Goal: Information Seeking & Learning: Learn about a topic

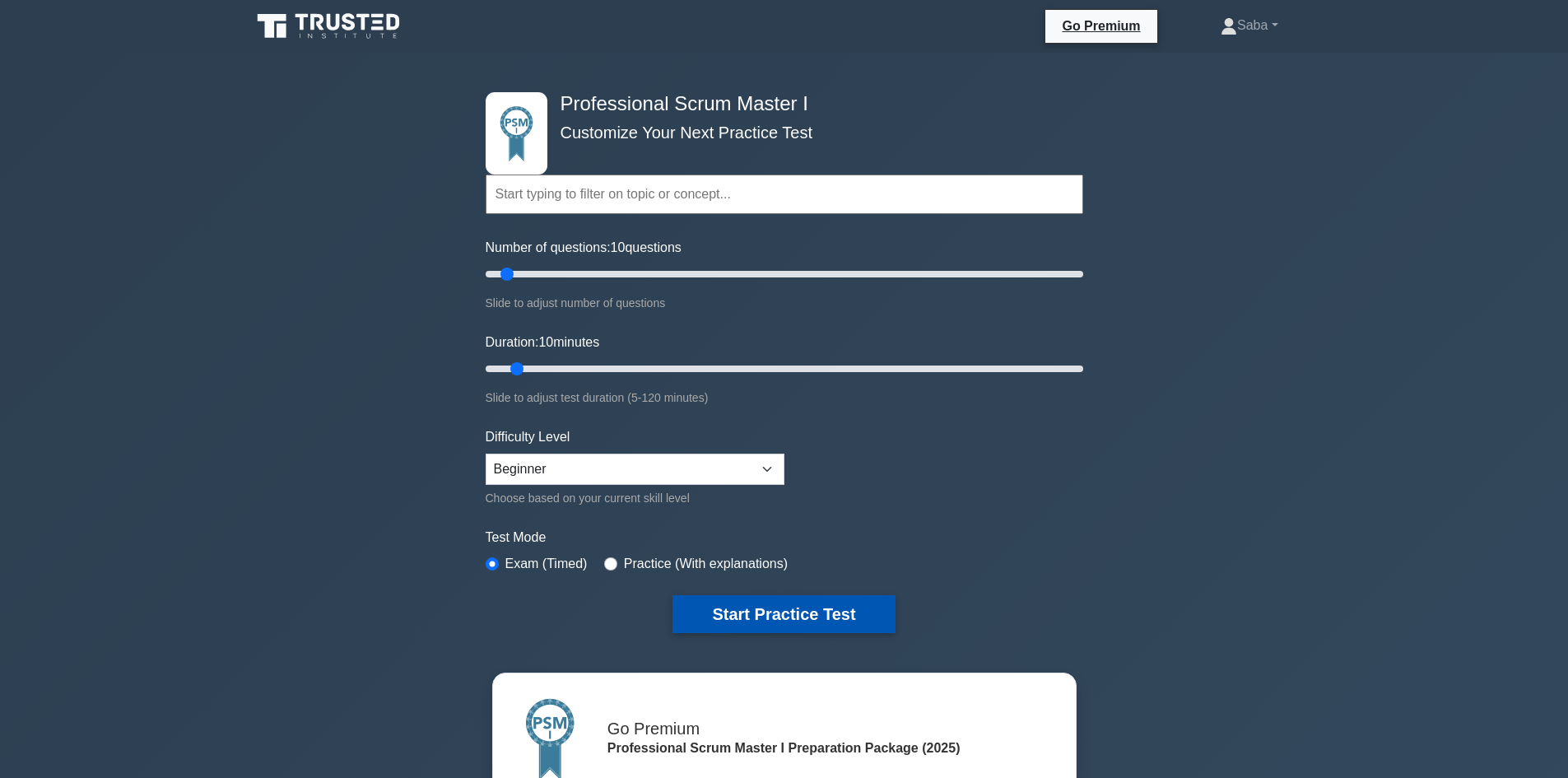
click at [757, 603] on button "Start Practice Test" at bounding box center [784, 614] width 222 height 38
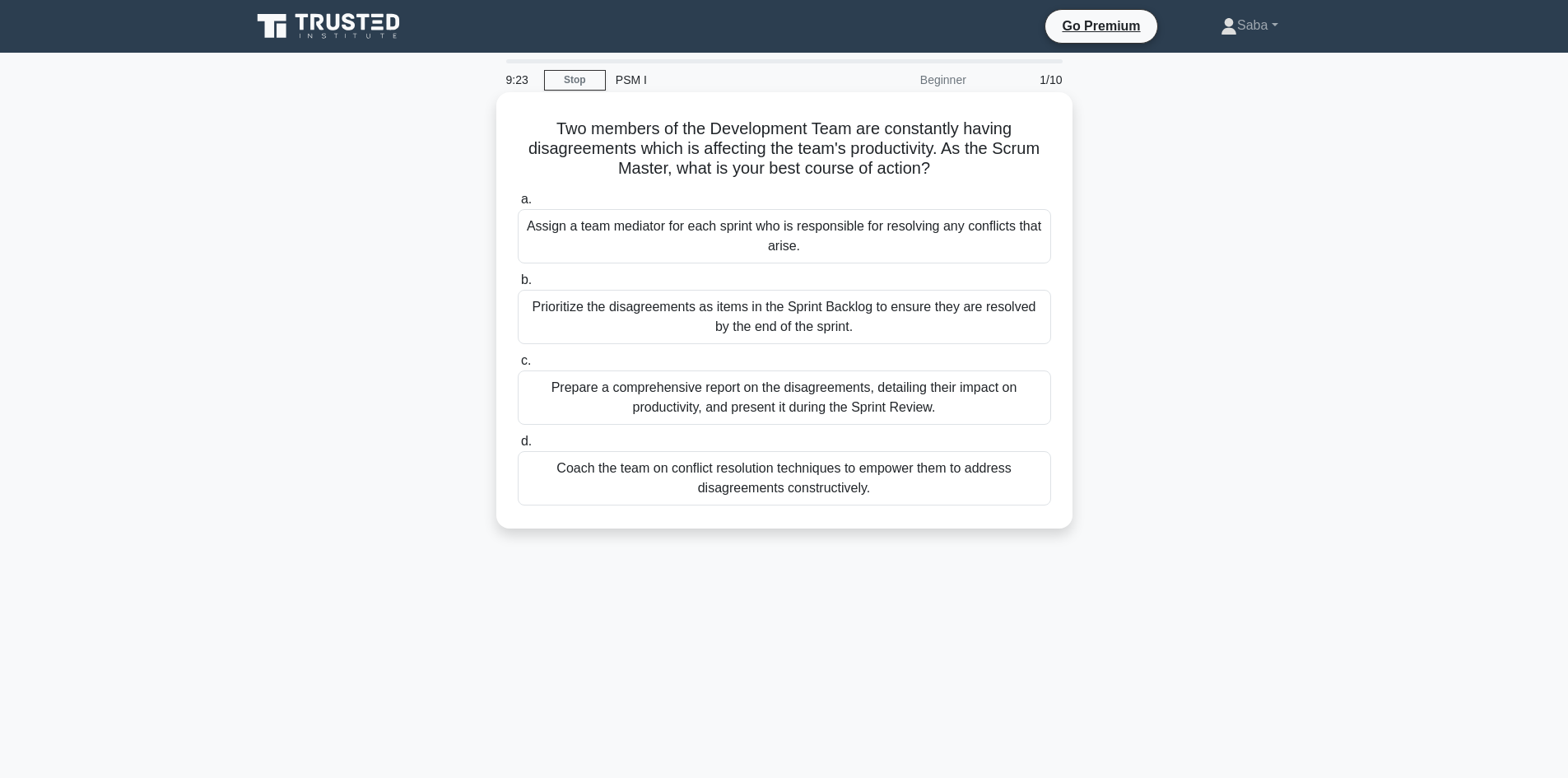
click at [843, 482] on div "Coach the team on conflict resolution techniques to empower them to address dis…" at bounding box center [785, 478] width 534 height 54
click at [518, 447] on input "d. Coach the team on conflict resolution techniques to empower them to address …" at bounding box center [518, 441] width 0 height 11
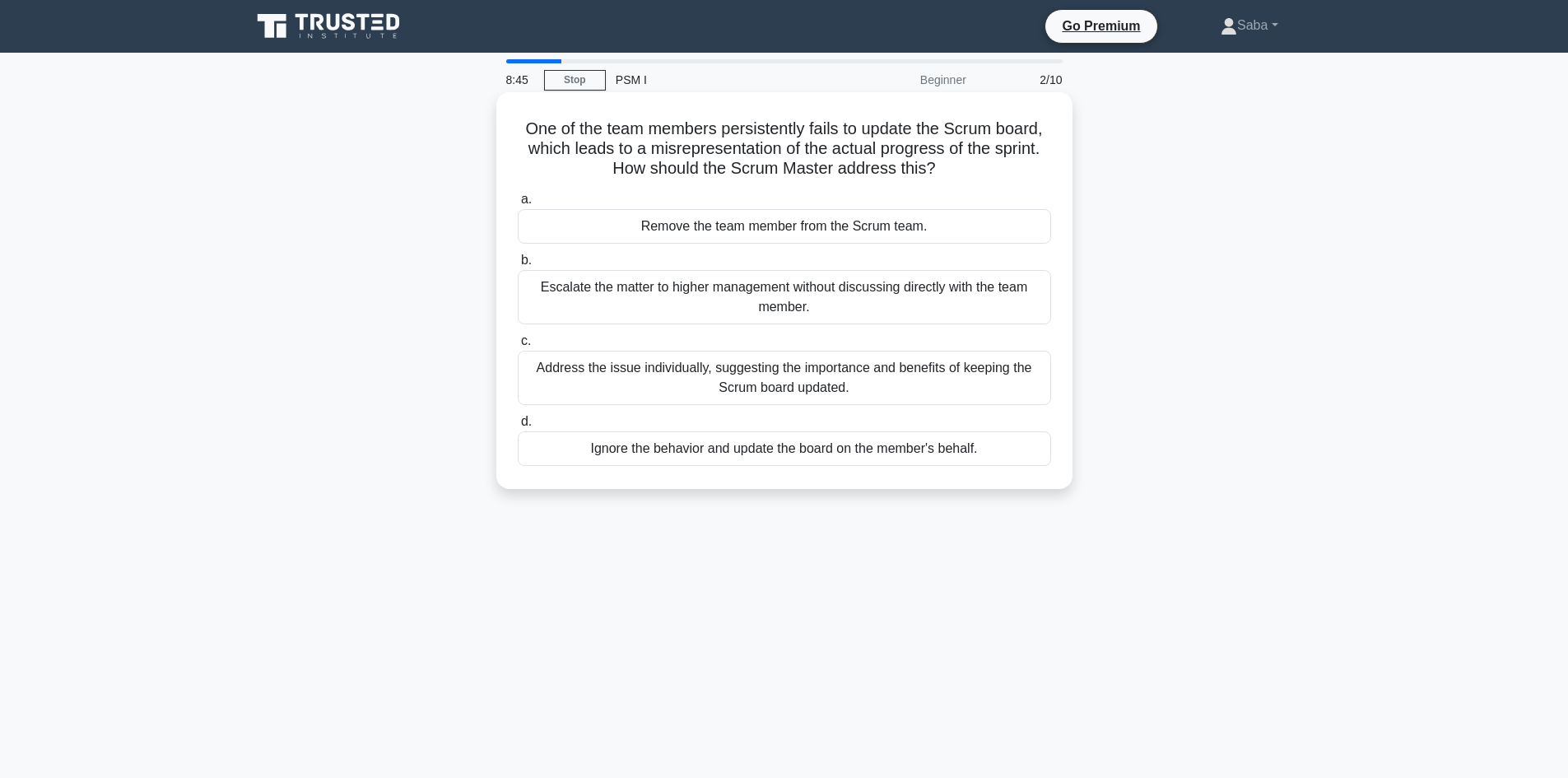
click at [876, 388] on div "Address the issue individually, suggesting the importance and benefits of keepi…" at bounding box center [785, 378] width 534 height 54
click at [518, 347] on input "c. Address the issue individually, suggesting the importance and benefits of ke…" at bounding box center [518, 341] width 0 height 11
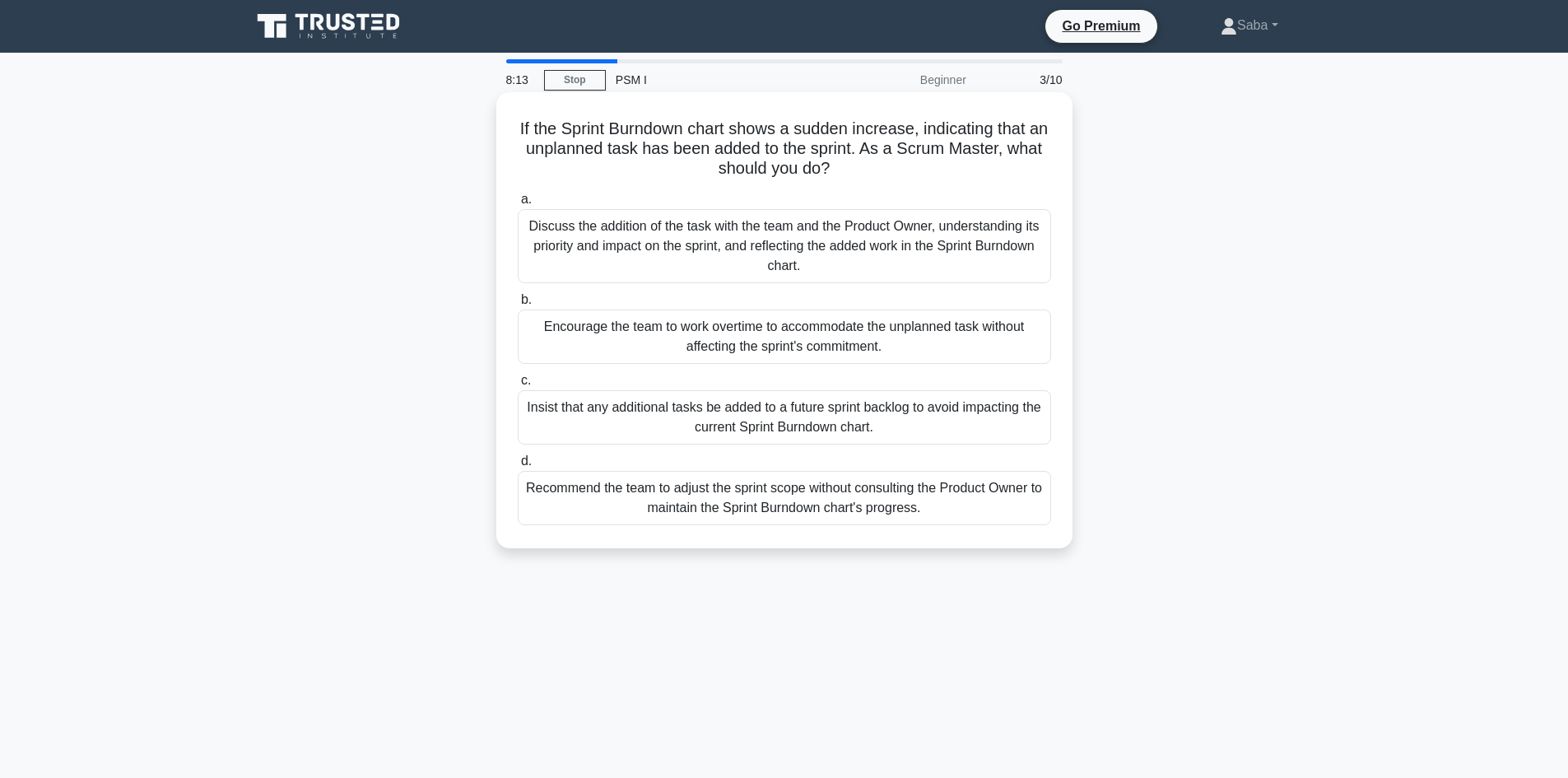
click at [917, 261] on div "Discuss the addition of the task with the team and the Product Owner, understan…" at bounding box center [785, 246] width 534 height 74
click at [518, 205] on input "a. Discuss the addition of the task with the team and the Product Owner, unders…" at bounding box center [518, 199] width 0 height 11
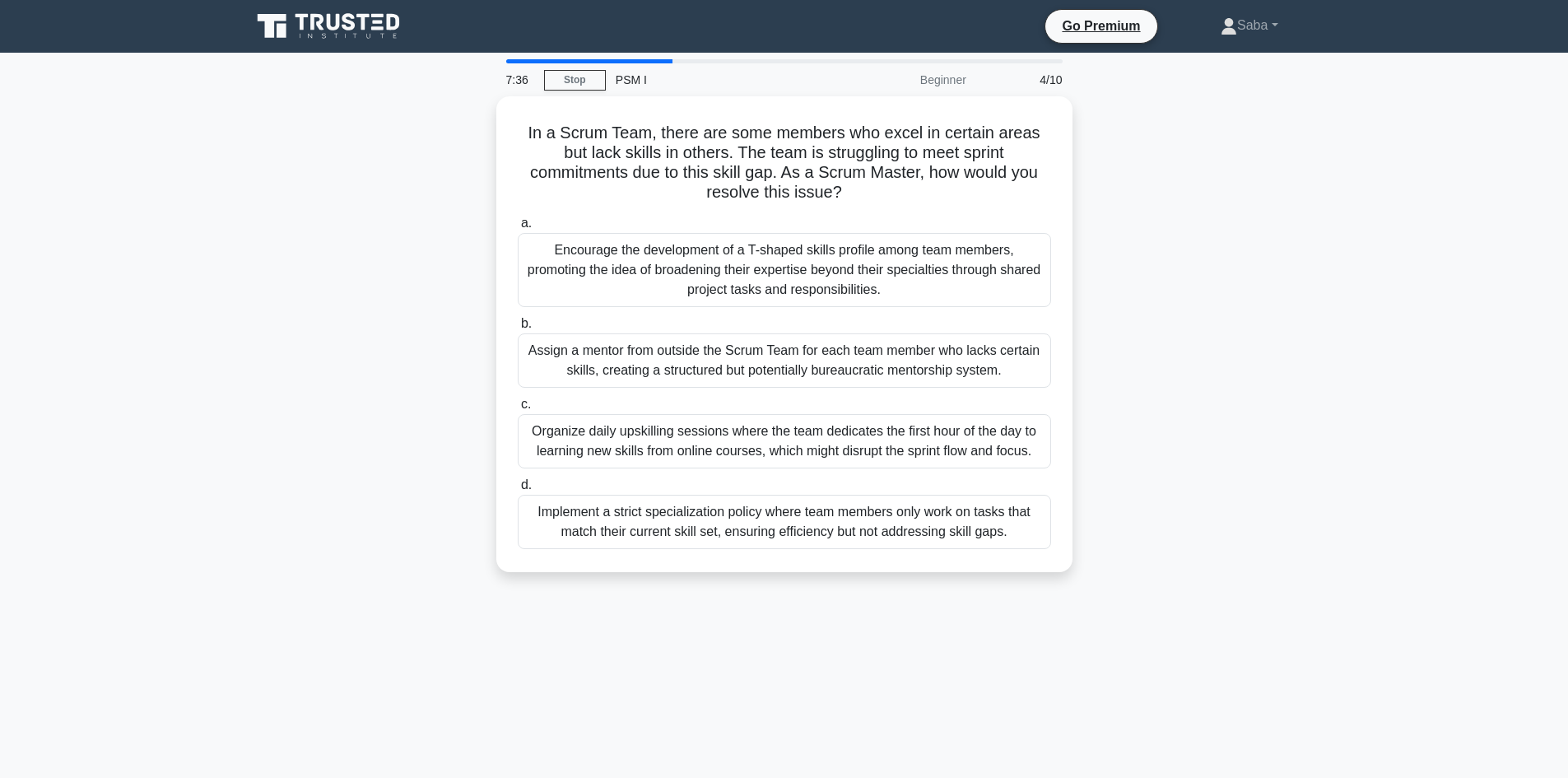
click at [917, 261] on div "Encourage the development of a T-shaped skills profile among team members, prom…" at bounding box center [785, 270] width 534 height 74
click at [518, 229] on input "a. Encourage the development of a T-shaped skills profile among team members, p…" at bounding box center [518, 223] width 0 height 11
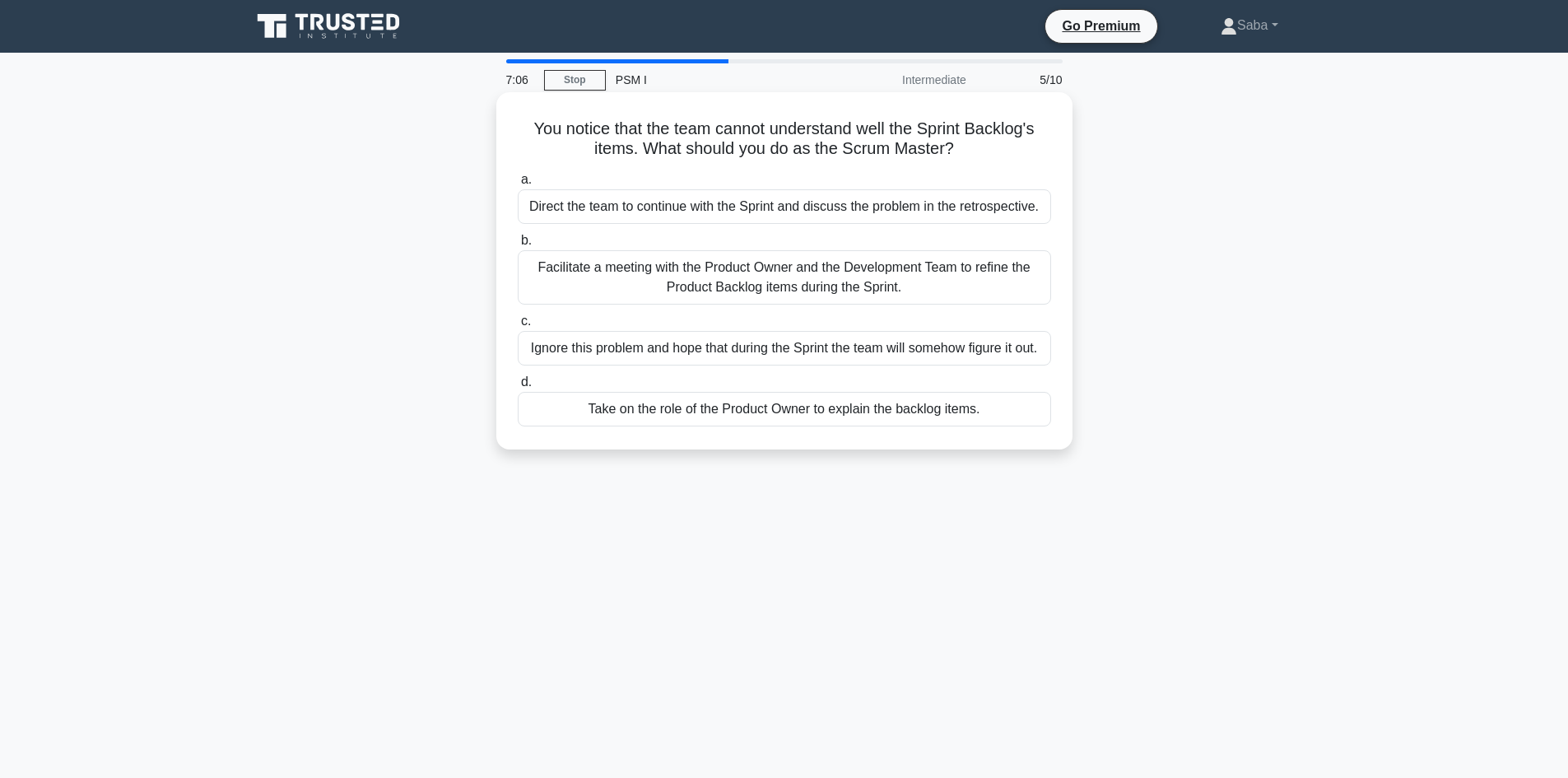
click at [1012, 216] on div "Direct the team to continue with the Sprint and discuss the problem in the retr…" at bounding box center [785, 207] width 534 height 35
click at [518, 185] on input "a. Direct the team to continue with the Sprint and discuss the problem in the r…" at bounding box center [518, 179] width 0 height 11
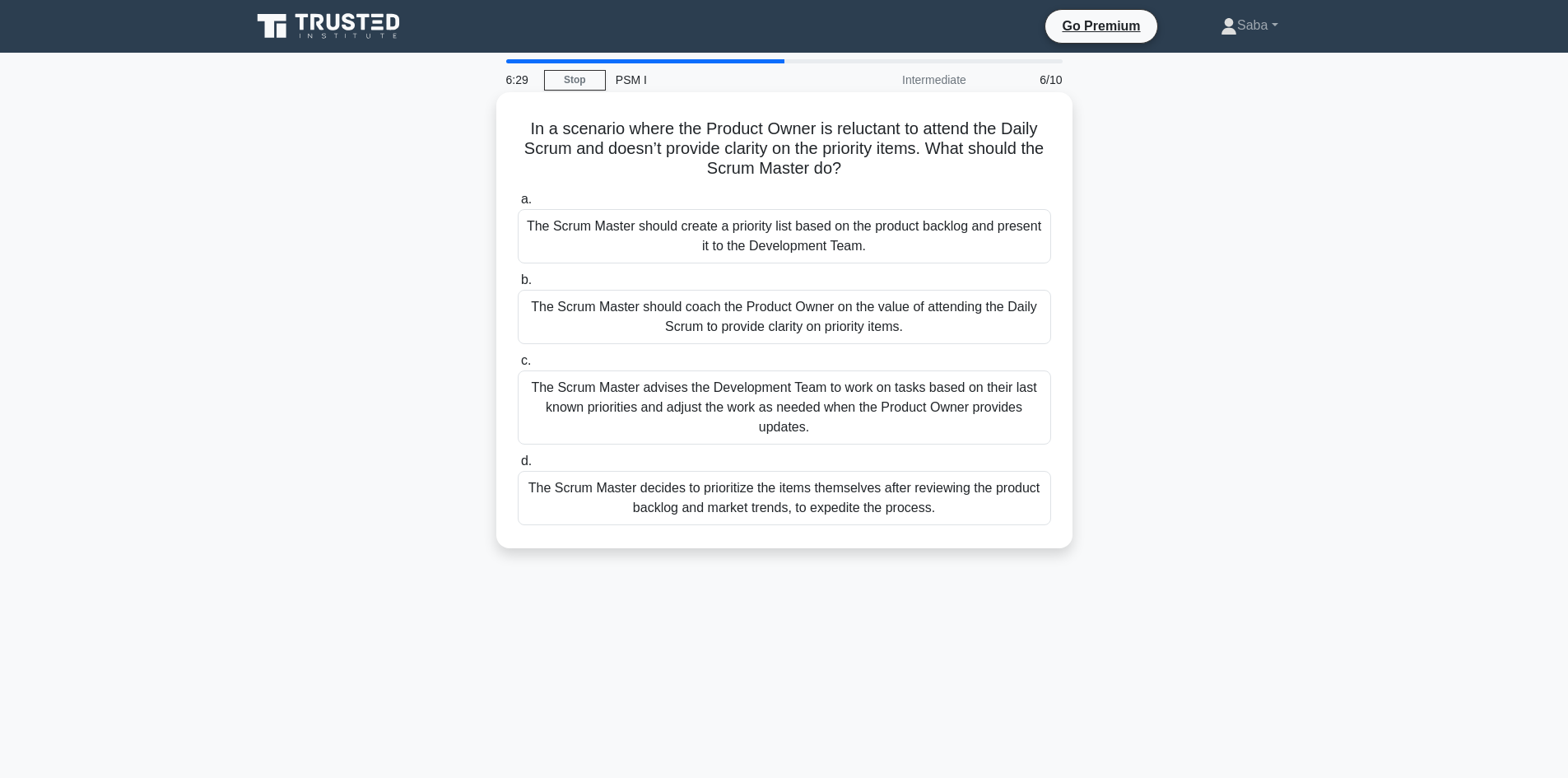
click at [917, 412] on div "The Scrum Master advises the Development Team to work on tasks based on their l…" at bounding box center [785, 408] width 534 height 74
click at [518, 366] on input "c. The Scrum Master advises the Development Team to work on tasks based on thei…" at bounding box center [518, 361] width 0 height 11
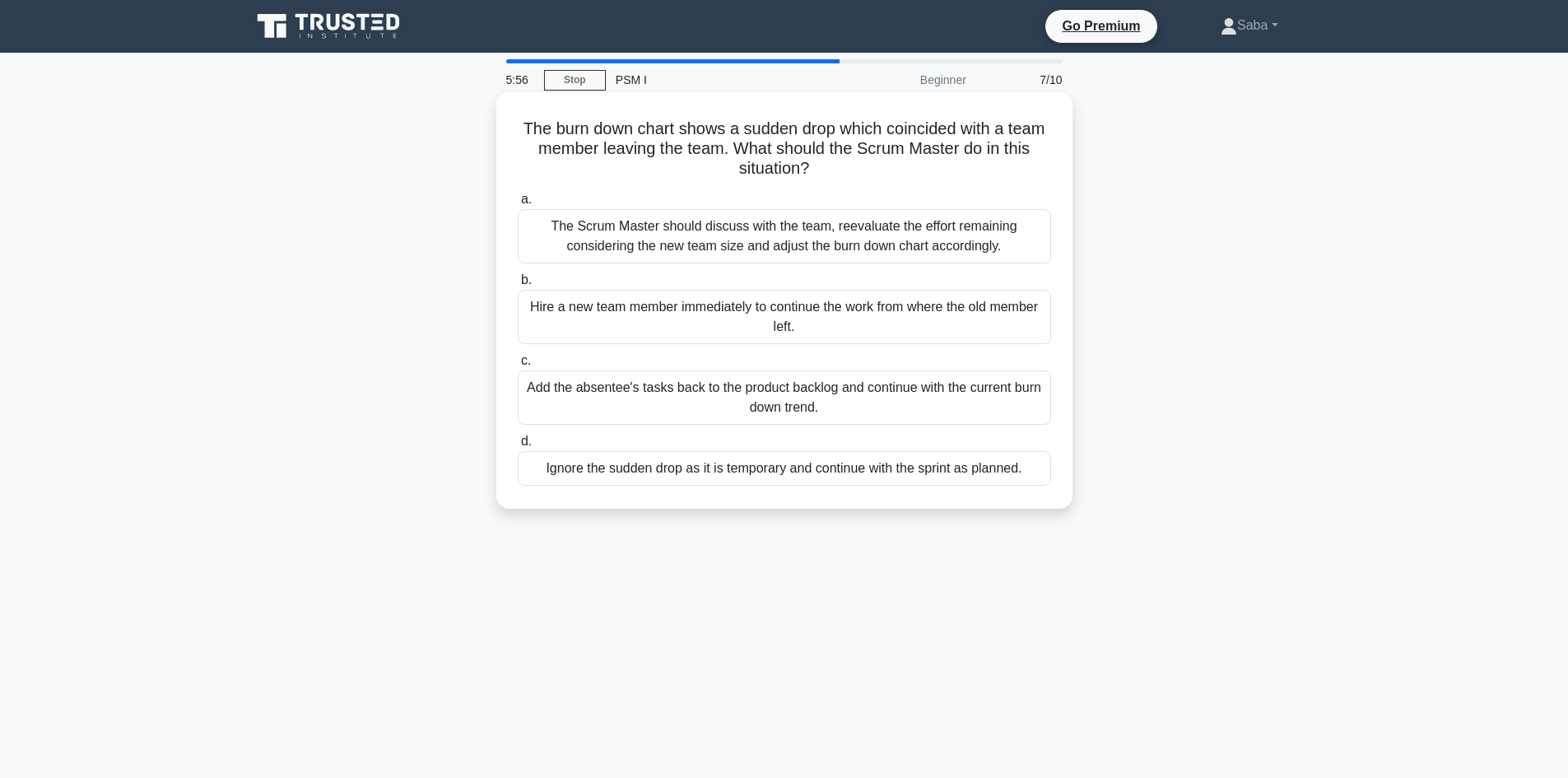
click at [922, 251] on div "The Scrum Master should discuss with the team, reevaluate the effort remaining …" at bounding box center [785, 236] width 534 height 54
click at [518, 205] on input "a. The Scrum Master should discuss with the team, reevaluate the effort remaini…" at bounding box center [518, 199] width 0 height 11
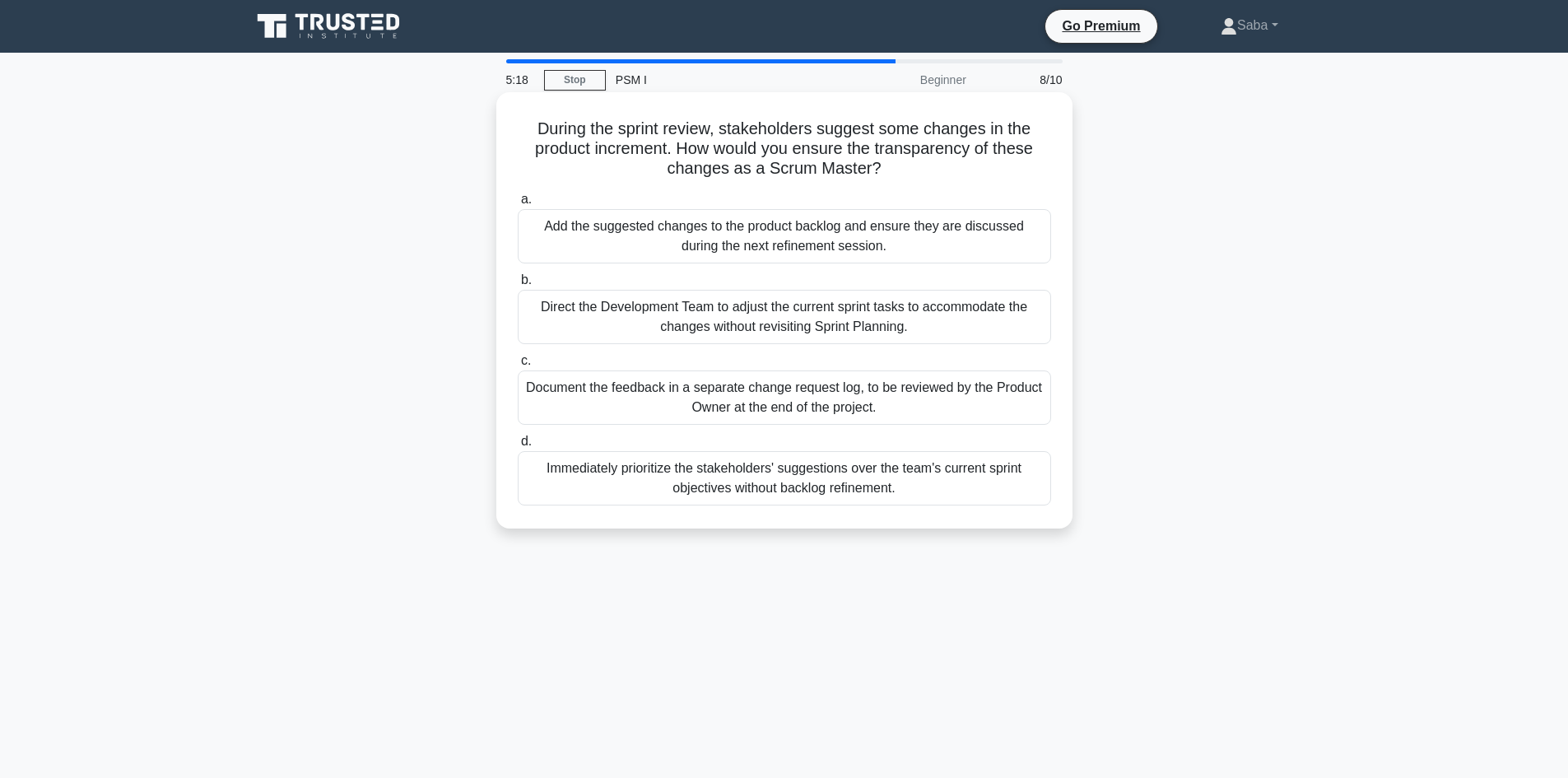
click at [868, 412] on div "Document the feedback in a separate change request log, to be reviewed by the P…" at bounding box center [785, 398] width 534 height 54
click at [518, 366] on input "c. Document the feedback in a separate change request log, to be reviewed by th…" at bounding box center [518, 361] width 0 height 11
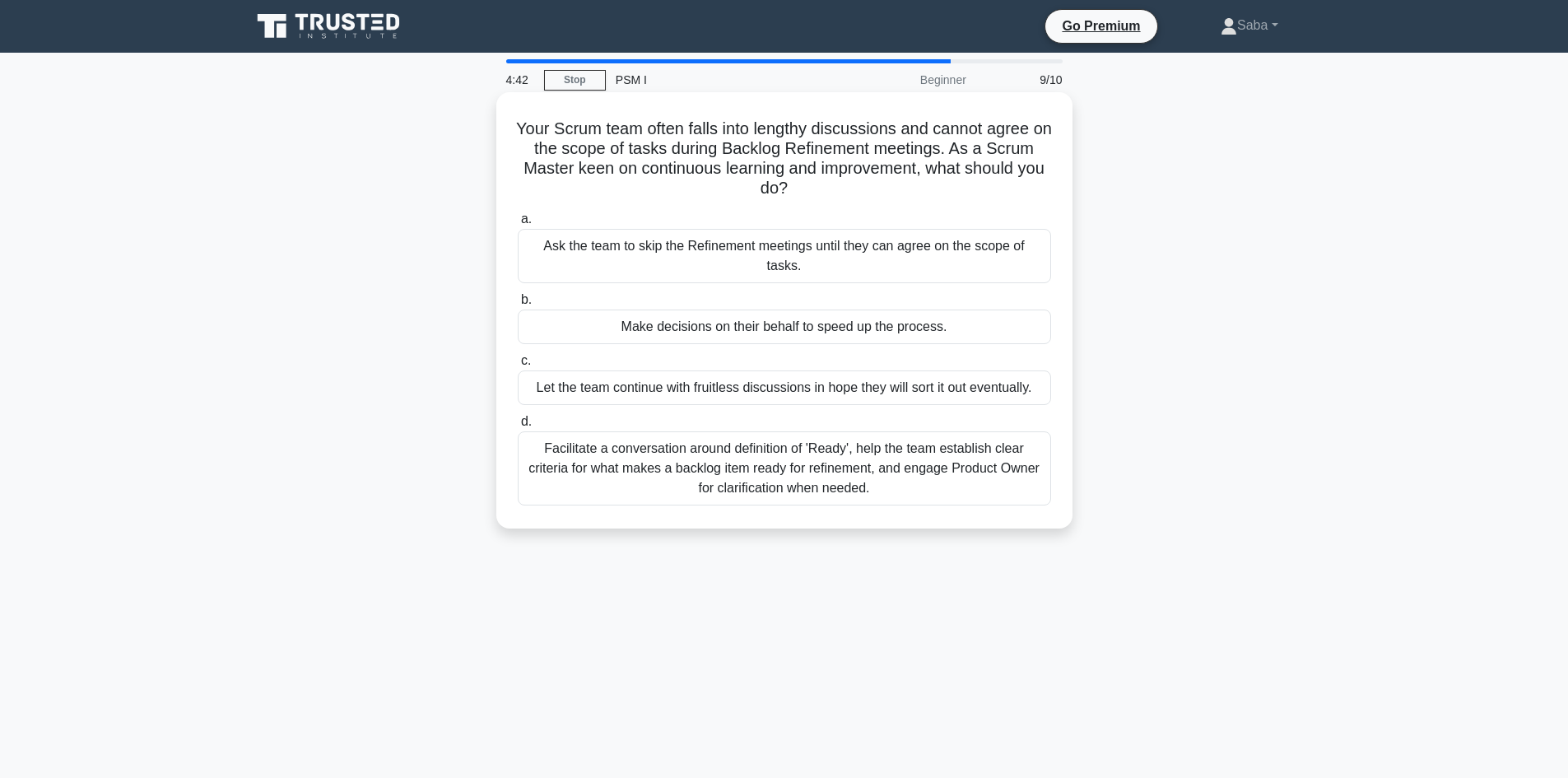
click at [879, 452] on div "Facilitate a conversation around definition of 'Ready', help the team establish…" at bounding box center [785, 468] width 534 height 74
click at [518, 427] on input "d. Facilitate a conversation around definition of 'Ready', help the team establ…" at bounding box center [518, 422] width 0 height 11
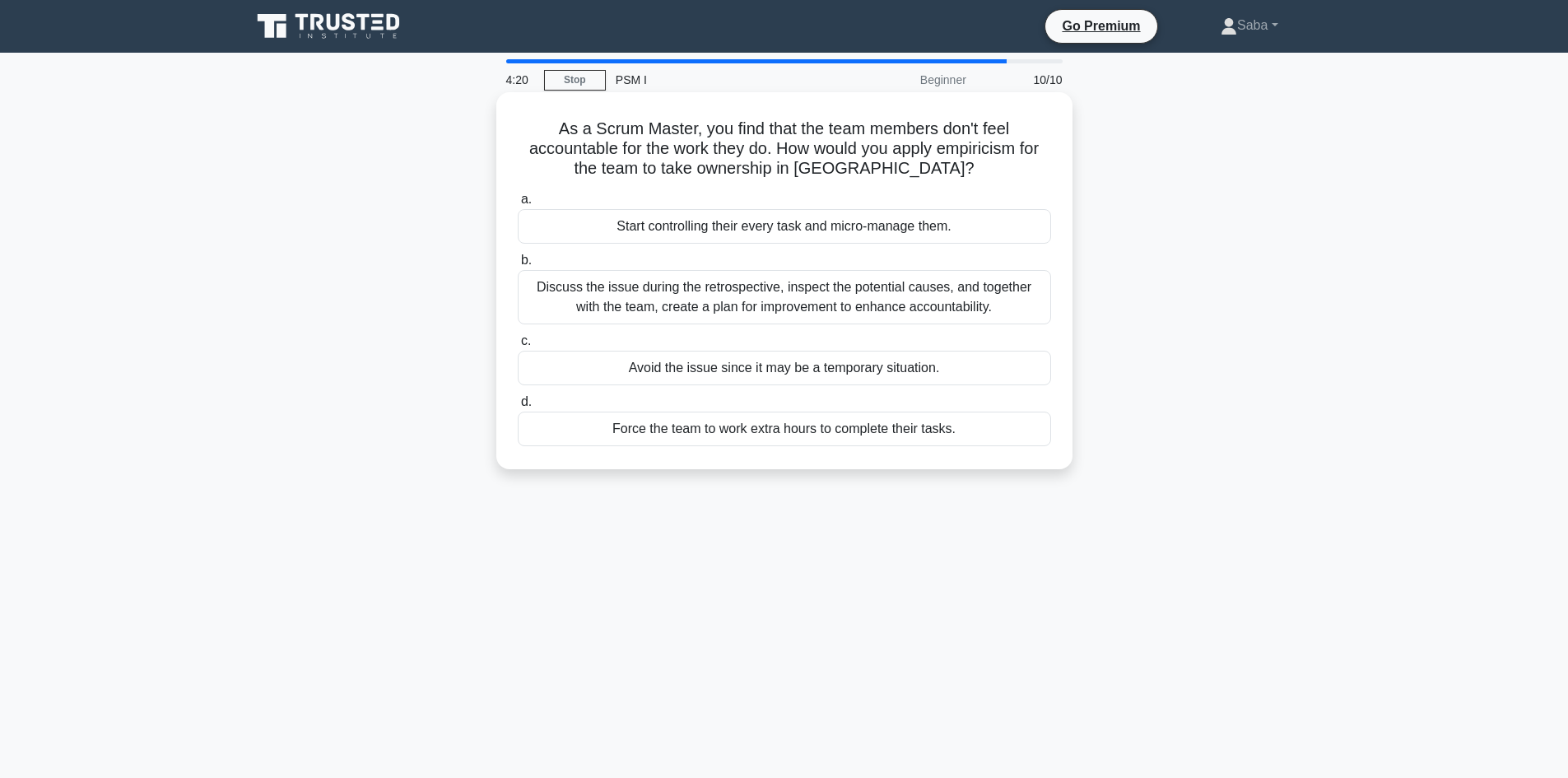
click at [869, 318] on div "Discuss the issue during the retrospective, inspect the potential causes, and t…" at bounding box center [785, 297] width 534 height 54
click at [518, 266] on input "b. Discuss the issue during the retrospective, inspect the potential causes, an…" at bounding box center [518, 260] width 0 height 11
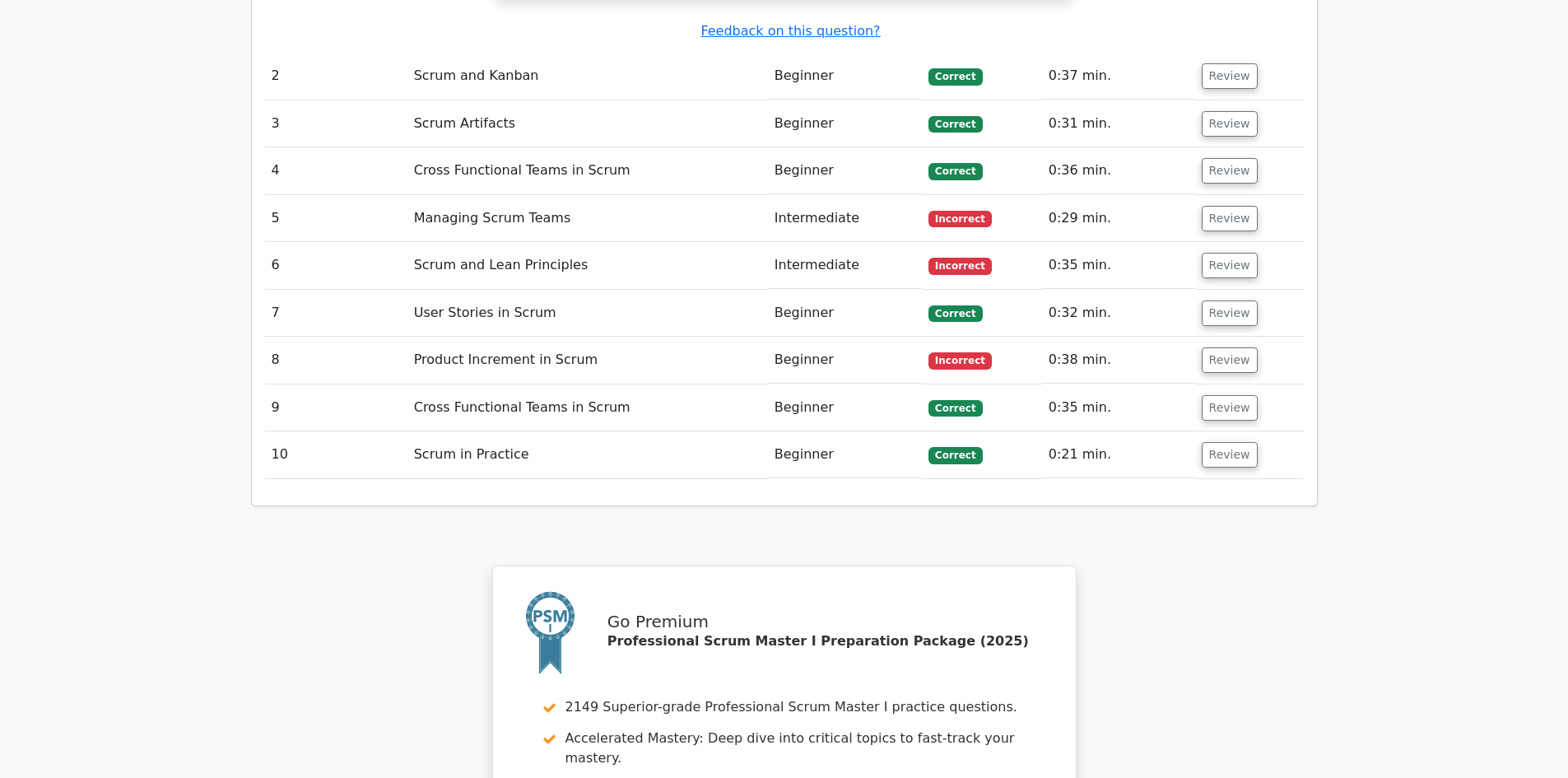
scroll to position [2006, 0]
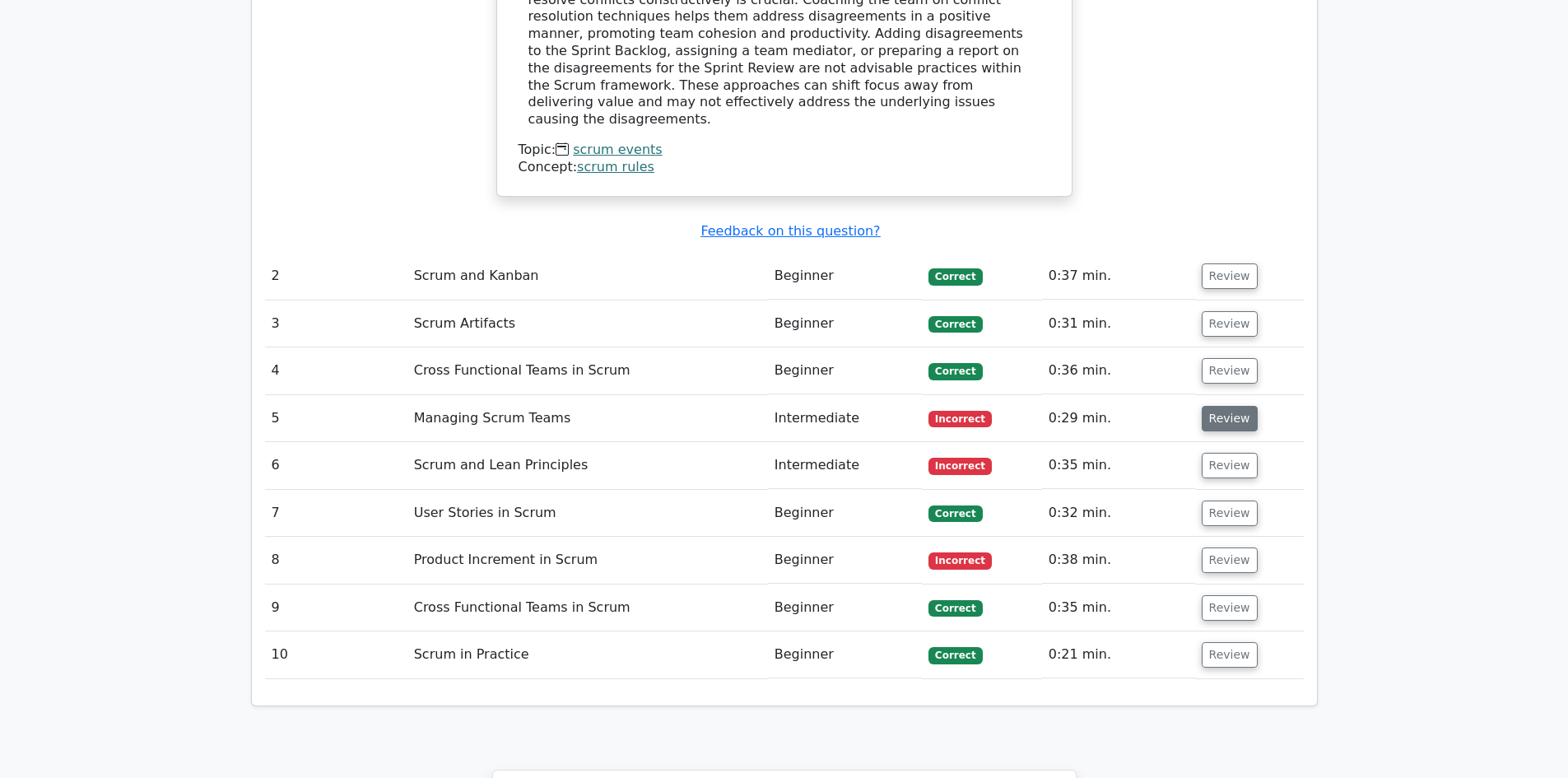
click at [1218, 406] on button "Review" at bounding box center [1230, 418] width 56 height 26
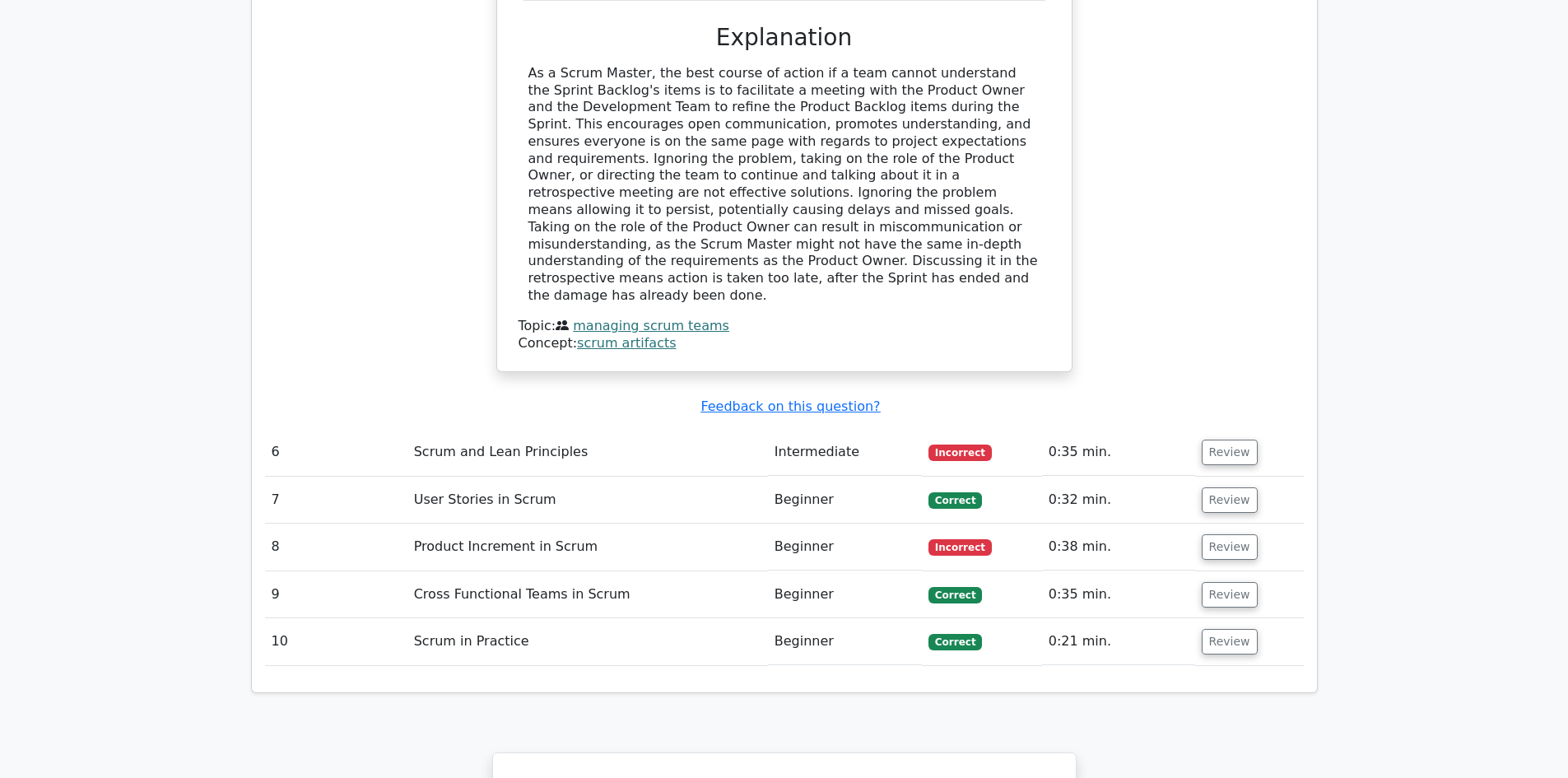
scroll to position [2804, 0]
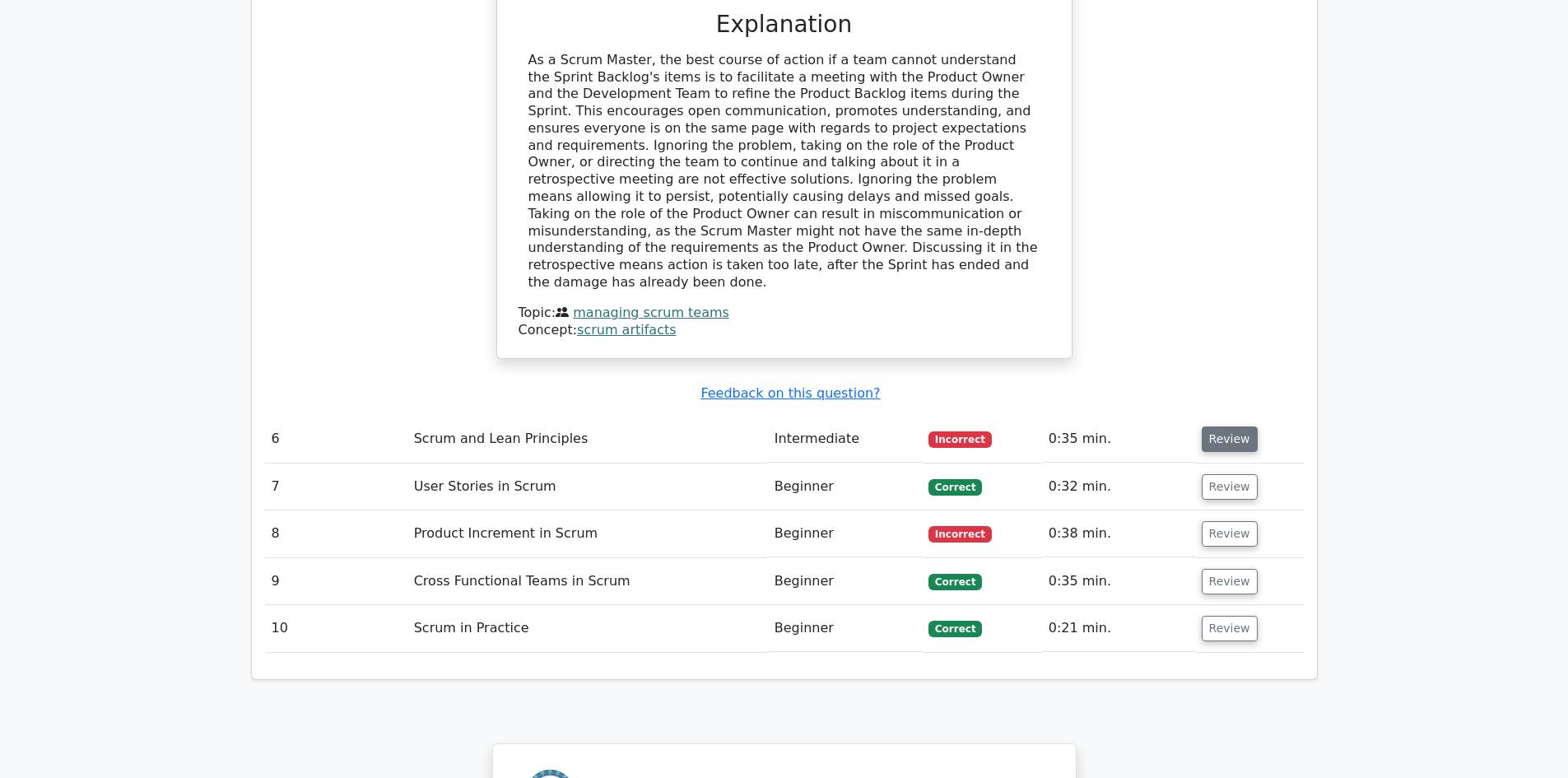
click at [1234, 426] on button "Review" at bounding box center [1230, 439] width 56 height 26
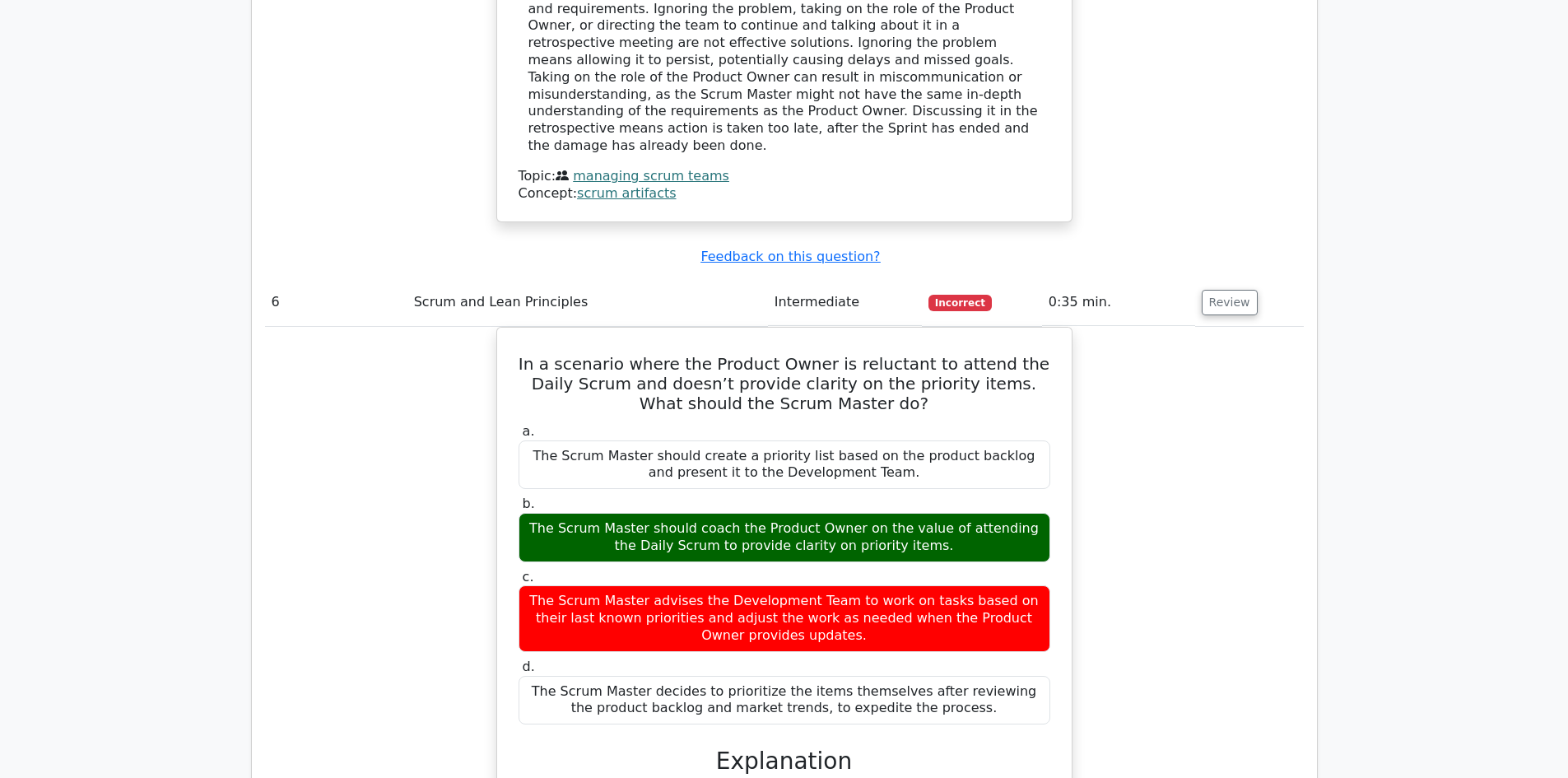
scroll to position [2951, 0]
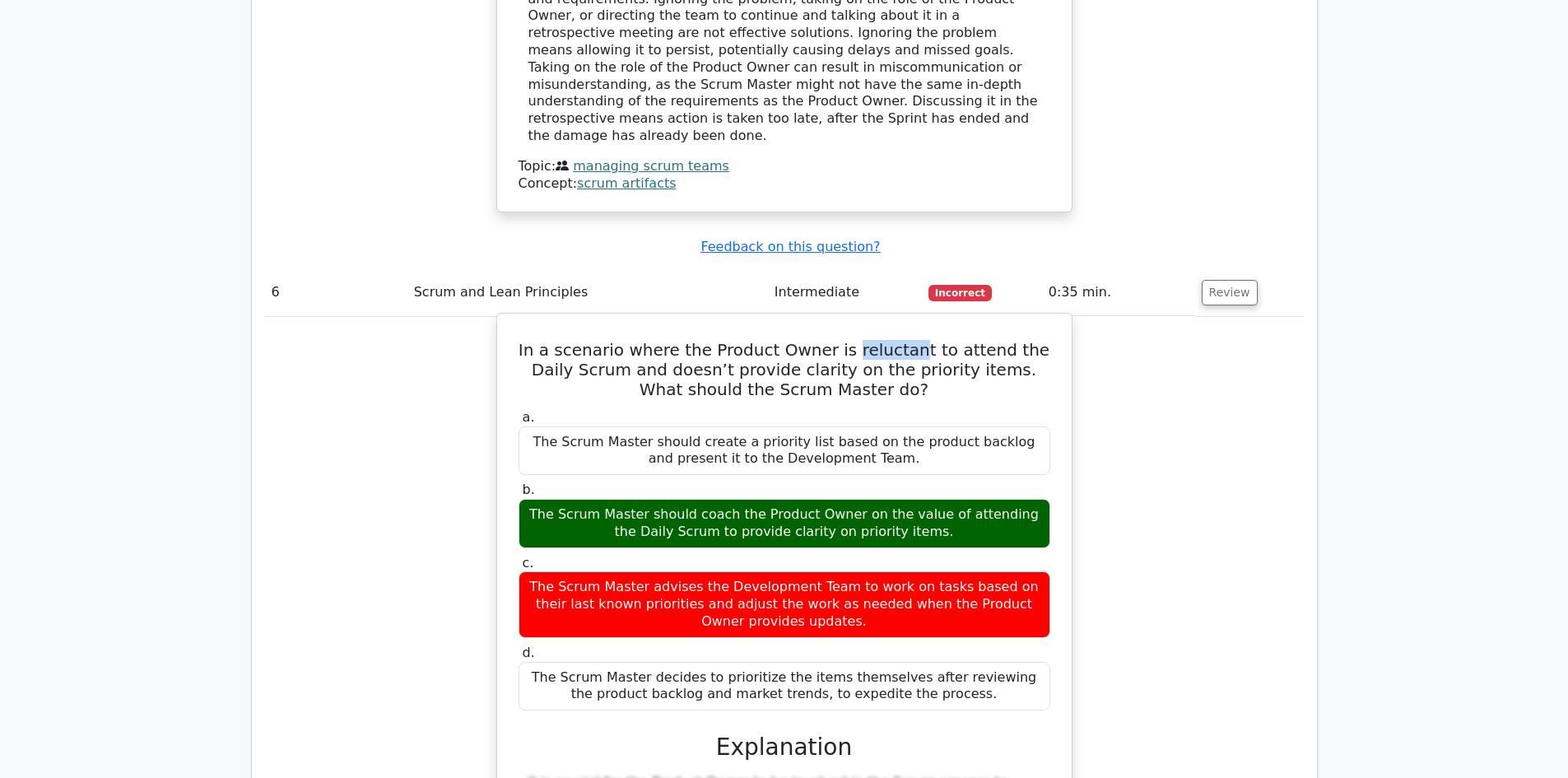
drag, startPoint x: 895, startPoint y: 242, endPoint x: 836, endPoint y: 249, distance: 59.4
click at [836, 340] on h5 "In a scenario where the Product Owner is reluctant to attend the Daily Scrum an…" at bounding box center [785, 370] width 535 height 59
click at [899, 340] on h5 "In a scenario where the Product Owner is reluctant to attend the Daily Scrum an…" at bounding box center [785, 370] width 535 height 59
drag, startPoint x: 899, startPoint y: 238, endPoint x: 841, endPoint y: 245, distance: 58.4
click at [841, 340] on h5 "In a scenario where the Product Owner is reluctant to attend the Daily Scrum an…" at bounding box center [785, 370] width 535 height 59
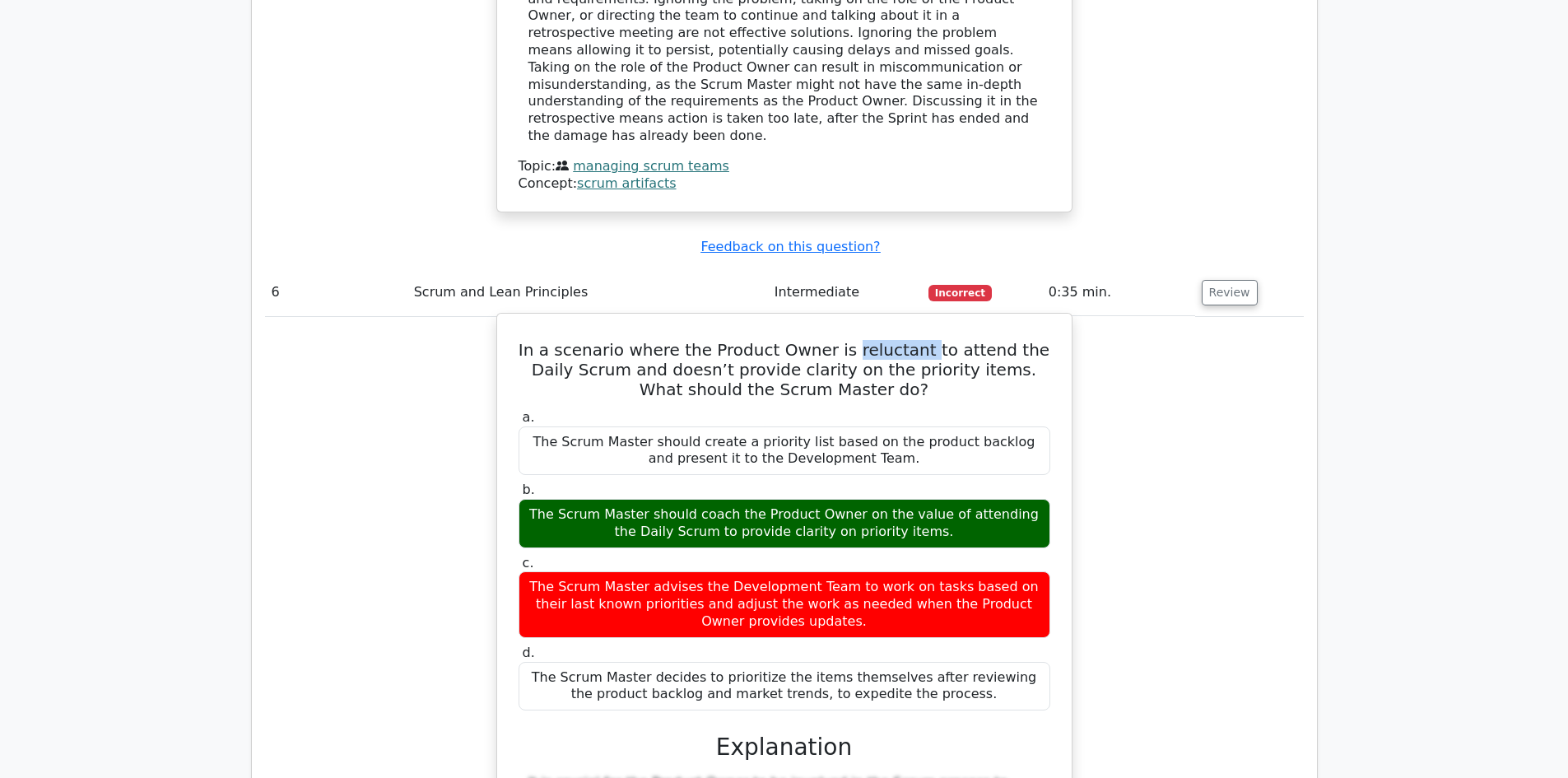
copy h5 "reluctant"
click at [786, 340] on h5 "In a scenario where the Product Owner is reluctant to attend the Daily Scrum an…" at bounding box center [785, 370] width 535 height 59
drag, startPoint x: 521, startPoint y: 240, endPoint x: 934, endPoint y: 592, distance: 542.7
click at [934, 592] on div "In a scenario where the Product Owner is reluctant to attend the Daily Scrum an…" at bounding box center [785, 669] width 562 height 698
copy div "In a scenario where the Product Owner is reluctant to attend the Daily Scrum an…"
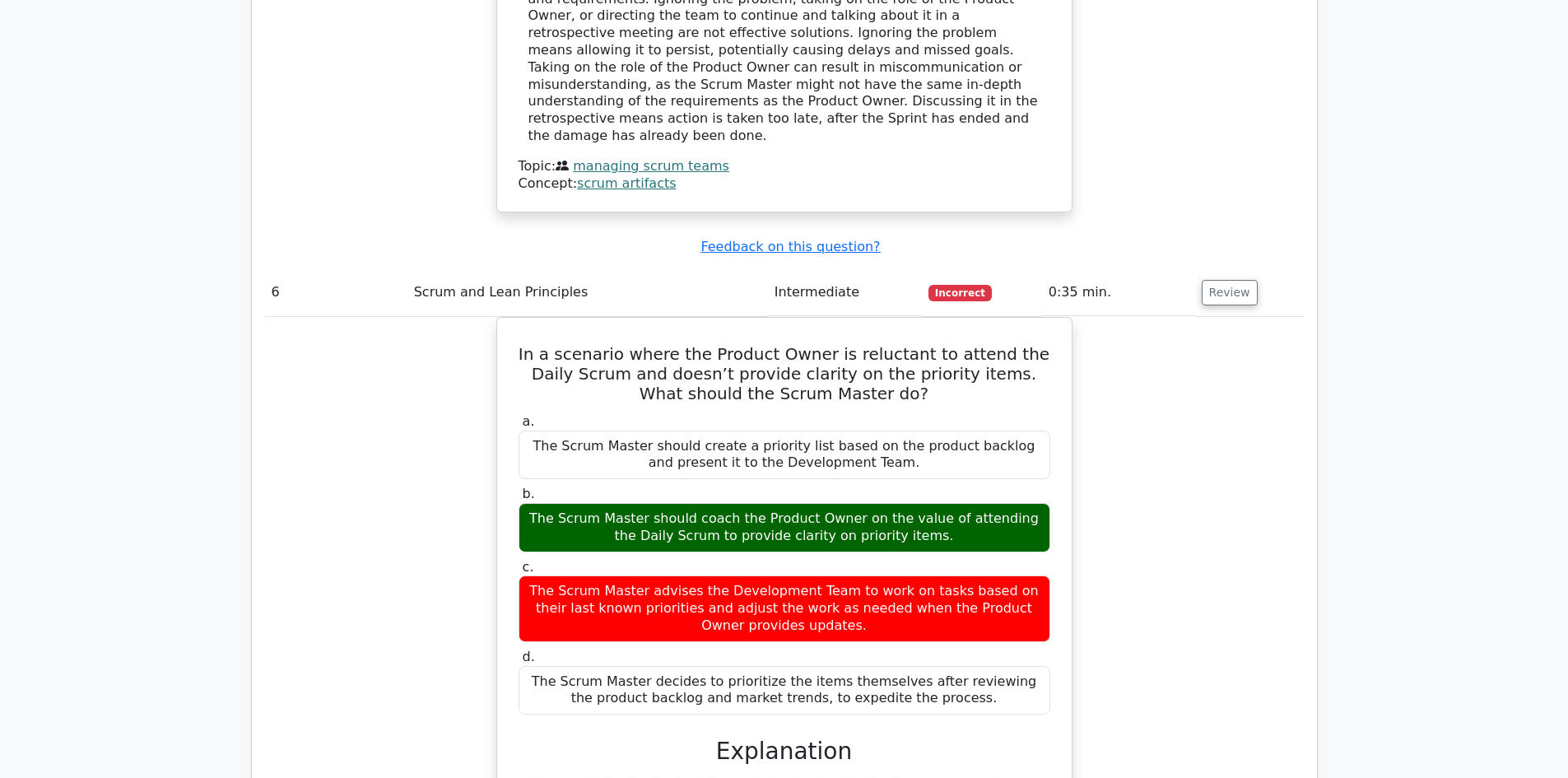
click at [1165, 327] on div "In a scenario where the Product Owner is reluctant to attend the Daily Scrum an…" at bounding box center [784, 683] width 1038 height 733
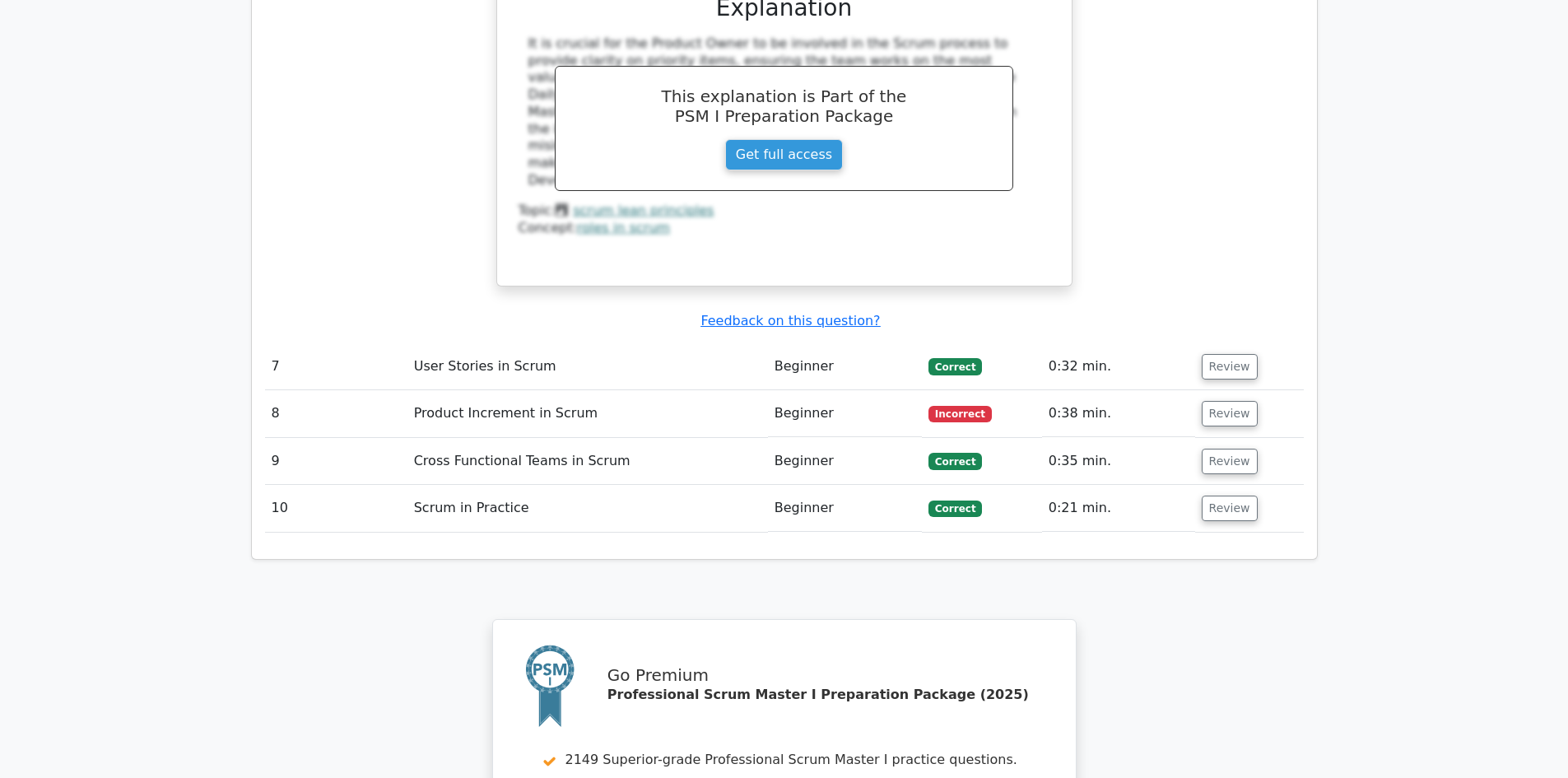
scroll to position [3682, 0]
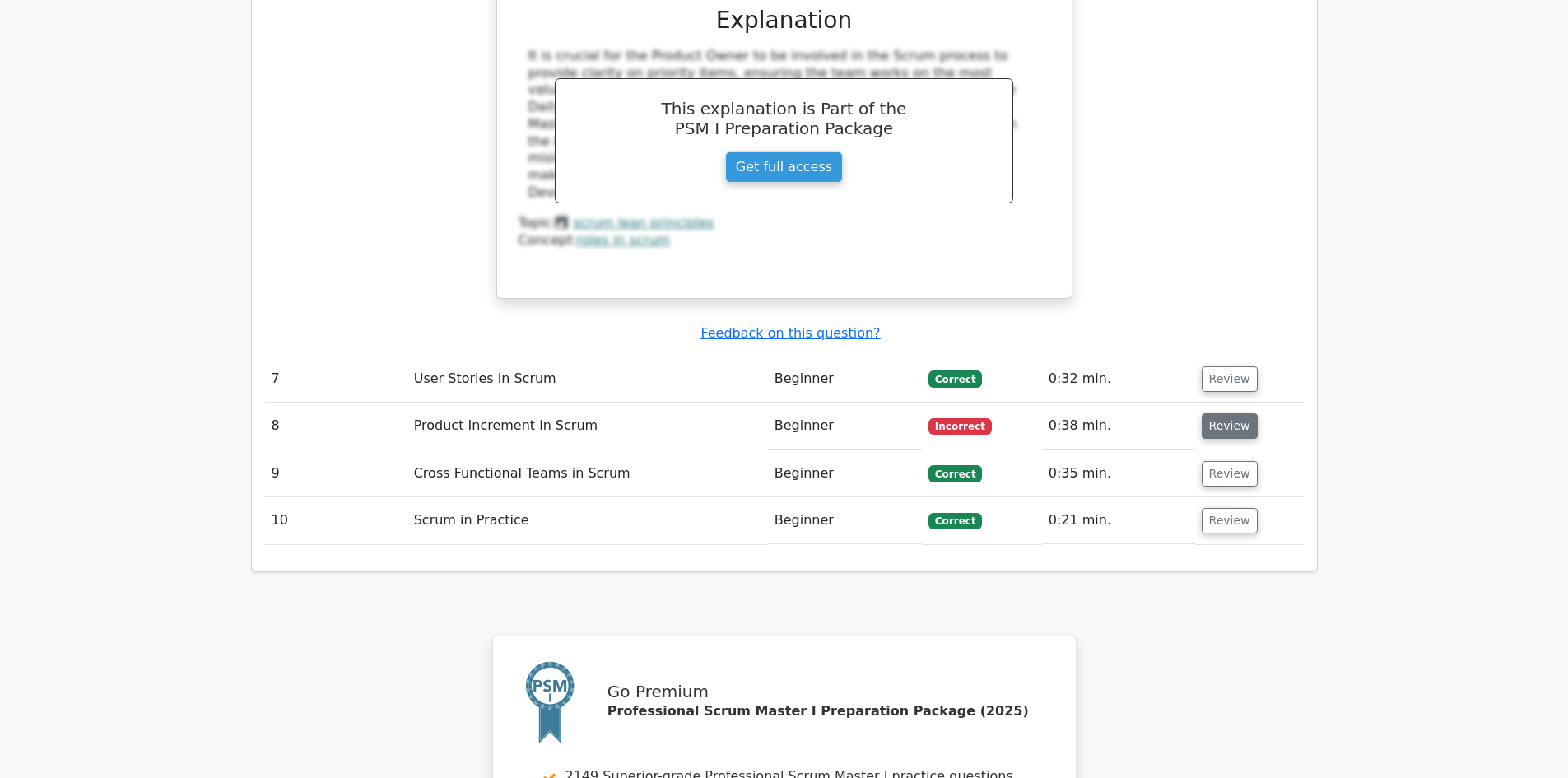
click at [1209, 413] on button "Review" at bounding box center [1230, 426] width 56 height 26
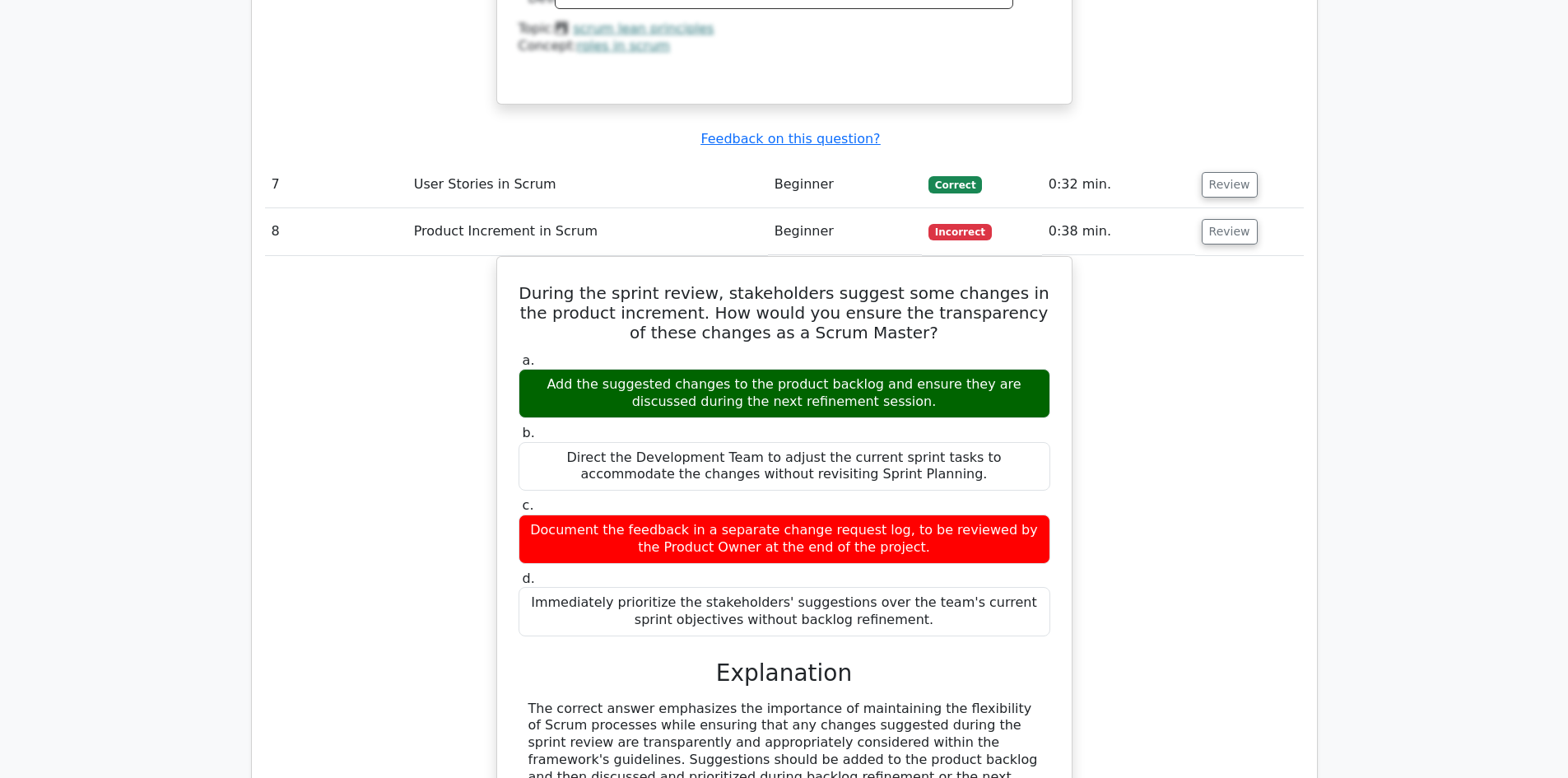
scroll to position [3967, 0]
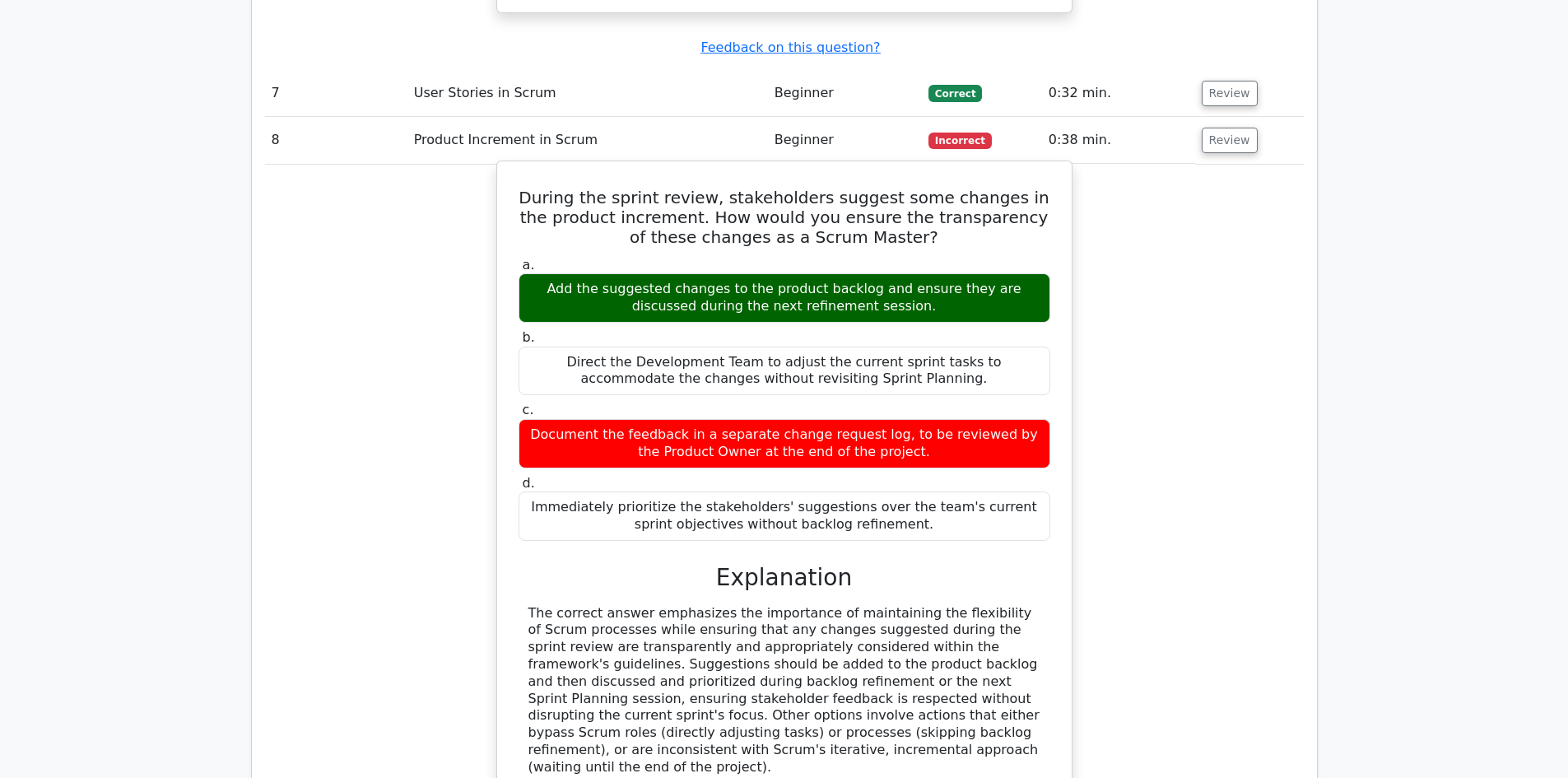
drag, startPoint x: 899, startPoint y: 203, endPoint x: 527, endPoint y: 160, distance: 374.5
click at [527, 257] on label "a. Add the suggested changes to the product backlog and ensure they are discuss…" at bounding box center [785, 290] width 532 height 66
click at [602, 188] on h5 "During the sprint review, stakeholders suggest some changes in the product incr…" at bounding box center [785, 217] width 535 height 59
drag, startPoint x: 527, startPoint y: 91, endPoint x: 936, endPoint y: 423, distance: 526.8
click at [936, 423] on div "During the sprint review, stakeholders suggest some changes in the product incr…" at bounding box center [785, 502] width 562 height 669
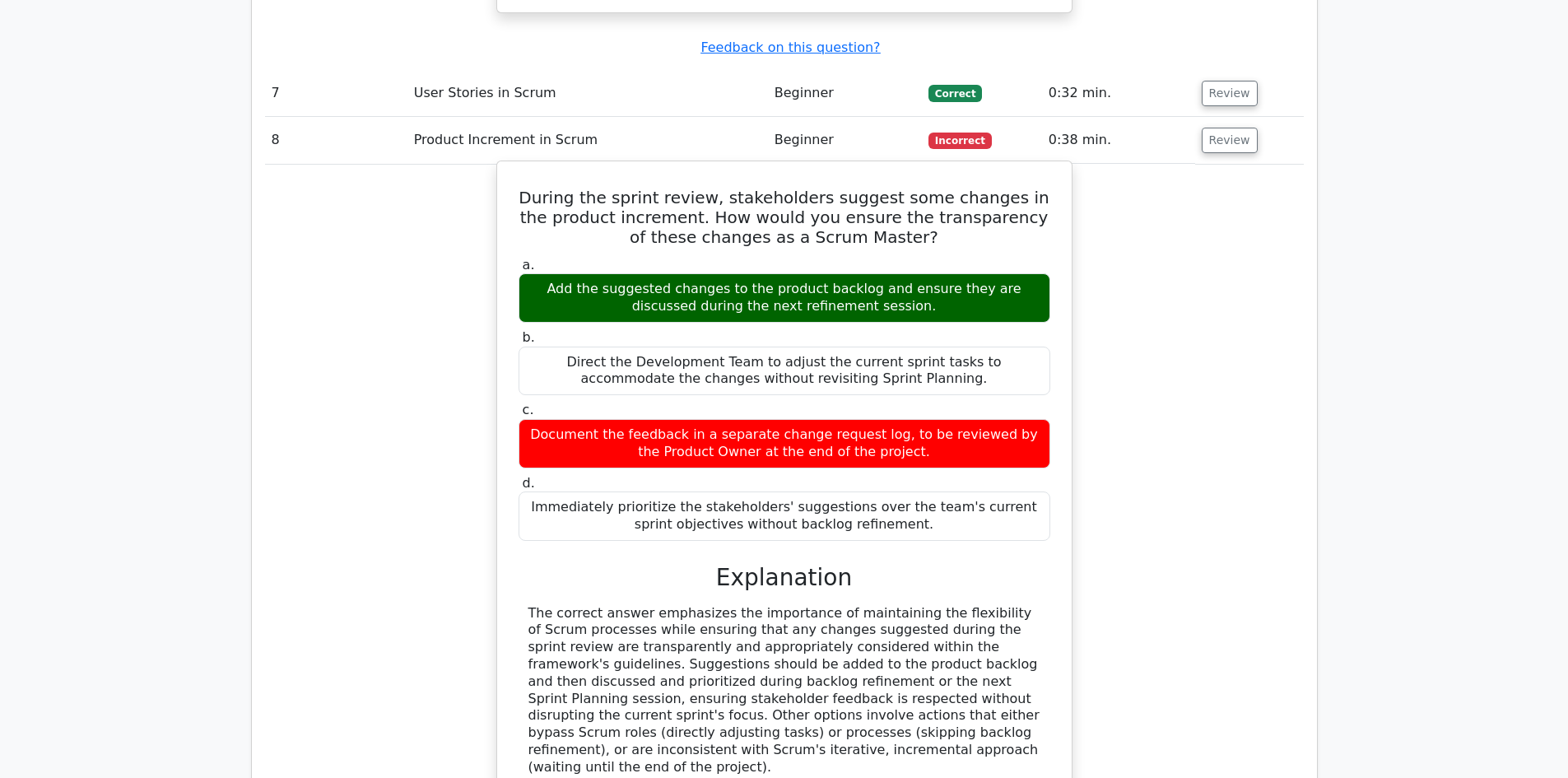
copy div "During the sprint review, stakeholders suggest some changes in the product incr…"
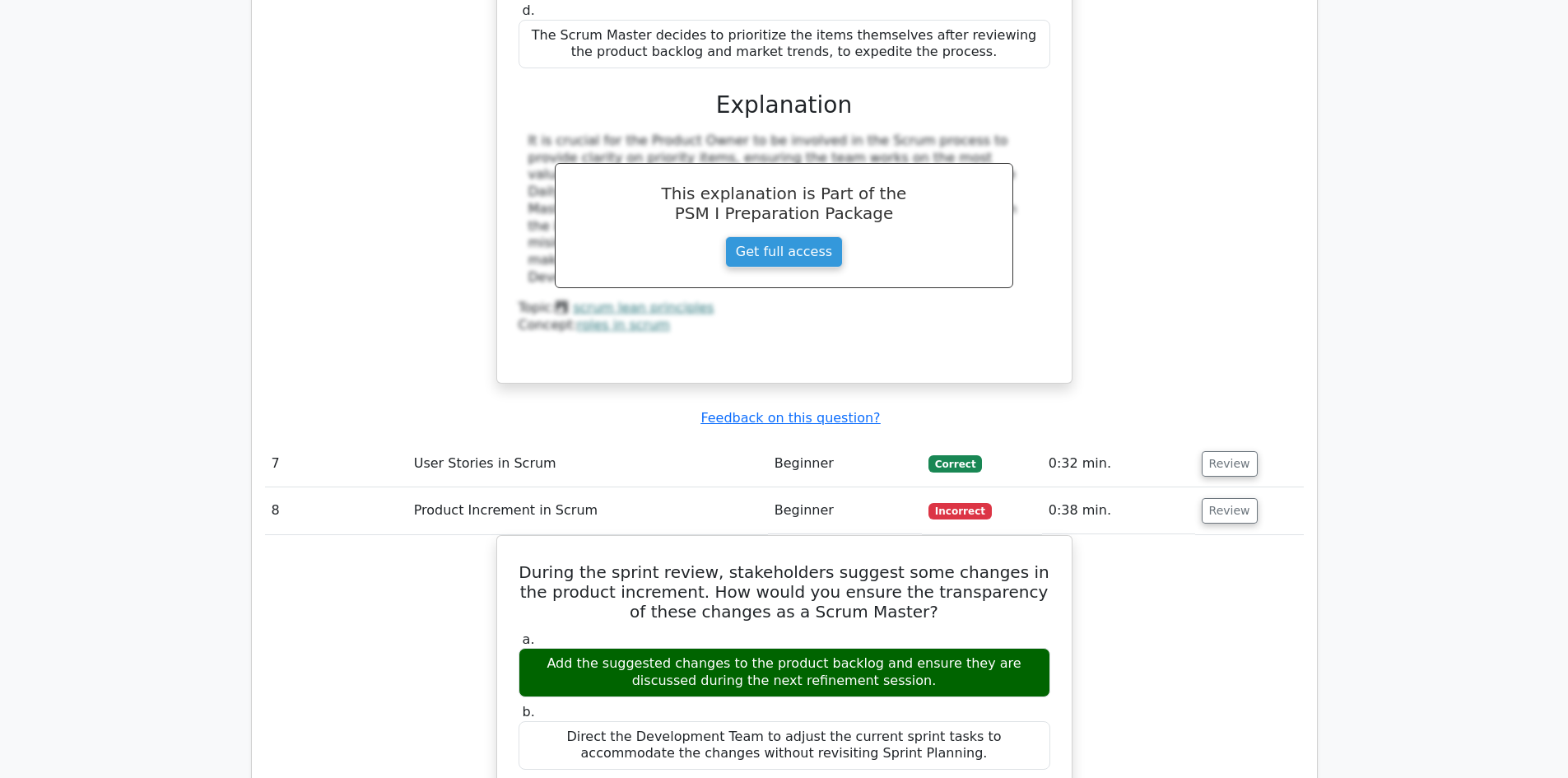
scroll to position [3595, 0]
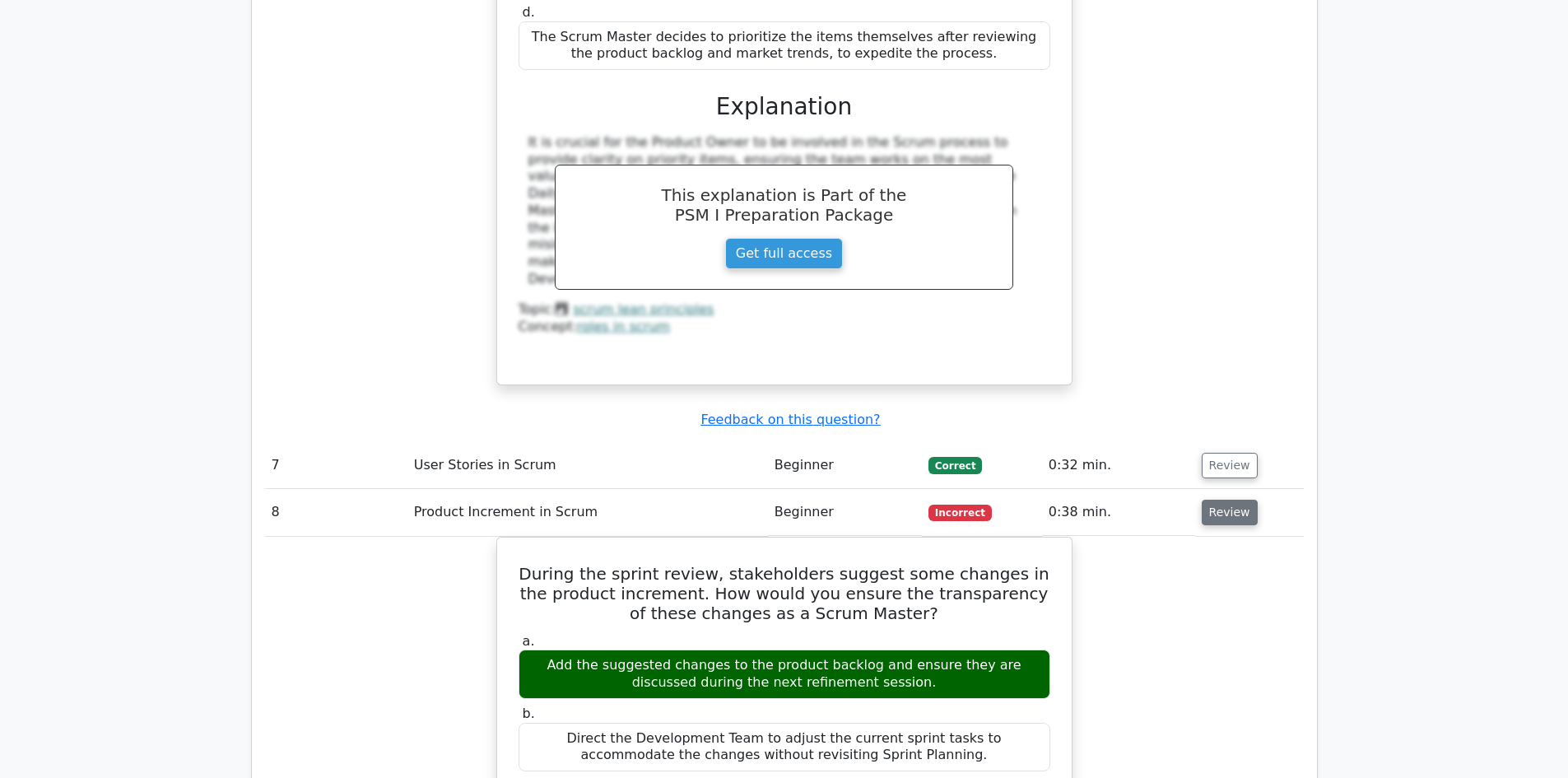
click at [1218, 500] on button "Review" at bounding box center [1230, 512] width 56 height 26
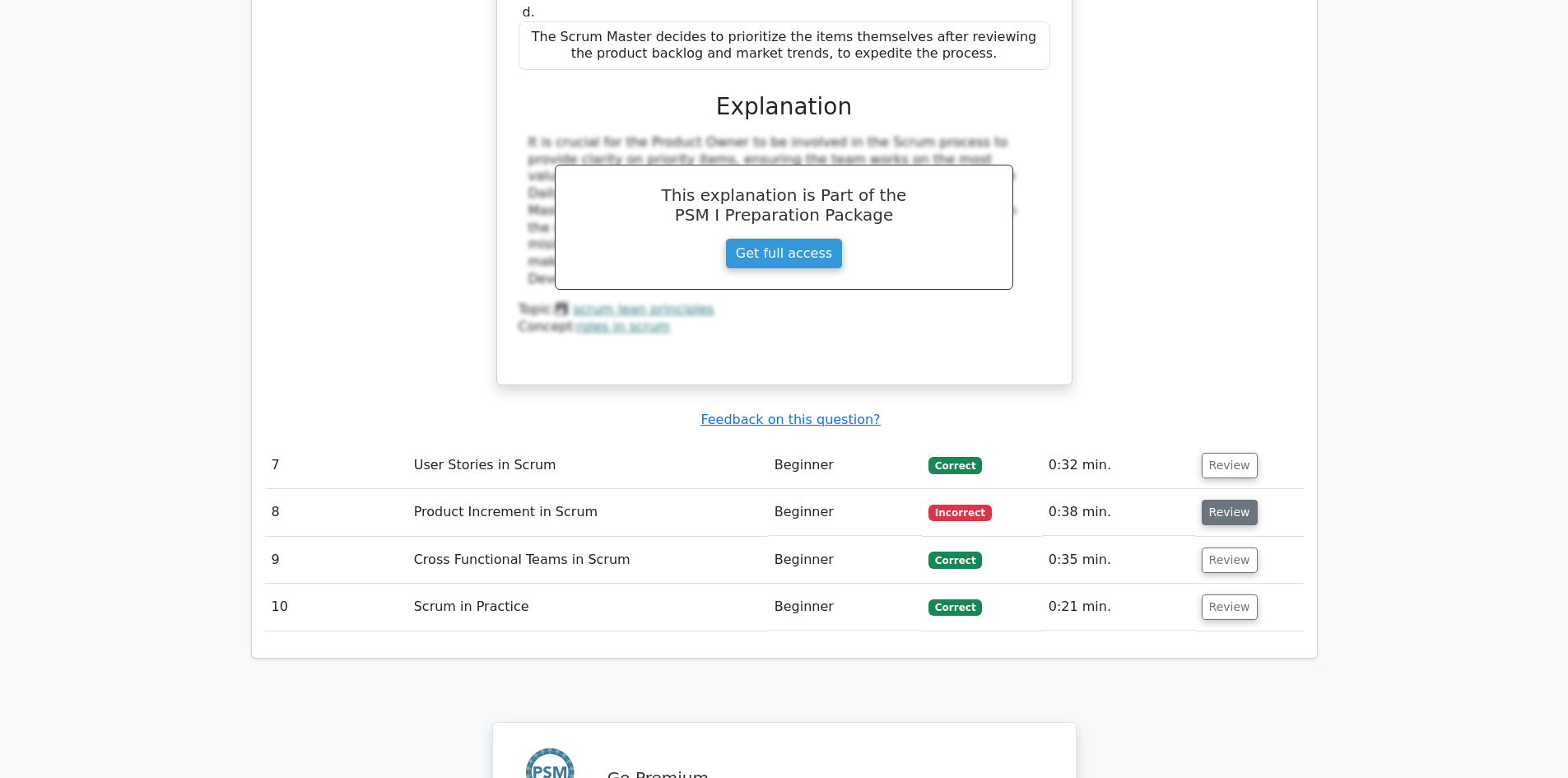
click at [1218, 500] on button "Review" at bounding box center [1230, 512] width 56 height 26
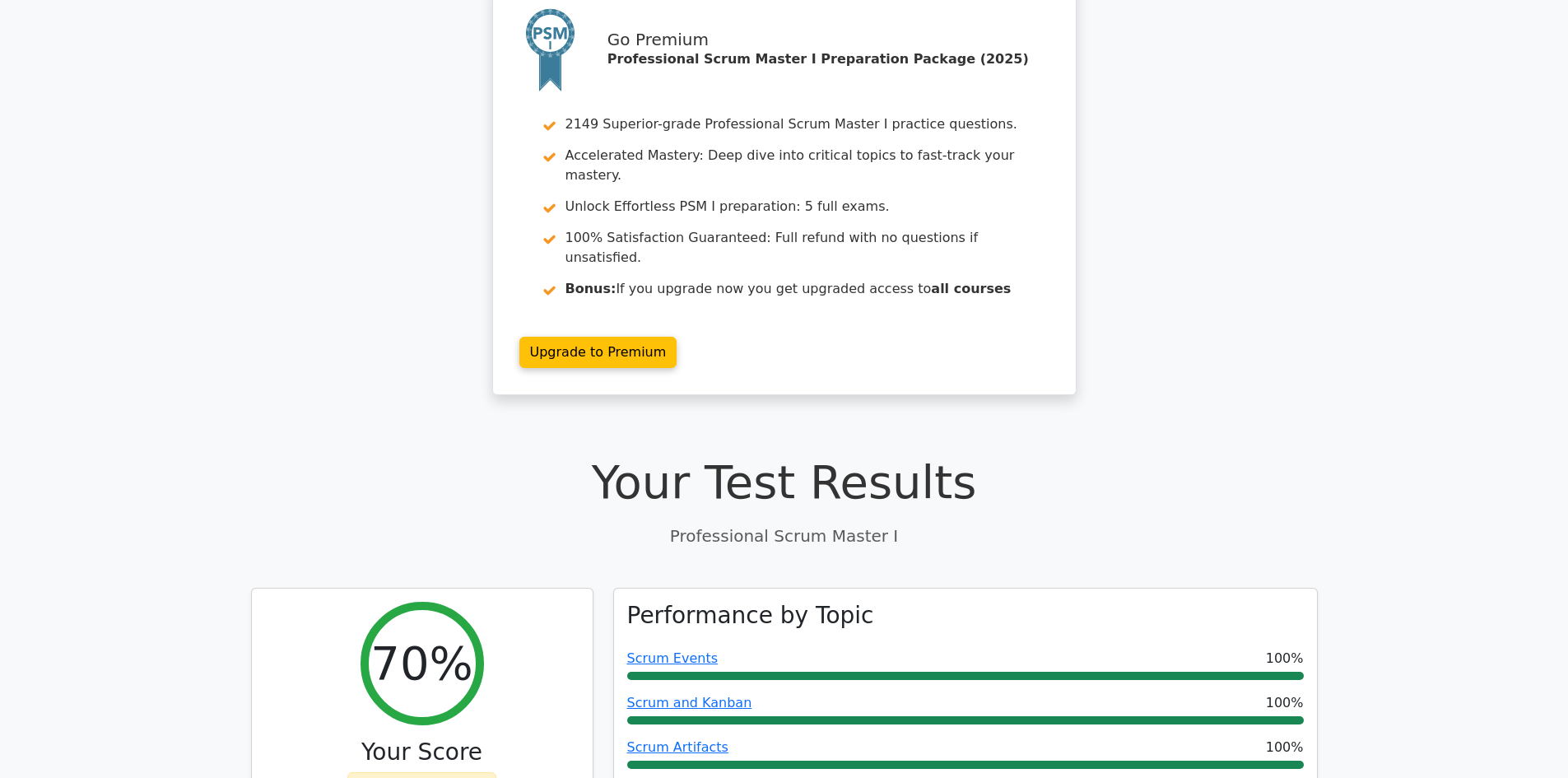
scroll to position [58, 0]
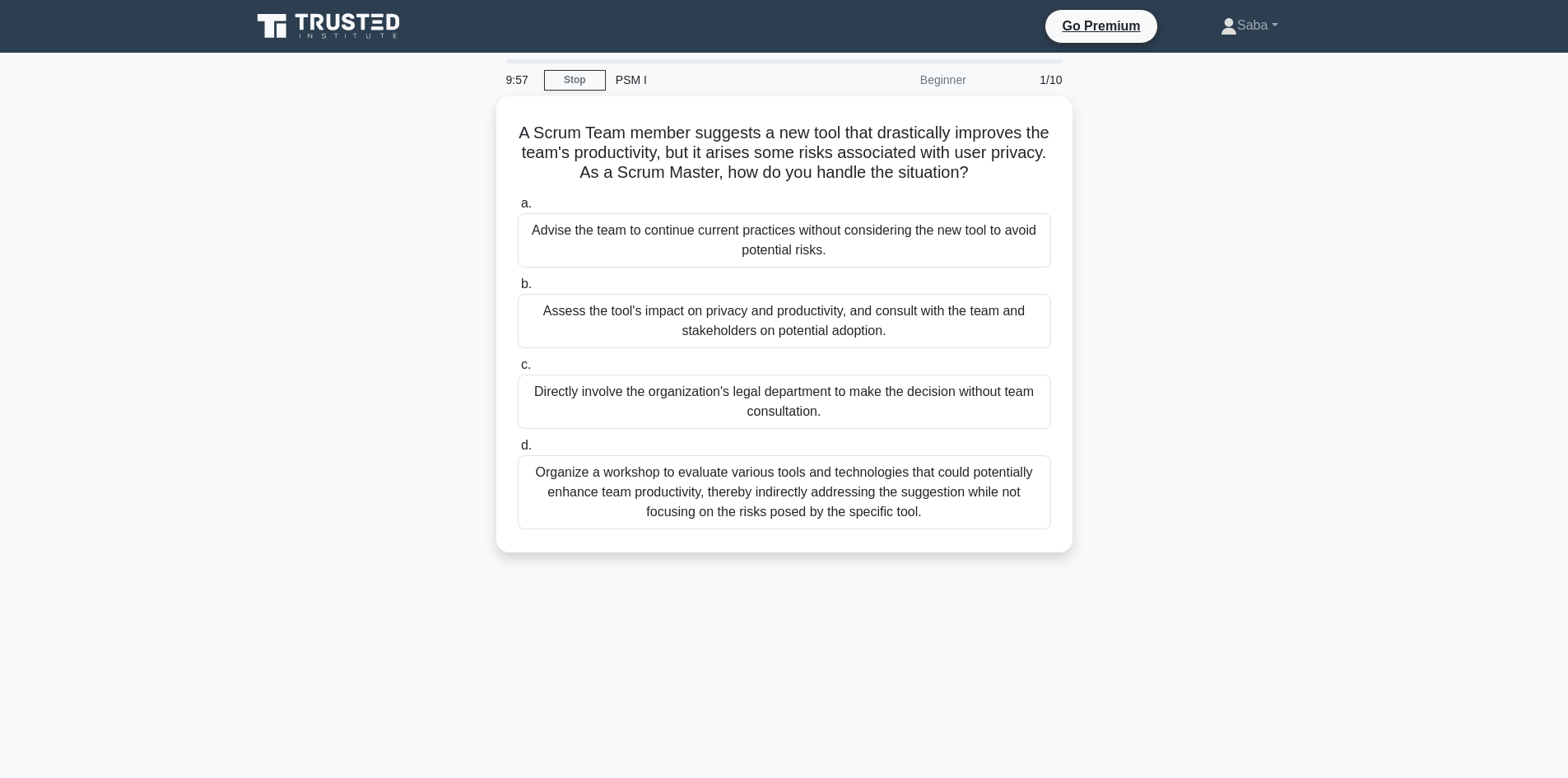
click at [394, 21] on icon at bounding box center [330, 26] width 158 height 31
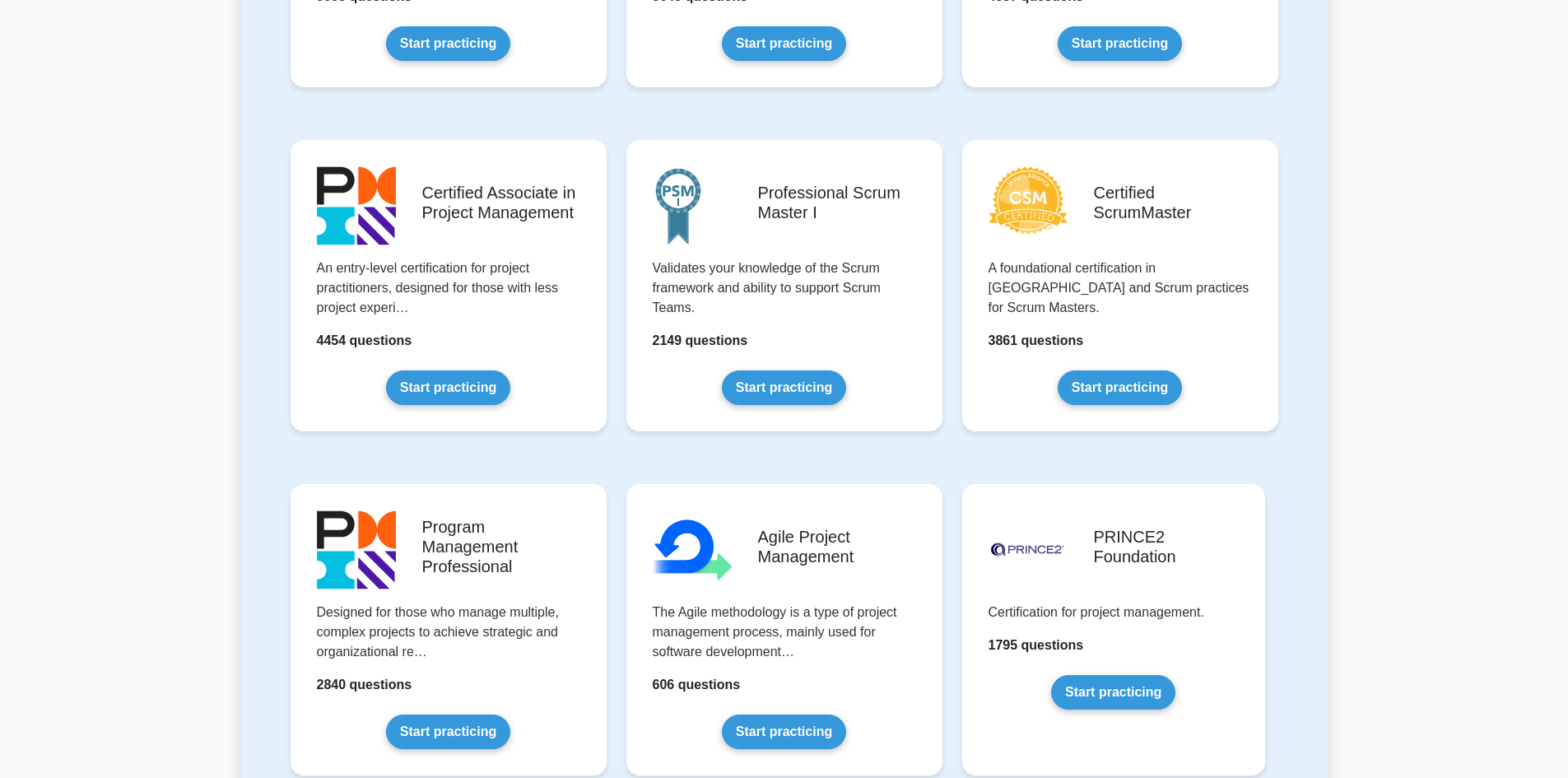
scroll to position [575, 0]
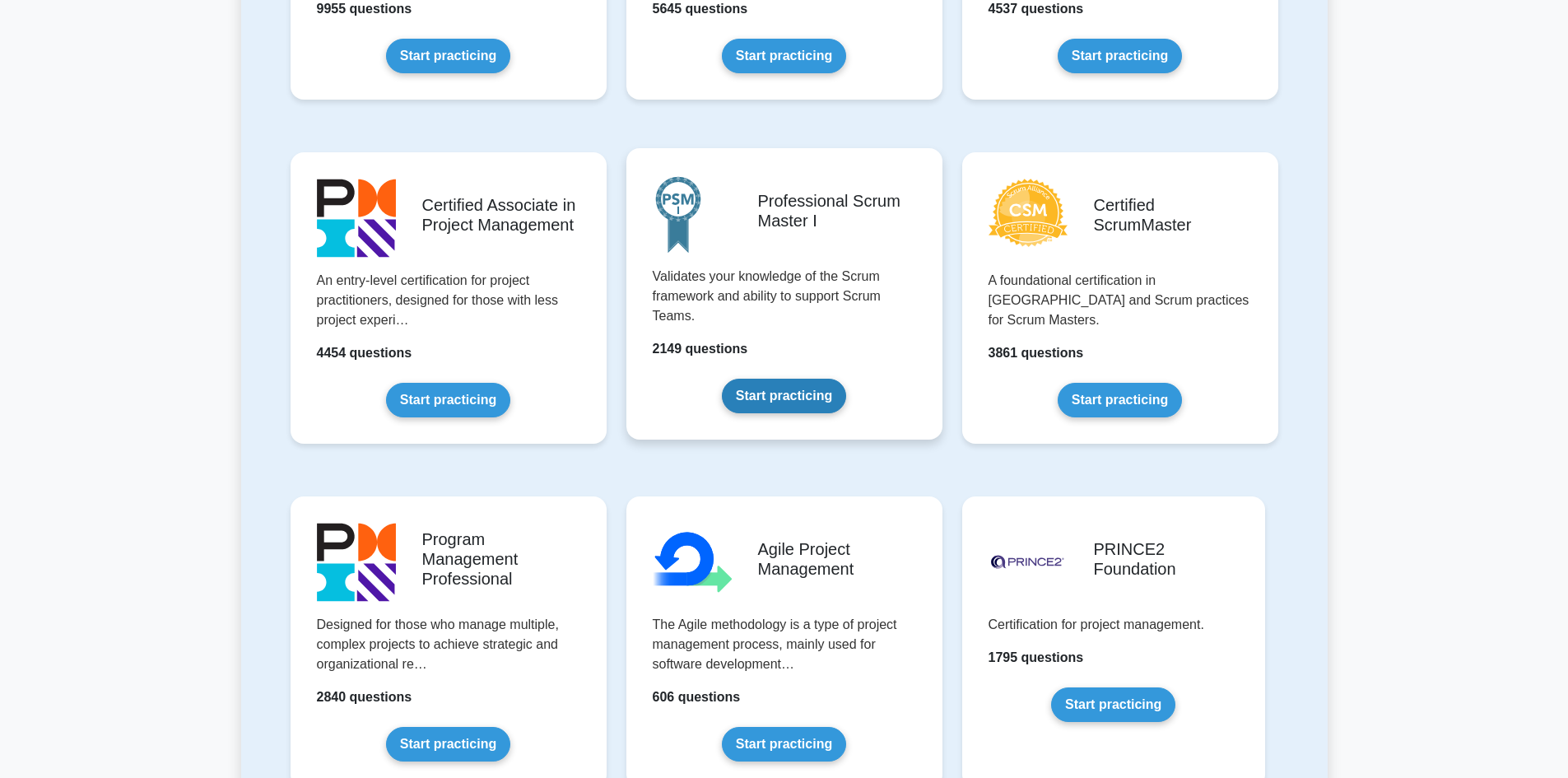
click at [762, 379] on link "Start practicing" at bounding box center [784, 396] width 124 height 35
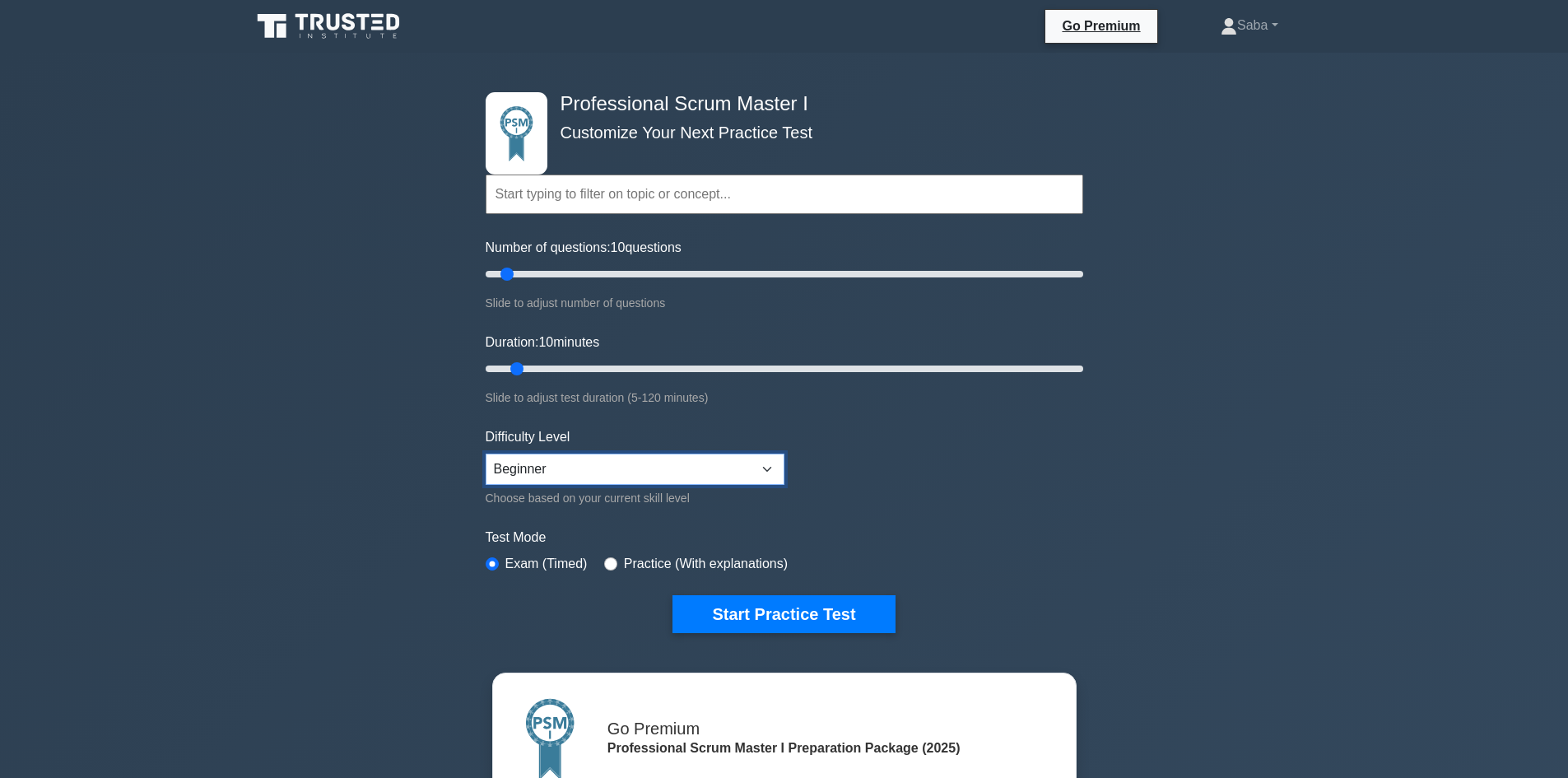
click at [693, 458] on select "Beginner Intermediate Expert" at bounding box center [635, 469] width 299 height 31
select select "intermediate"
click at [486, 454] on select "Beginner Intermediate Expert" at bounding box center [635, 469] width 299 height 31
click at [754, 606] on button "Start Practice Test" at bounding box center [784, 614] width 222 height 38
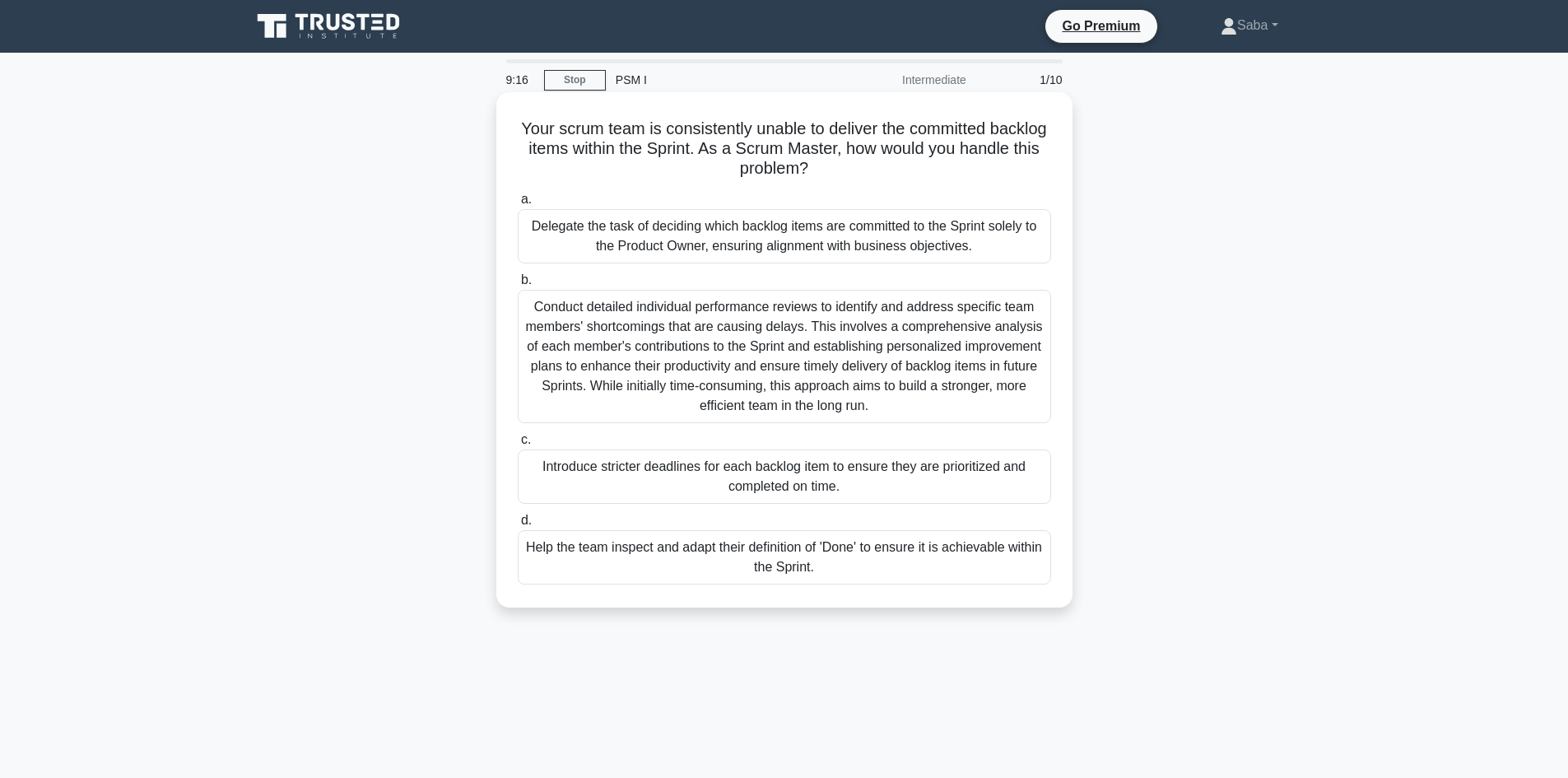
click at [859, 555] on div "Help the team inspect and adapt their definition of 'Done' to ensure it is achi…" at bounding box center [785, 557] width 534 height 54
click at [518, 526] on input "d. Help the team inspect and adapt their definition of 'Done' to ensure it is a…" at bounding box center [518, 520] width 0 height 11
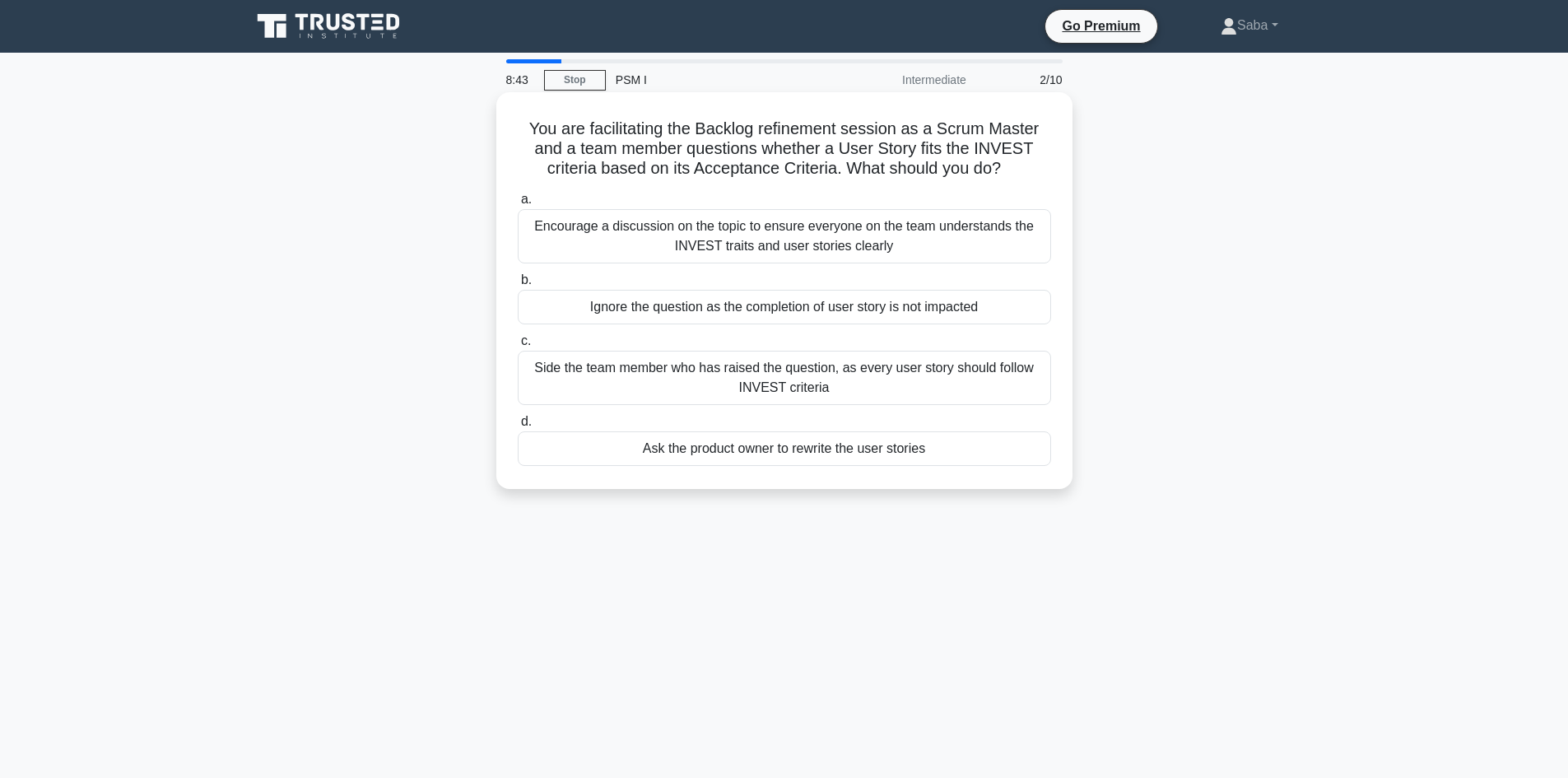
click at [815, 243] on div "Encourage a discussion on the topic to ensure everyone on the team understands …" at bounding box center [785, 236] width 534 height 54
click at [518, 205] on input "a. Encourage a discussion on the topic to ensure everyone on the team understan…" at bounding box center [518, 199] width 0 height 11
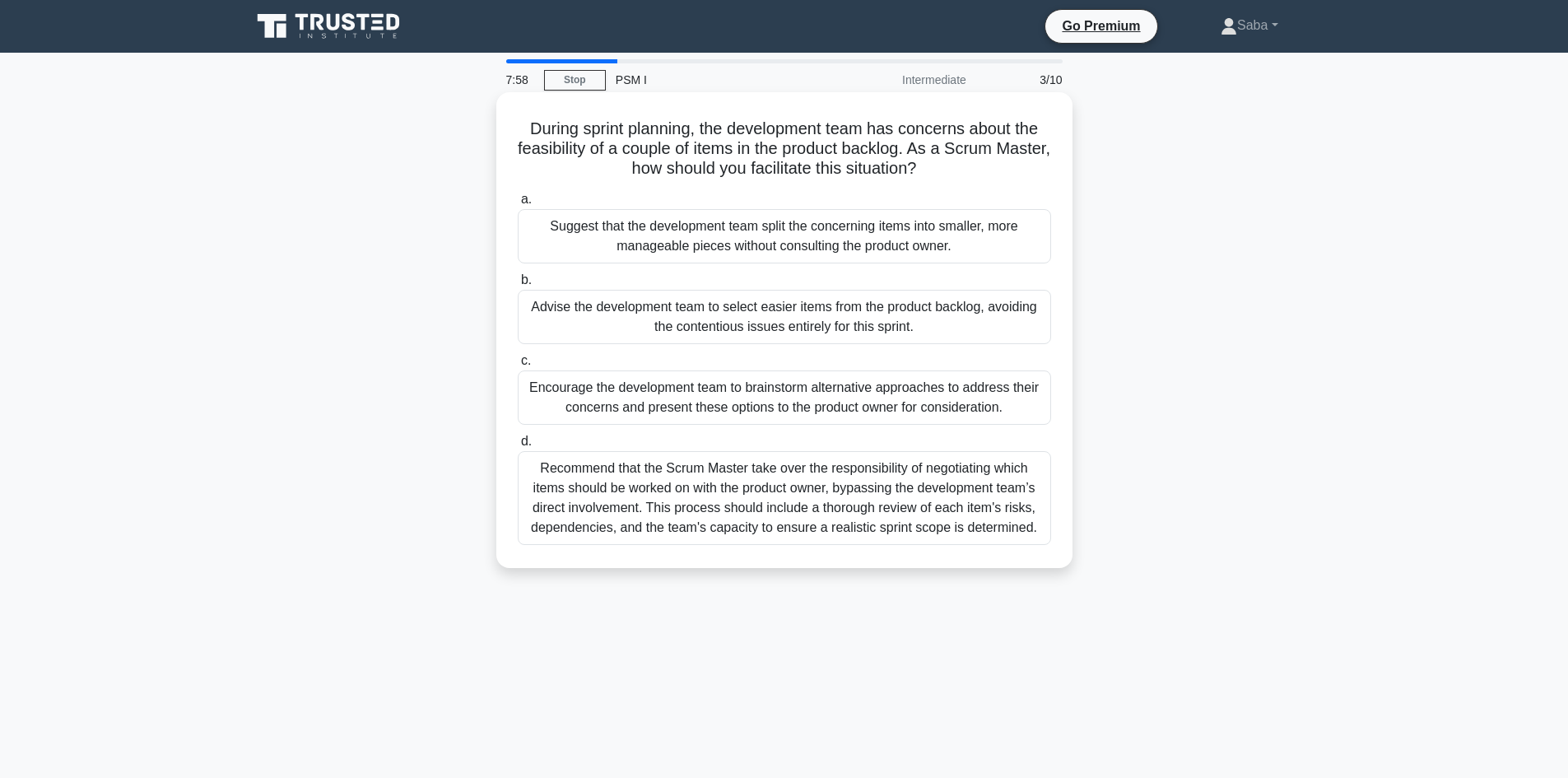
click at [876, 402] on div "Encourage the development team to brainstorm alternative approaches to address …" at bounding box center [785, 398] width 534 height 54
click at [518, 366] on input "c. Encourage the development team to brainstorm alternative approaches to addre…" at bounding box center [518, 361] width 0 height 11
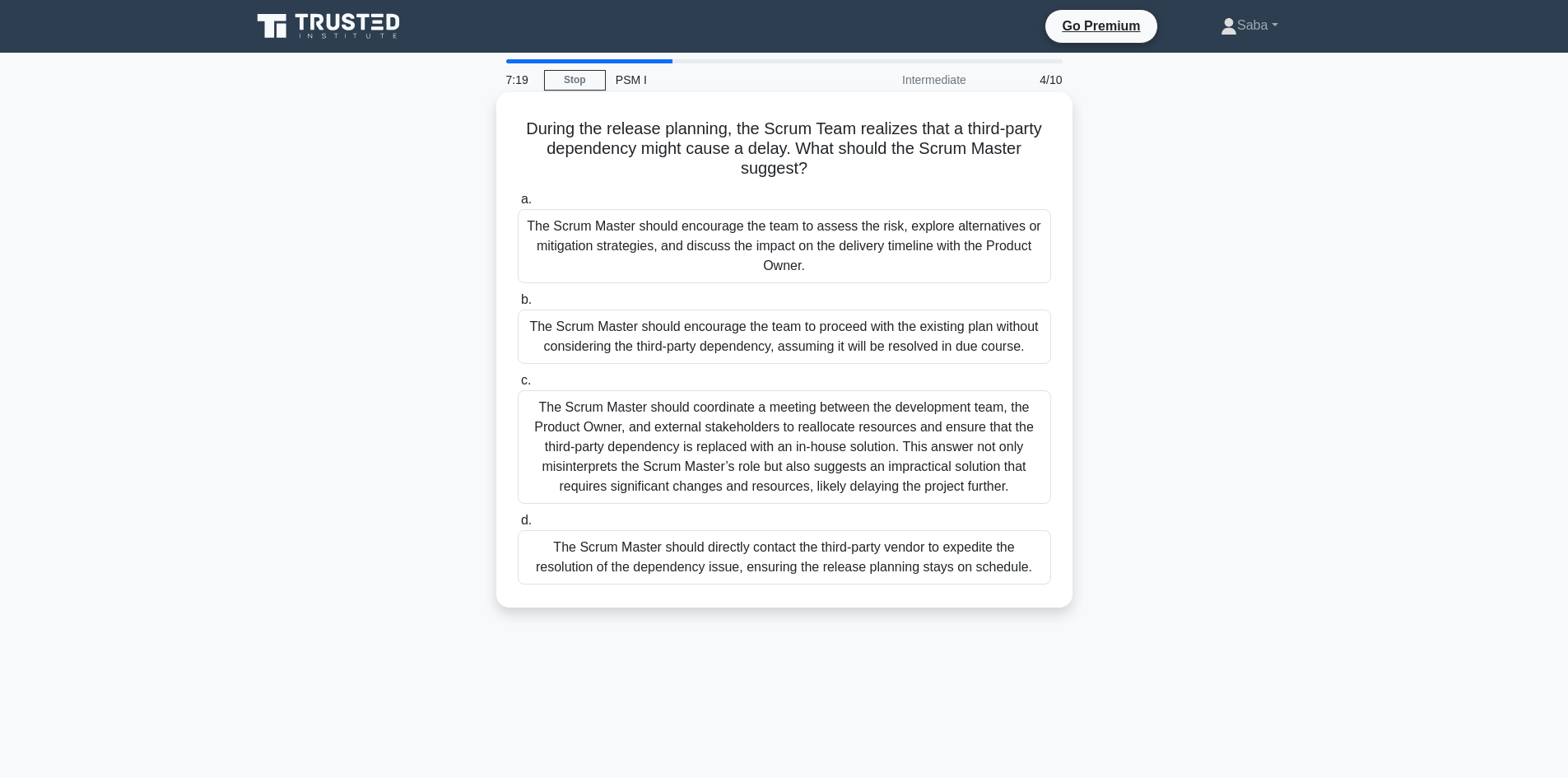
click at [889, 262] on div "The Scrum Master should encourage the team to assess the risk, explore alternat…" at bounding box center [785, 246] width 534 height 74
click at [518, 205] on input "a. The Scrum Master should encourage the team to assess the risk, explore alter…" at bounding box center [518, 199] width 0 height 11
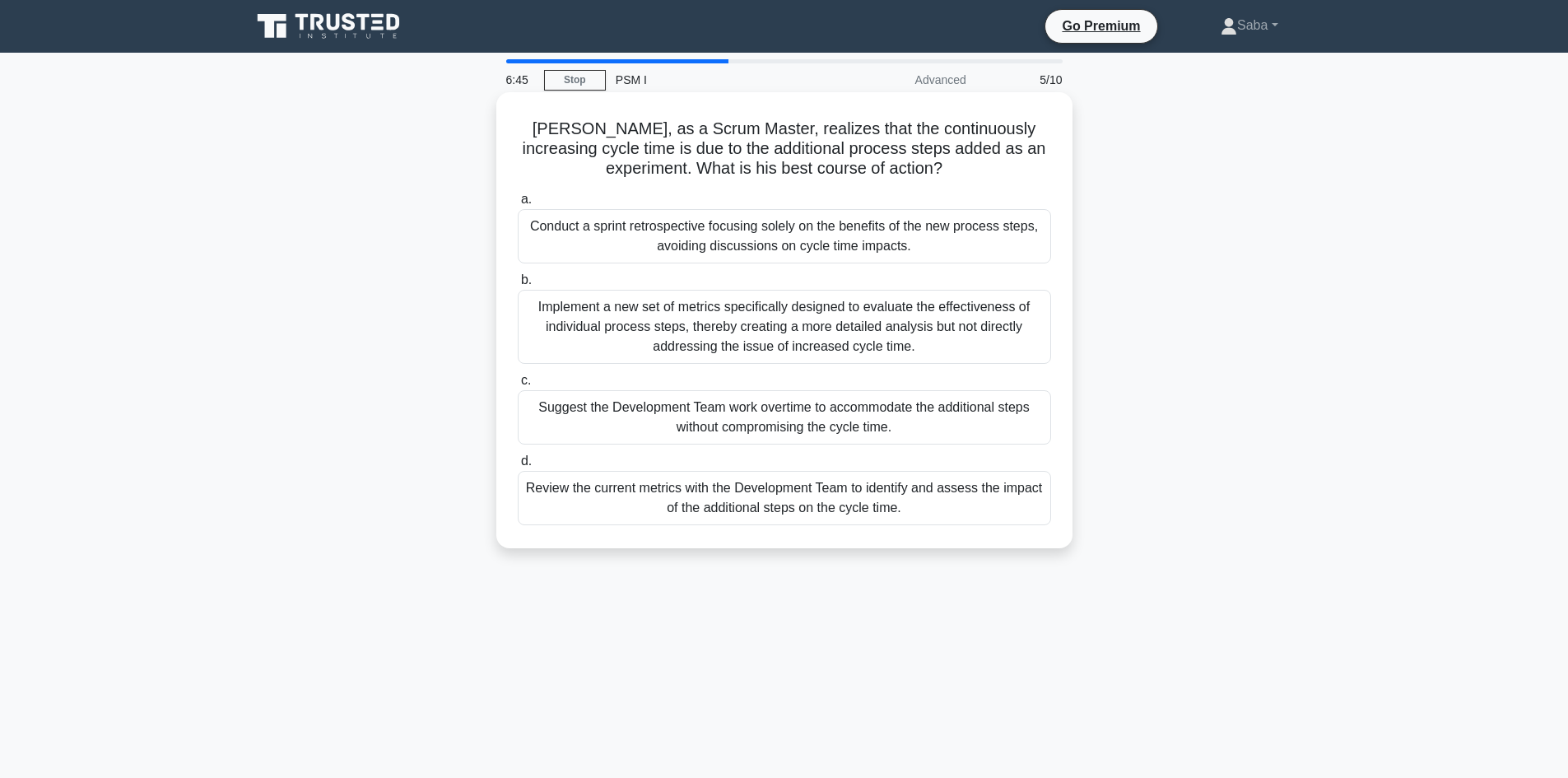
click at [772, 496] on div "Review the current metrics with the Development Team to identify and assess the…" at bounding box center [785, 498] width 534 height 54
click at [518, 467] on input "d. Review the current metrics with the Development Team to identify and assess …" at bounding box center [518, 461] width 0 height 11
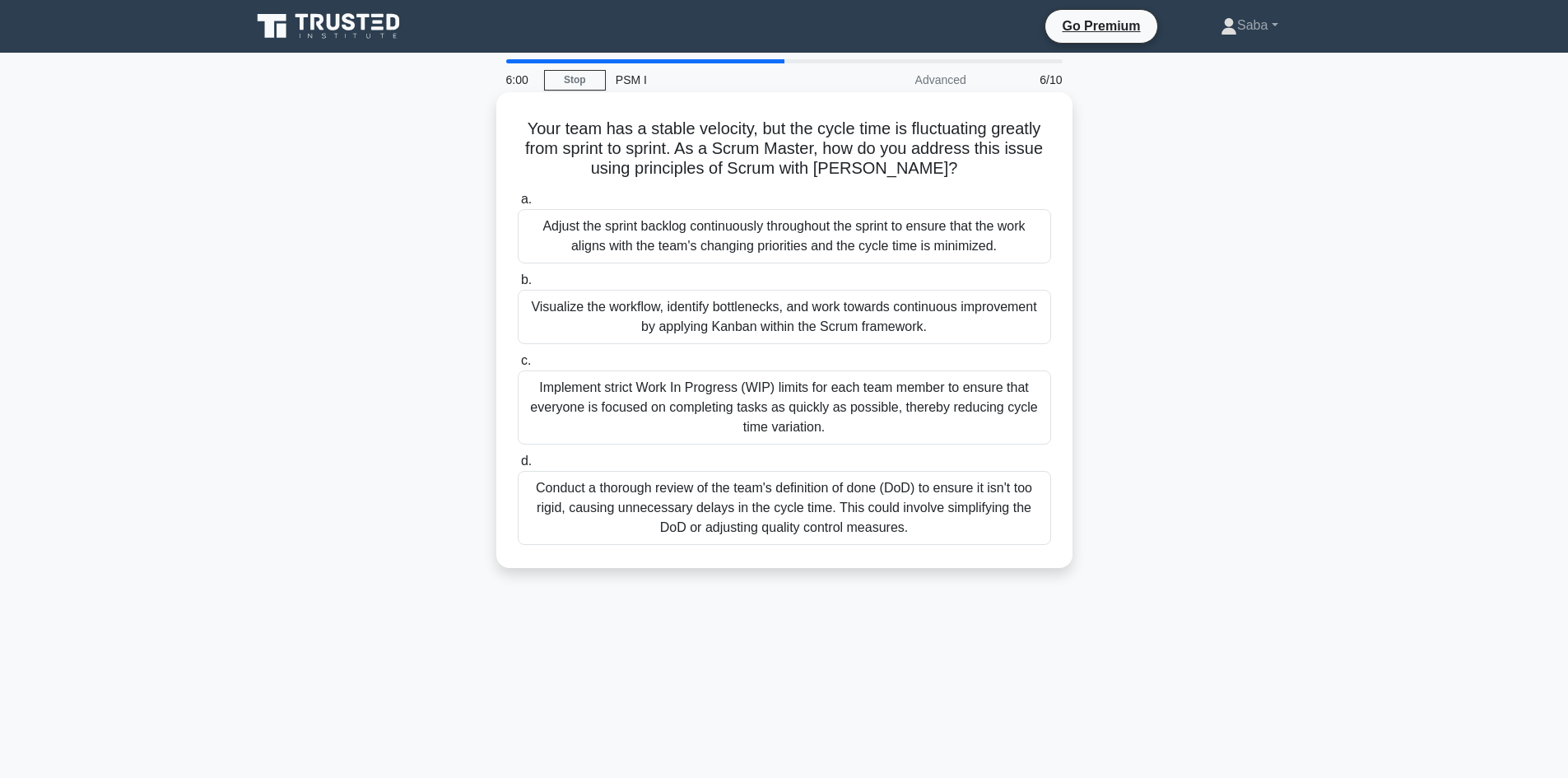
click at [895, 533] on div "Conduct a thorough review of the team's definition of done (DoD) to ensure it i…" at bounding box center [785, 508] width 534 height 74
click at [518, 467] on input "d. Conduct a thorough review of the team's definition of done (DoD) to ensure i…" at bounding box center [518, 461] width 0 height 11
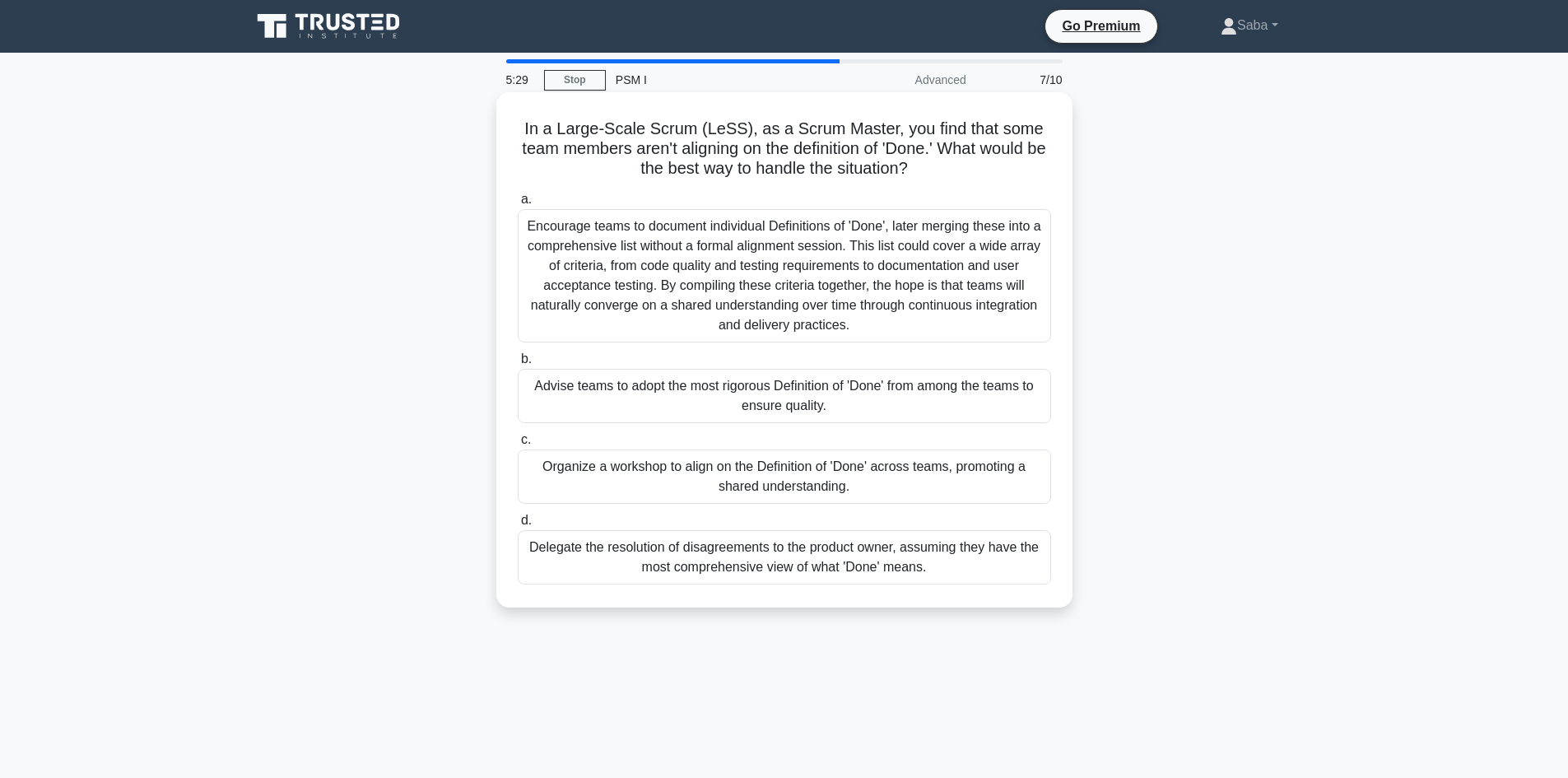
click at [927, 272] on div "Encourage teams to document individual Definitions of 'Done', later merging the…" at bounding box center [785, 276] width 534 height 133
click at [518, 205] on input "a. Encourage teams to document individual Definitions of 'Done', later merging …" at bounding box center [518, 199] width 0 height 11
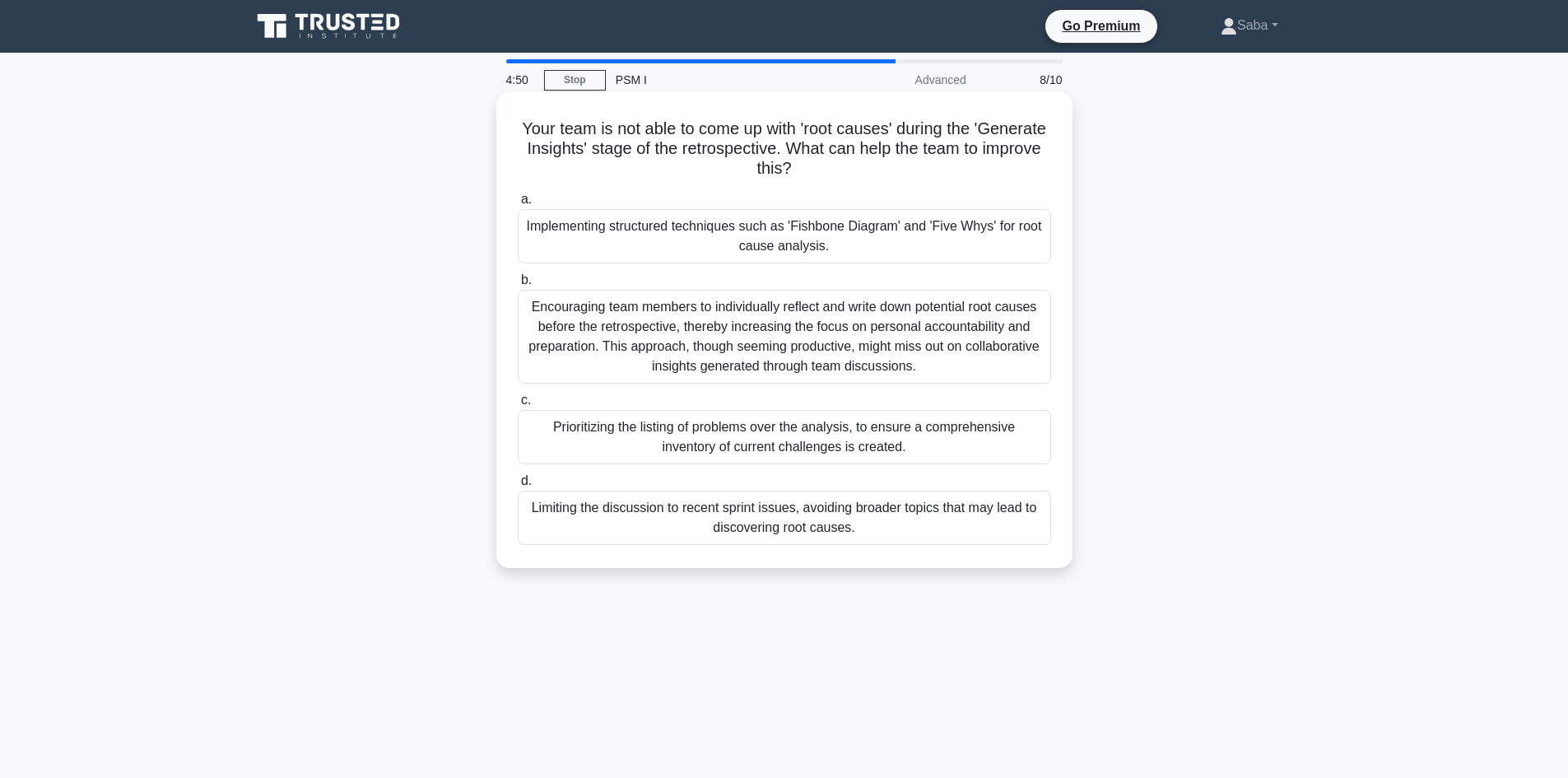
click at [833, 443] on div "Prioritizing the listing of problems over the analysis, to ensure a comprehensi…" at bounding box center [785, 437] width 534 height 54
click at [518, 406] on input "c. Prioritizing the listing of problems over the analysis, to ensure a comprehe…" at bounding box center [518, 400] width 0 height 11
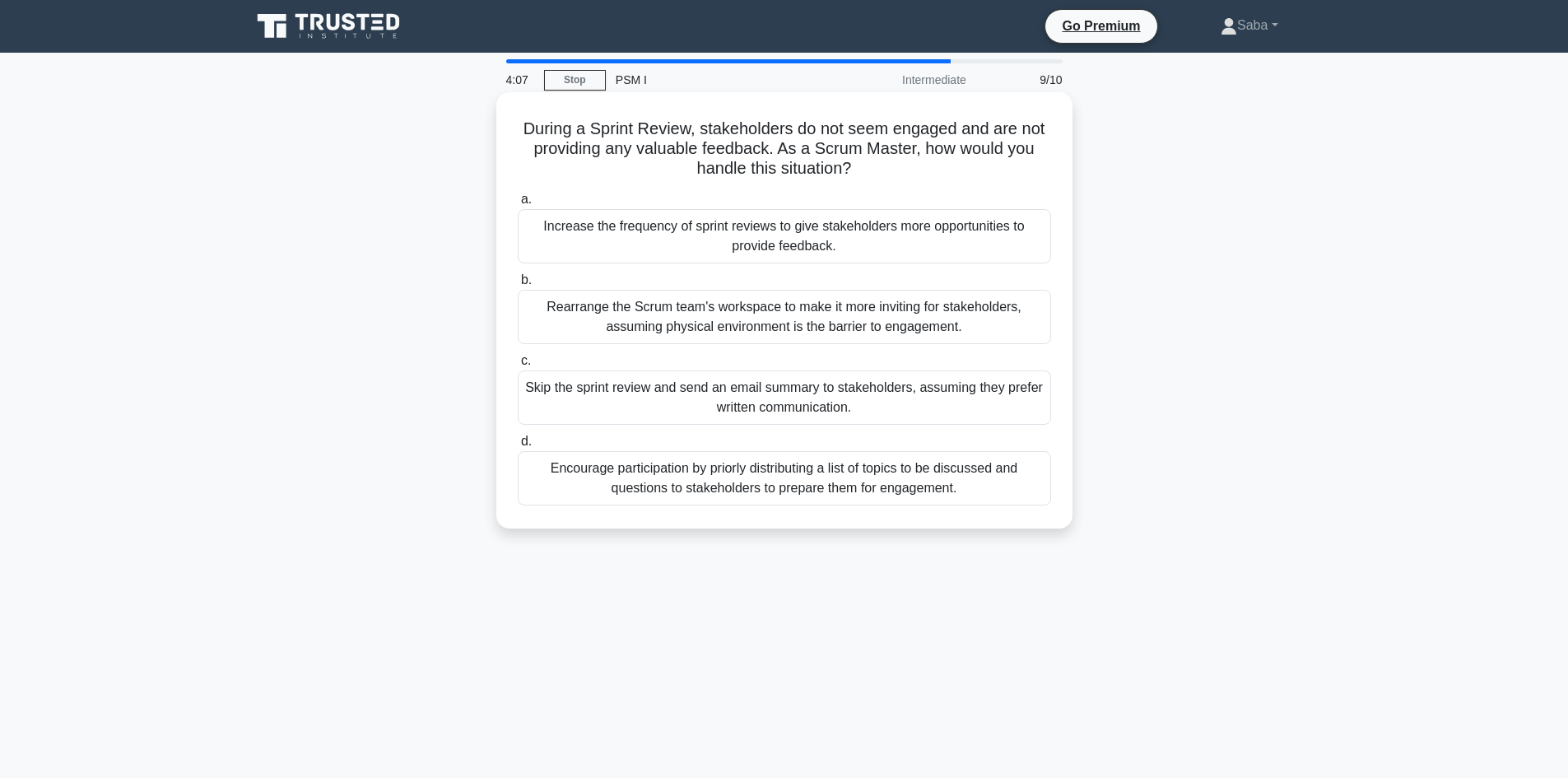
click at [875, 240] on div "Increase the frequency of sprint reviews to give stakeholders more opportunitie…" at bounding box center [785, 236] width 534 height 54
click at [518, 205] on input "a. Increase the frequency of sprint reviews to give stakeholders more opportuni…" at bounding box center [518, 199] width 0 height 11
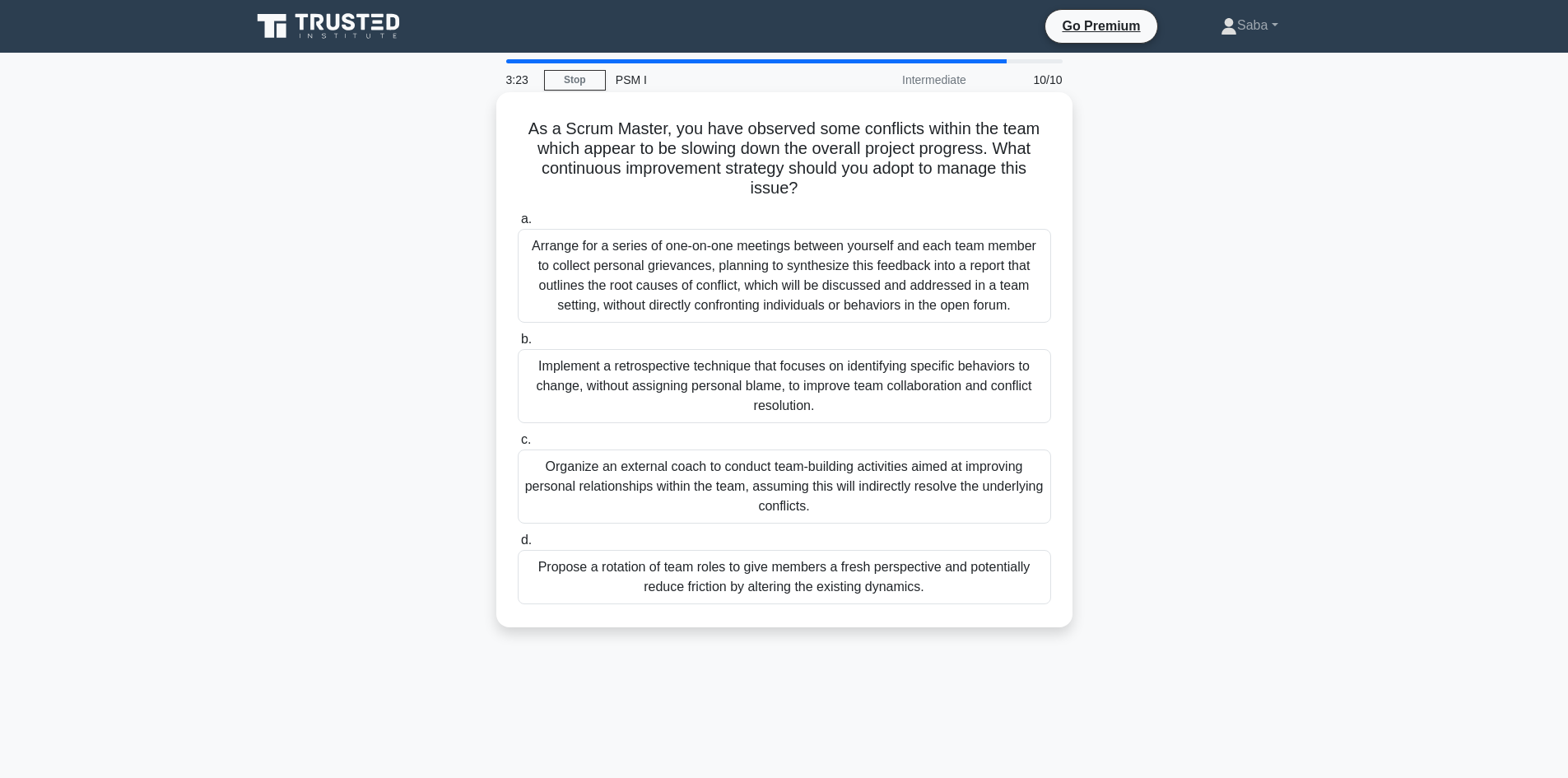
click at [917, 383] on div "Implement a retrospective technique that focuses on identifying specific behavi…" at bounding box center [785, 386] width 534 height 74
click at [518, 345] on input "b. Implement a retrospective technique that focuses on identifying specific beh…" at bounding box center [518, 339] width 0 height 11
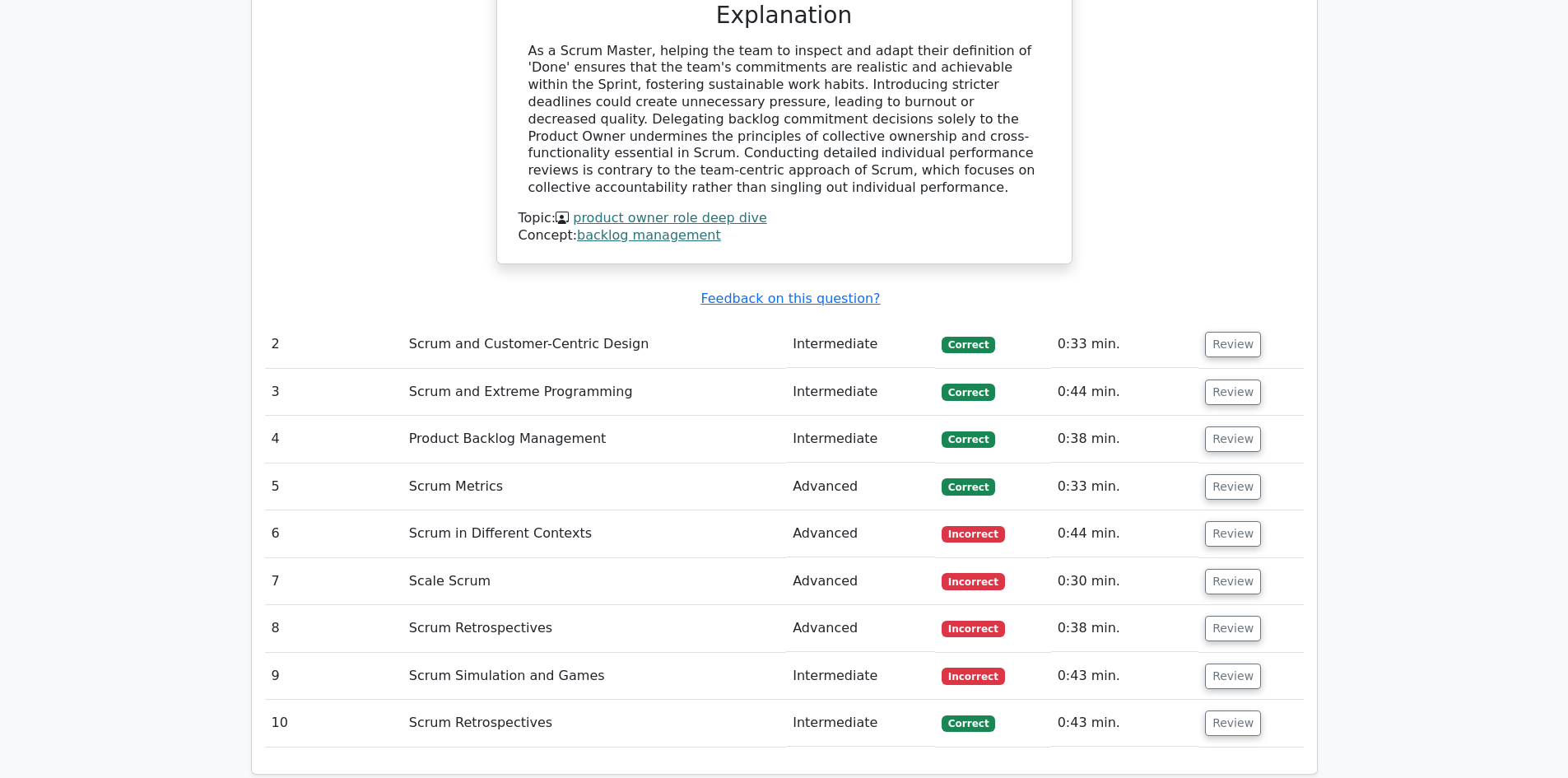
scroll to position [2091, 0]
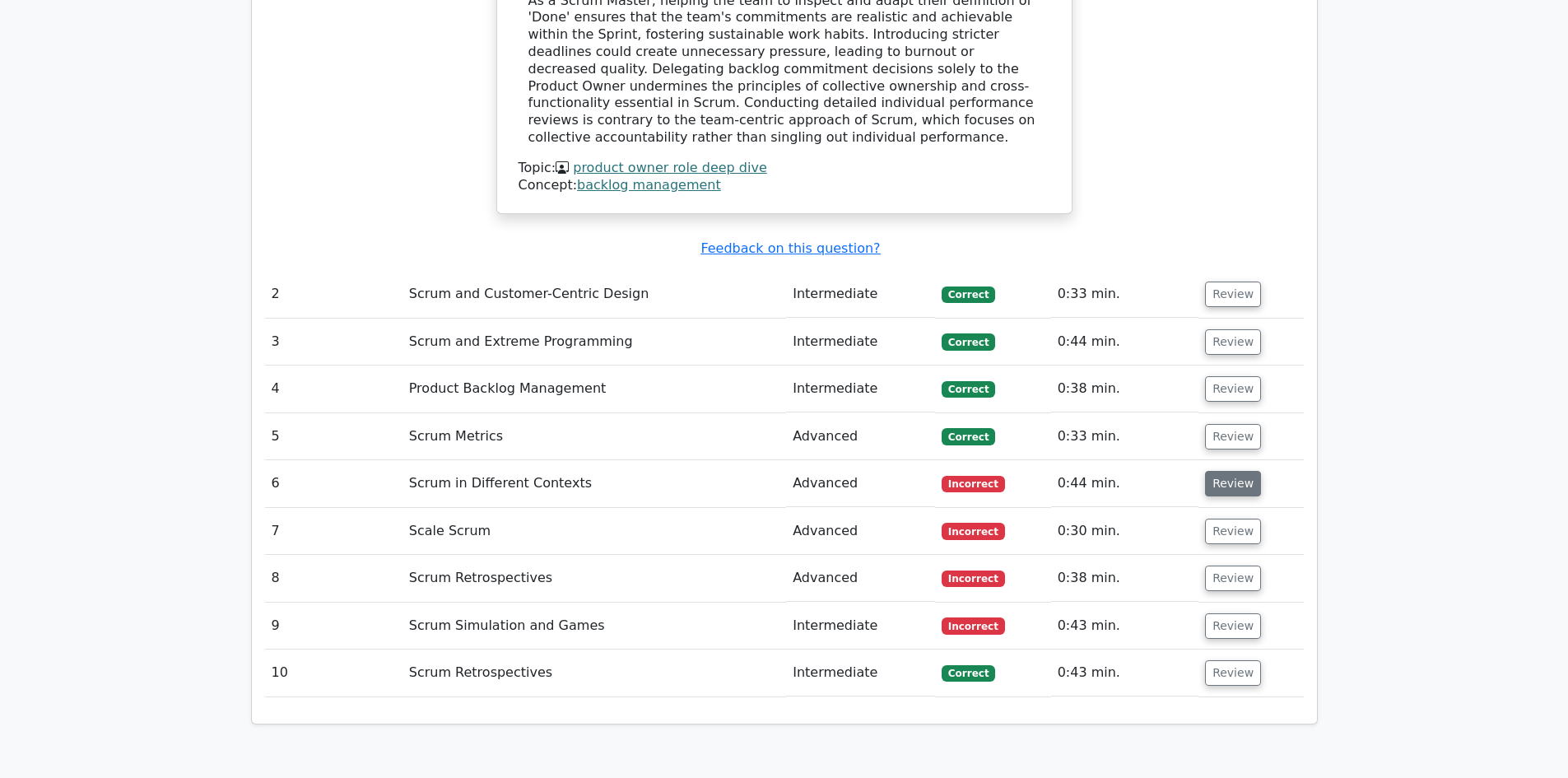
click at [1218, 471] on button "Review" at bounding box center [1233, 483] width 56 height 26
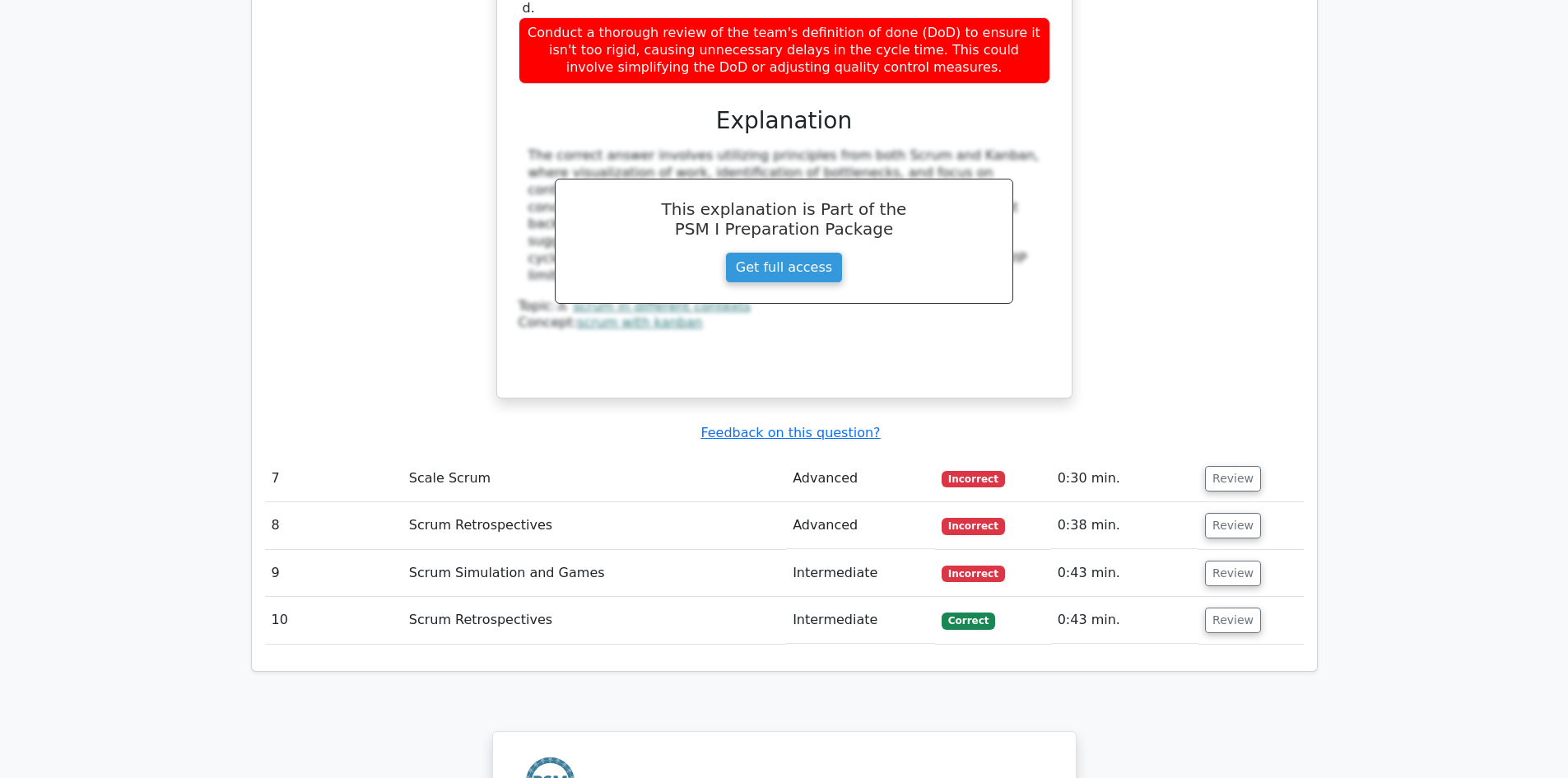
scroll to position [3037, 0]
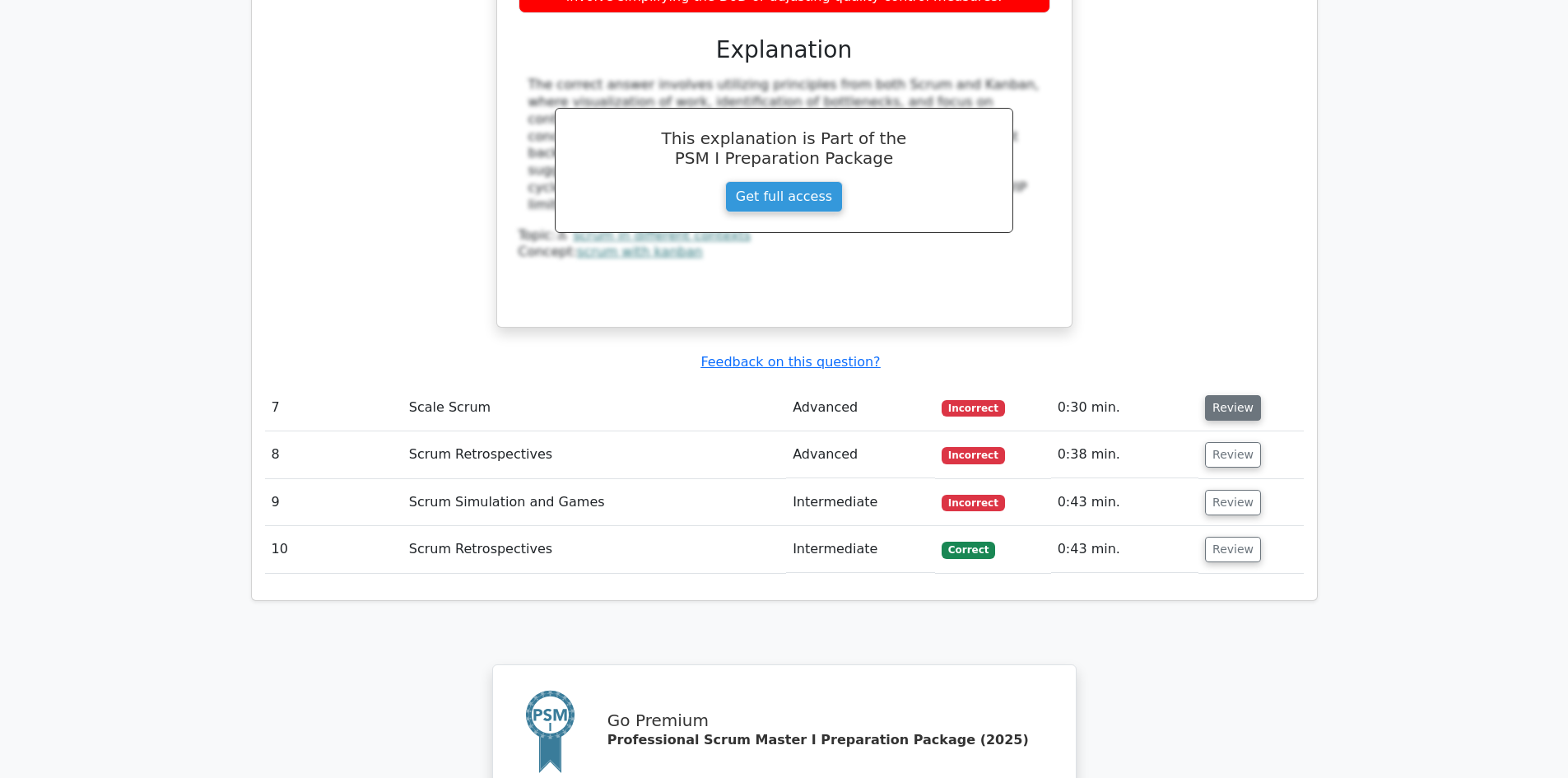
click at [1223, 395] on button "Review" at bounding box center [1233, 408] width 56 height 26
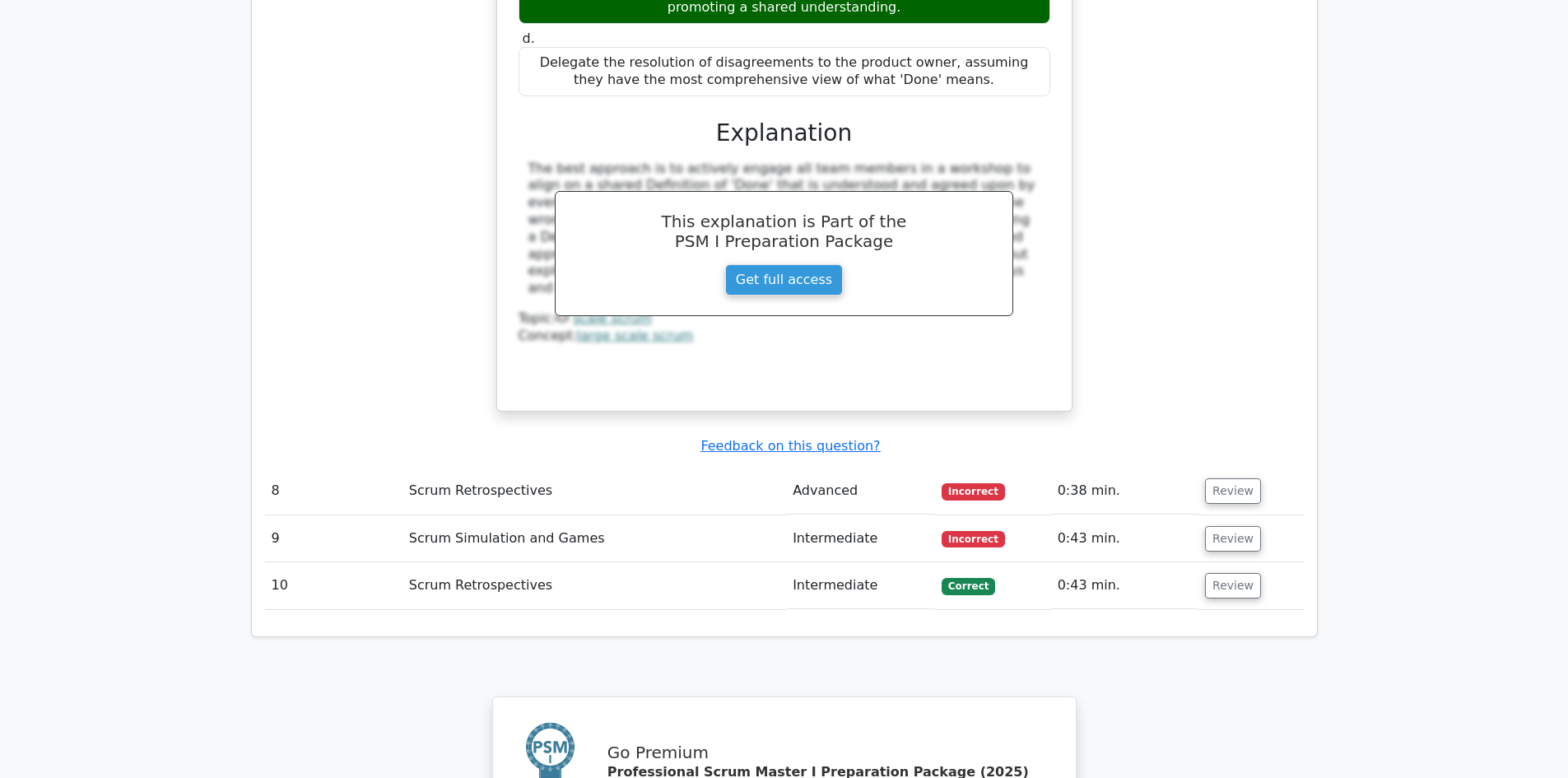
scroll to position [3939, 0]
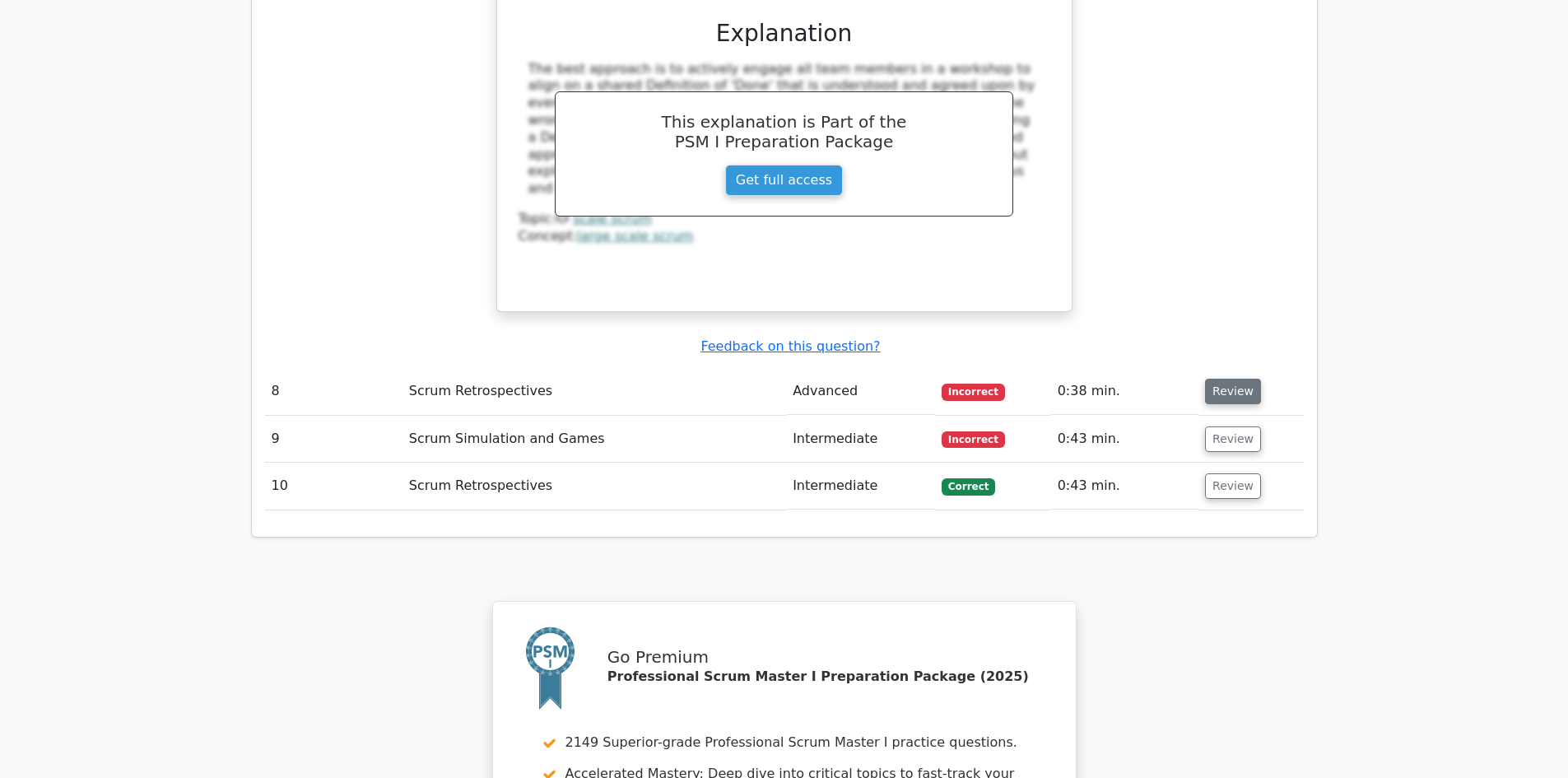
click at [1234, 379] on button "Review" at bounding box center [1233, 391] width 56 height 26
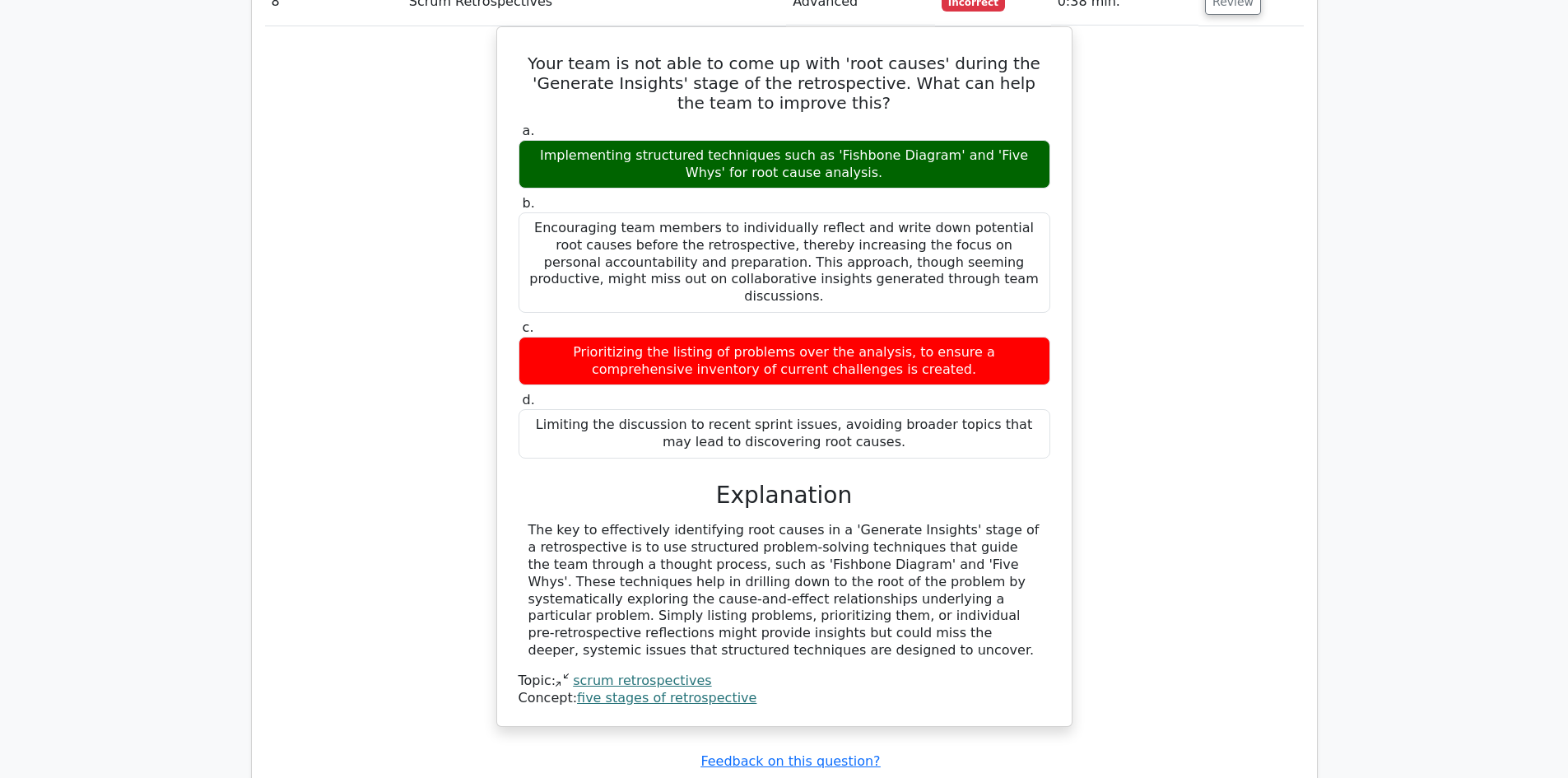
scroll to position [4570, 0]
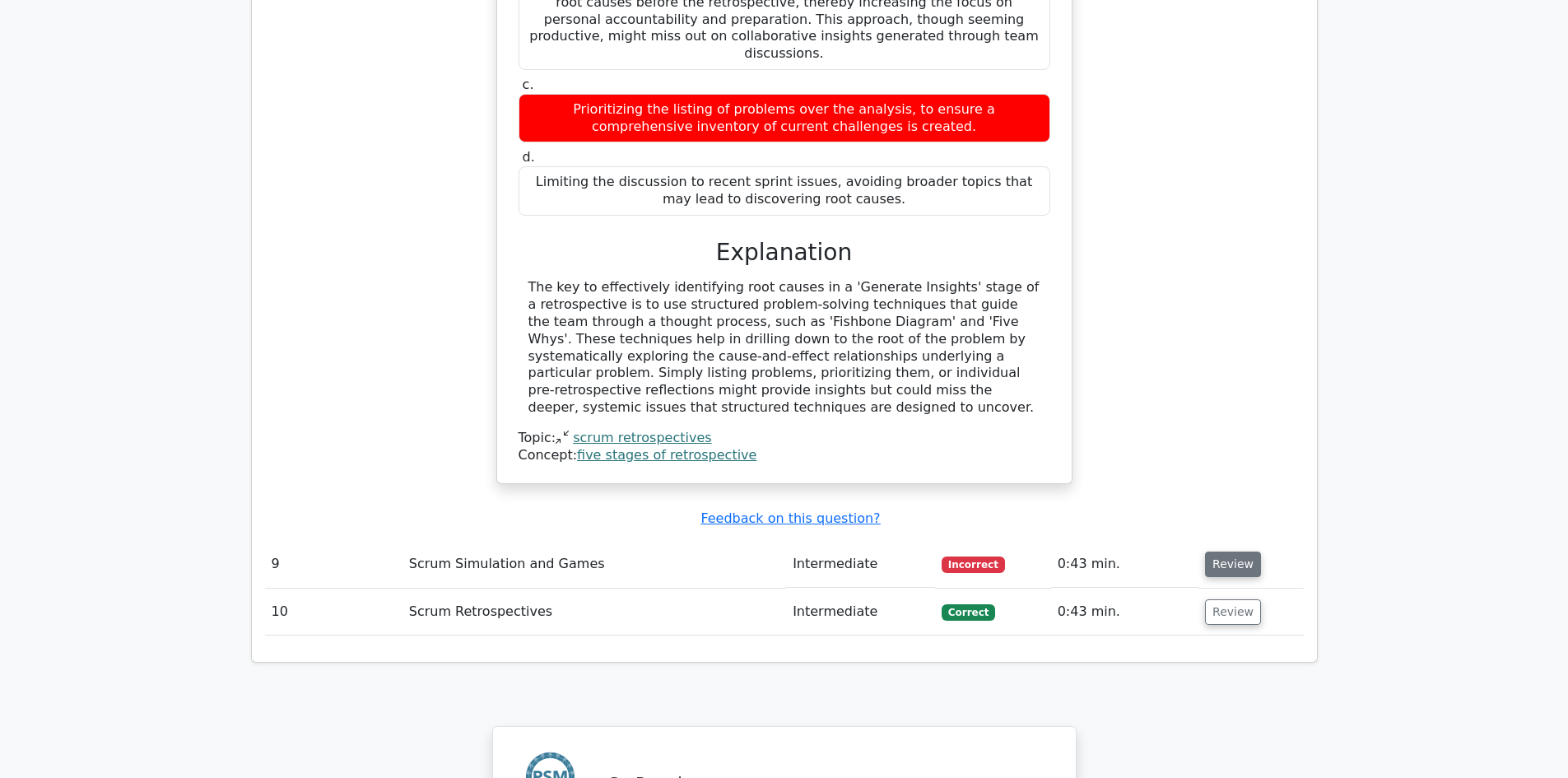
click at [1229, 552] on button "Review" at bounding box center [1233, 564] width 56 height 26
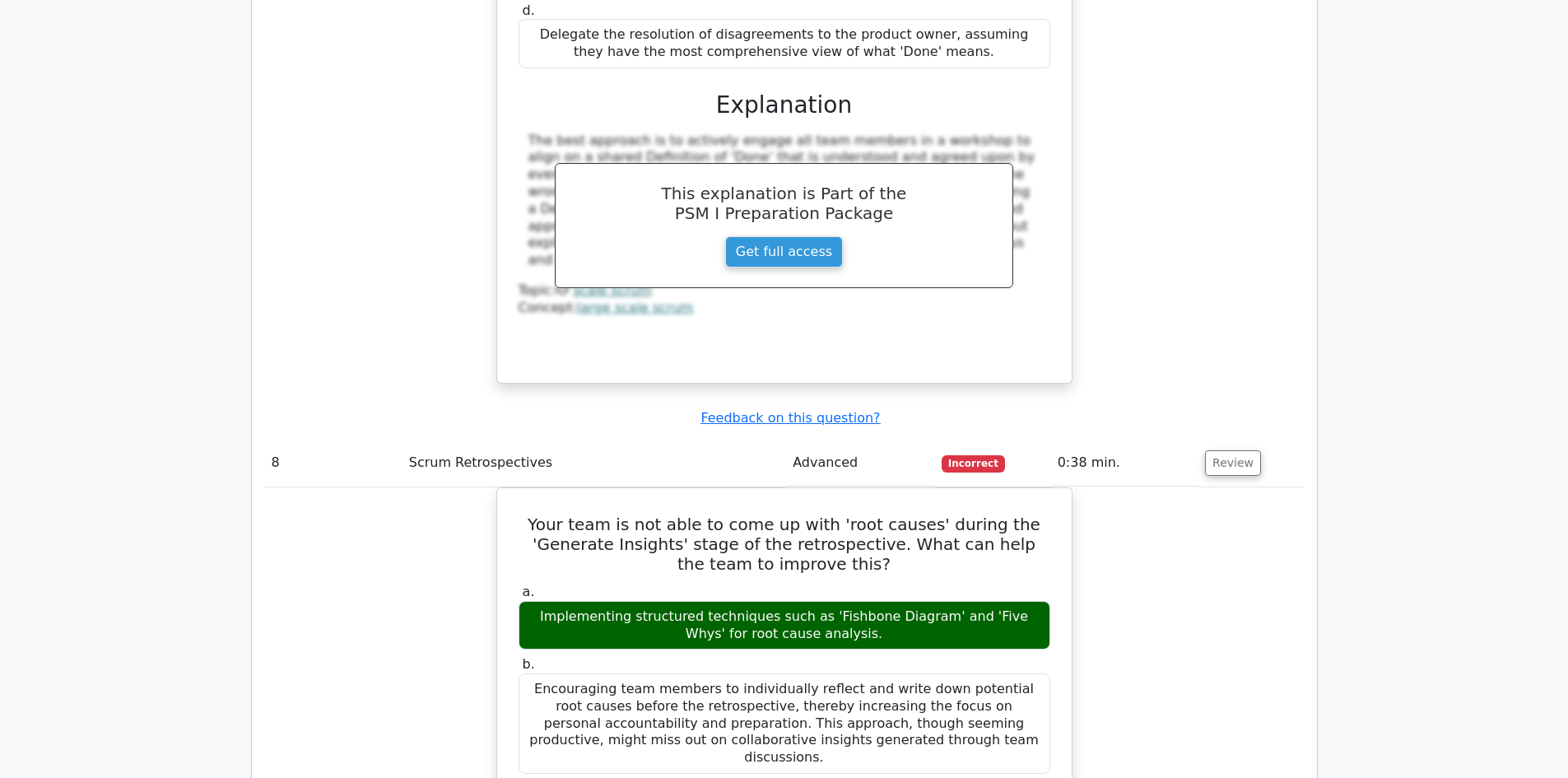
scroll to position [5835, 0]
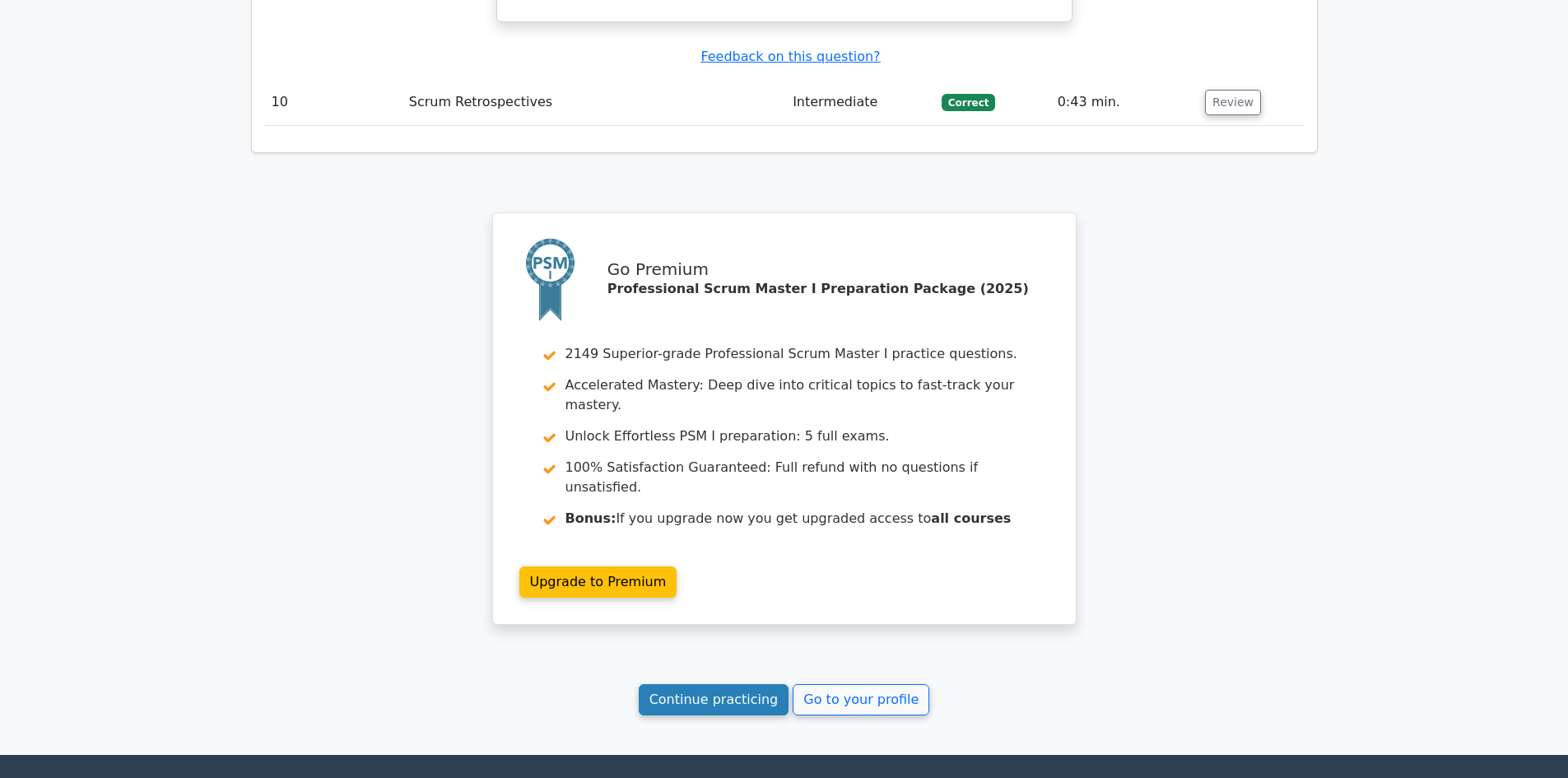
click at [755, 684] on link "Continue practicing" at bounding box center [714, 700] width 151 height 31
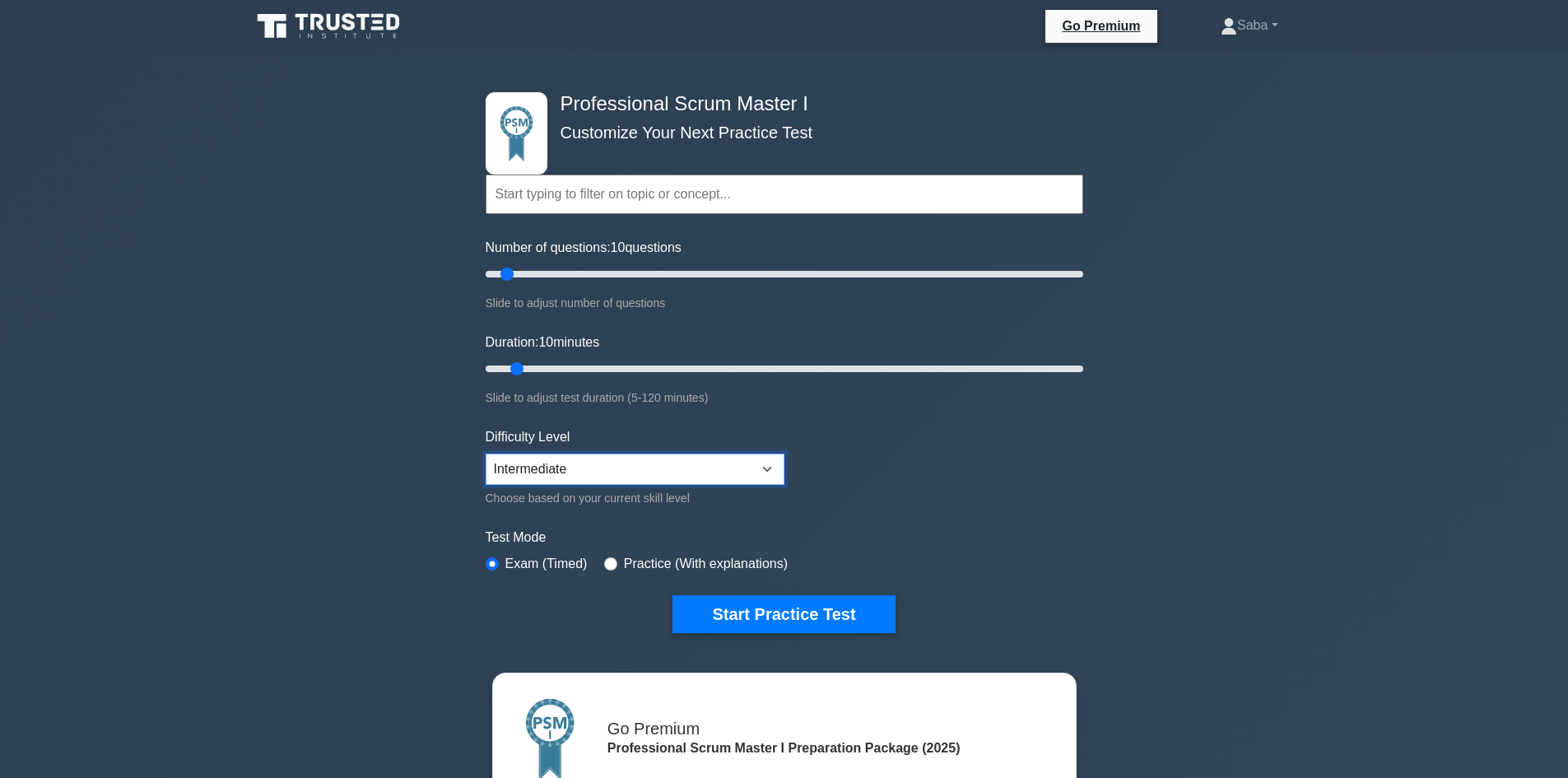
click at [757, 470] on select "Beginner Intermediate Expert" at bounding box center [635, 469] width 299 height 31
select select "expert"
click at [486, 454] on select "Beginner Intermediate Expert" at bounding box center [635, 469] width 299 height 31
click at [827, 626] on button "Start Practice Test" at bounding box center [784, 614] width 222 height 38
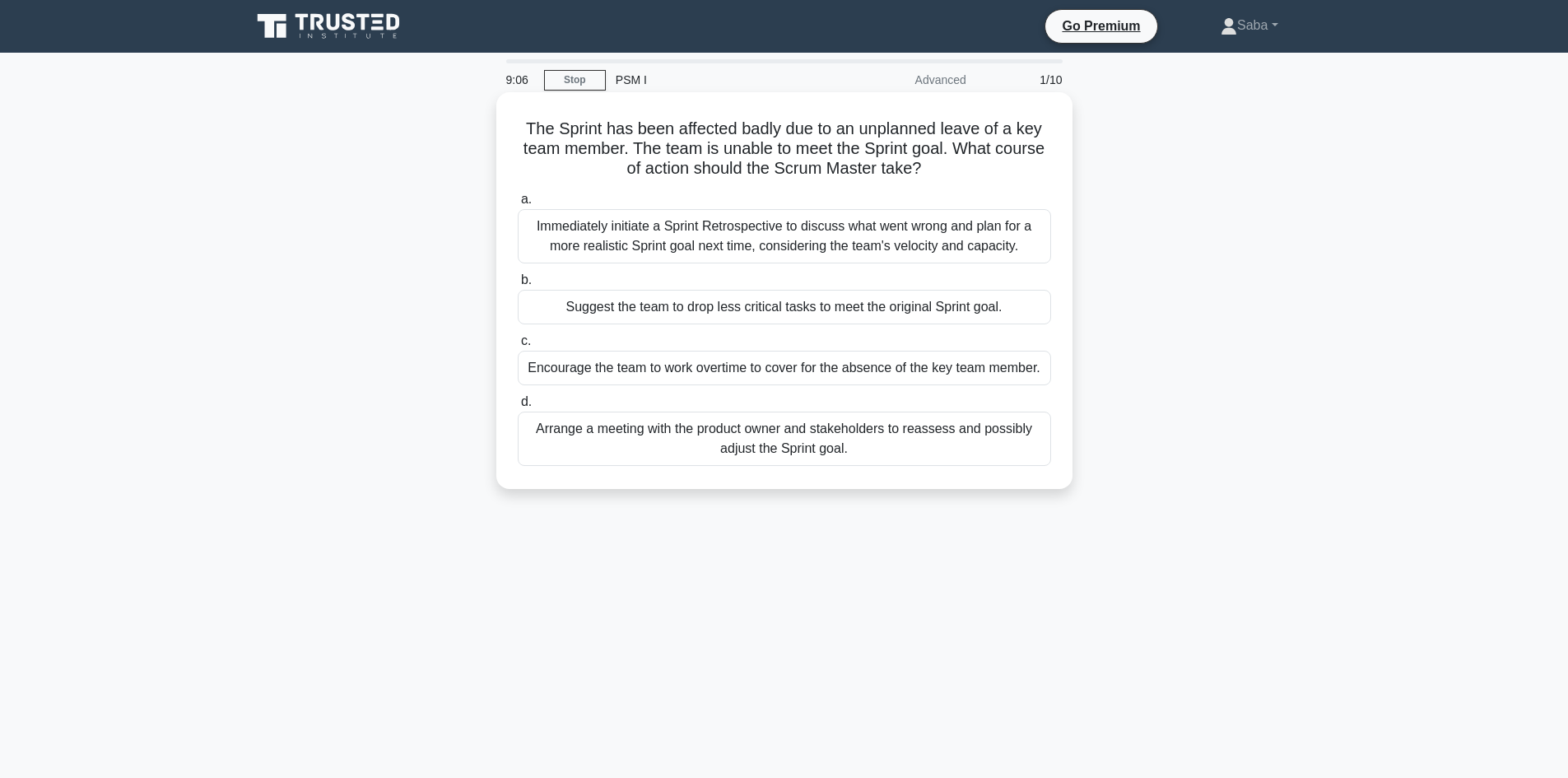
click at [803, 449] on div "Arrange a meeting with the product owner and stakeholders to reassess and possi…" at bounding box center [785, 439] width 534 height 54
click at [518, 408] on input "d. Arrange a meeting with the product owner and stakeholders to reassess and po…" at bounding box center [518, 402] width 0 height 11
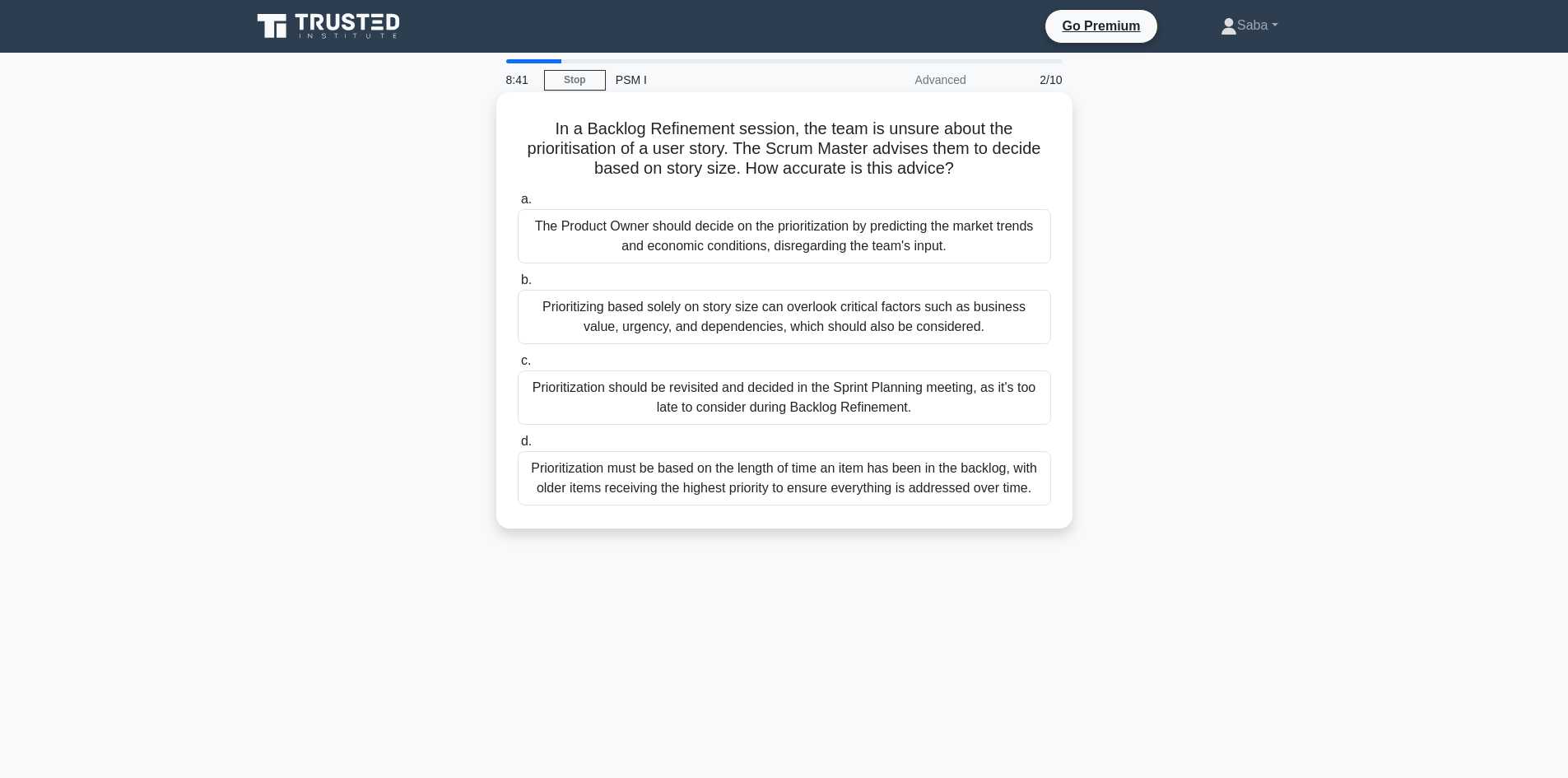
click at [679, 235] on div "The Product Owner should decide on the prioritization by predicting the market …" at bounding box center [785, 236] width 534 height 54
click at [518, 205] on input "a. The Product Owner should decide on the prioritization by predicting the mark…" at bounding box center [518, 199] width 0 height 11
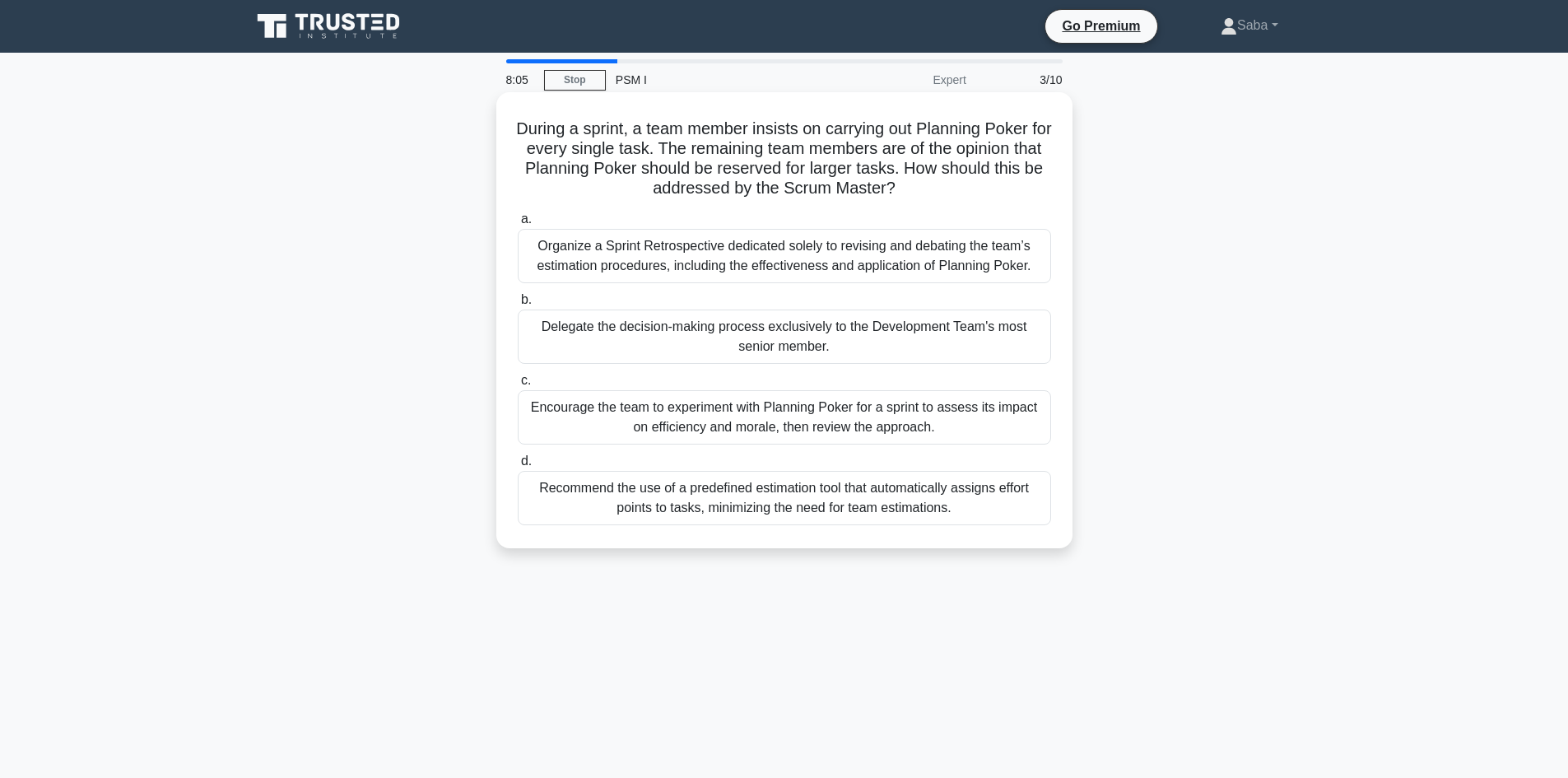
click at [728, 426] on div "Encourage the team to experiment with Planning Poker for a sprint to assess its…" at bounding box center [785, 417] width 534 height 54
click at [518, 386] on input "c. Encourage the team to experiment with Planning Poker for a sprint to assess …" at bounding box center [518, 380] width 0 height 11
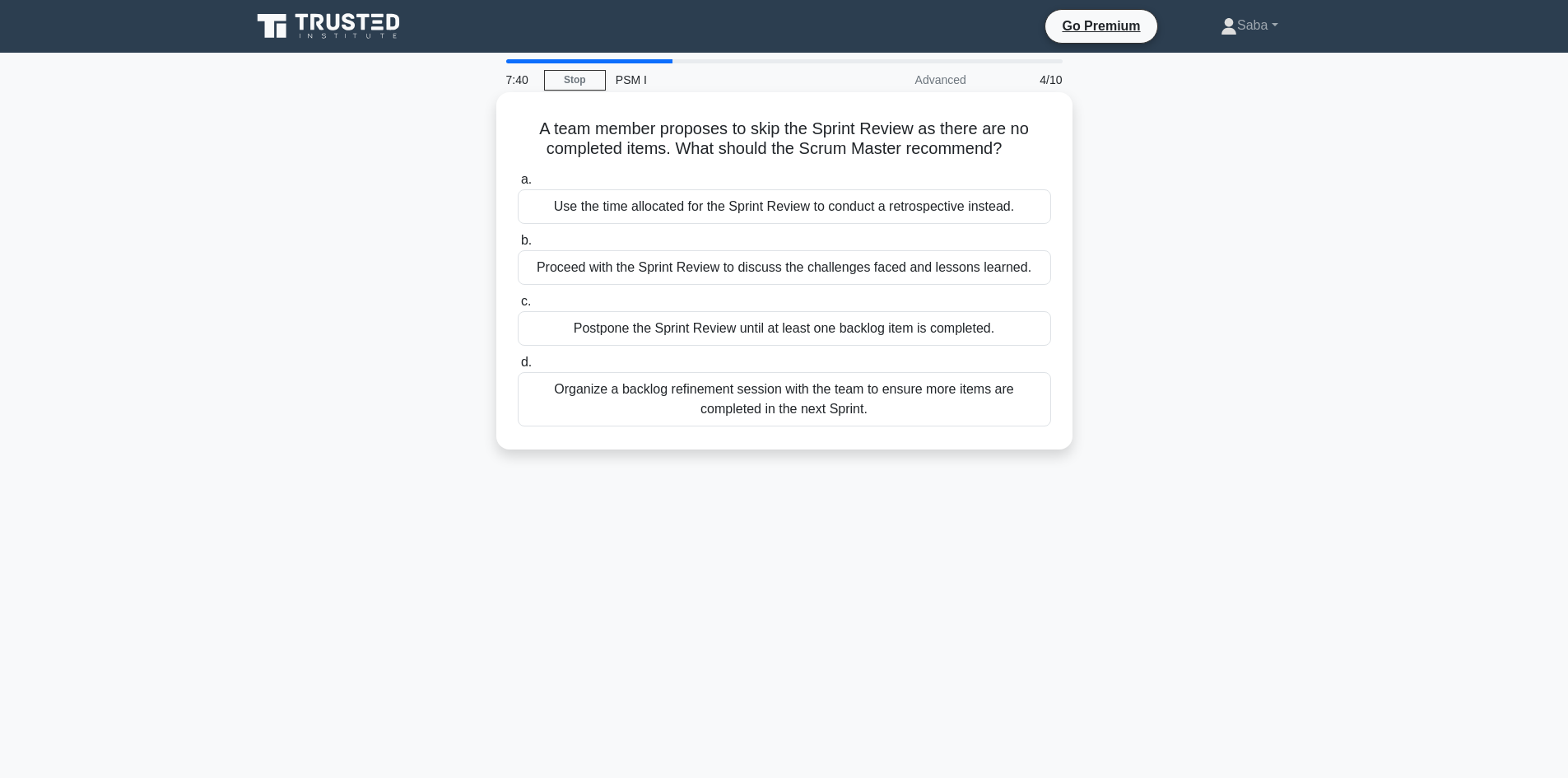
click at [827, 273] on div "Proceed with the Sprint Review to discuss the challenges faced and lessons lear…" at bounding box center [785, 268] width 534 height 35
click at [518, 246] on input "b. Proceed with the Sprint Review to discuss the challenges faced and lessons l…" at bounding box center [518, 240] width 0 height 11
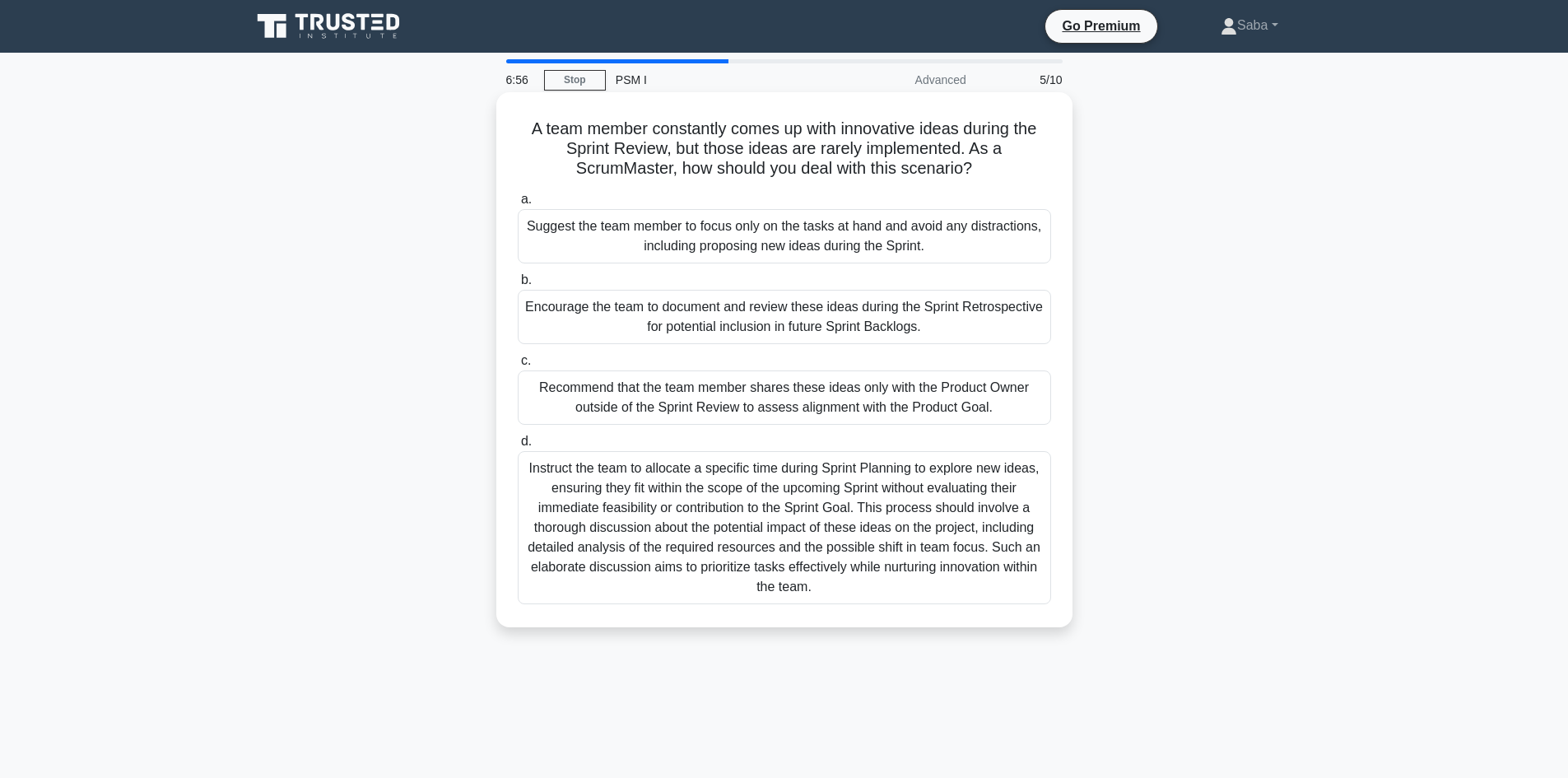
click at [826, 316] on div "Encourage the team to document and review these ideas during the Sprint Retrosp…" at bounding box center [785, 317] width 534 height 54
click at [518, 286] on input "b. Encourage the team to document and review these ideas during the Sprint Retr…" at bounding box center [518, 280] width 0 height 11
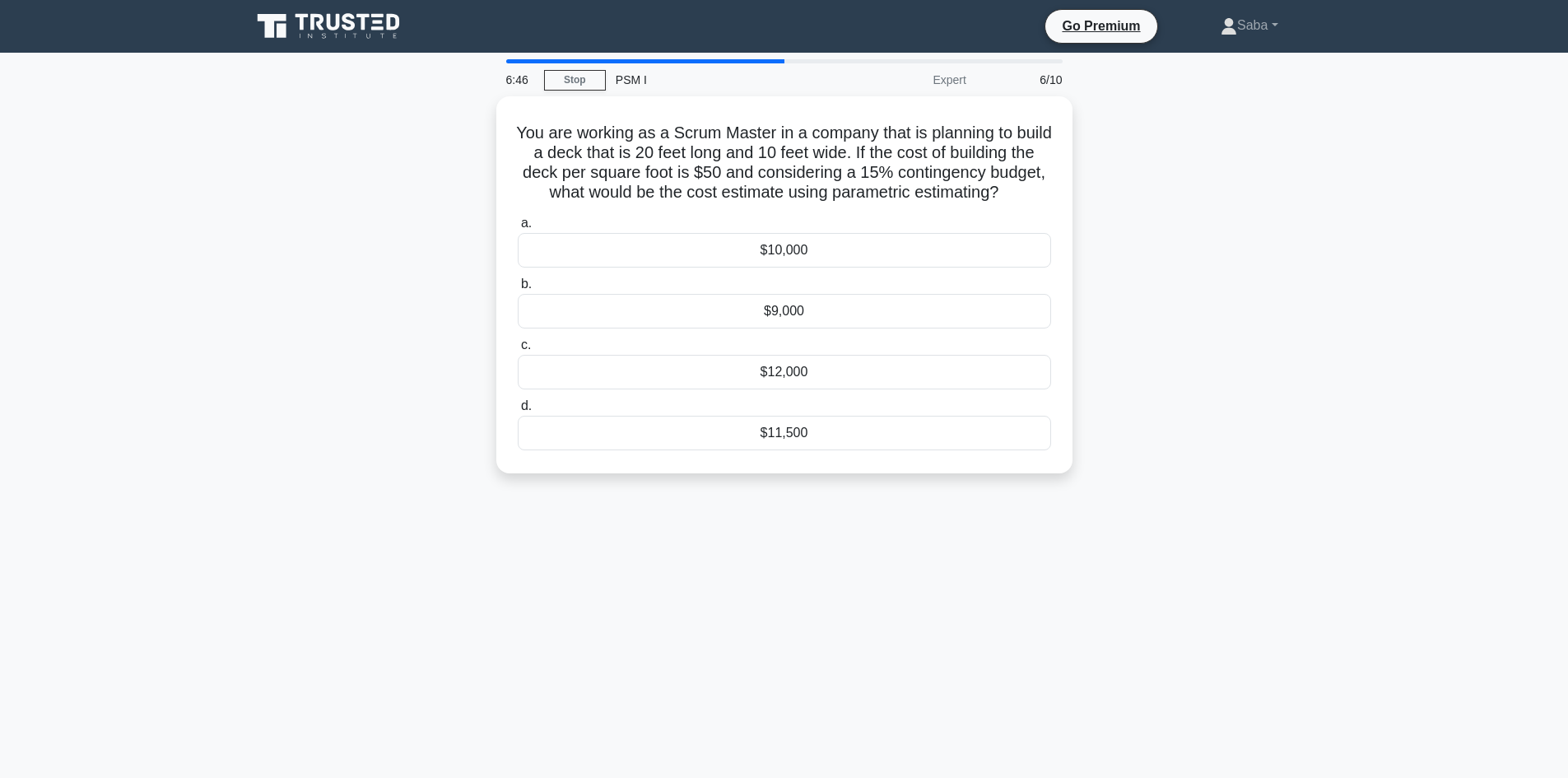
click at [826, 316] on div "$9,000" at bounding box center [785, 311] width 534 height 35
click at [518, 290] on input "b. $9,000" at bounding box center [518, 284] width 0 height 11
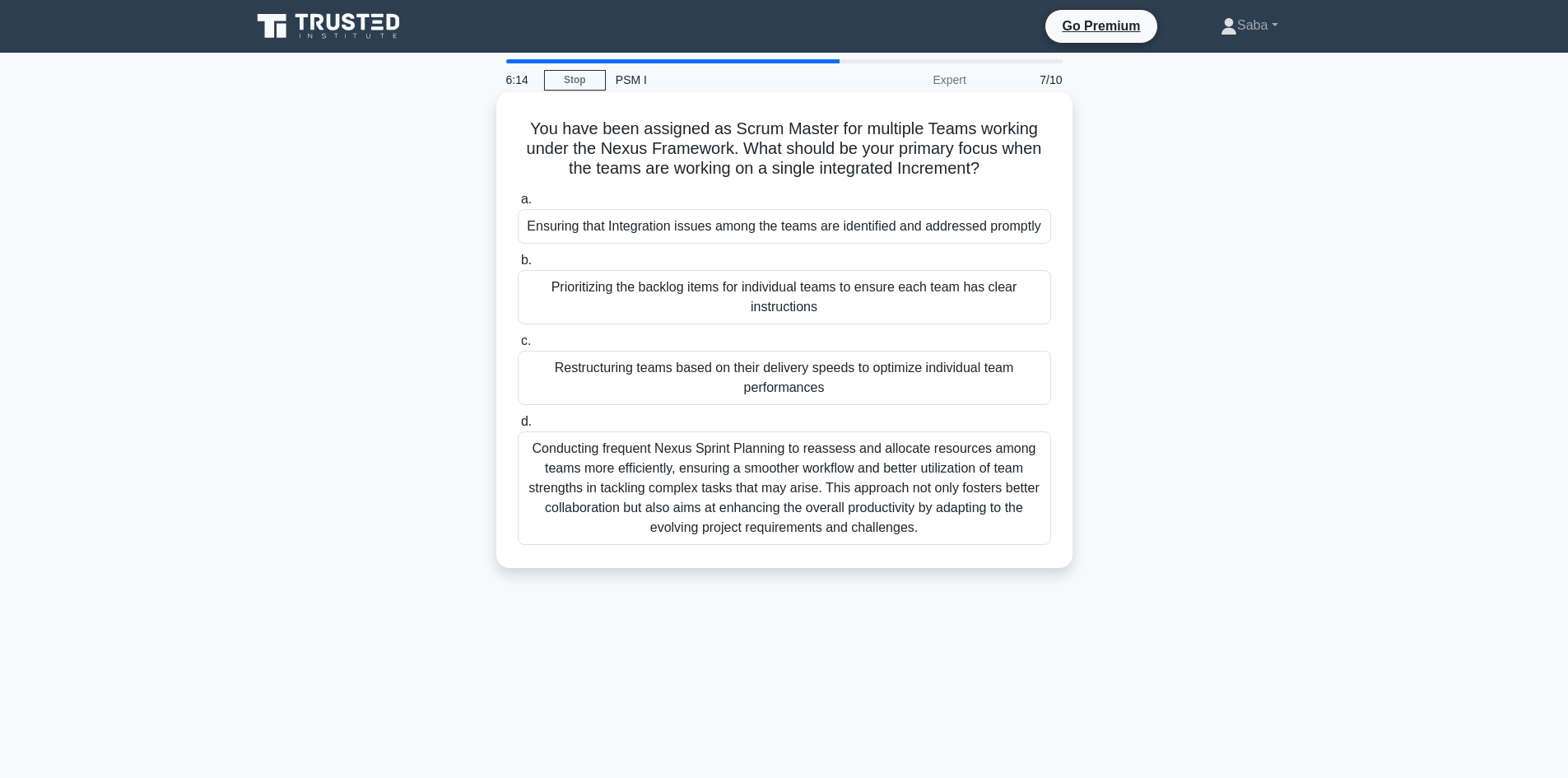
click at [823, 389] on div "Restructuring teams based on their delivery speeds to optimize individual team …" at bounding box center [785, 378] width 534 height 54
click at [518, 347] on input "c. Restructuring teams based on their delivery speeds to optimize individual te…" at bounding box center [518, 341] width 0 height 11
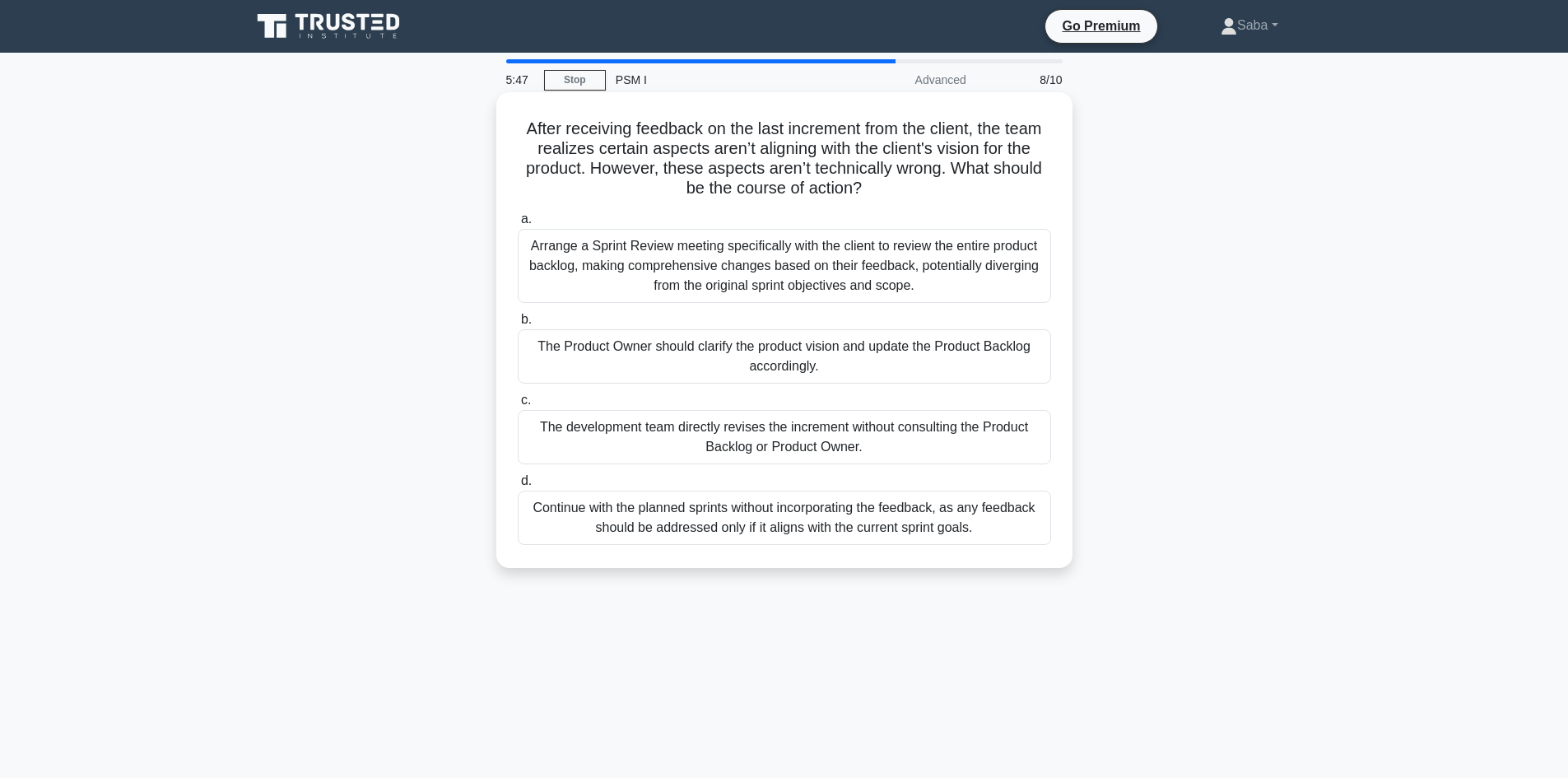
click at [846, 379] on div "The Product Owner should clarify the product vision and update the Product Back…" at bounding box center [785, 356] width 534 height 54
click at [518, 325] on input "b. The Product Owner should clarify the product vision and update the Product B…" at bounding box center [518, 319] width 0 height 11
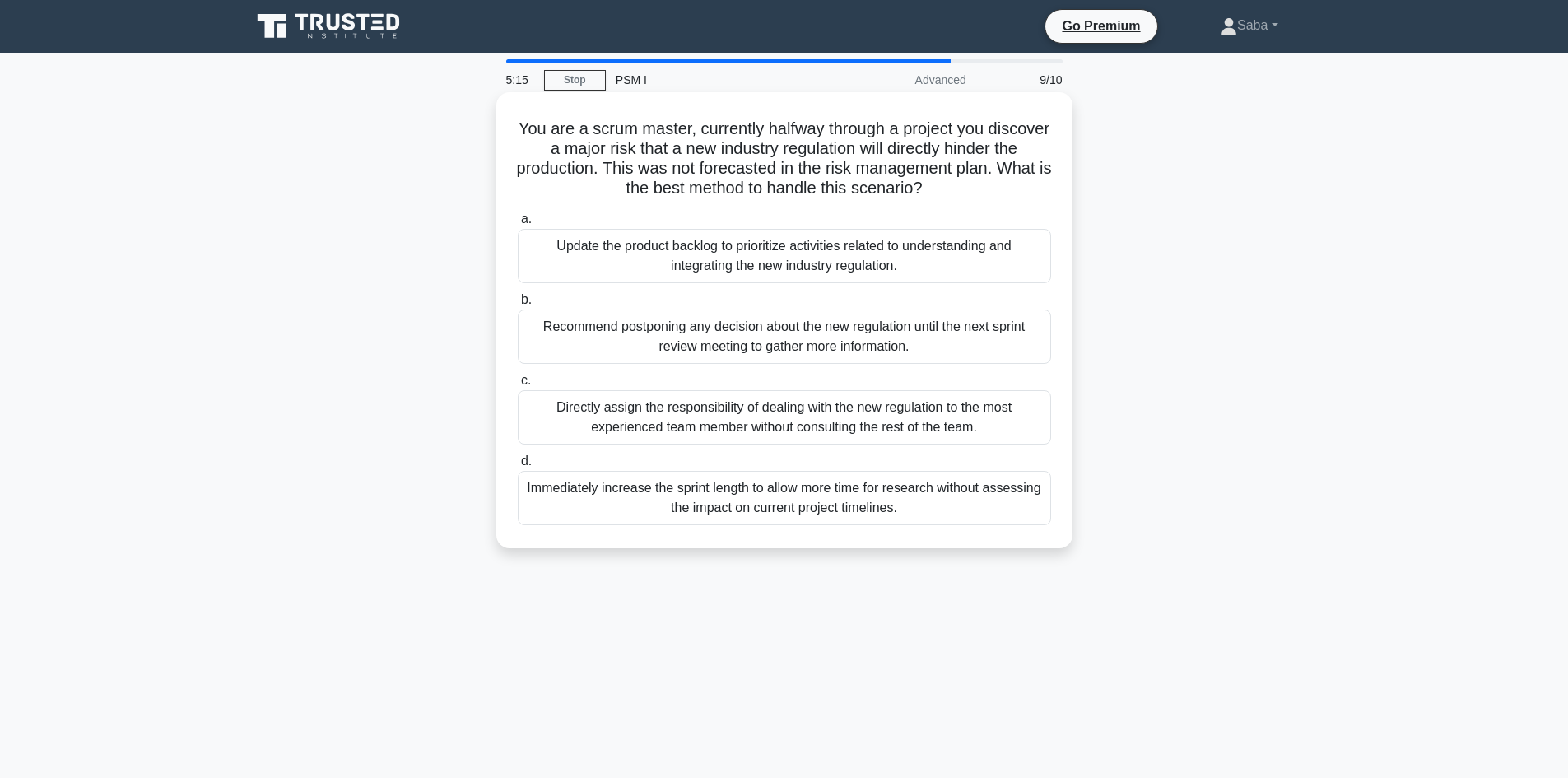
click at [808, 252] on div "Update the product backlog to prioritize activities related to understanding an…" at bounding box center [785, 256] width 534 height 54
click at [518, 225] on input "a. Update the product backlog to prioritize activities related to understanding…" at bounding box center [518, 219] width 0 height 11
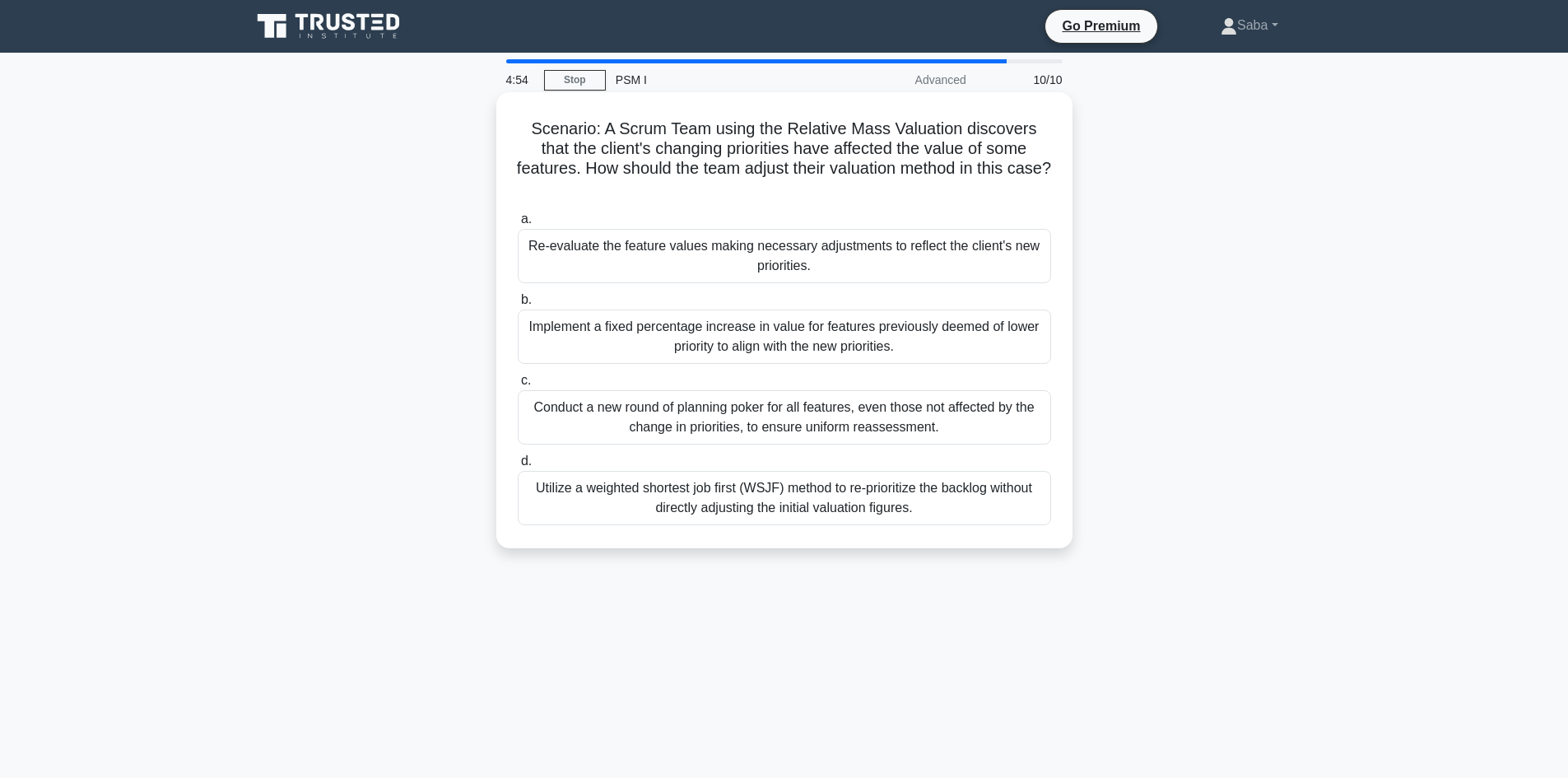
click at [783, 419] on div "Conduct a new round of planning poker for all features, even those not affected…" at bounding box center [785, 417] width 534 height 54
click at [518, 386] on input "c. Conduct a new round of planning poker for all features, even those not affec…" at bounding box center [518, 380] width 0 height 11
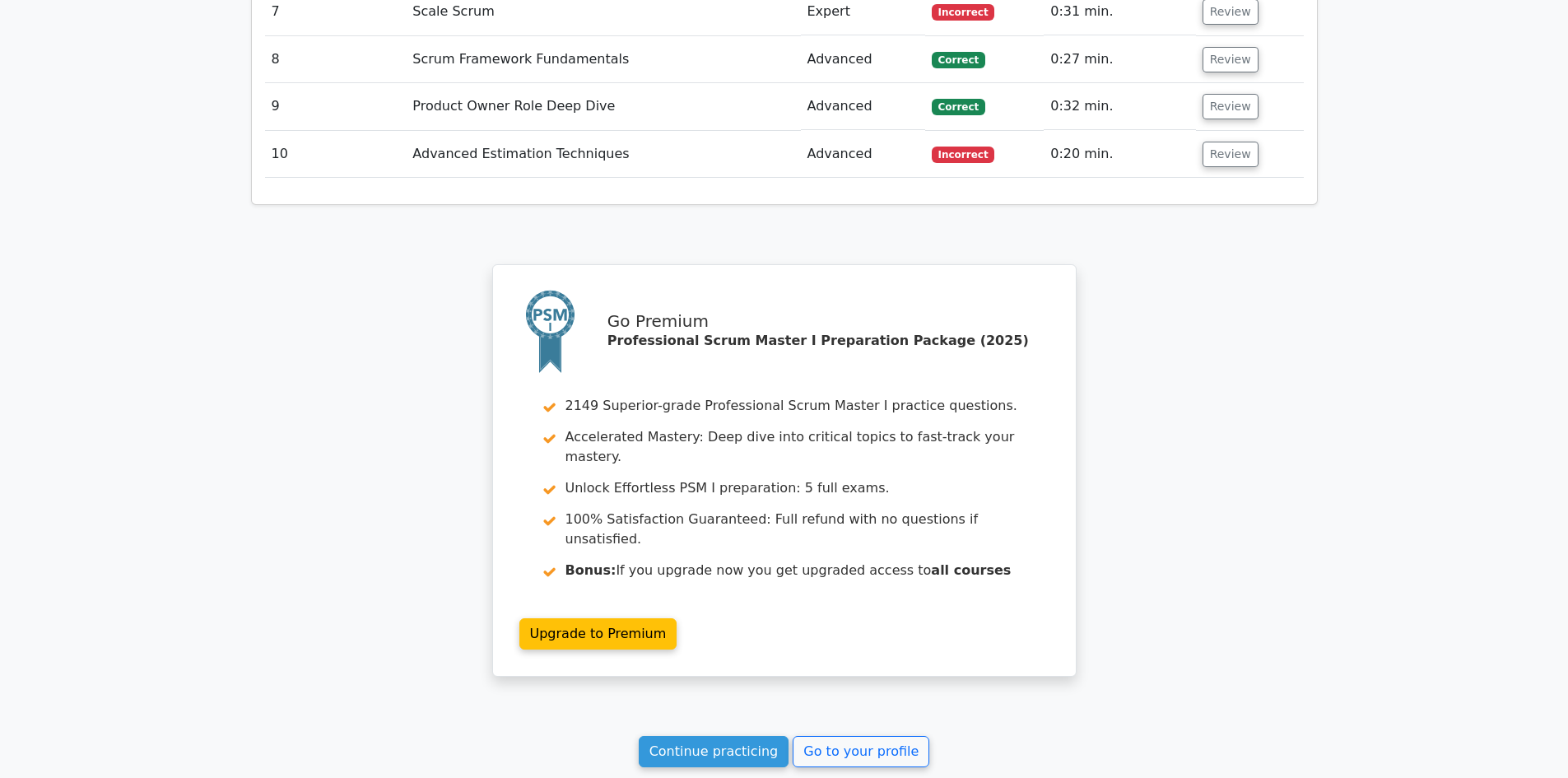
scroll to position [2538, 0]
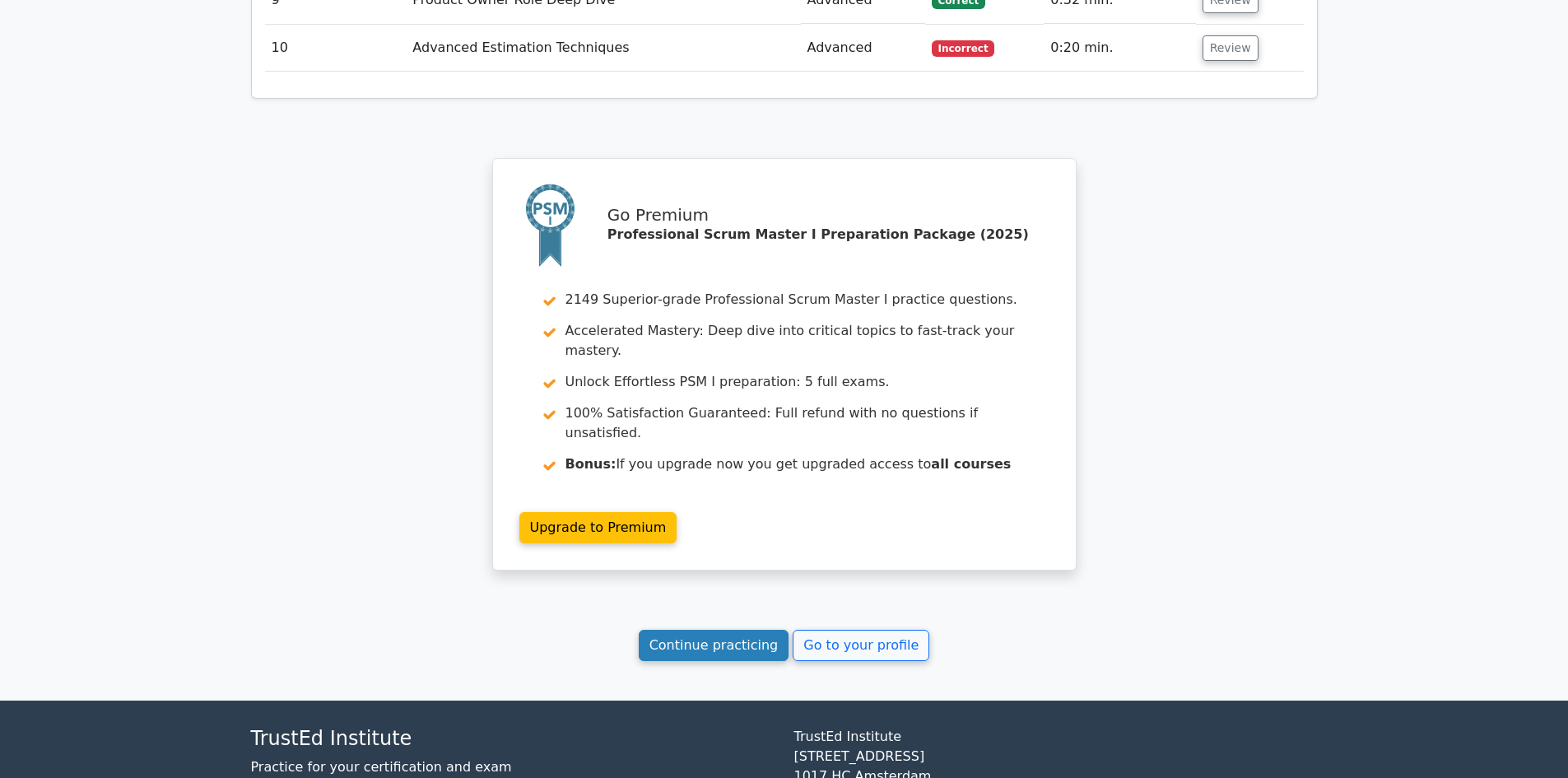
click at [748, 630] on link "Continue practicing" at bounding box center [714, 645] width 151 height 31
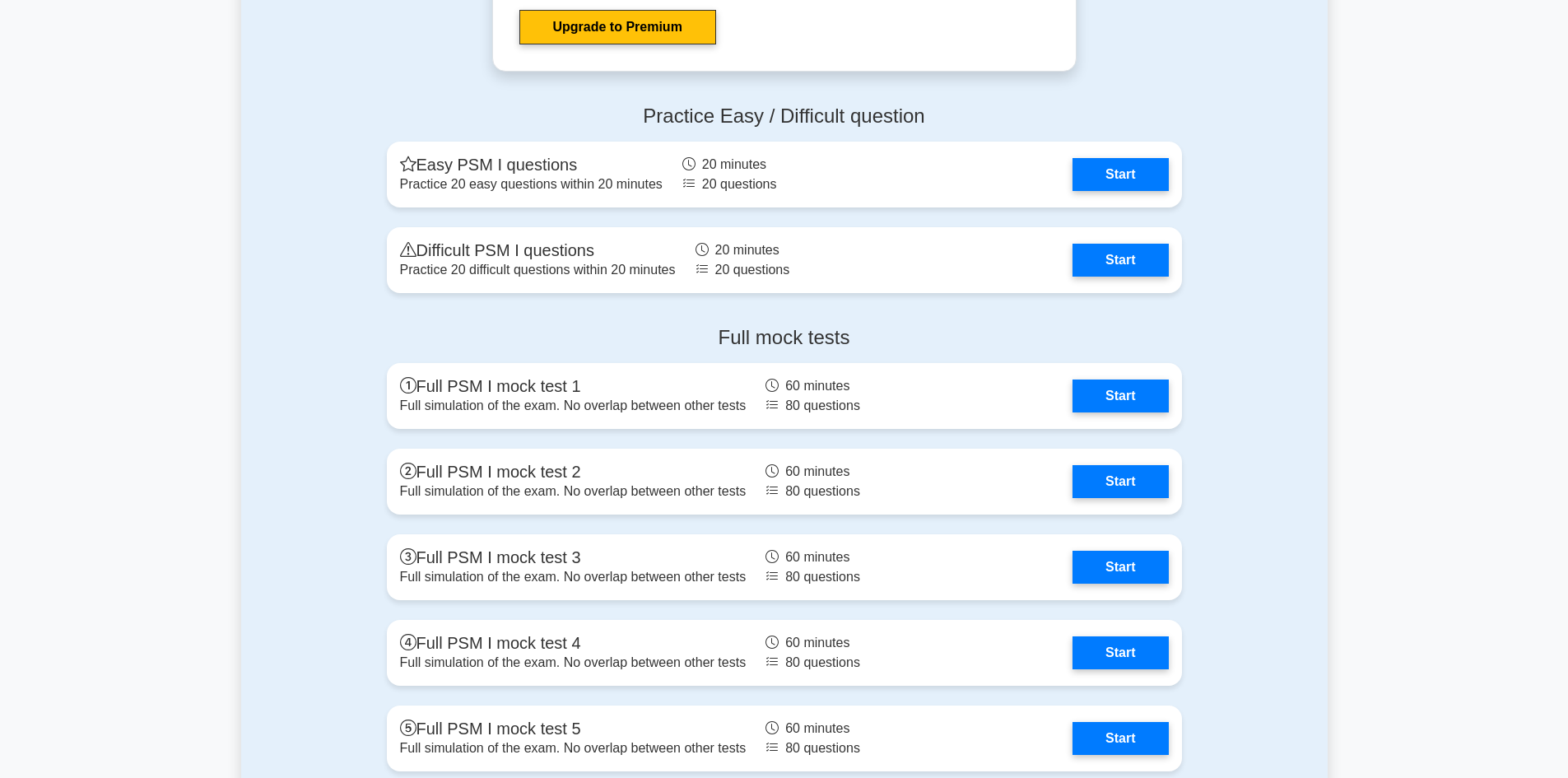
scroll to position [4962, 0]
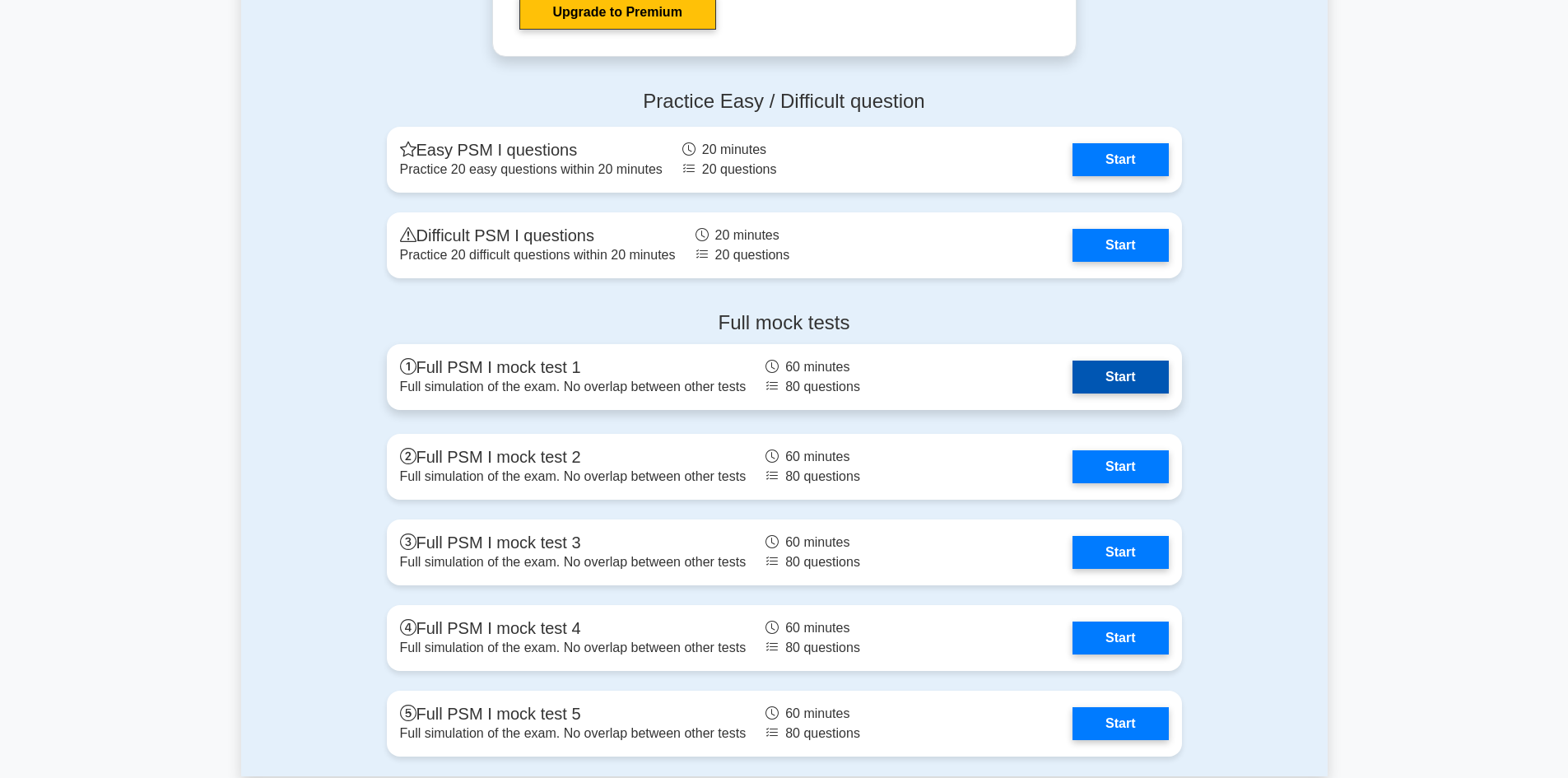
click at [1127, 373] on link "Start" at bounding box center [1120, 377] width 96 height 33
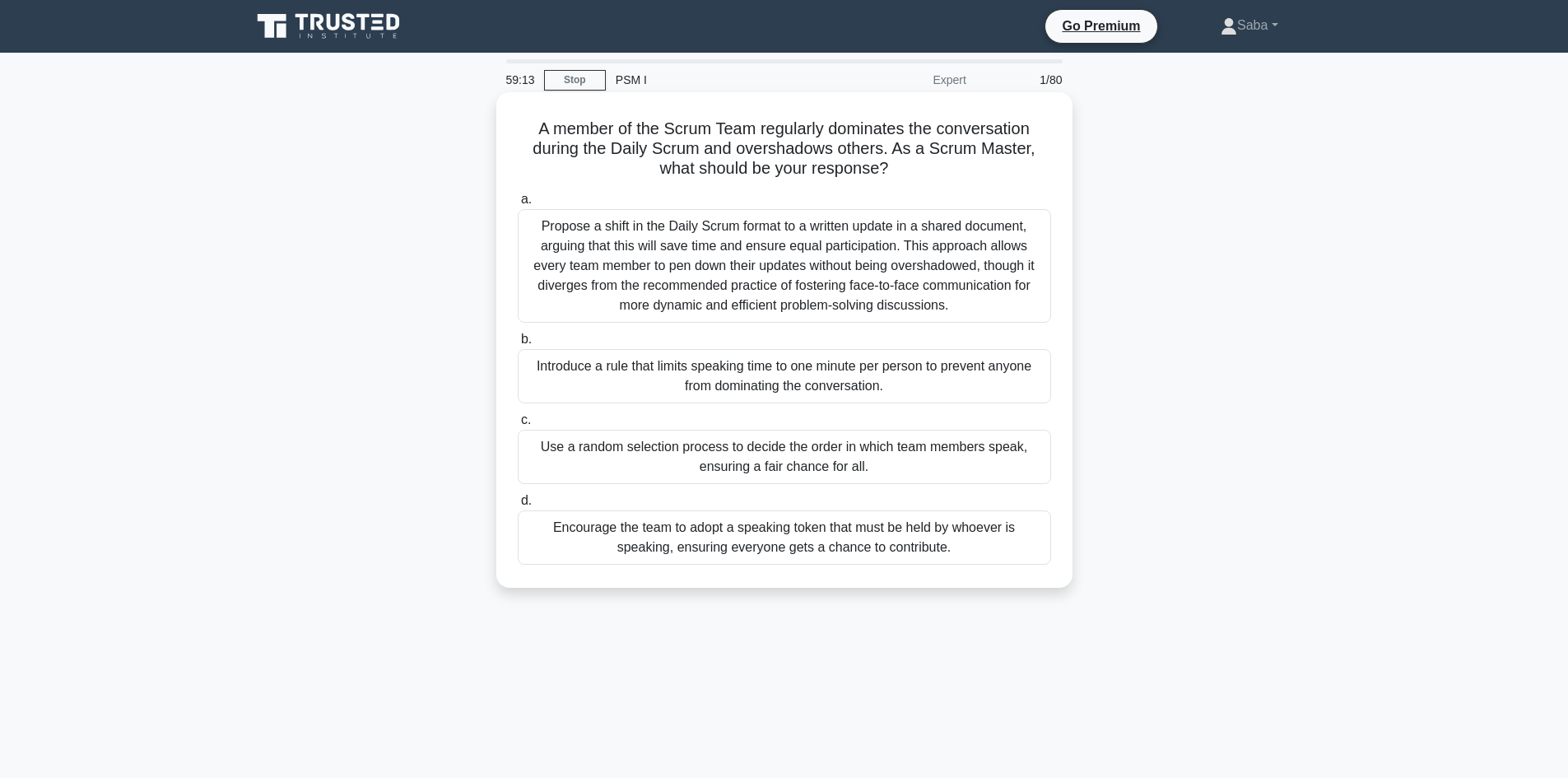
click at [764, 257] on div "Propose a shift in the Daily Scrum format to a written update in a shared docum…" at bounding box center [785, 266] width 534 height 114
click at [518, 205] on input "a. Propose a shift in the Daily Scrum format to a written update in a shared do…" at bounding box center [518, 199] width 0 height 11
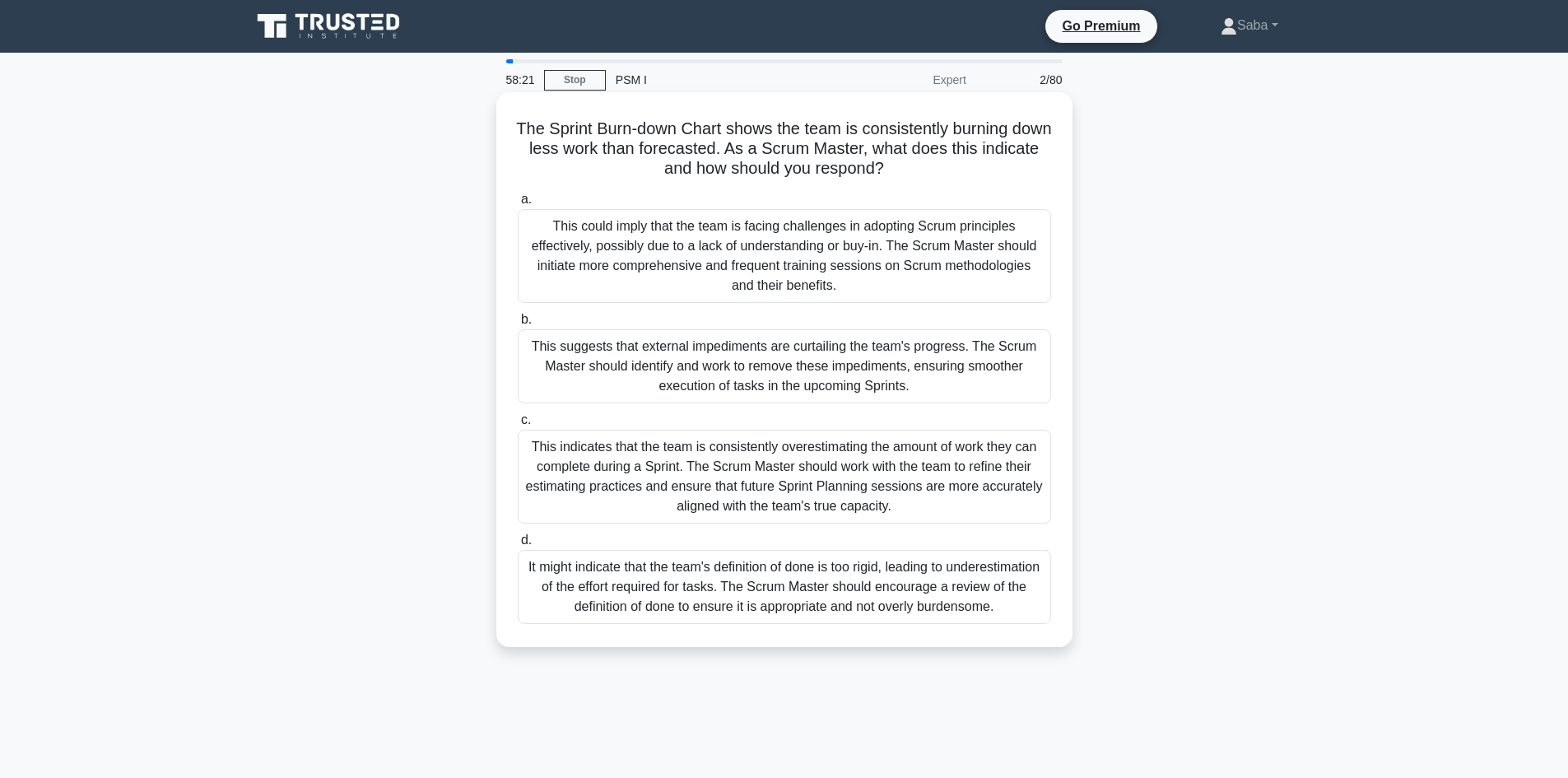
click at [775, 379] on div "This suggests that external impediments are curtailing the team's progress. The…" at bounding box center [785, 366] width 534 height 74
click at [518, 325] on input "b. This suggests that external impediments are curtailing the team's progress. …" at bounding box center [518, 319] width 0 height 11
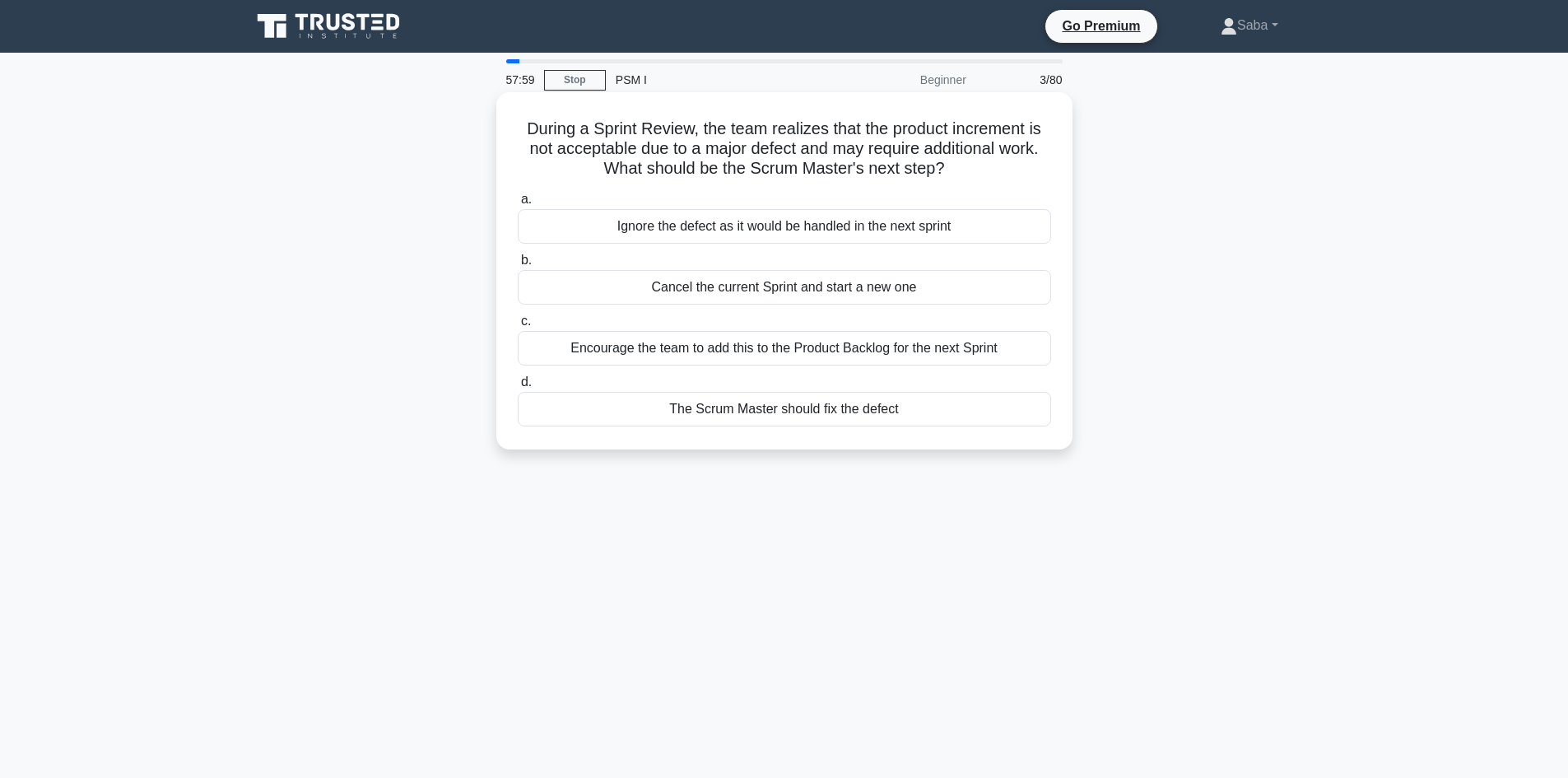
click at [775, 347] on div "Encourage the team to add this to the Product Backlog for the next Sprint" at bounding box center [785, 348] width 534 height 35
click at [518, 327] on input "c. Encourage the team to add this to the Product Backlog for the next Sprint" at bounding box center [518, 321] width 0 height 11
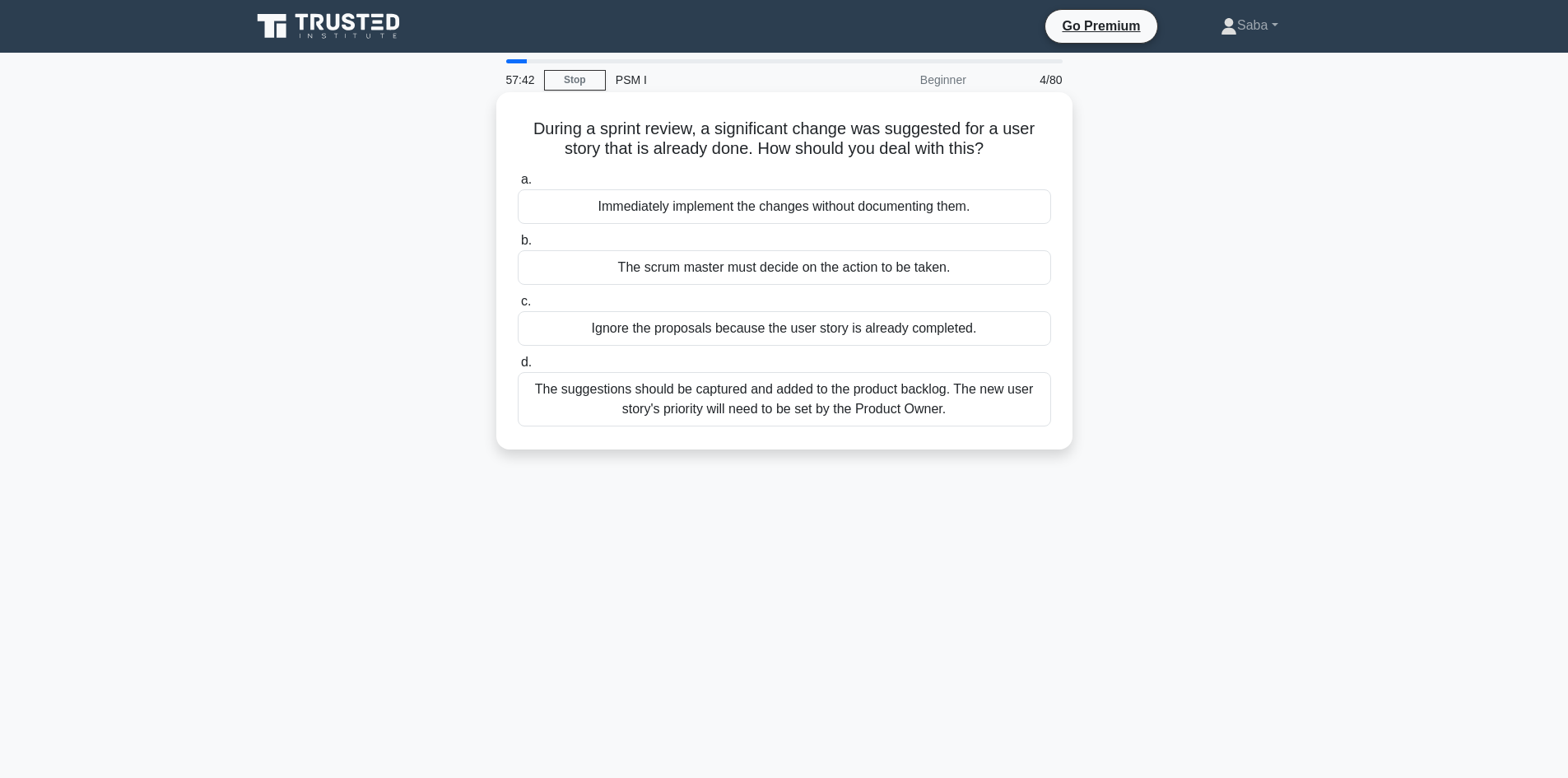
click at [768, 397] on div "The suggestions should be captured and added to the product backlog. The new us…" at bounding box center [785, 399] width 534 height 54
click at [518, 368] on input "d. The suggestions should be captured and added to the product backlog. The new…" at bounding box center [518, 362] width 0 height 11
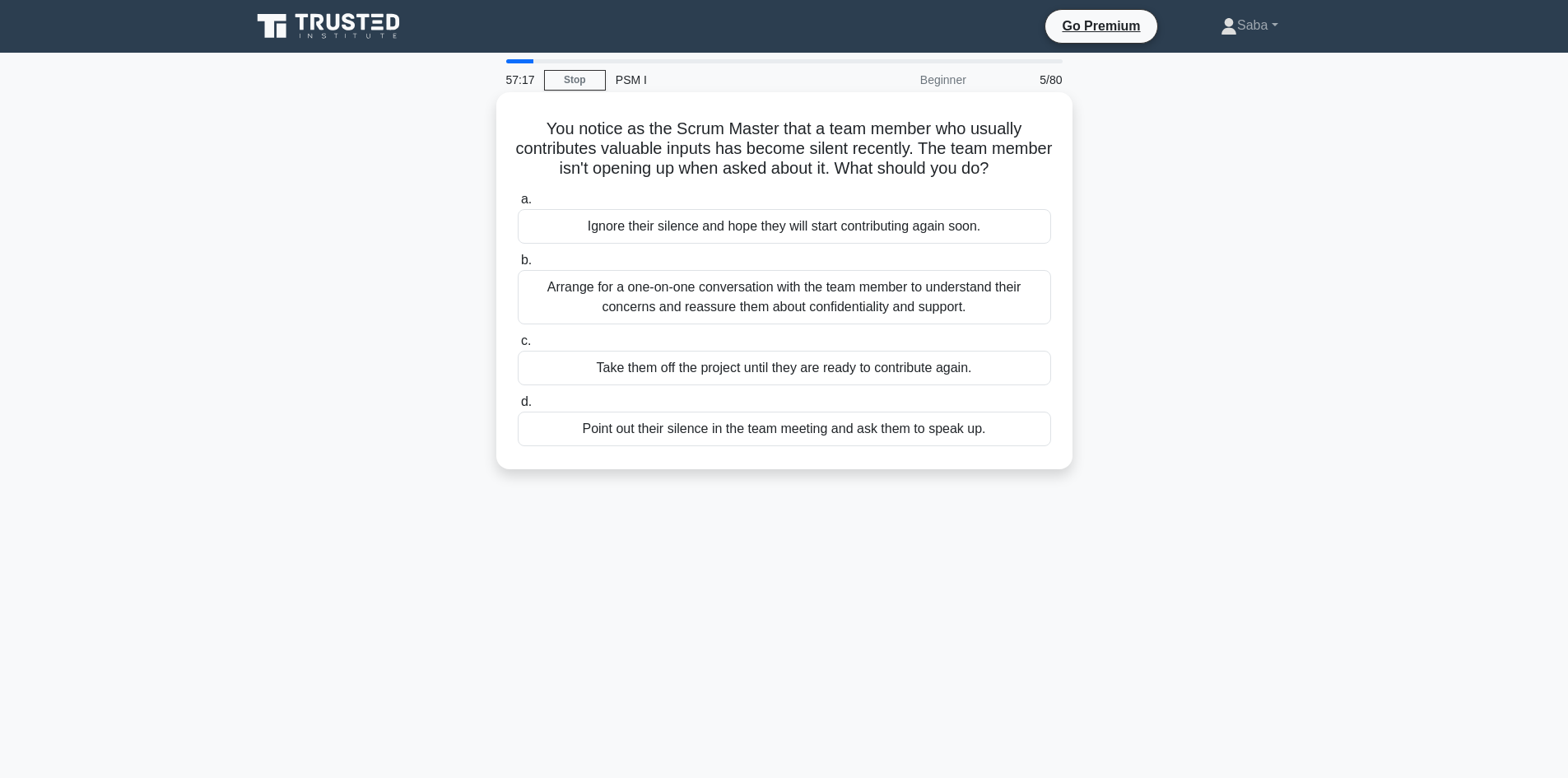
click at [780, 439] on div "Point out their silence in the team meeting and ask them to speak up." at bounding box center [785, 429] width 534 height 35
click at [518, 408] on input "d. Point out their silence in the team meeting and ask them to speak up." at bounding box center [518, 402] width 0 height 11
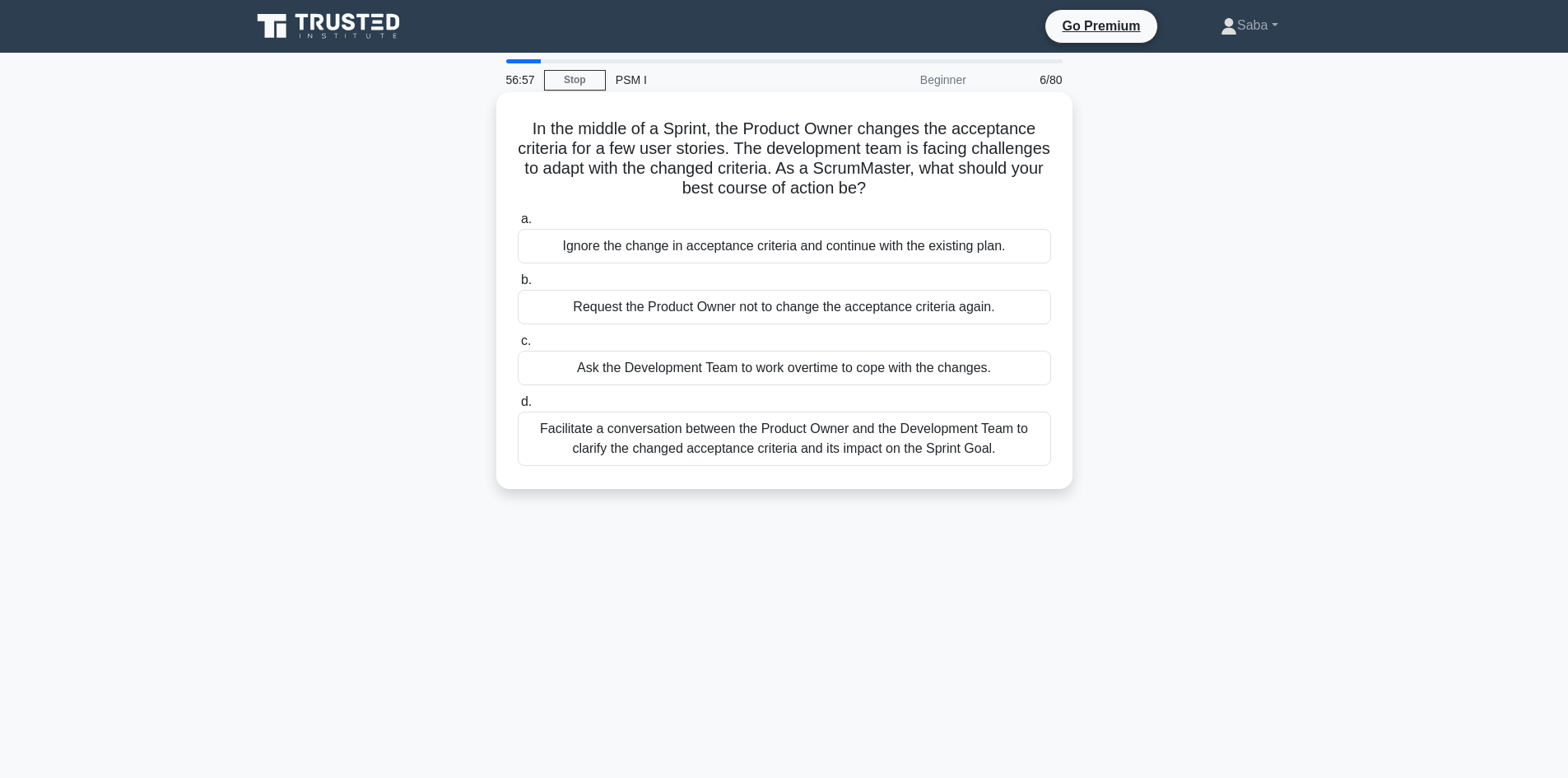
click at [733, 445] on div "Facilitate a conversation between the Product Owner and the Development Team to…" at bounding box center [785, 439] width 534 height 54
click at [518, 408] on input "d. Facilitate a conversation between the Product Owner and the Development Team…" at bounding box center [518, 402] width 0 height 11
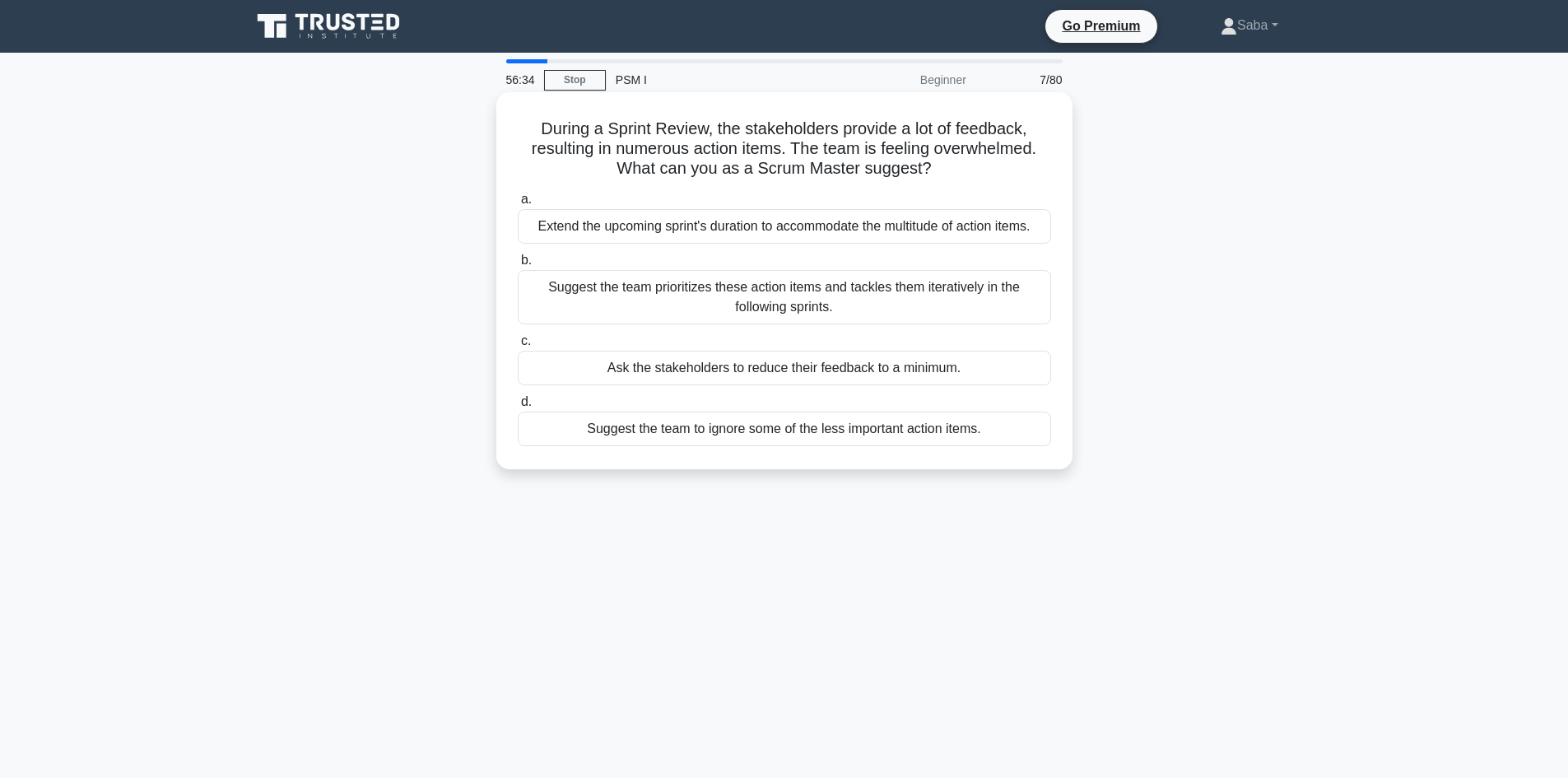
click at [772, 304] on div "Suggest the team prioritizes these action items and tackles them iteratively in…" at bounding box center [785, 297] width 534 height 54
click at [518, 266] on input "b. Suggest the team prioritizes these action items and tackles them iteratively…" at bounding box center [518, 260] width 0 height 11
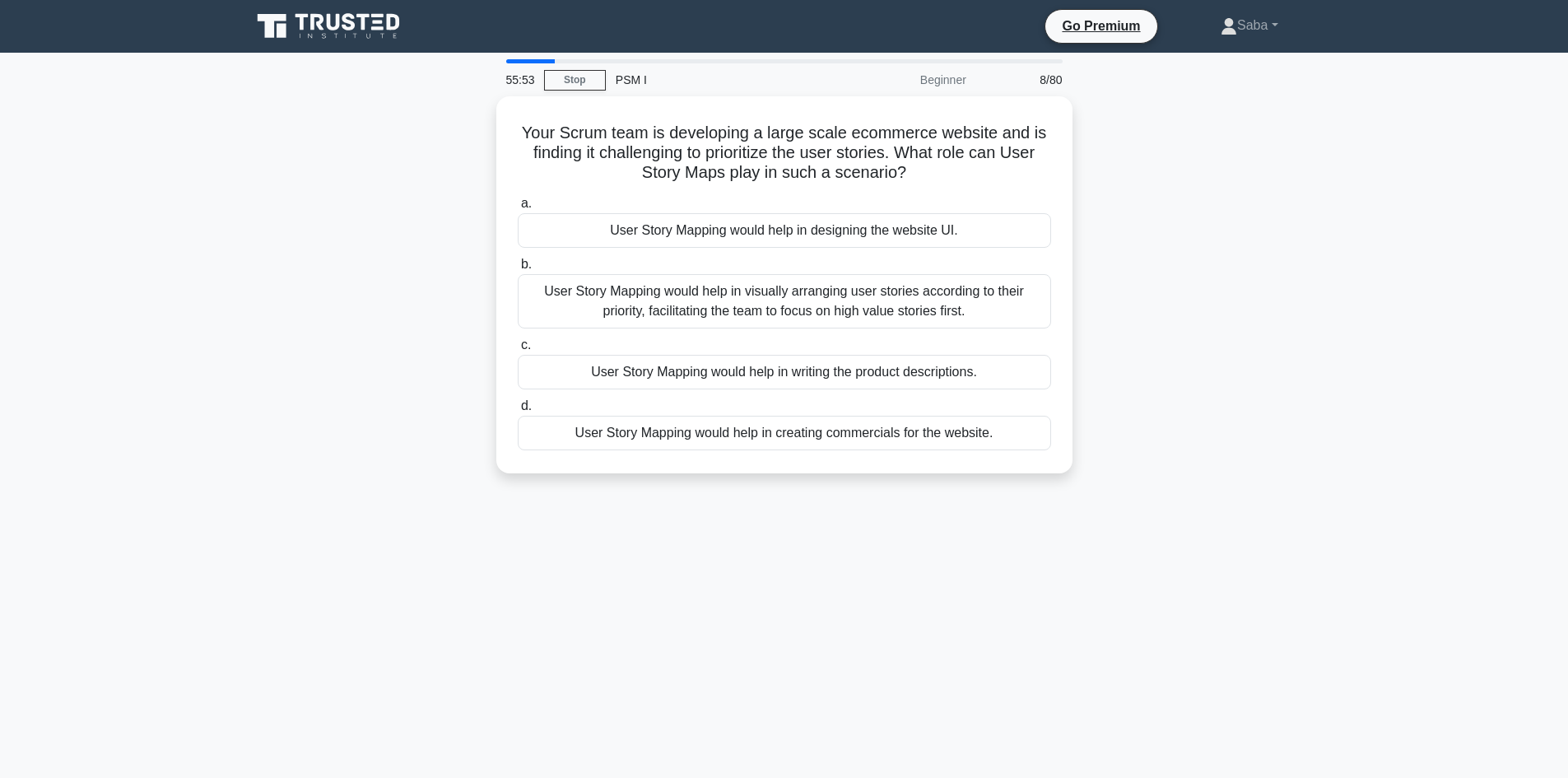
click at [772, 304] on div "User Story Mapping would help in visually arranging user stories according to t…" at bounding box center [785, 301] width 534 height 54
click at [518, 270] on input "b. User Story Mapping would help in visually arranging user stories according t…" at bounding box center [518, 264] width 0 height 11
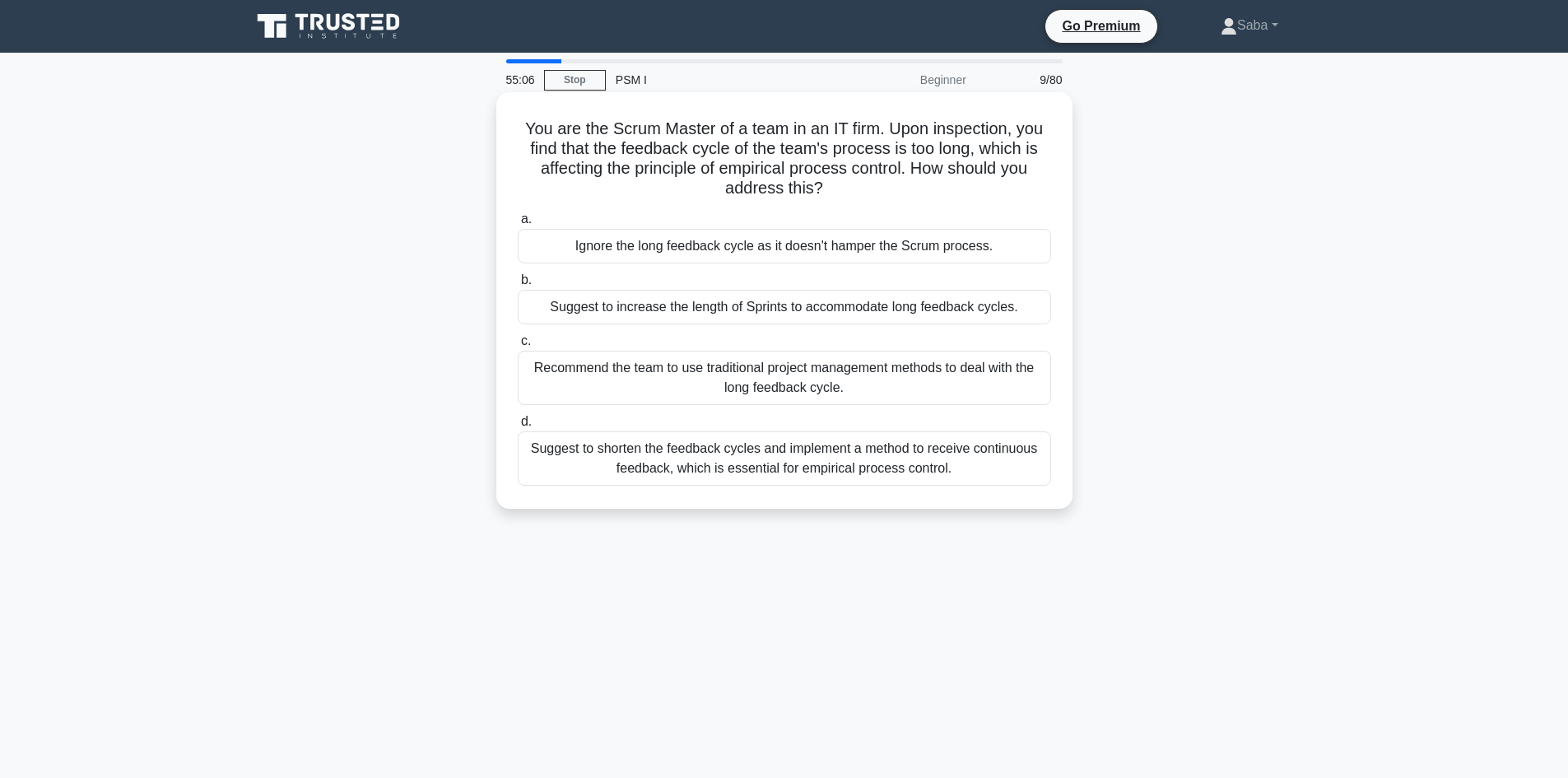
click at [913, 473] on div "Suggest to shorten the feedback cycles and implement a method to receive contin…" at bounding box center [785, 459] width 534 height 54
click at [518, 427] on input "d. Suggest to shorten the feedback cycles and implement a method to receive con…" at bounding box center [518, 422] width 0 height 11
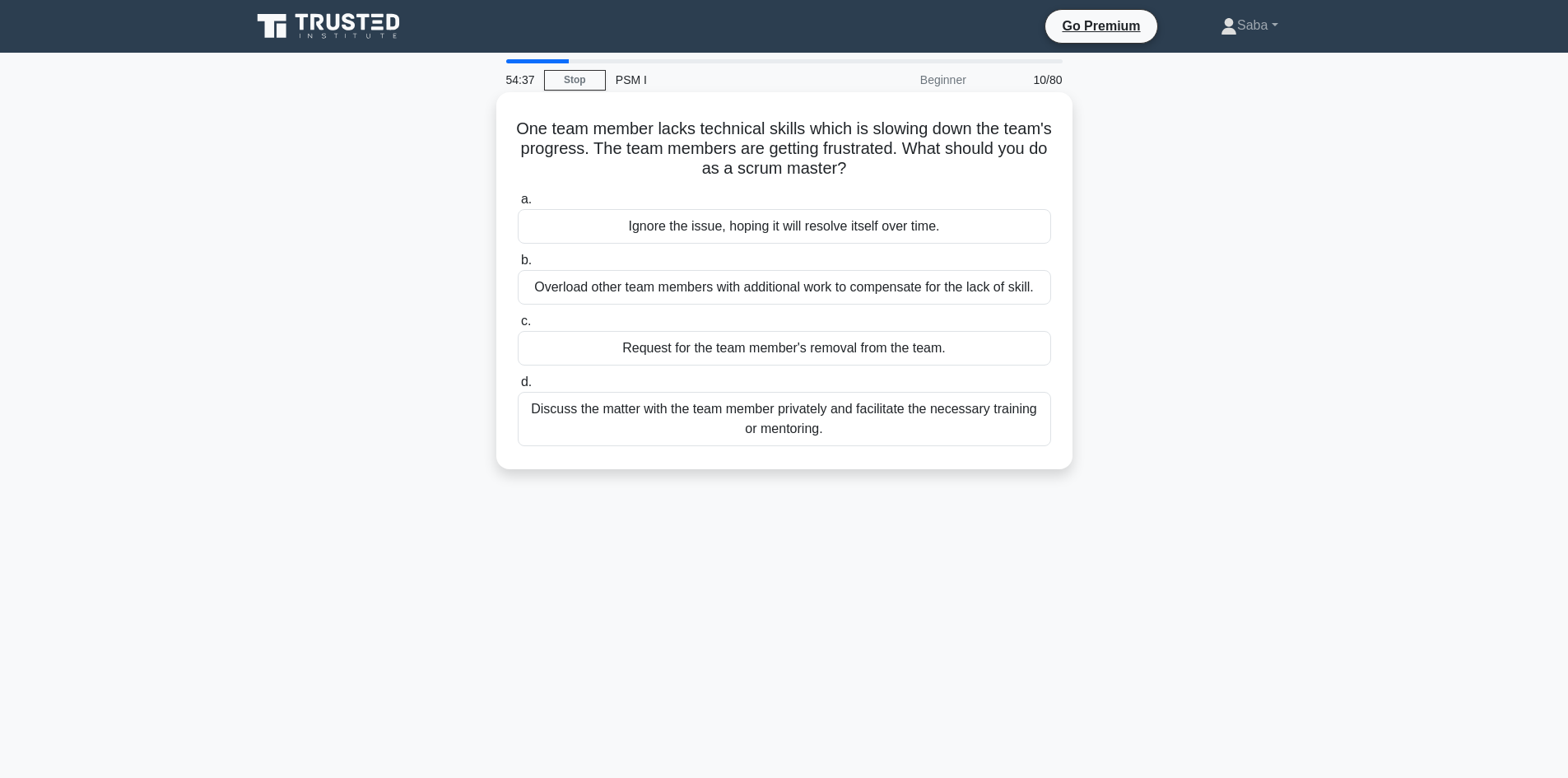
click at [859, 432] on div "Discuss the matter with the team member privately and facilitate the necessary …" at bounding box center [785, 419] width 534 height 54
click at [518, 388] on input "d. Discuss the matter with the team member privately and facilitate the necessa…" at bounding box center [518, 382] width 0 height 11
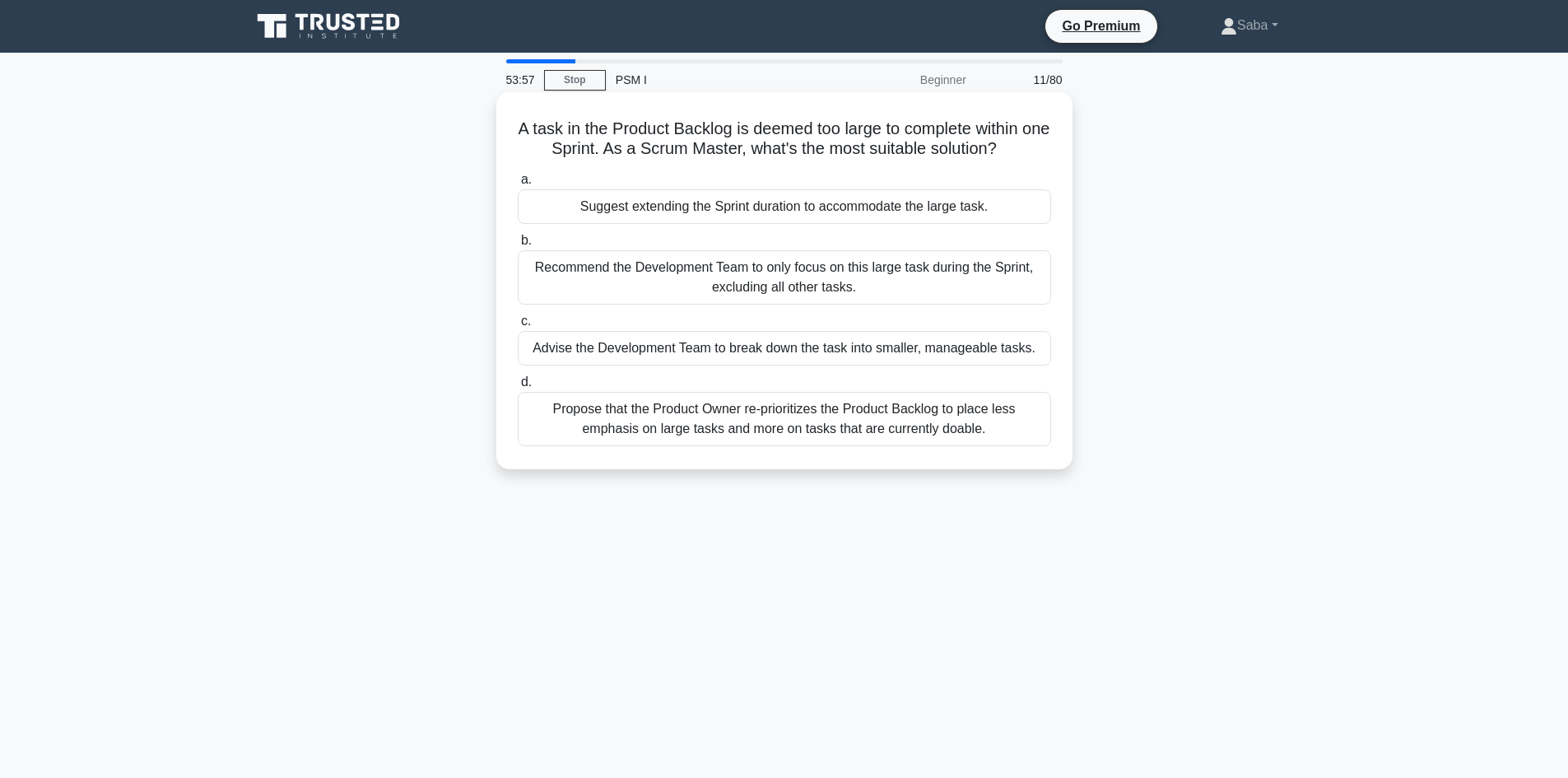
click at [924, 346] on div "Advise the Development Team to break down the task into smaller, manageable tas…" at bounding box center [785, 348] width 534 height 35
click at [518, 327] on input "c. Advise the Development Team to break down the task into smaller, manageable …" at bounding box center [518, 321] width 0 height 11
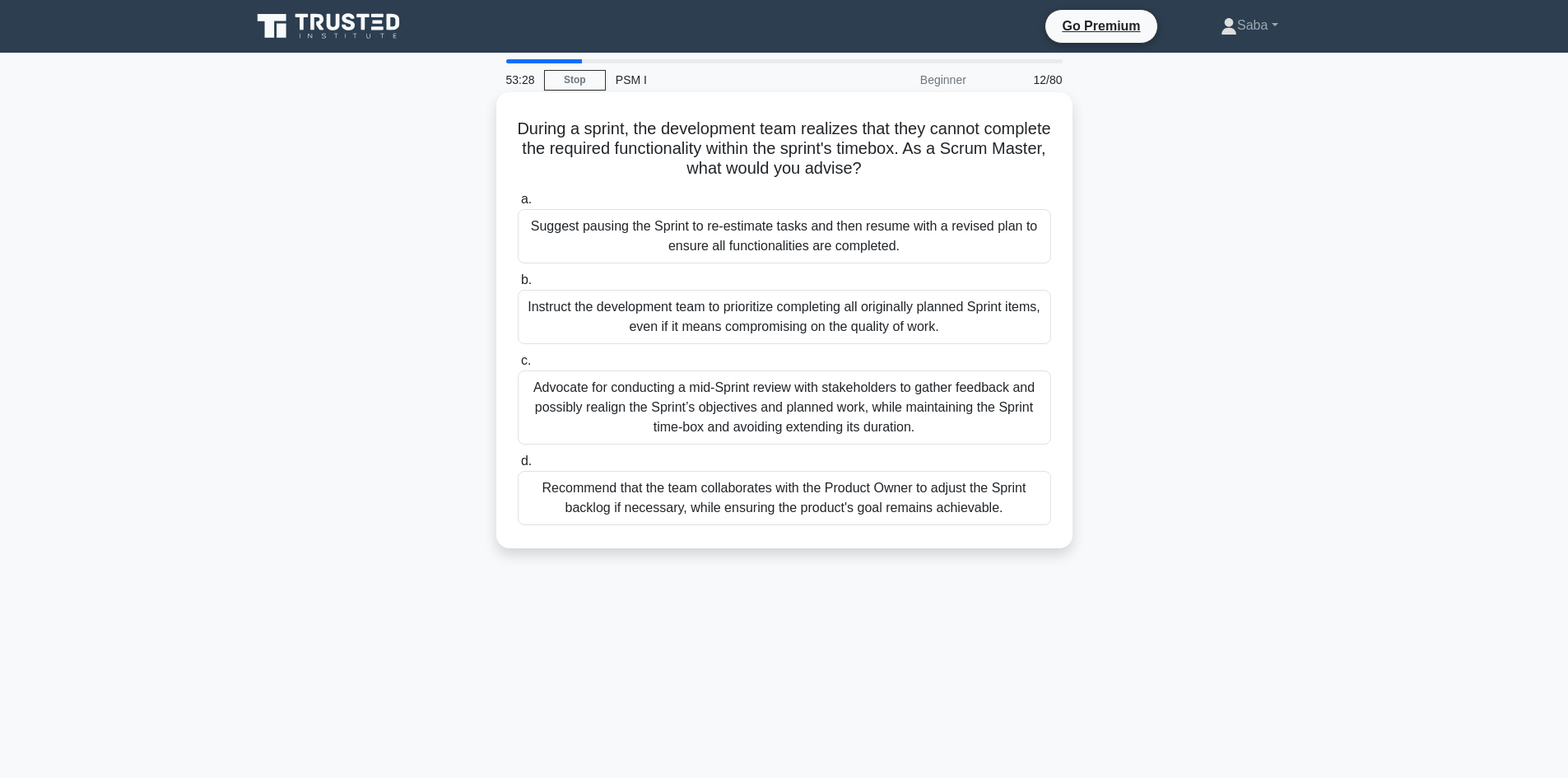
click at [800, 517] on div "Recommend that the team collaborates with the Product Owner to adjust the Sprin…" at bounding box center [785, 498] width 534 height 54
click at [518, 467] on input "d. Recommend that the team collaborates with the Product Owner to adjust the Sp…" at bounding box center [518, 461] width 0 height 11
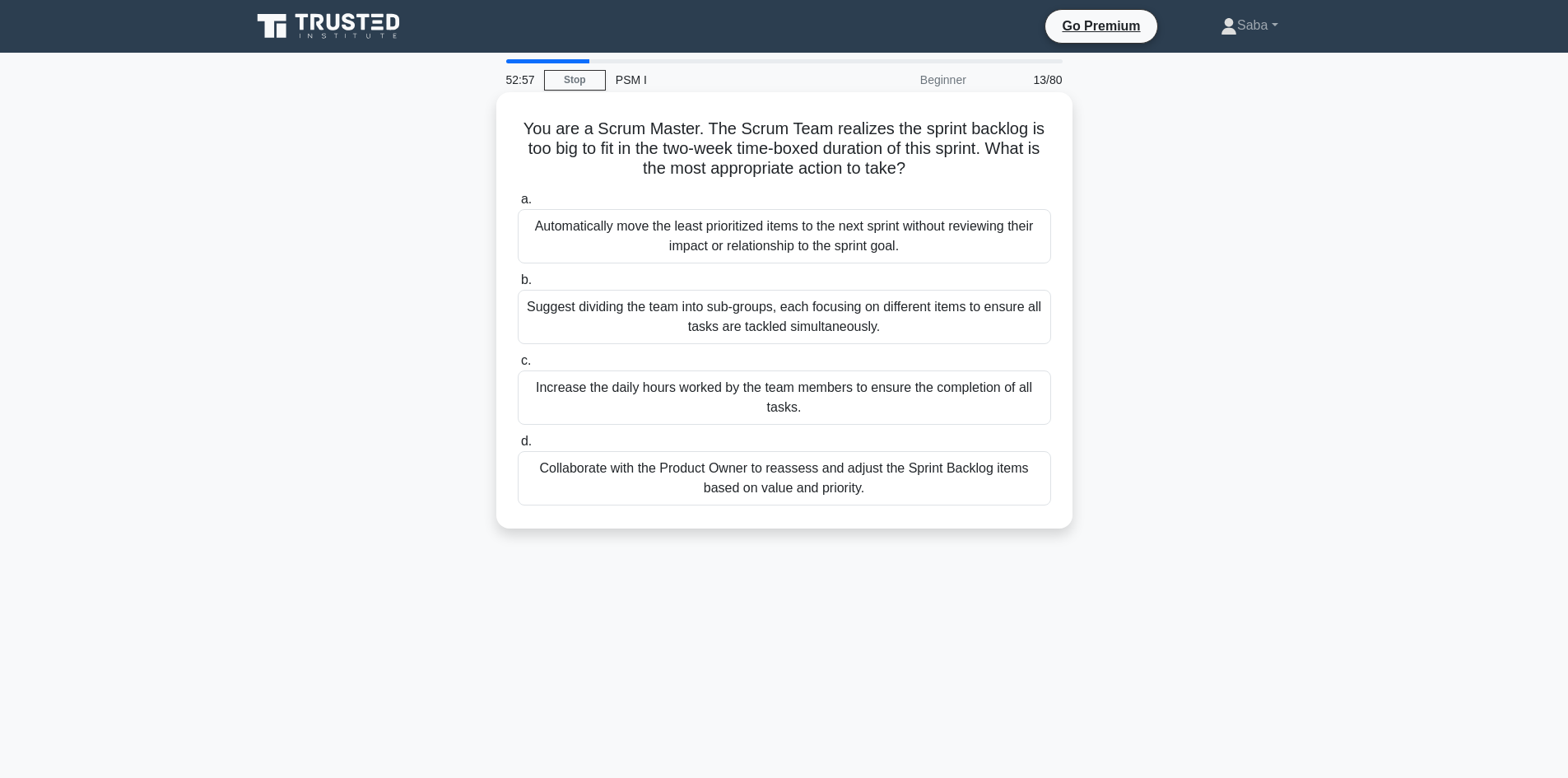
click at [813, 482] on div "Collaborate with the Product Owner to reassess and adjust the Sprint Backlog it…" at bounding box center [785, 478] width 534 height 54
click at [518, 447] on input "d. Collaborate with the Product Owner to reassess and adjust the Sprint Backlog…" at bounding box center [518, 441] width 0 height 11
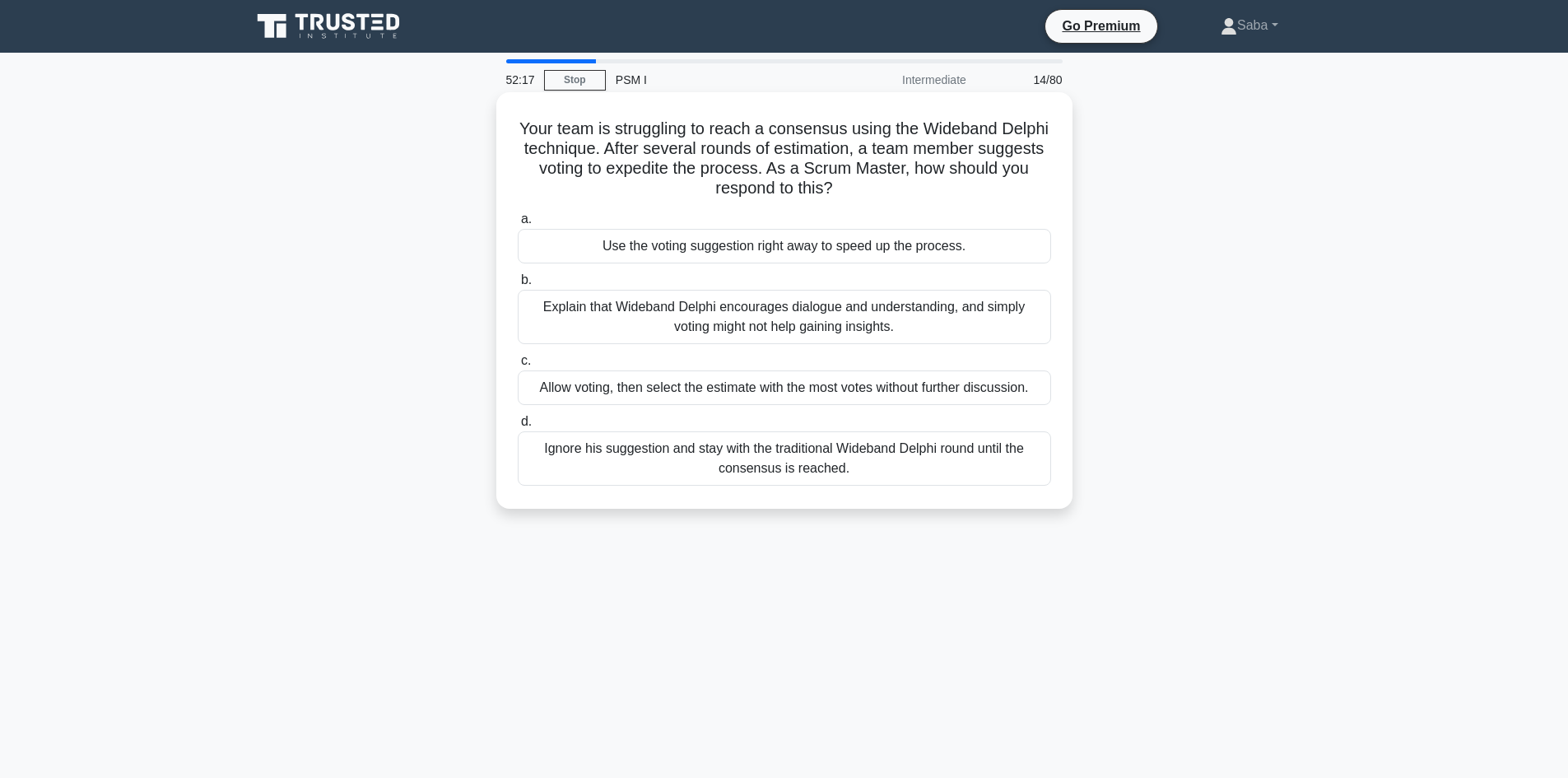
click at [939, 323] on div "Explain that Wideband Delphi encourages dialogue and understanding, and simply …" at bounding box center [785, 317] width 534 height 54
click at [518, 286] on input "b. Explain that Wideband Delphi encourages dialogue and understanding, and simp…" at bounding box center [518, 280] width 0 height 11
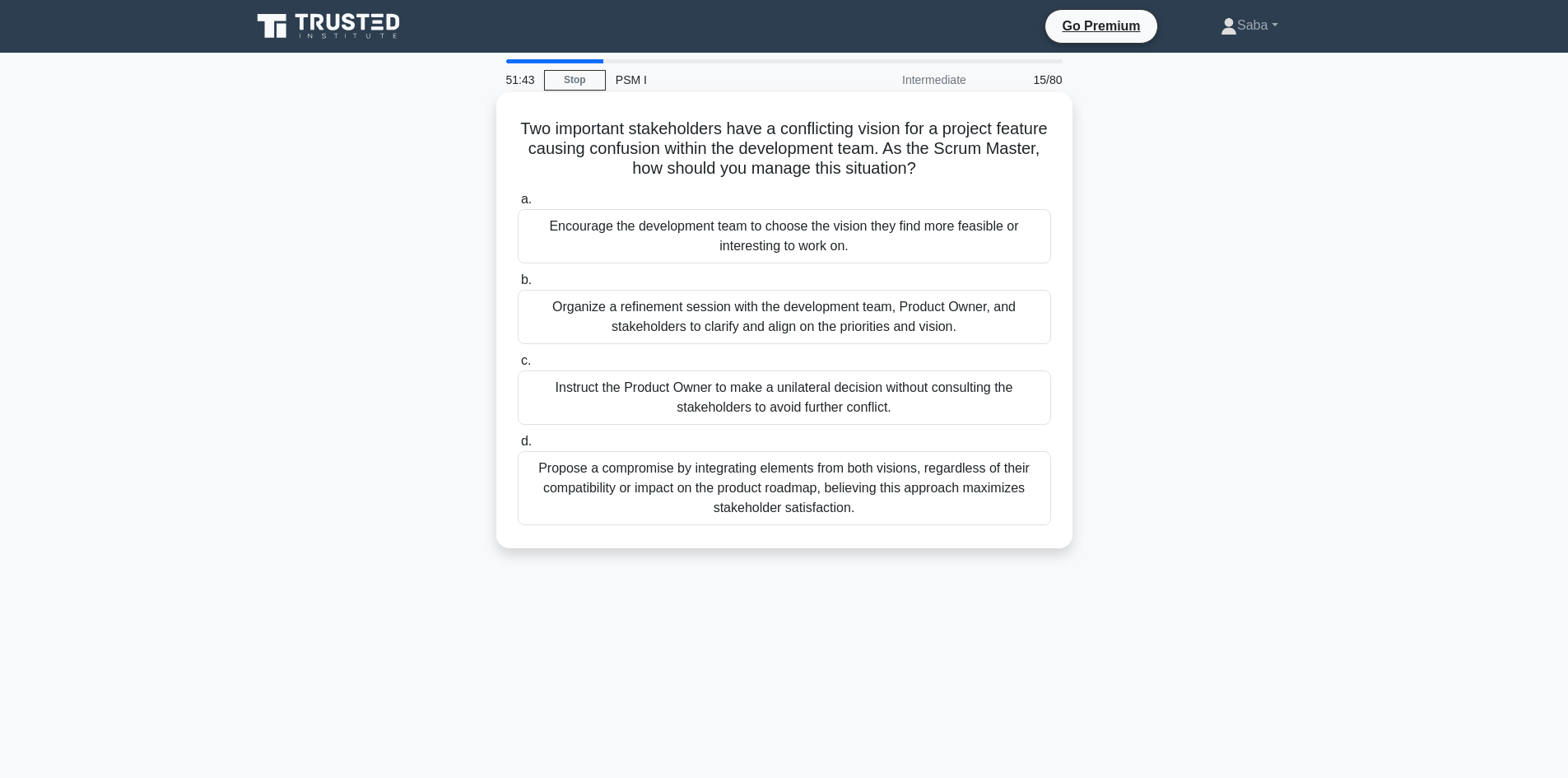
click at [932, 318] on div "Organize a refinement session with the development team, Product Owner, and sta…" at bounding box center [785, 317] width 534 height 54
click at [518, 286] on input "b. Organize a refinement session with the development team, Product Owner, and …" at bounding box center [518, 280] width 0 height 11
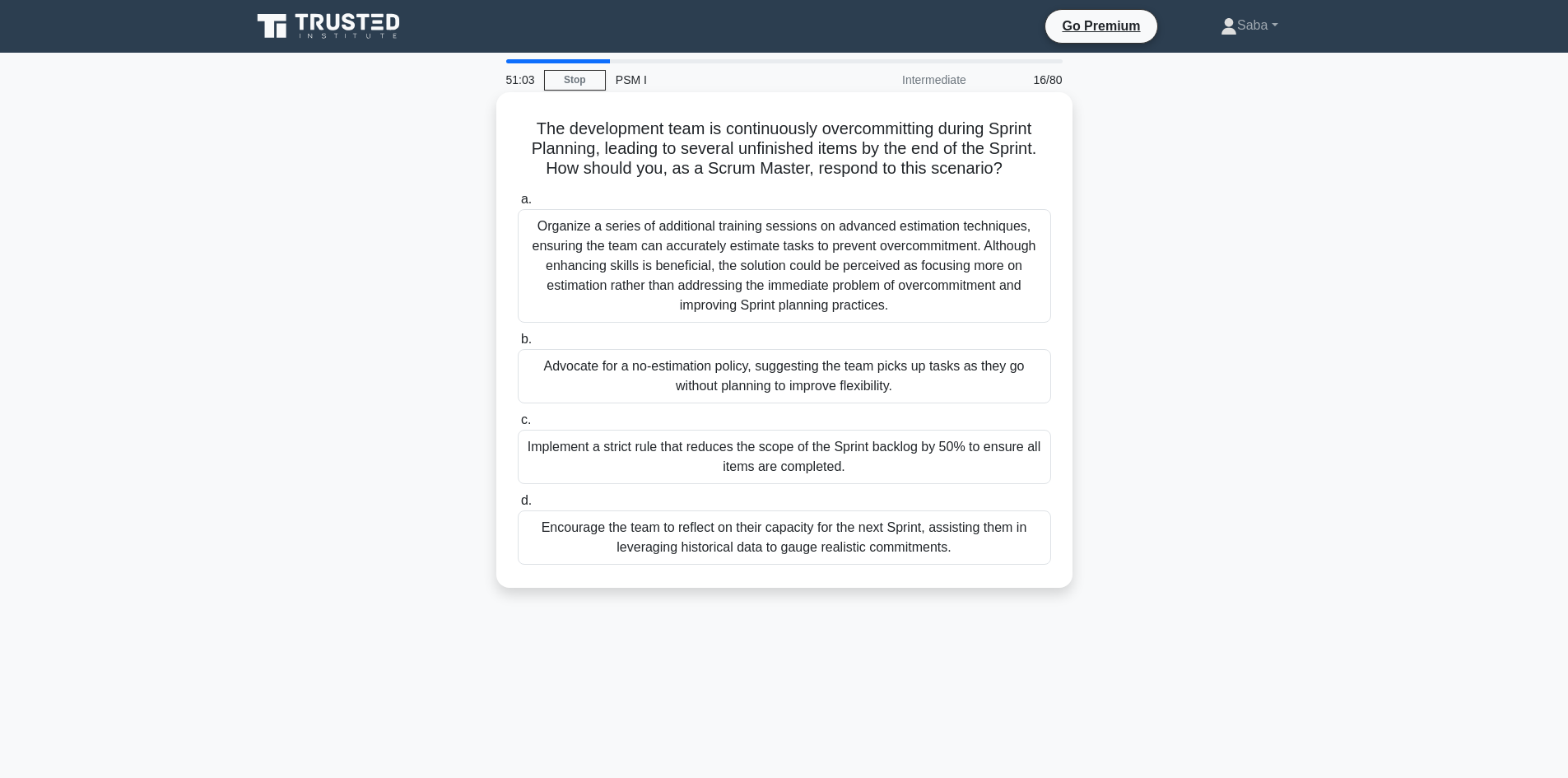
click at [752, 547] on div "Encourage the team to reflect on their capacity for the next Sprint, assisting …" at bounding box center [785, 538] width 534 height 54
click at [518, 506] on input "d. Encourage the team to reflect on their capacity for the next Sprint, assisti…" at bounding box center [518, 501] width 0 height 11
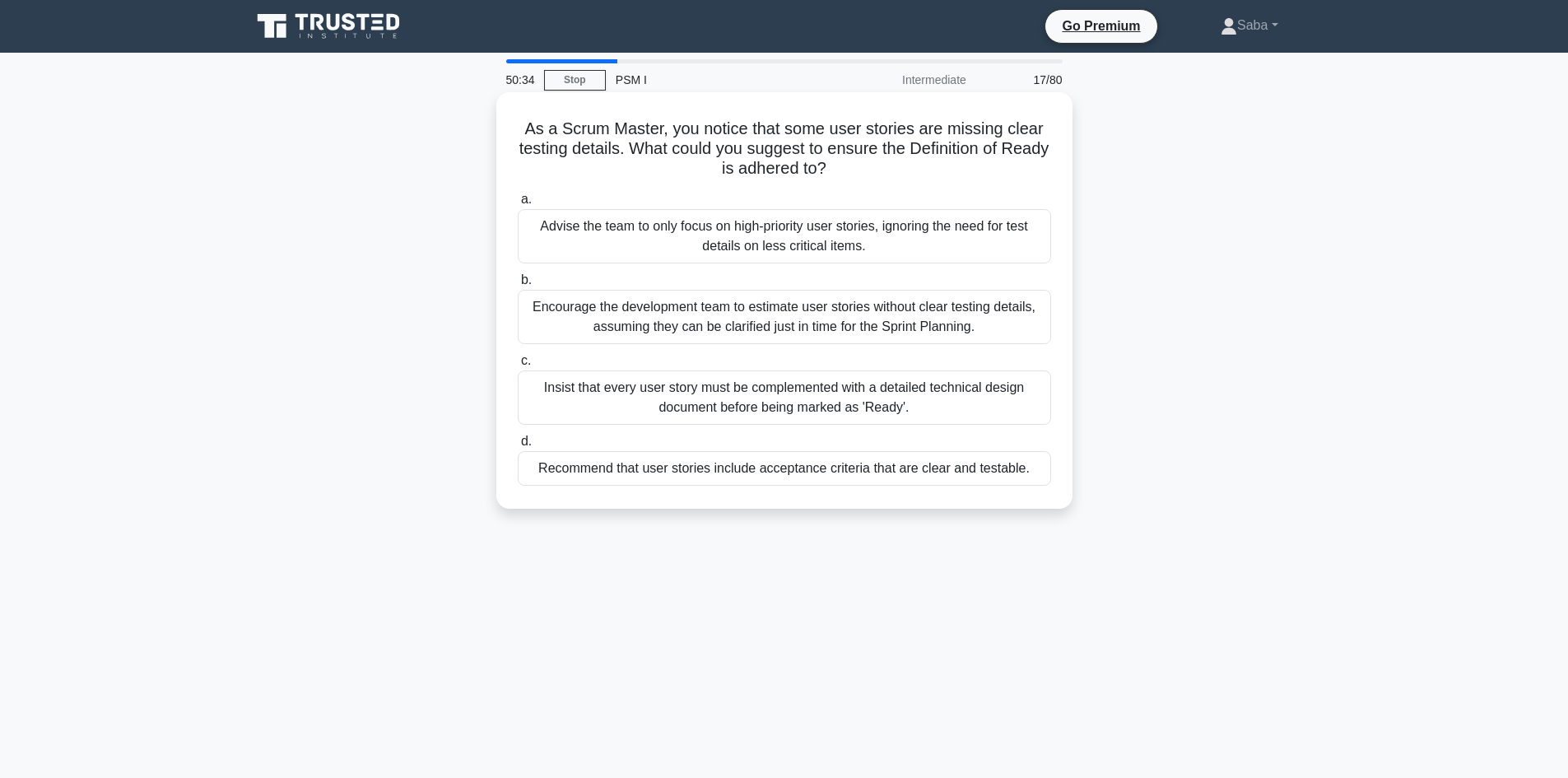
click at [889, 471] on div "Recommend that user stories include acceptance criteria that are clear and test…" at bounding box center [785, 468] width 534 height 35
click at [518, 447] on input "d. Recommend that user stories include acceptance criteria that are clear and t…" at bounding box center [518, 441] width 0 height 11
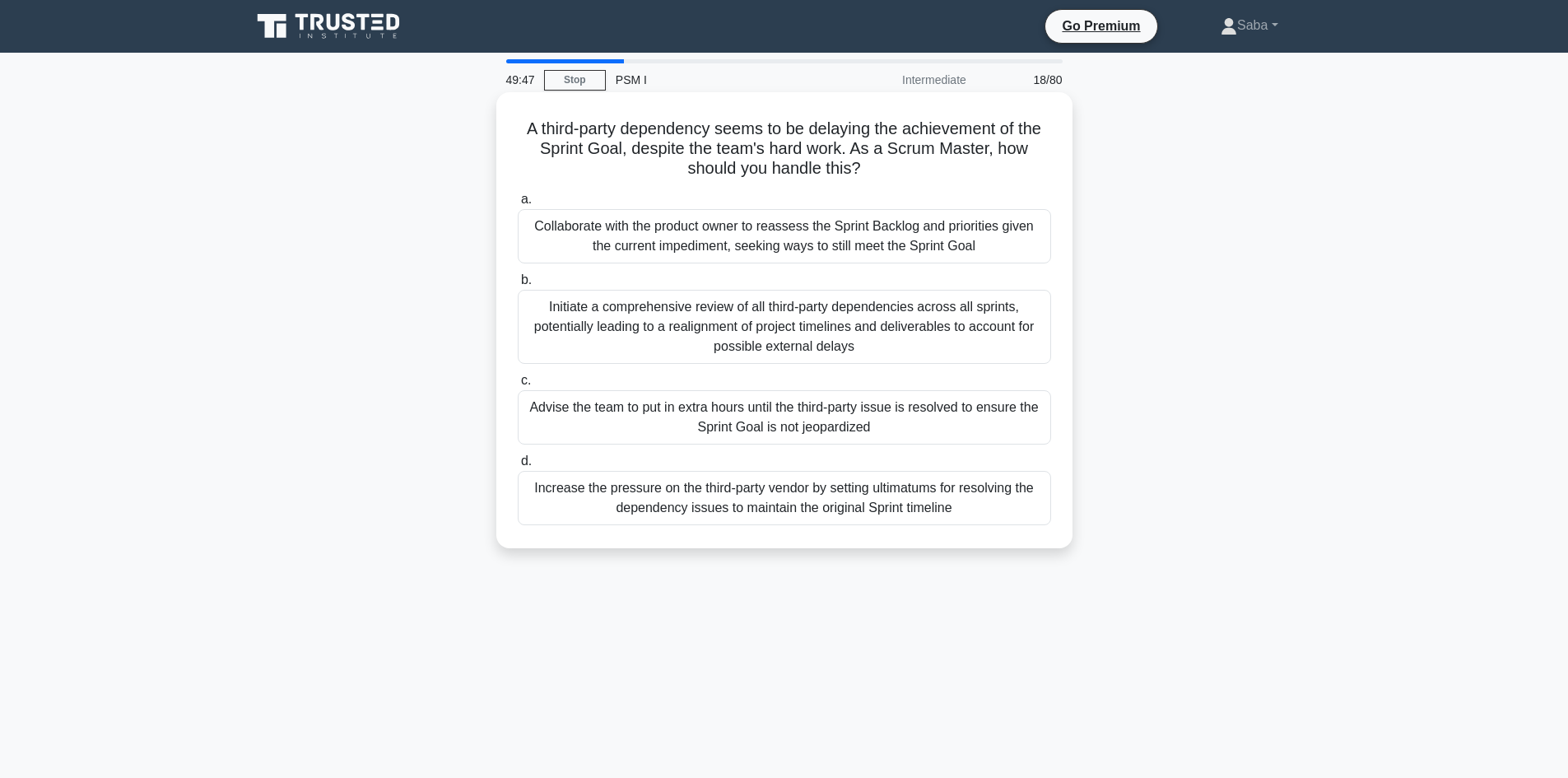
click at [924, 350] on div "Initiate a comprehensive review of all third-party dependencies across all spri…" at bounding box center [785, 327] width 534 height 74
click at [518, 286] on input "b. Initiate a comprehensive review of all third-party dependencies across all s…" at bounding box center [518, 280] width 0 height 11
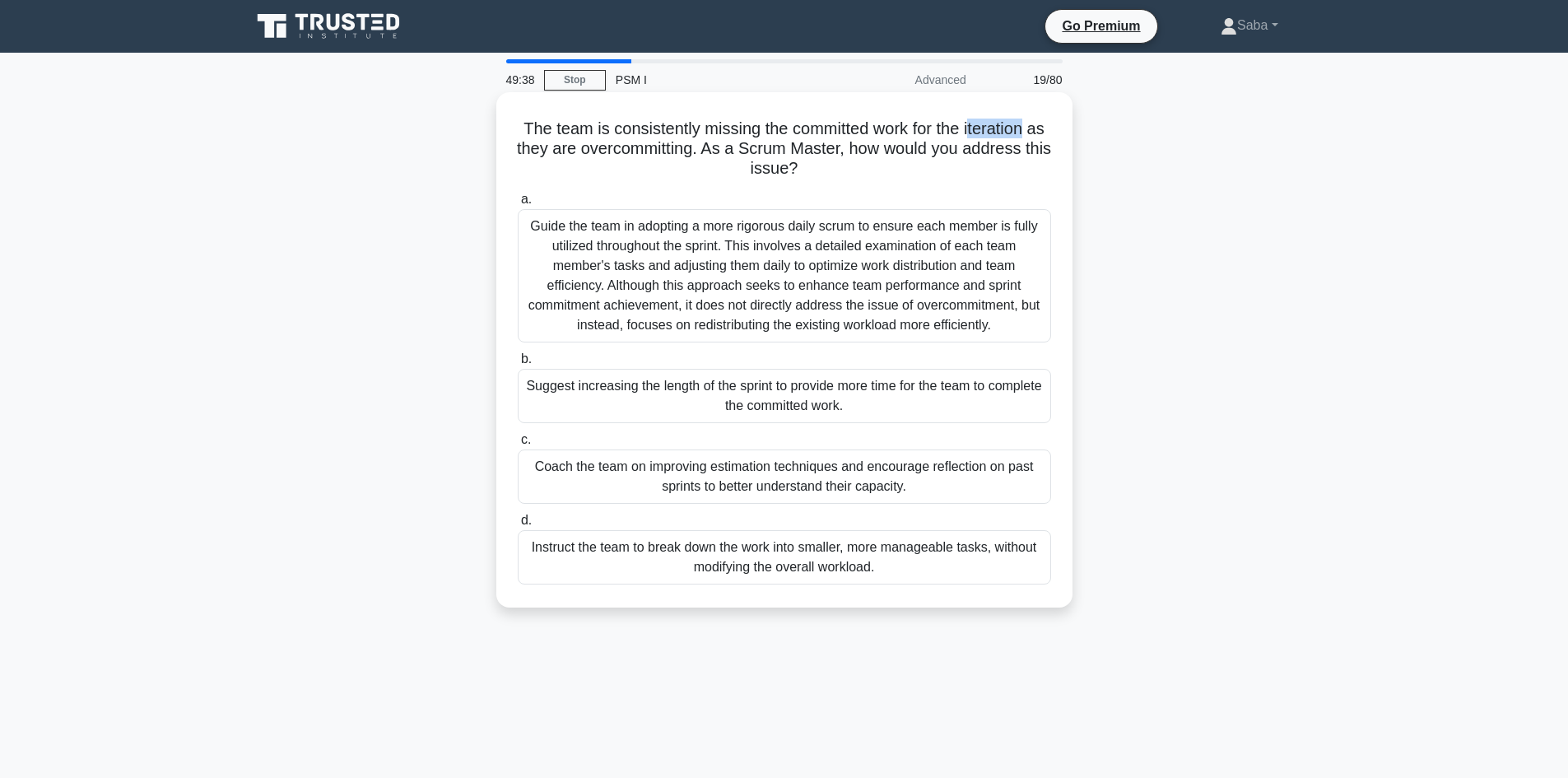
drag, startPoint x: 984, startPoint y: 128, endPoint x: 1038, endPoint y: 129, distance: 54.0
click at [1038, 129] on h5 "The team is consistently missing the committed work for the iteration as they a…" at bounding box center [785, 149] width 537 height 61
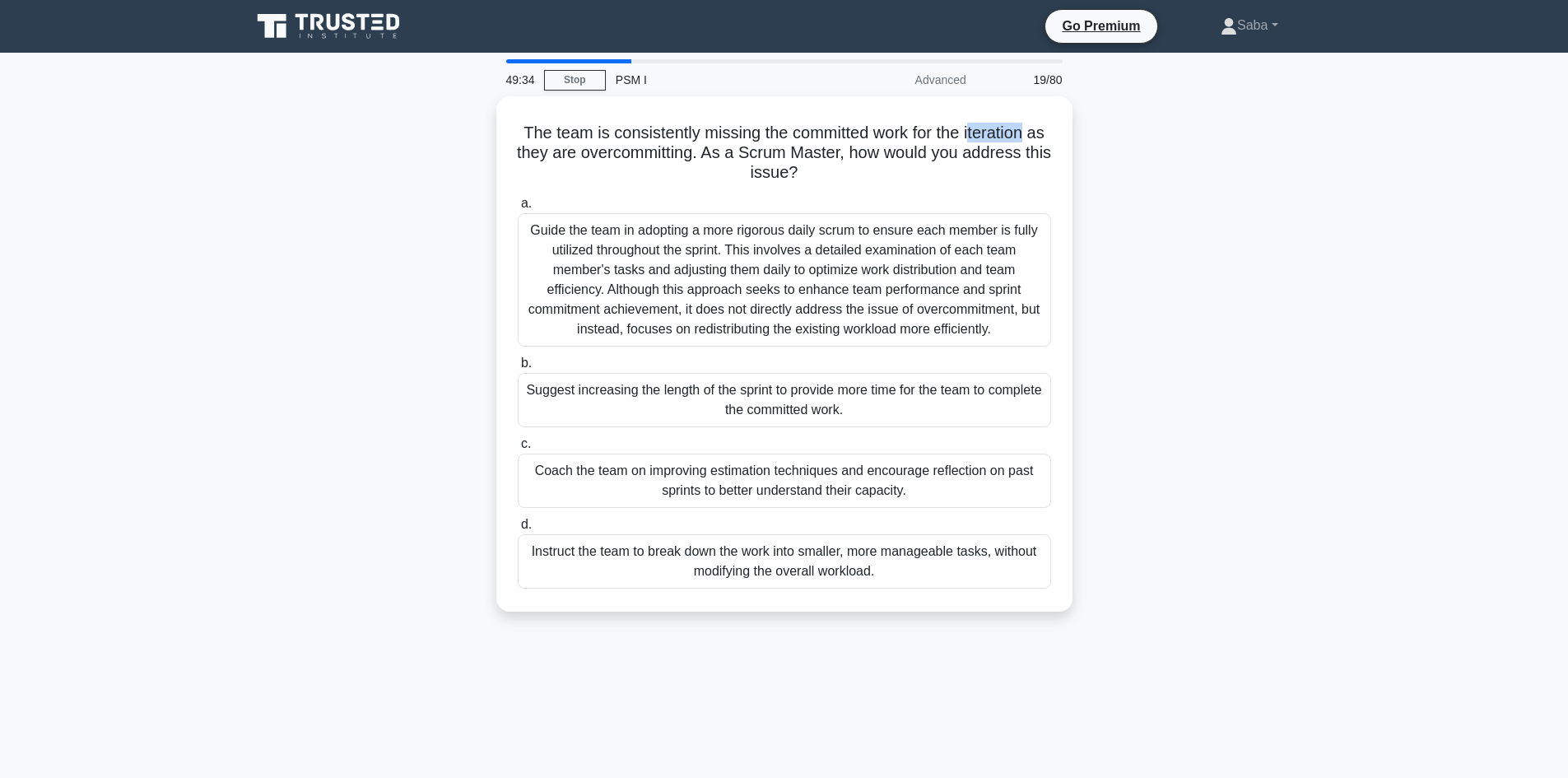
click at [1110, 106] on div "The team is consistently missing the committed work for the iteration as they a…" at bounding box center [784, 364] width 1086 height 535
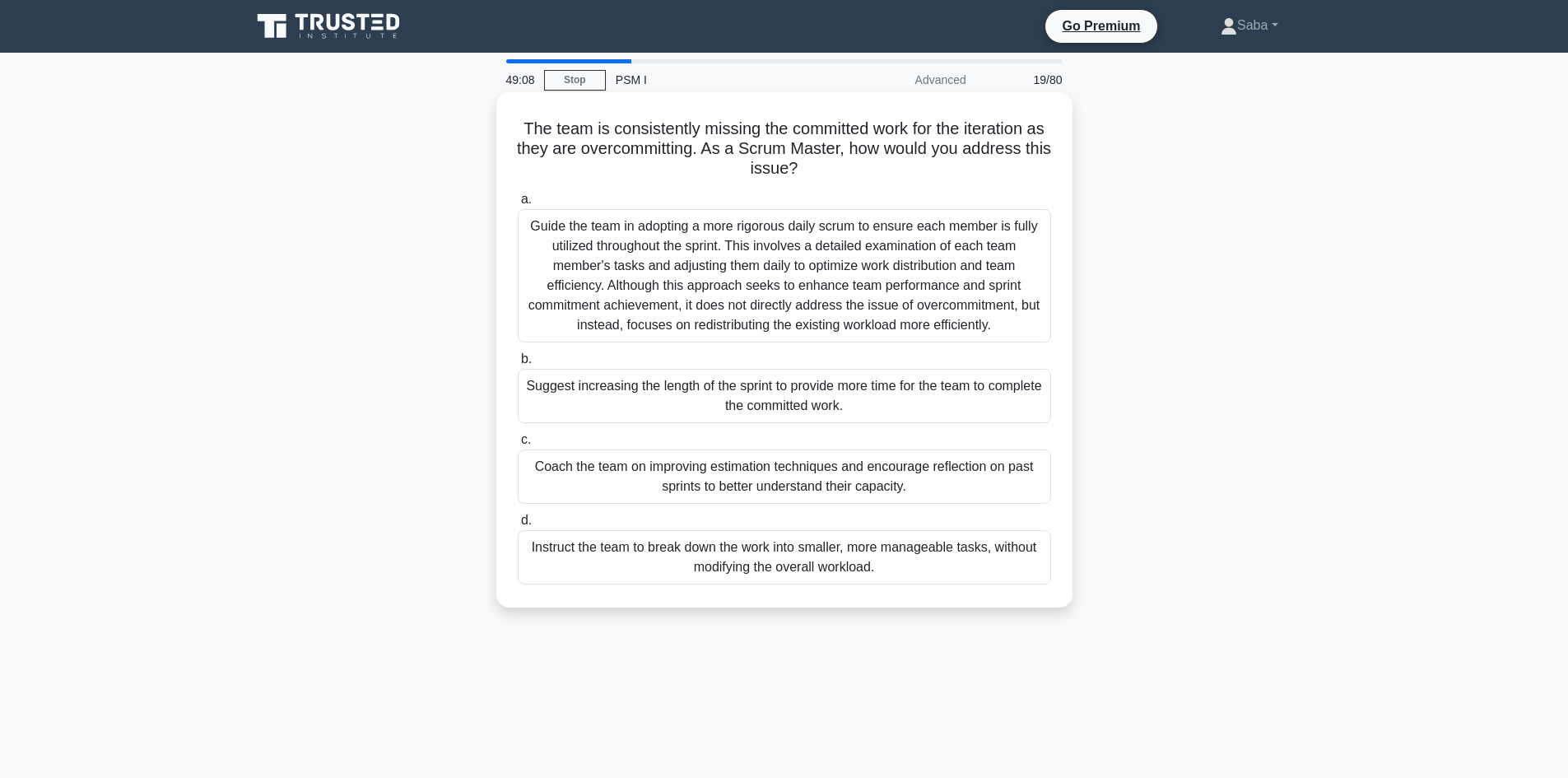
drag, startPoint x: 533, startPoint y: 226, endPoint x: 856, endPoint y: 335, distance: 340.9
click at [856, 335] on div "Guide the team in adopting a more rigorous daily scrum to ensure each member is…" at bounding box center [785, 276] width 534 height 133
copy div "Guide the team in adopting a more rigorous daily scrum to ensure each member is…"
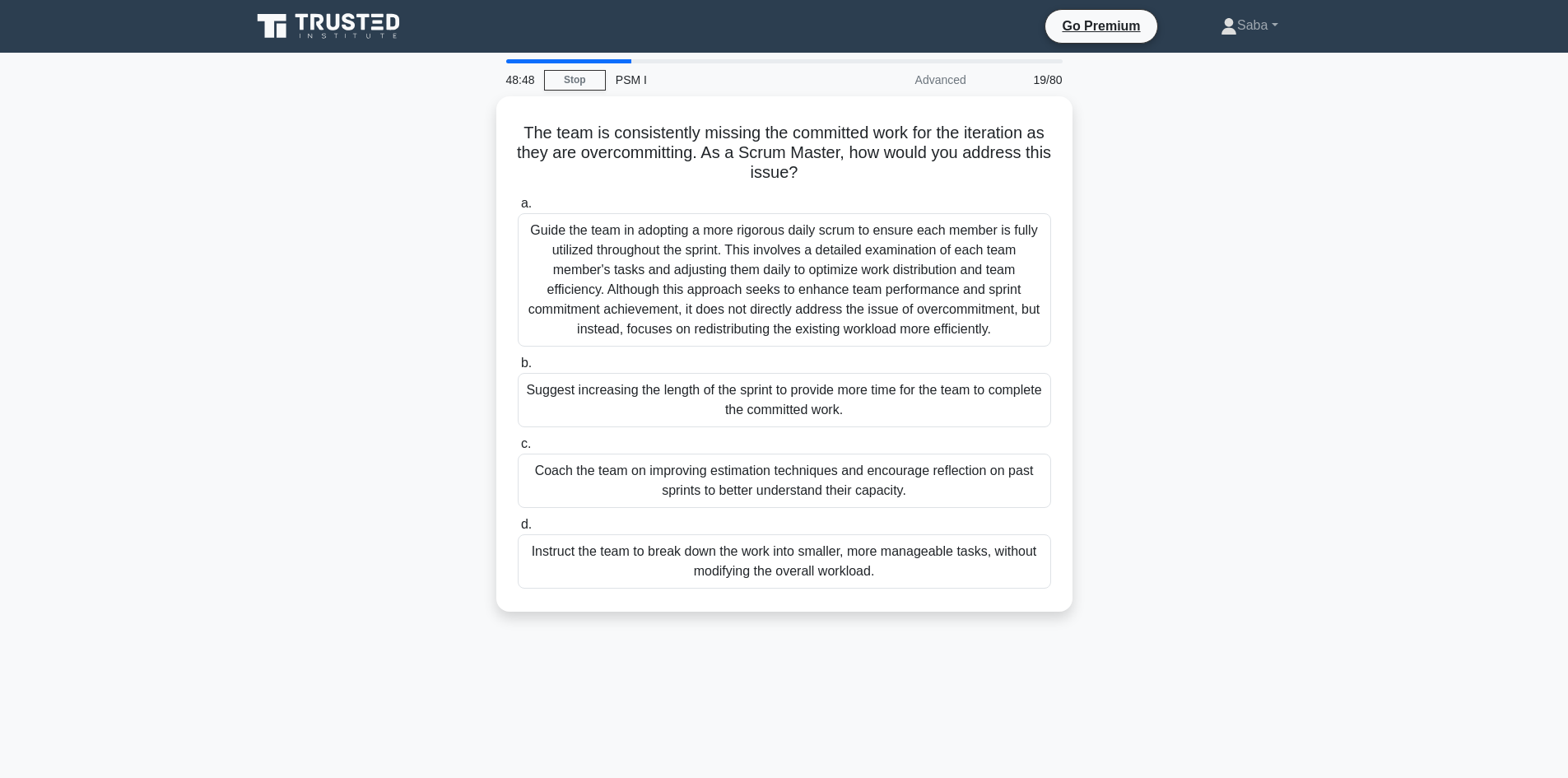
click at [1140, 282] on div "The team is consistently missing the committed work for the iteration as they a…" at bounding box center [784, 364] width 1086 height 535
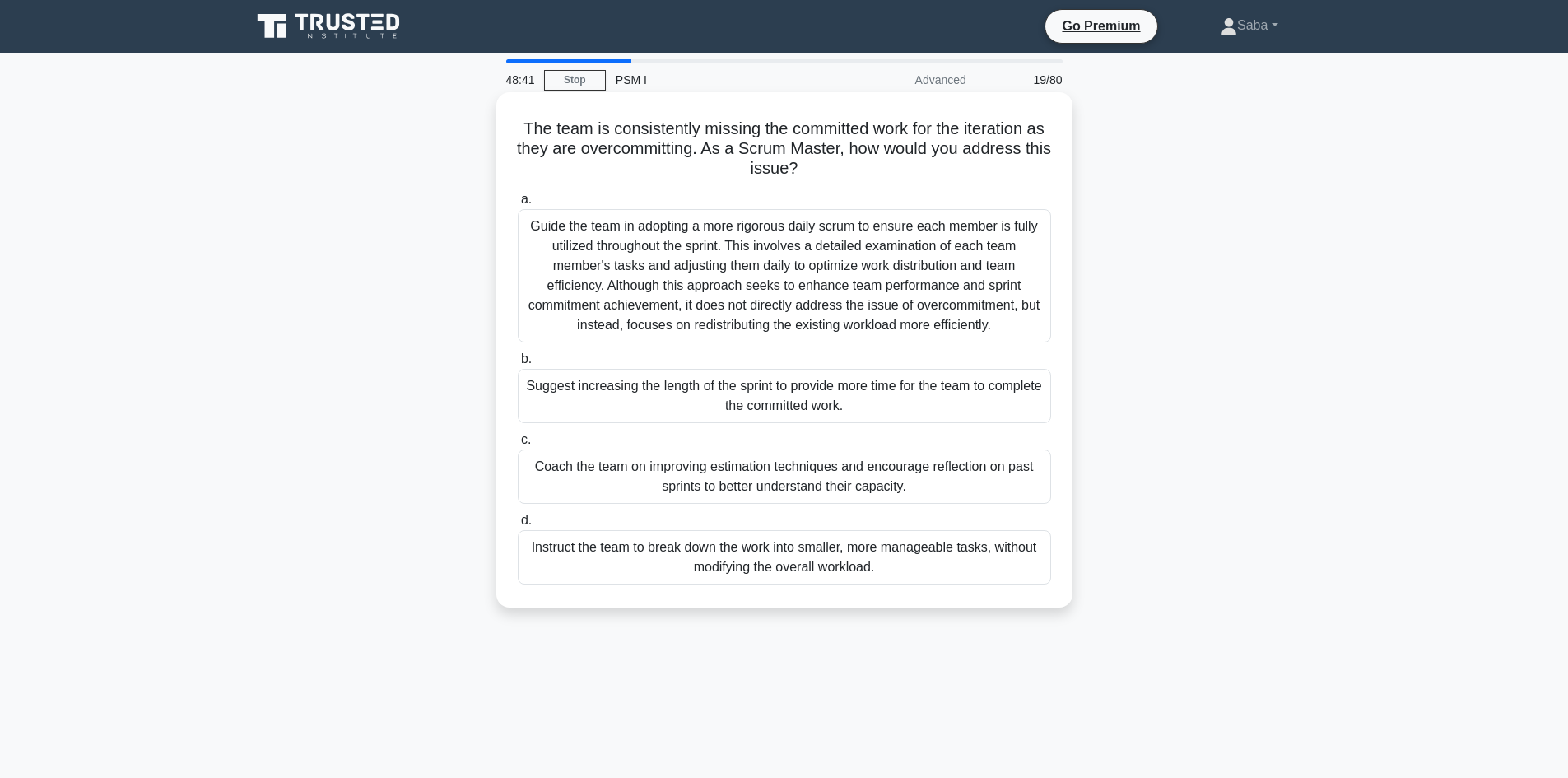
click at [876, 277] on div "Guide the team in adopting a more rigorous daily scrum to ensure each member is…" at bounding box center [785, 276] width 534 height 133
click at [518, 205] on input "a. Guide the team in adopting a more rigorous daily scrum to ensure each member…" at bounding box center [518, 199] width 0 height 11
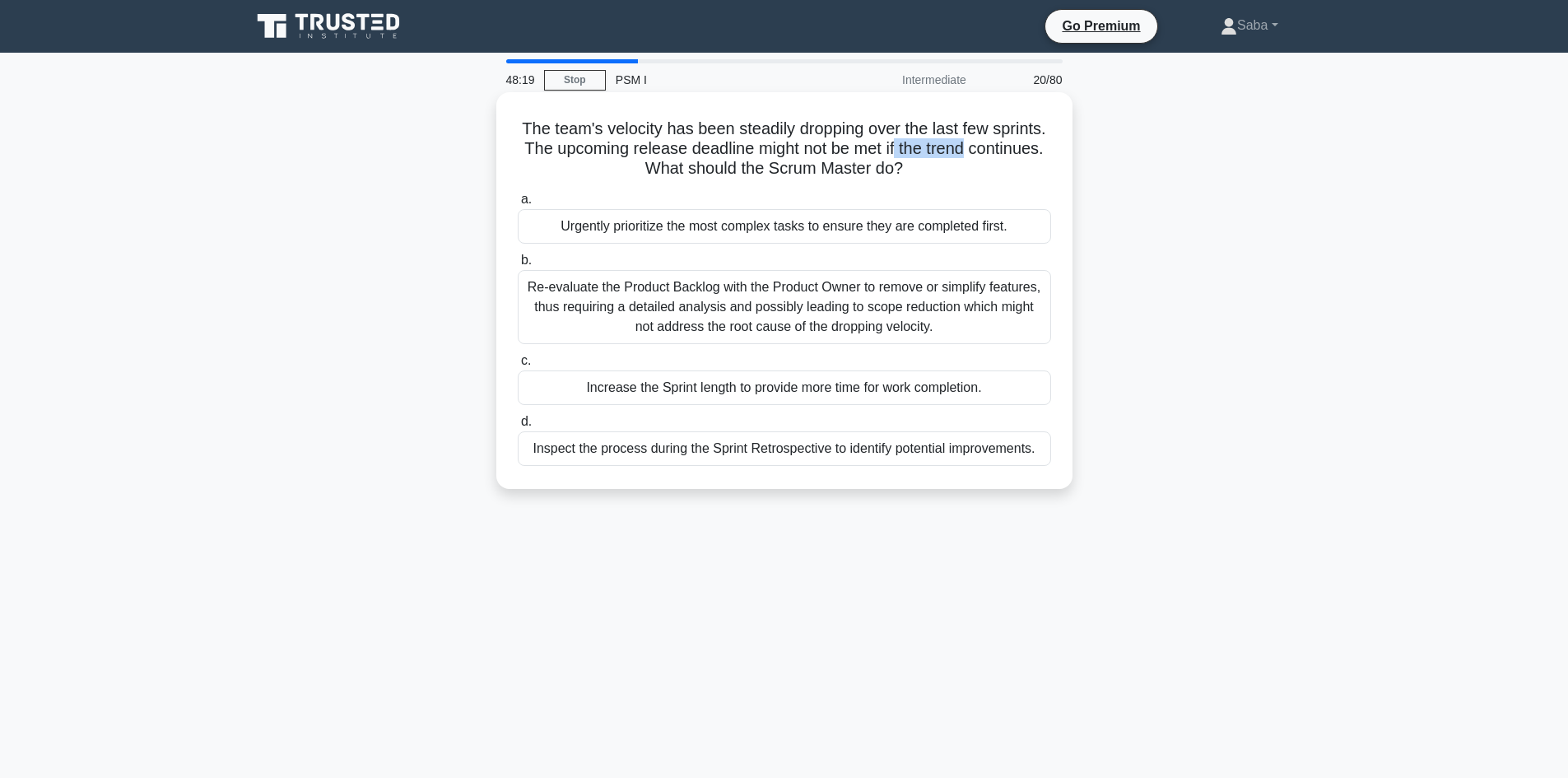
drag, startPoint x: 1016, startPoint y: 154, endPoint x: 940, endPoint y: 150, distance: 76.1
click at [940, 150] on h5 "The team's velocity has been steadily dropping over the last few sprints. The u…" at bounding box center [785, 149] width 537 height 61
copy h5 "the trend"
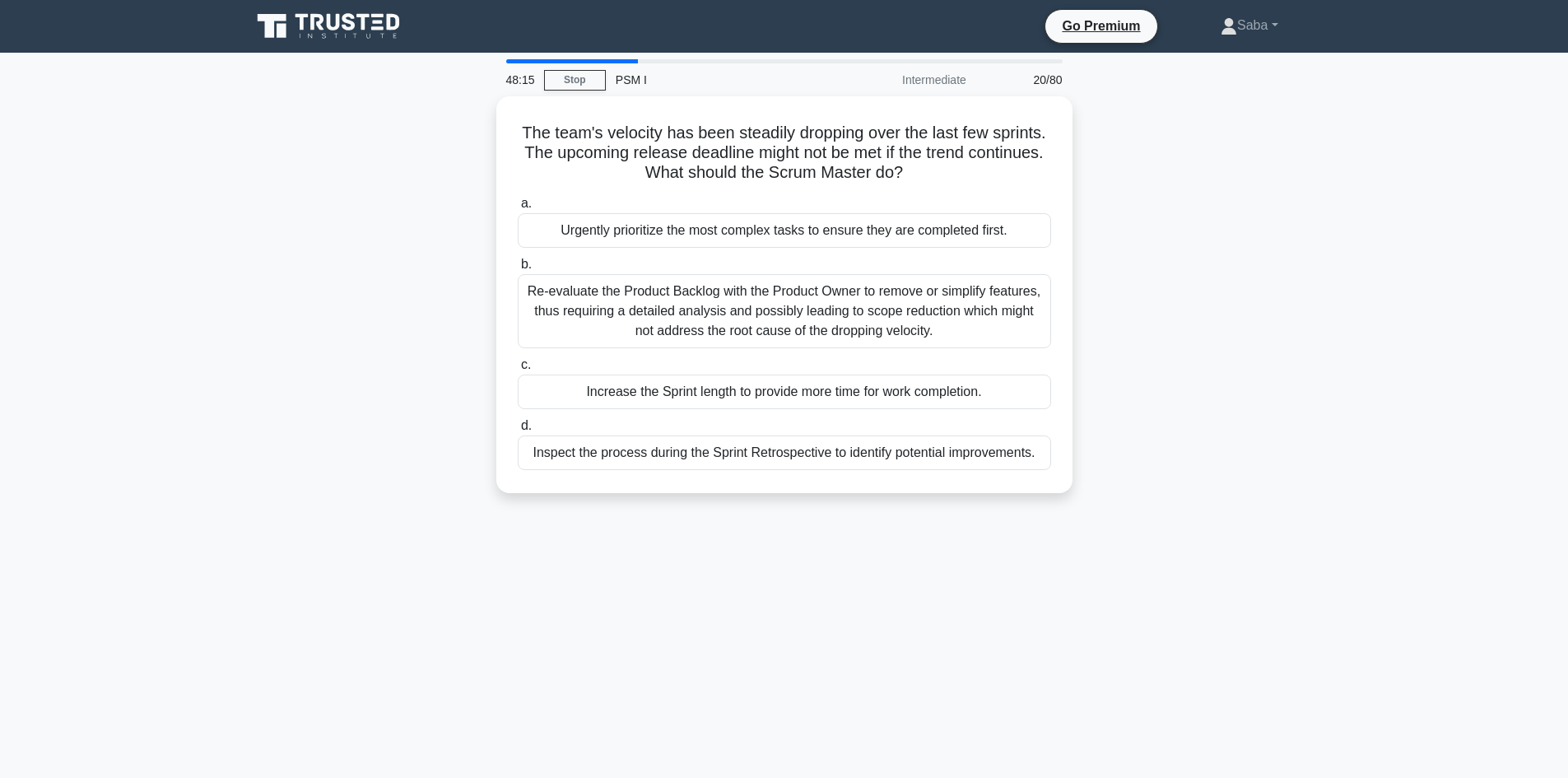
click at [1152, 426] on div "The team's velocity has been steadily dropping over the last few sprints. The u…" at bounding box center [784, 305] width 1086 height 417
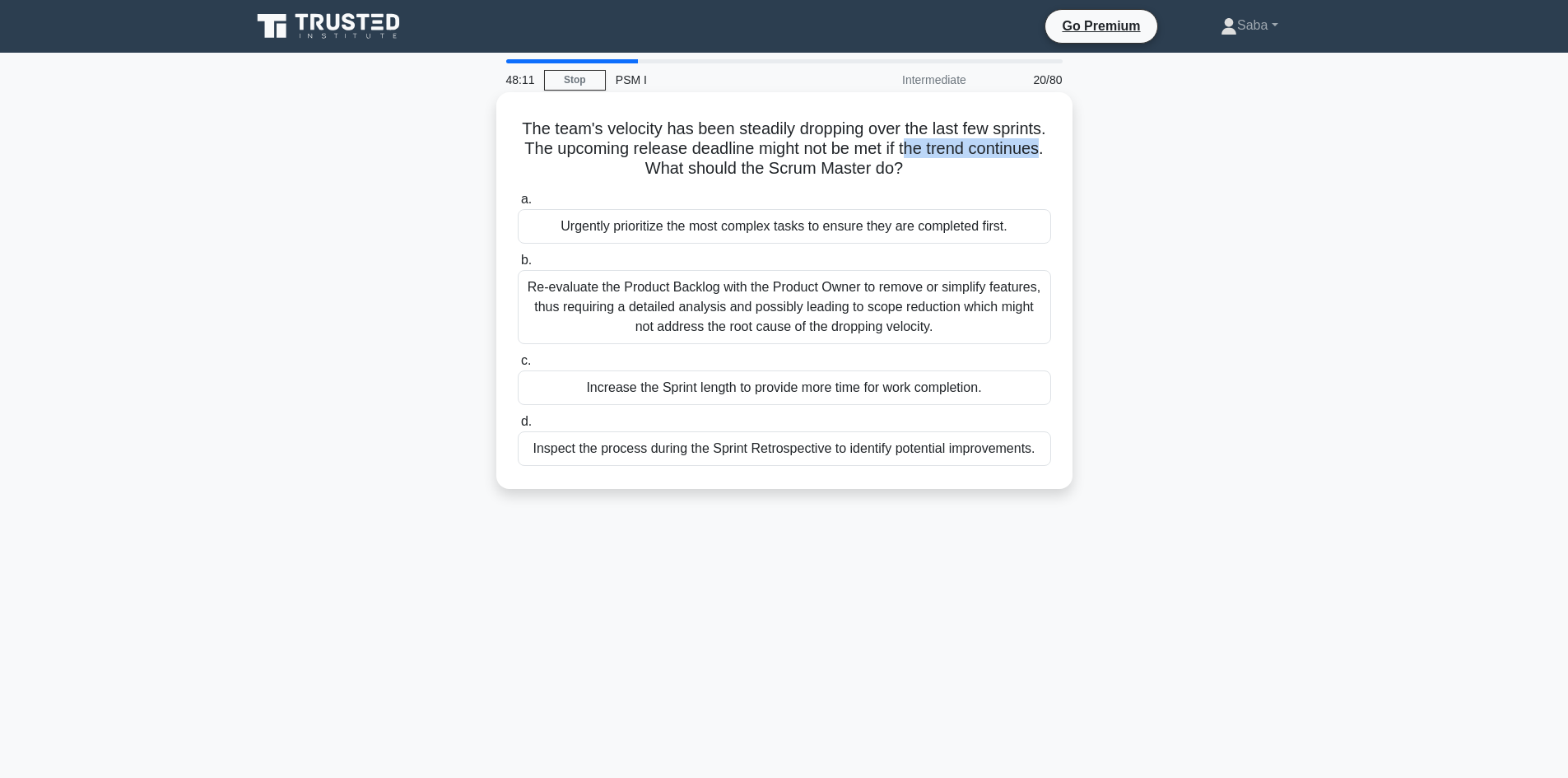
drag, startPoint x: 946, startPoint y: 148, endPoint x: 674, endPoint y: 174, distance: 273.2
click at [674, 174] on h5 "The team's velocity has been steadily dropping over the last few sprints. The u…" at bounding box center [785, 149] width 537 height 61
copy h5 "he trend continues"
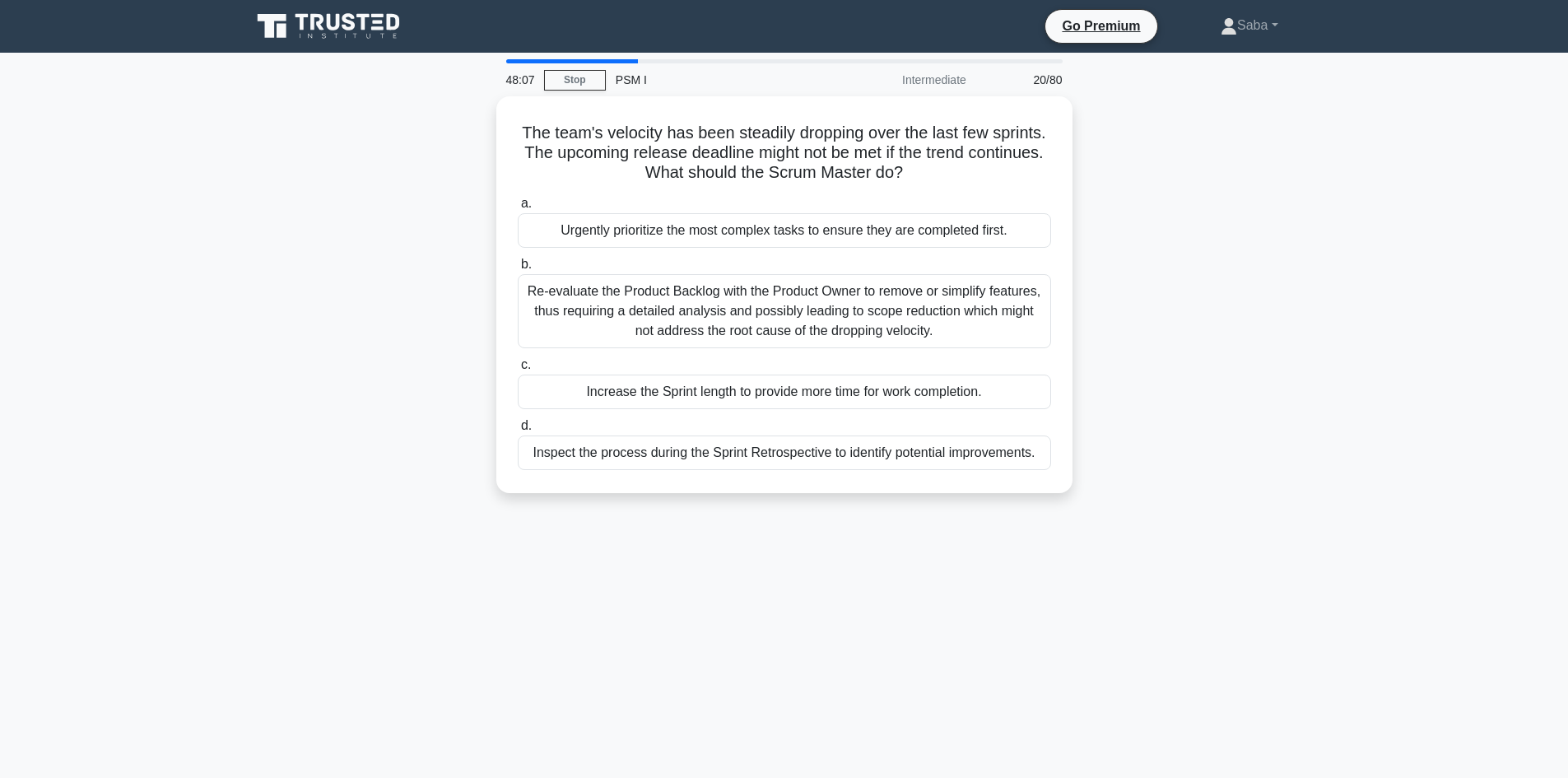
click at [1156, 294] on div "The team's velocity has been steadily dropping over the last few sprints. The u…" at bounding box center [784, 305] width 1086 height 417
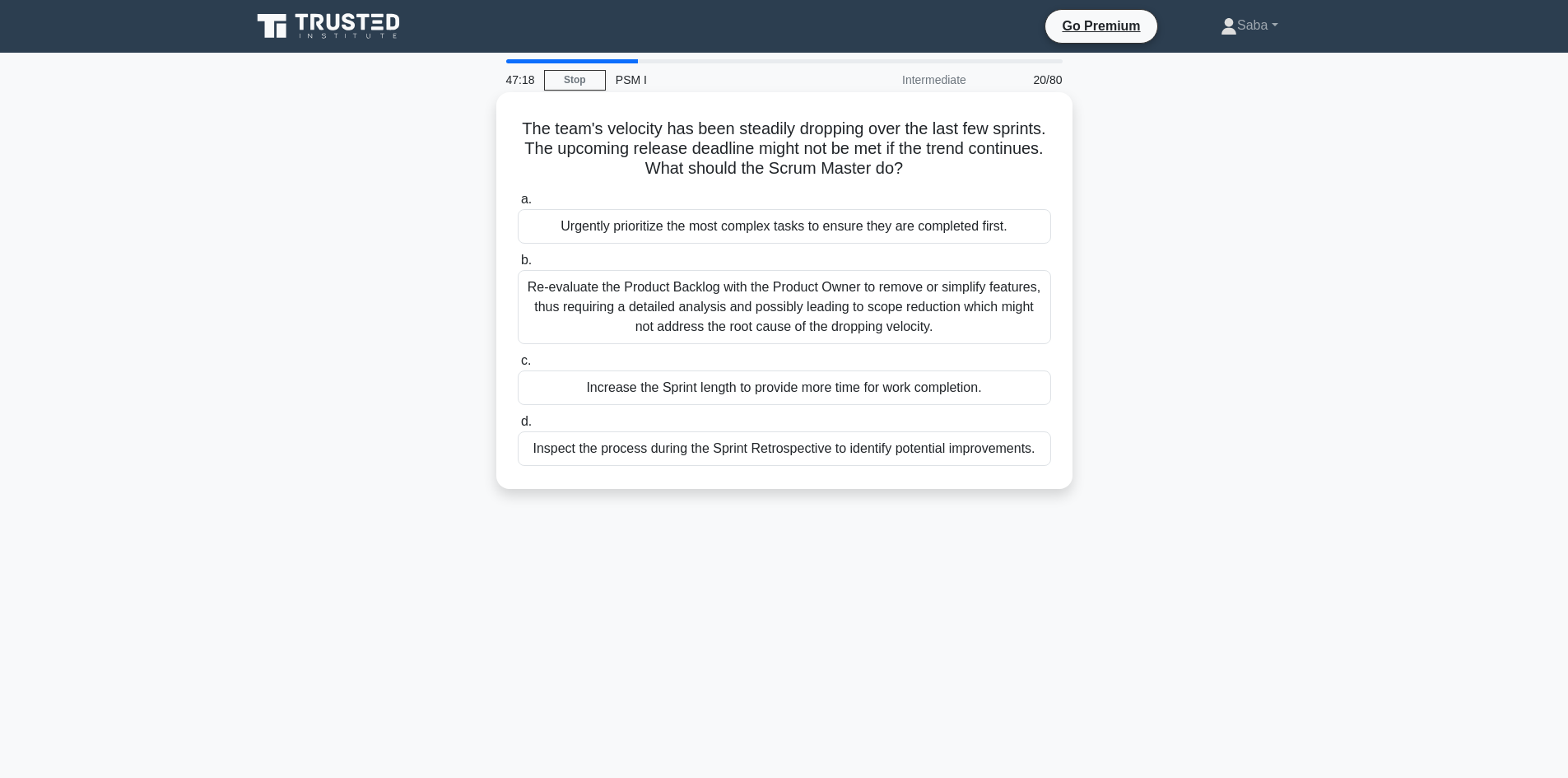
click at [903, 315] on div "Re-evaluate the Product Backlog with the Product Owner to remove or simplify fe…" at bounding box center [785, 307] width 534 height 74
click at [518, 266] on input "b. Re-evaluate the Product Backlog with the Product Owner to remove or simplify…" at bounding box center [518, 260] width 0 height 11
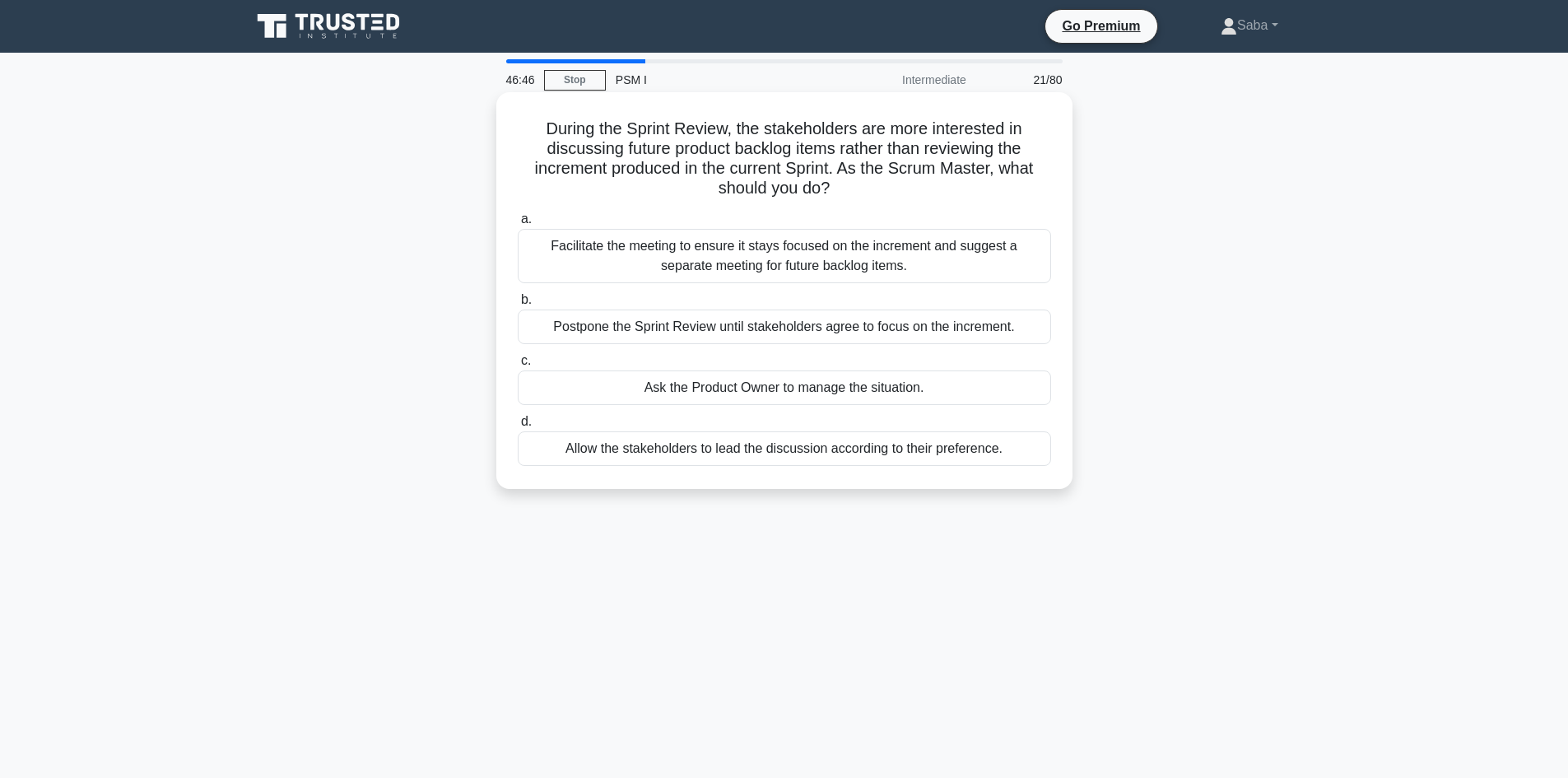
click at [889, 261] on div "Facilitate the meeting to ensure it stays focused on the increment and suggest …" at bounding box center [785, 256] width 534 height 54
click at [518, 225] on input "a. Facilitate the meeting to ensure it stays focused on the increment and sugge…" at bounding box center [518, 219] width 0 height 11
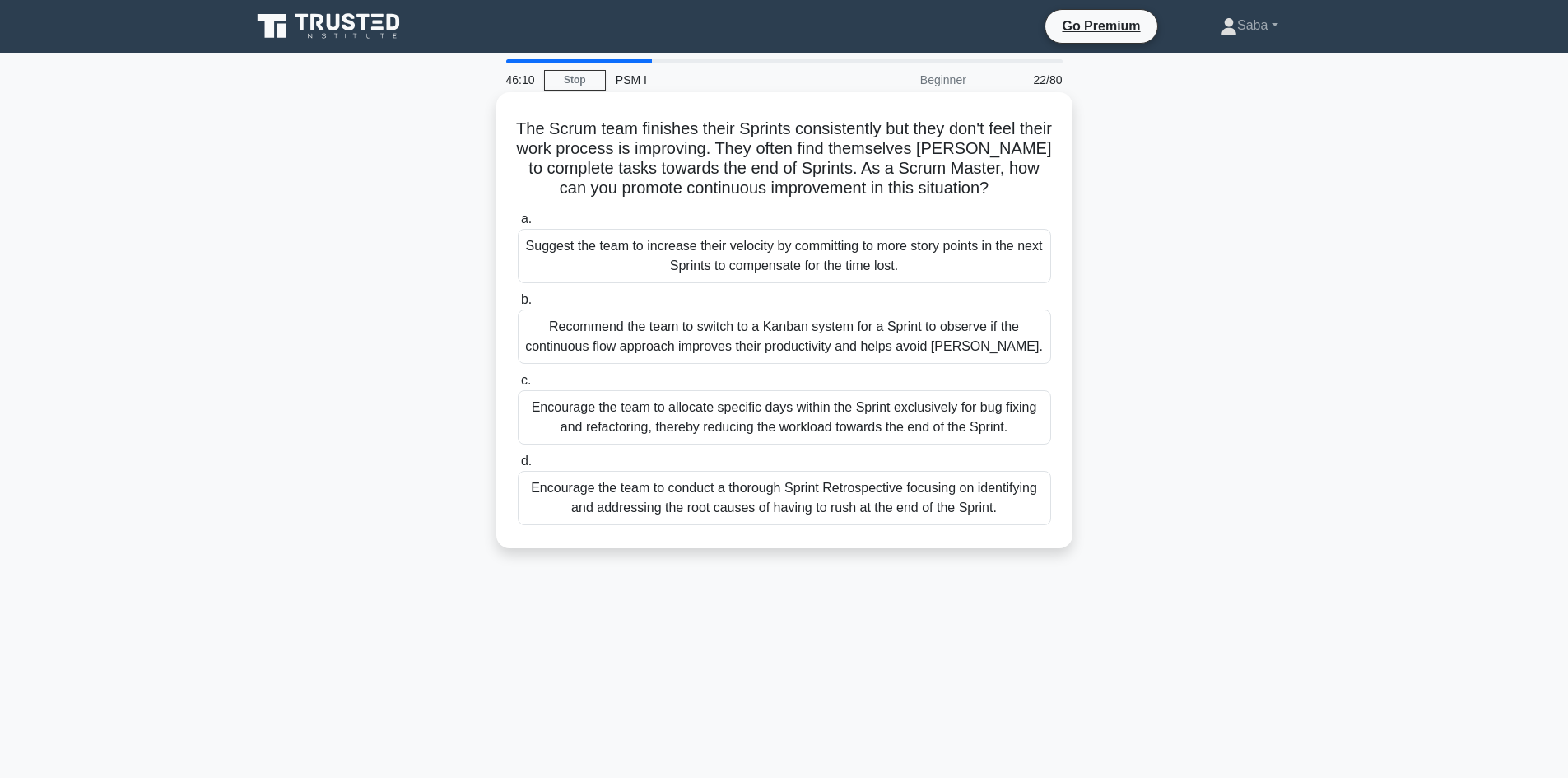
click at [897, 510] on div "Encourage the team to conduct a thorough Sprint Retrospective focusing on ident…" at bounding box center [785, 498] width 534 height 54
click at [518, 467] on input "d. Encourage the team to conduct a thorough Sprint Retrospective focusing on id…" at bounding box center [518, 461] width 0 height 11
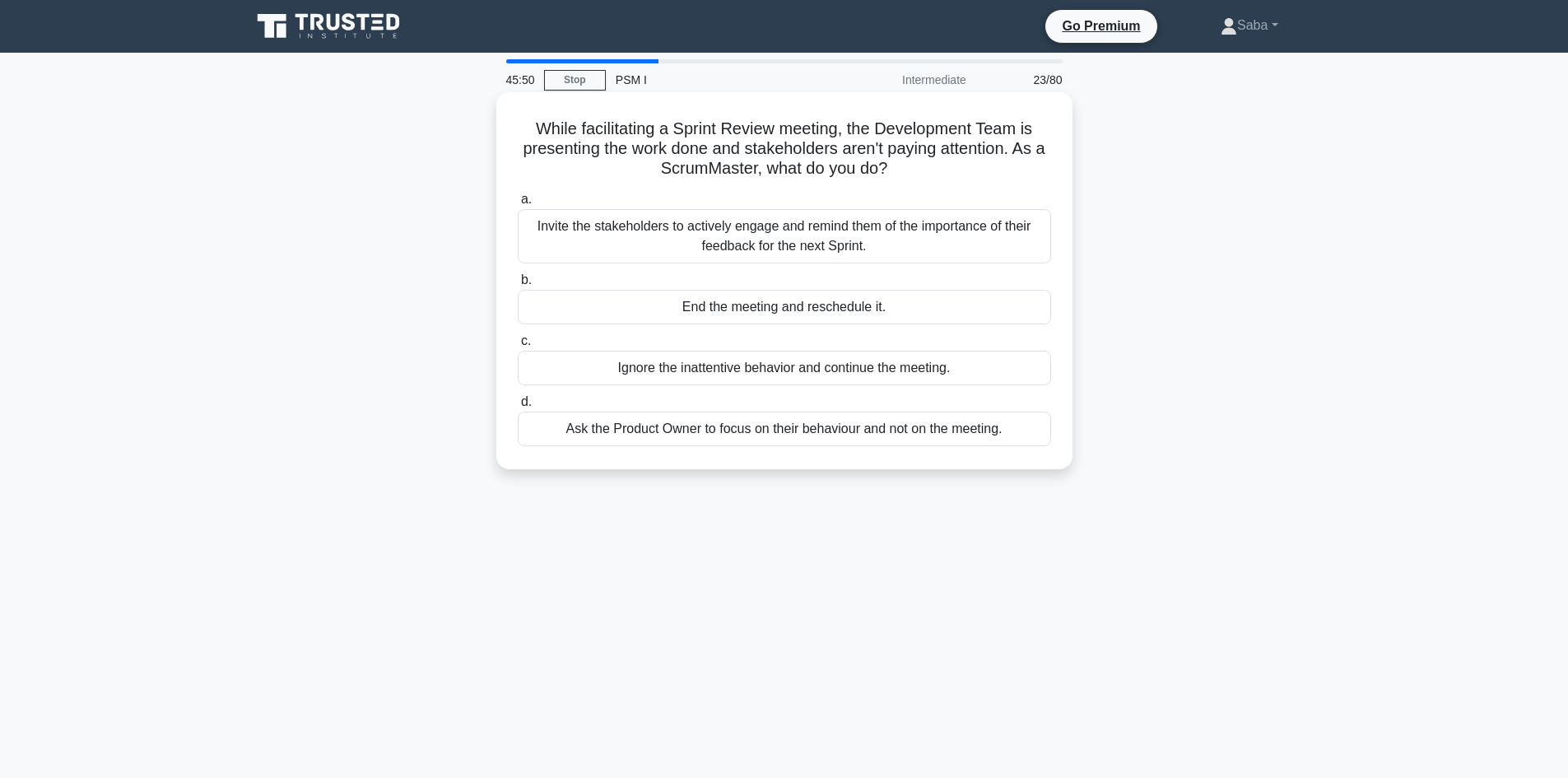
click at [959, 238] on div "Invite the stakeholders to actively engage and remind them of the importance of…" at bounding box center [785, 236] width 534 height 54
click at [518, 205] on input "a. Invite the stakeholders to actively engage and remind them of the importance…" at bounding box center [518, 199] width 0 height 11
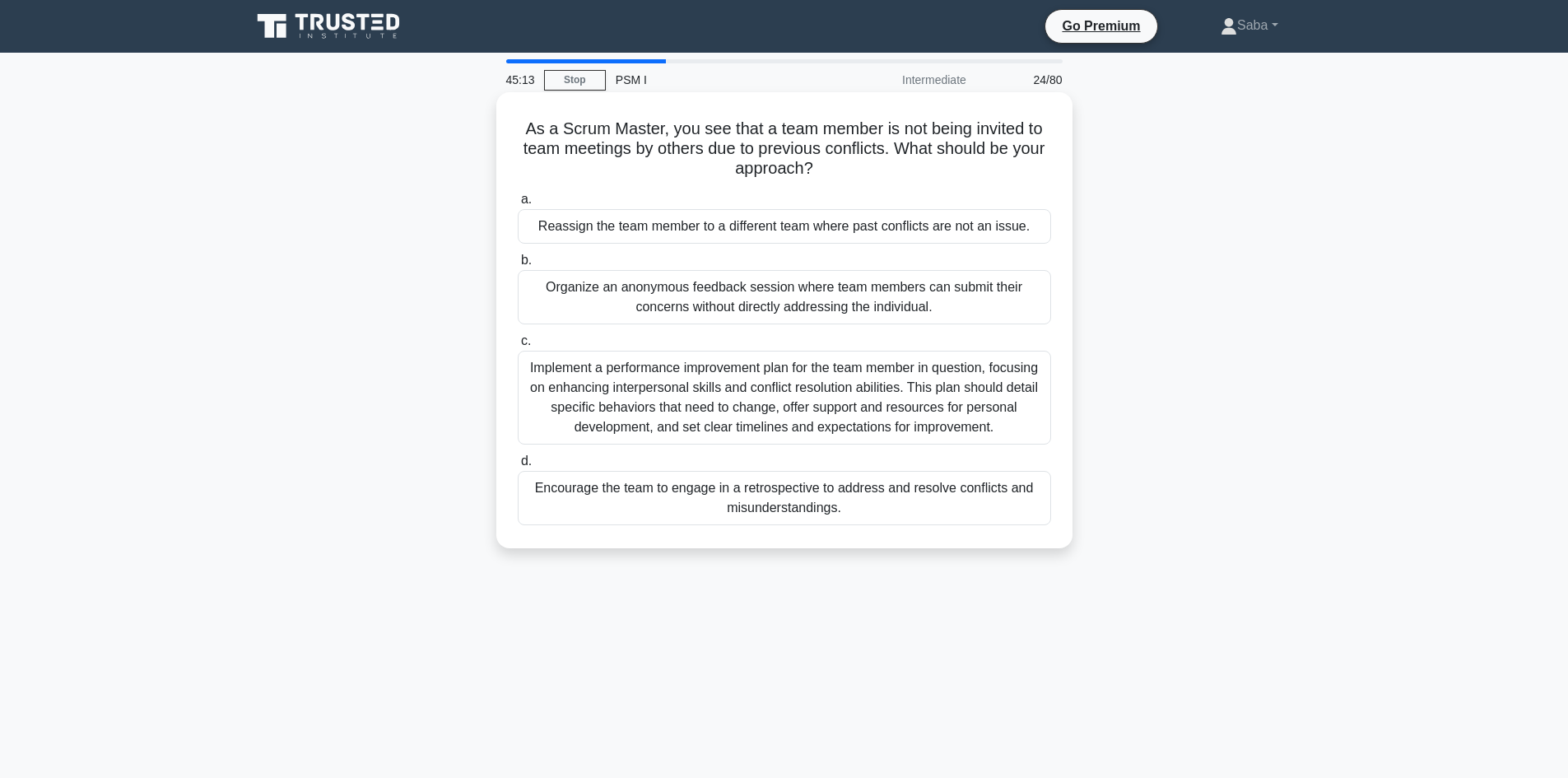
drag, startPoint x: 534, startPoint y: 370, endPoint x: 996, endPoint y: 436, distance: 466.7
click at [996, 436] on div "Implement a performance improvement plan for the team member in question, focus…" at bounding box center [785, 398] width 534 height 94
copy div "Implement a performance improvement plan for the team member in question, focus…"
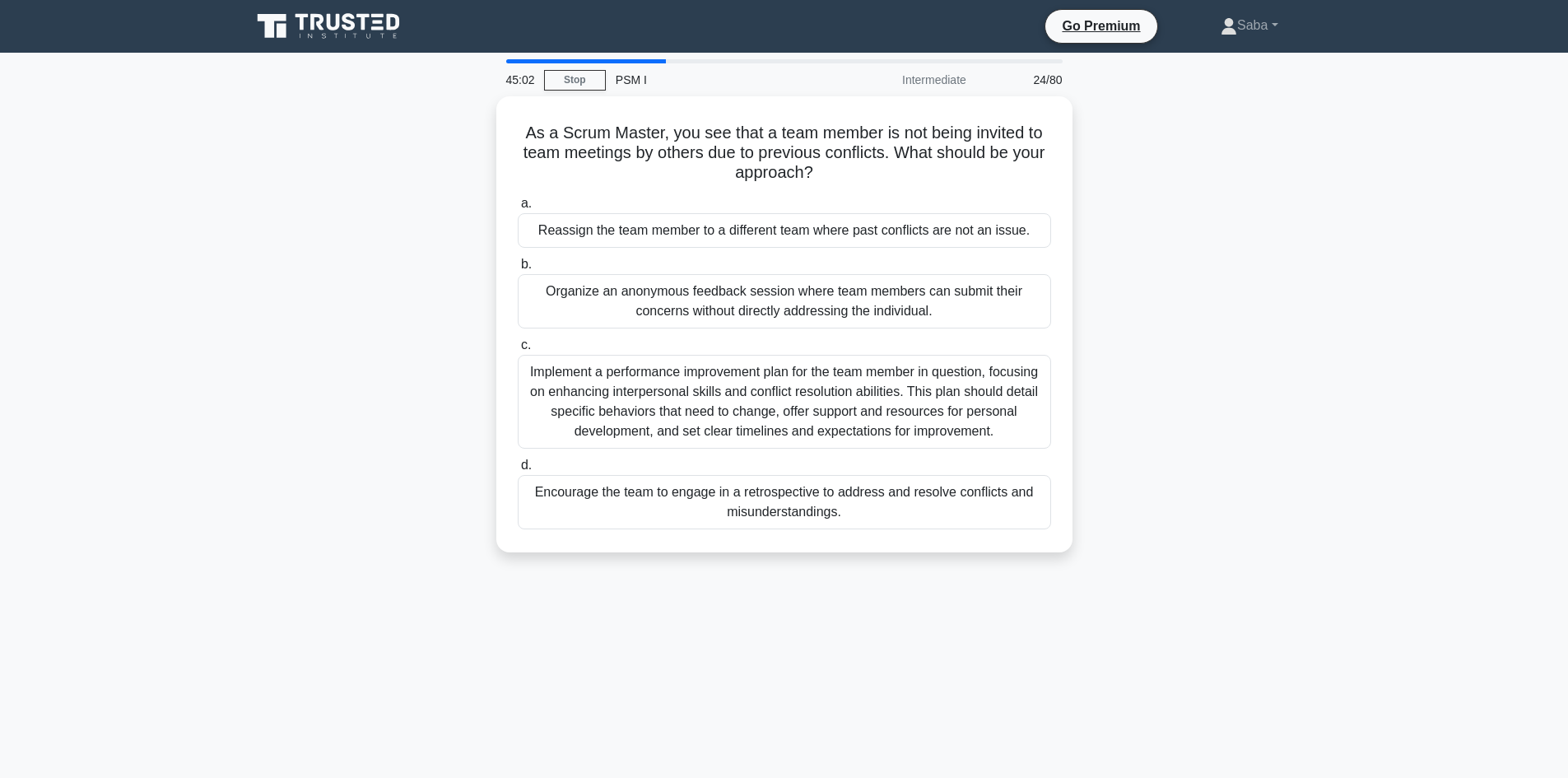
click at [1117, 390] on div "As a Scrum Master, you see that a team member is not being invited to team meet…" at bounding box center [784, 334] width 1086 height 476
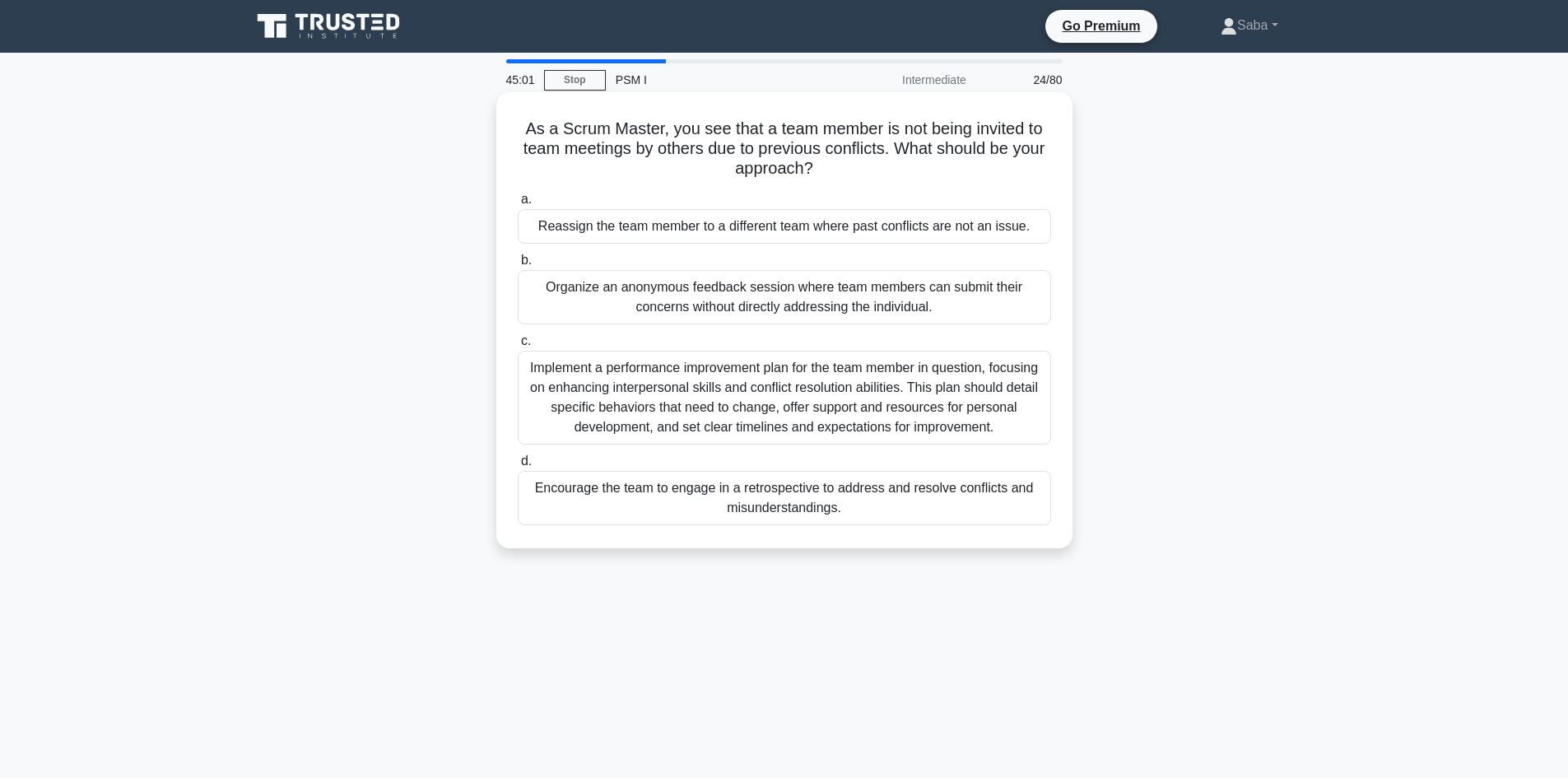
click at [931, 398] on div "Implement a performance improvement plan for the team member in question, focus…" at bounding box center [785, 398] width 534 height 94
click at [518, 347] on input "c. Implement a performance improvement plan for the team member in question, fo…" at bounding box center [518, 341] width 0 height 11
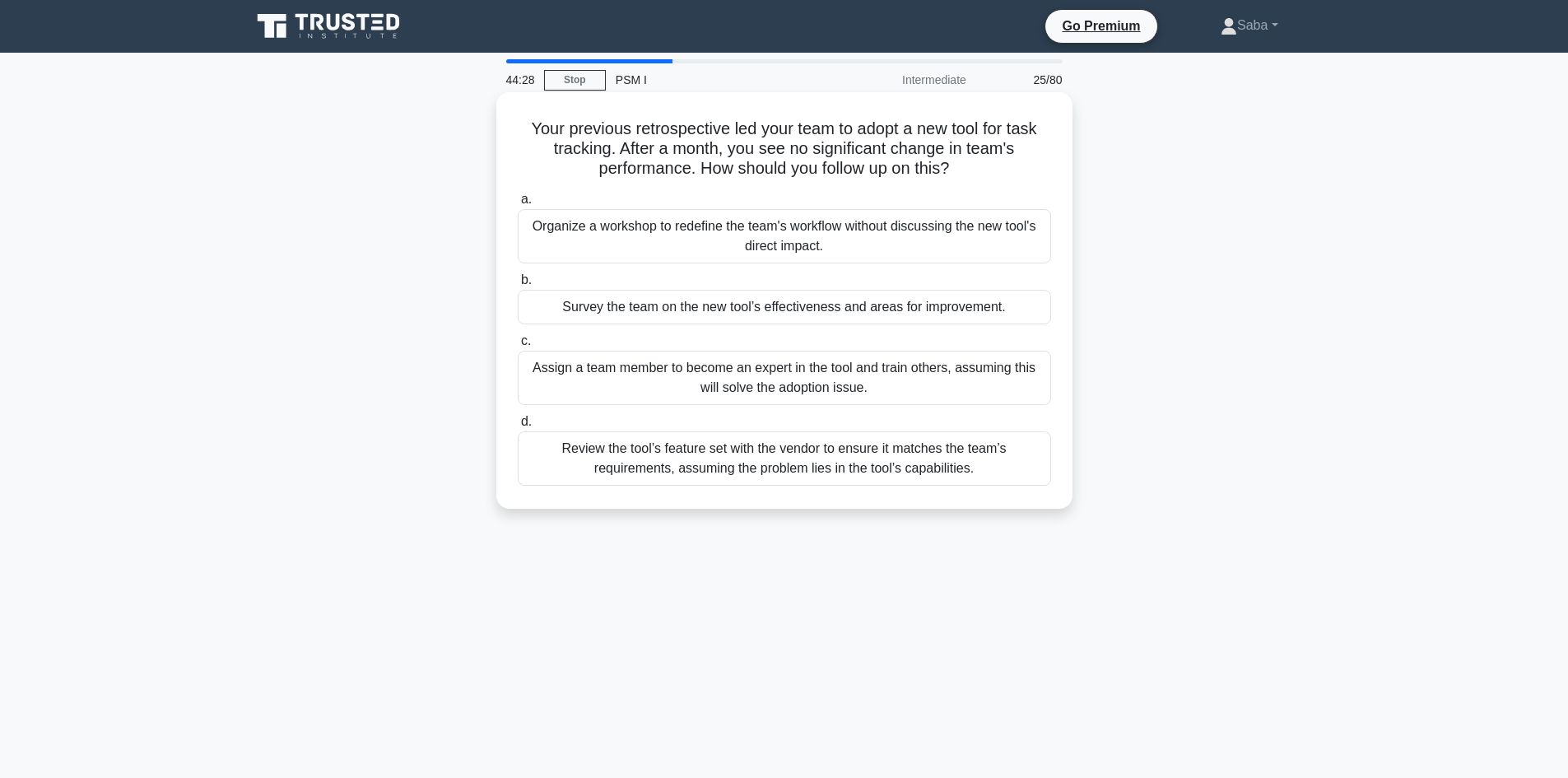
drag, startPoint x: 1078, startPoint y: 311, endPoint x: 554, endPoint y: 304, distance: 524.0
click at [554, 304] on div "Your previous retrospective led your team to adopt a new tool for task tracking…" at bounding box center [784, 314] width 1086 height 436
copy div "Survey the team on the new tool’s effectiveness and areas for improvement."
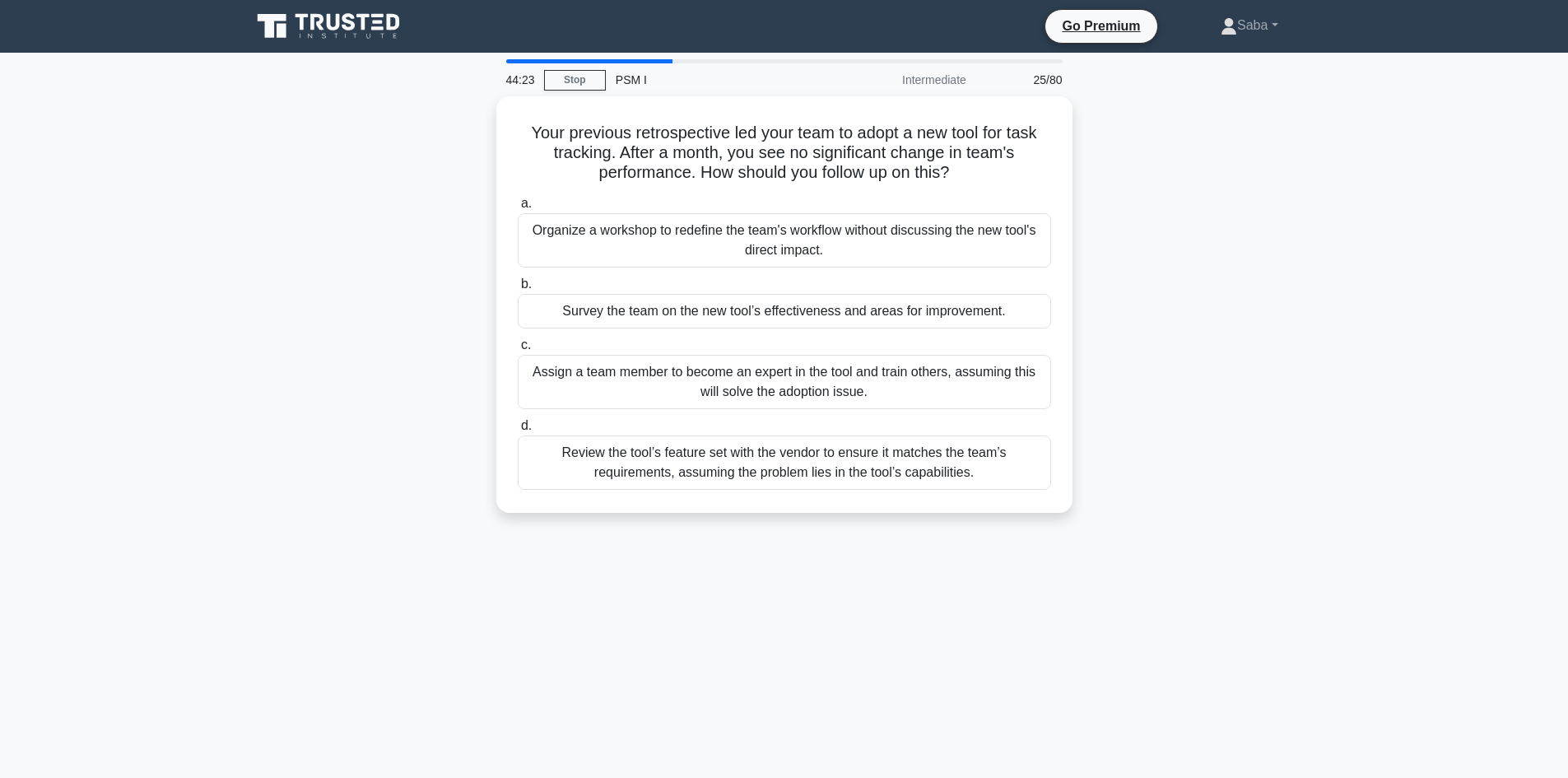
click at [437, 321] on div "Your previous retrospective led your team to adopt a new tool for task tracking…" at bounding box center [784, 314] width 1086 height 436
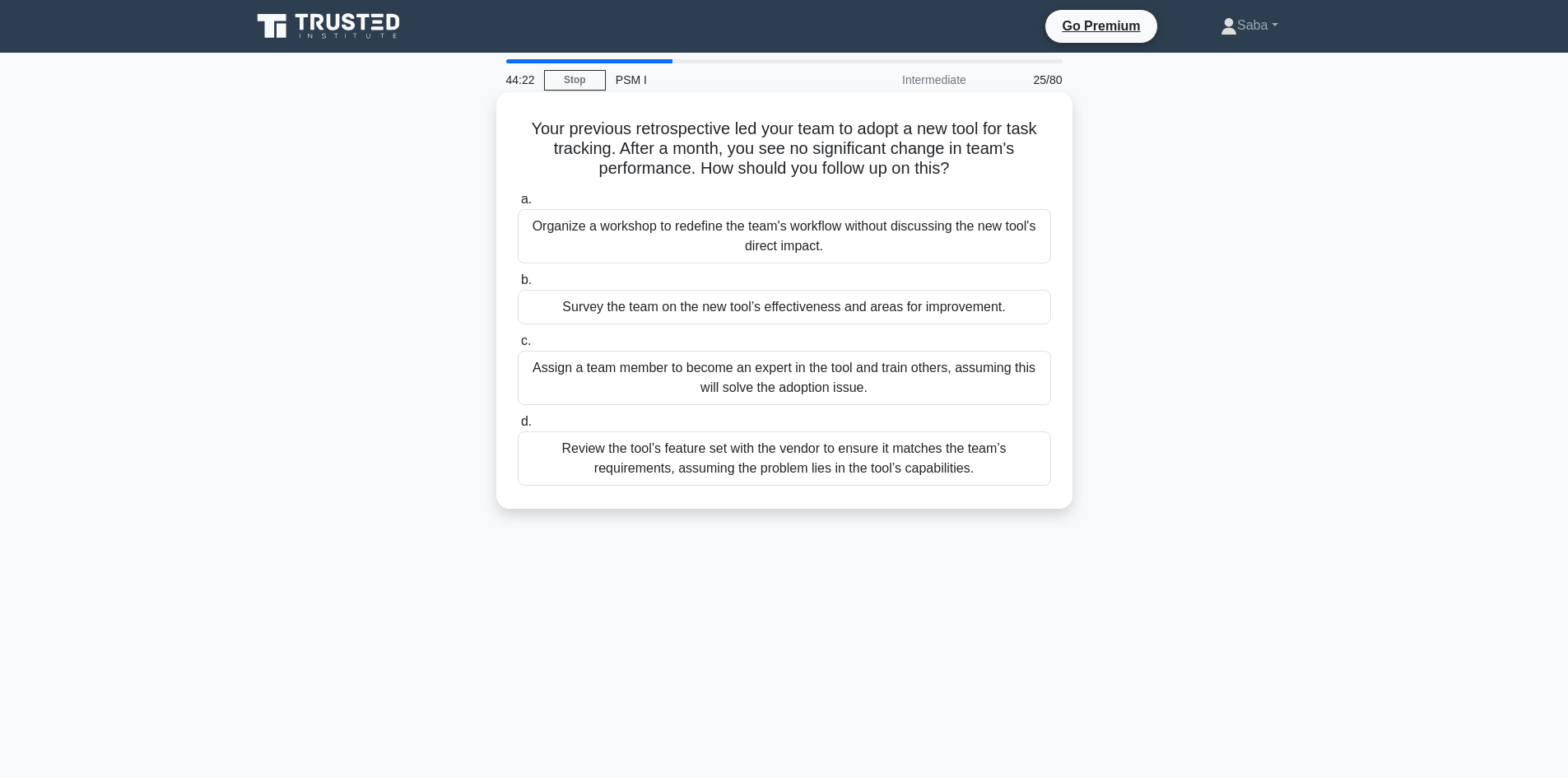
click at [656, 309] on div "Survey the team on the new tool’s effectiveness and areas for improvement." at bounding box center [785, 307] width 534 height 35
click at [518, 286] on input "b. Survey the team on the new tool’s effectiveness and areas for improvement." at bounding box center [518, 280] width 0 height 11
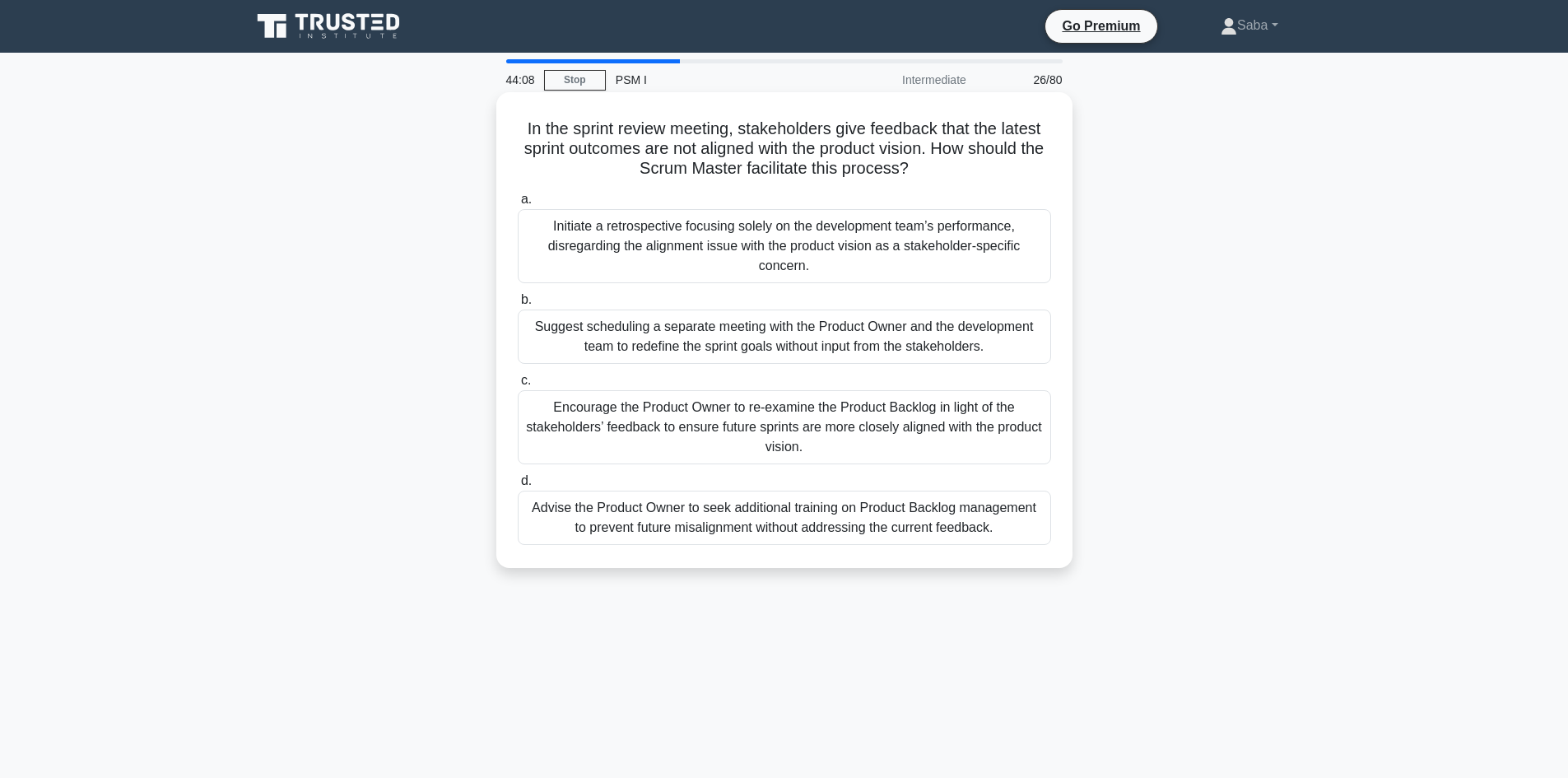
drag, startPoint x: 515, startPoint y: 129, endPoint x: 944, endPoint y: 167, distance: 430.7
click at [944, 167] on div "In the sprint review meeting, stakeholders give feedback that the latest sprint…" at bounding box center [785, 330] width 563 height 463
copy h5 "In the sprint review meeting, stakeholders give feedback that the latest sprint…"
click at [1132, 284] on div "In the sprint review meeting, stakeholders give feedback that the latest sprint…" at bounding box center [784, 344] width 1086 height 496
click at [740, 436] on div "Encourage the Product Owner to re-examine the Product Backlog in light of the s…" at bounding box center [785, 427] width 534 height 74
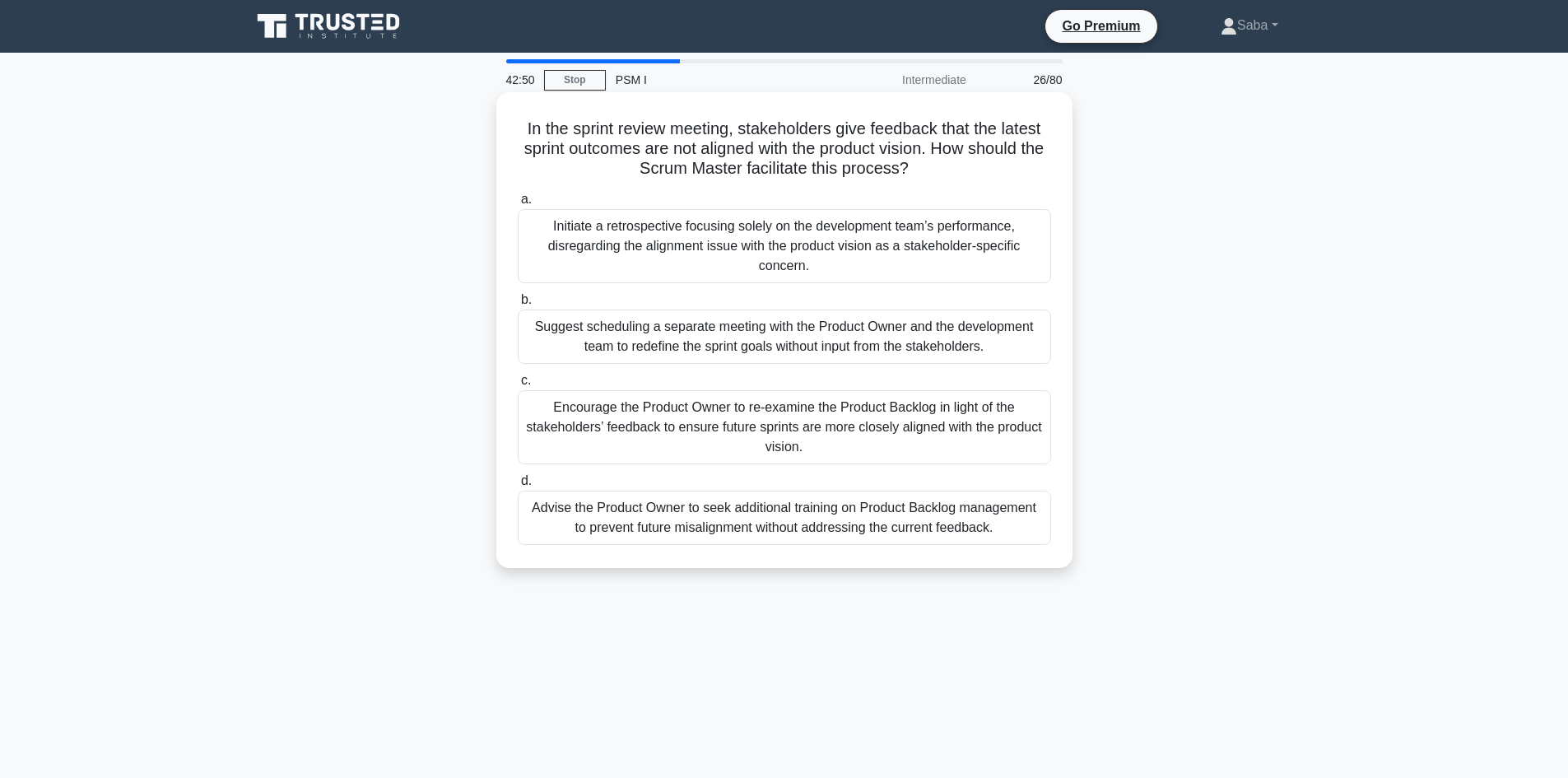
click at [518, 386] on input "c. Encourage the Product Owner to re-examine the Product Backlog in light of th…" at bounding box center [518, 380] width 0 height 11
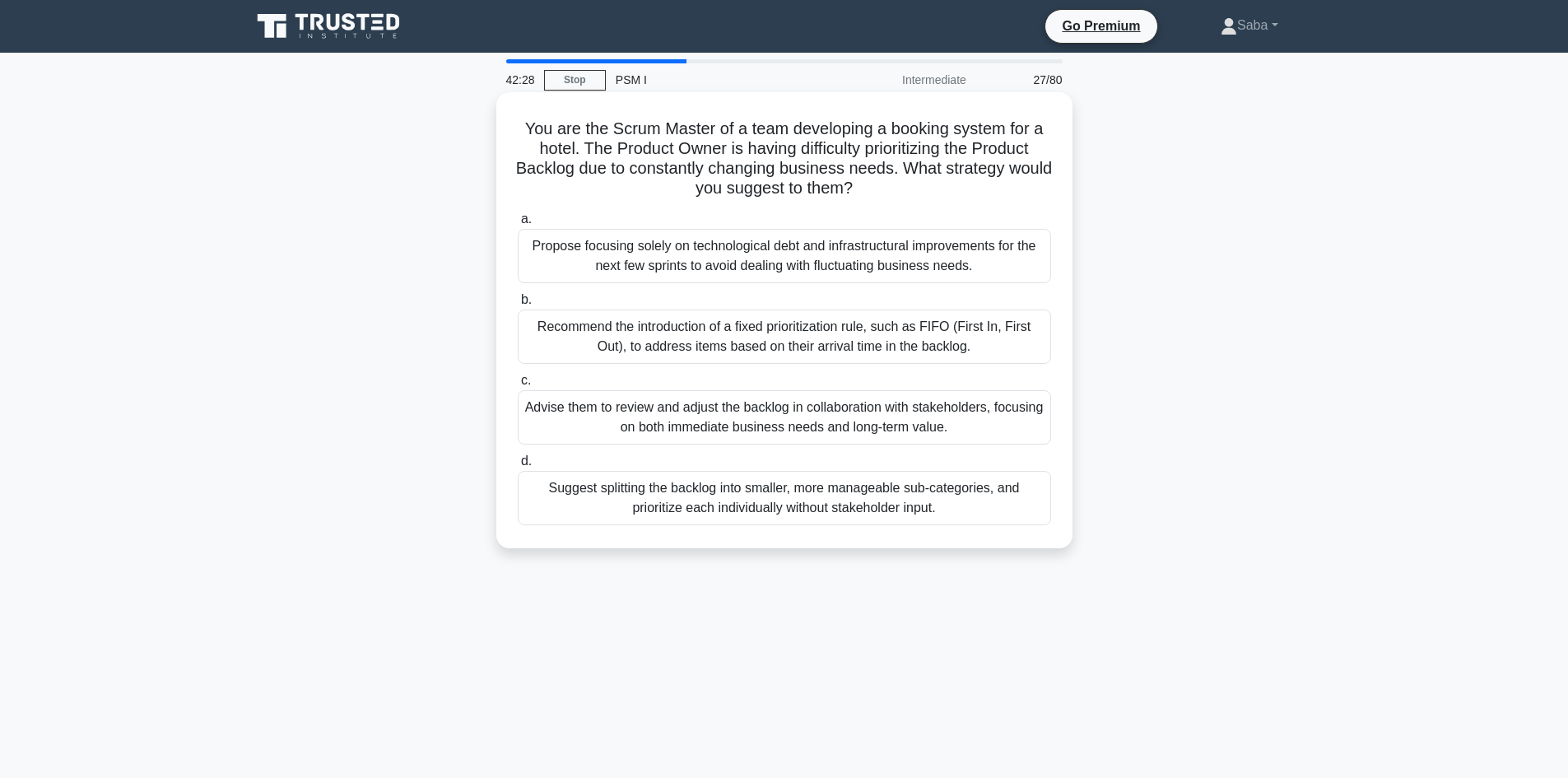
drag, startPoint x: 801, startPoint y: 247, endPoint x: 693, endPoint y: 250, distance: 108.0
click at [693, 250] on div "Propose focusing solely on technological debt and infrastructural improvements …" at bounding box center [785, 256] width 534 height 54
copy div "echnological debt"
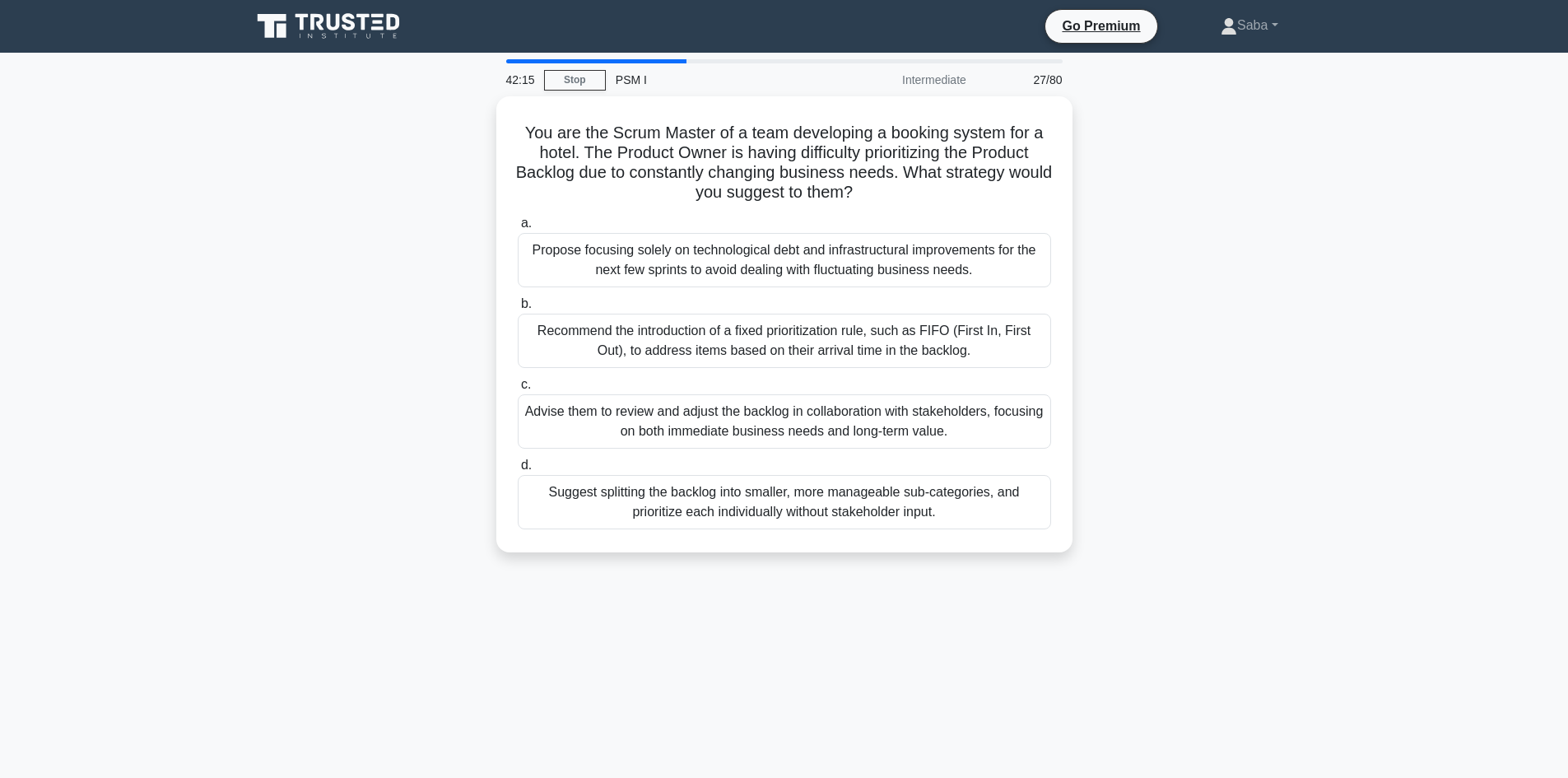
click at [1159, 331] on div "You are the Scrum Master of a team developing a booking system for a hotel. The…" at bounding box center [784, 334] width 1086 height 476
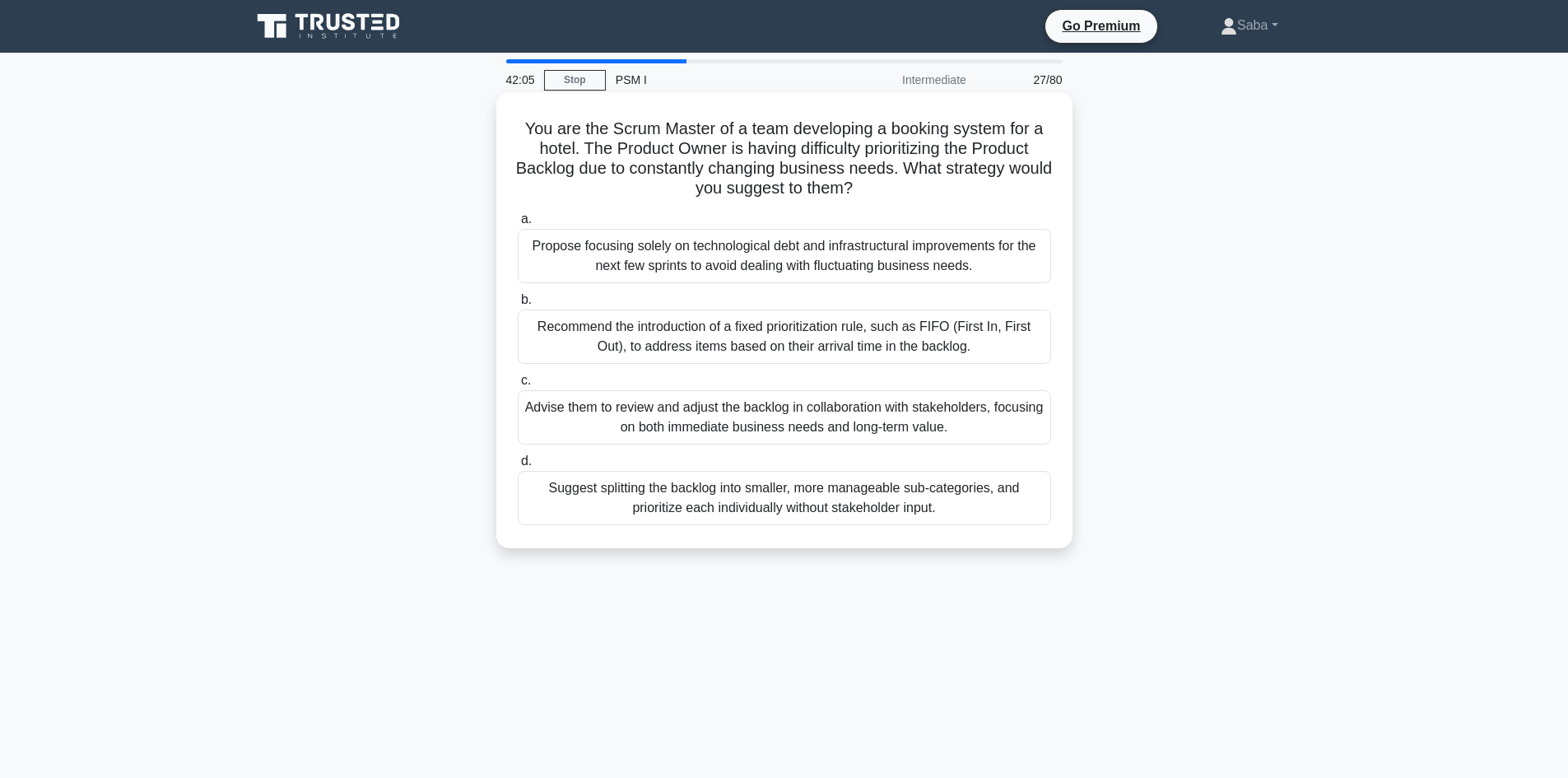
click at [951, 334] on div "Recommend the introduction of a fixed prioritization rule, such as FIFO (First …" at bounding box center [785, 337] width 534 height 54
click at [518, 305] on input "b. Recommend the introduction of a fixed prioritization rule, such as FIFO (Fir…" at bounding box center [518, 300] width 0 height 11
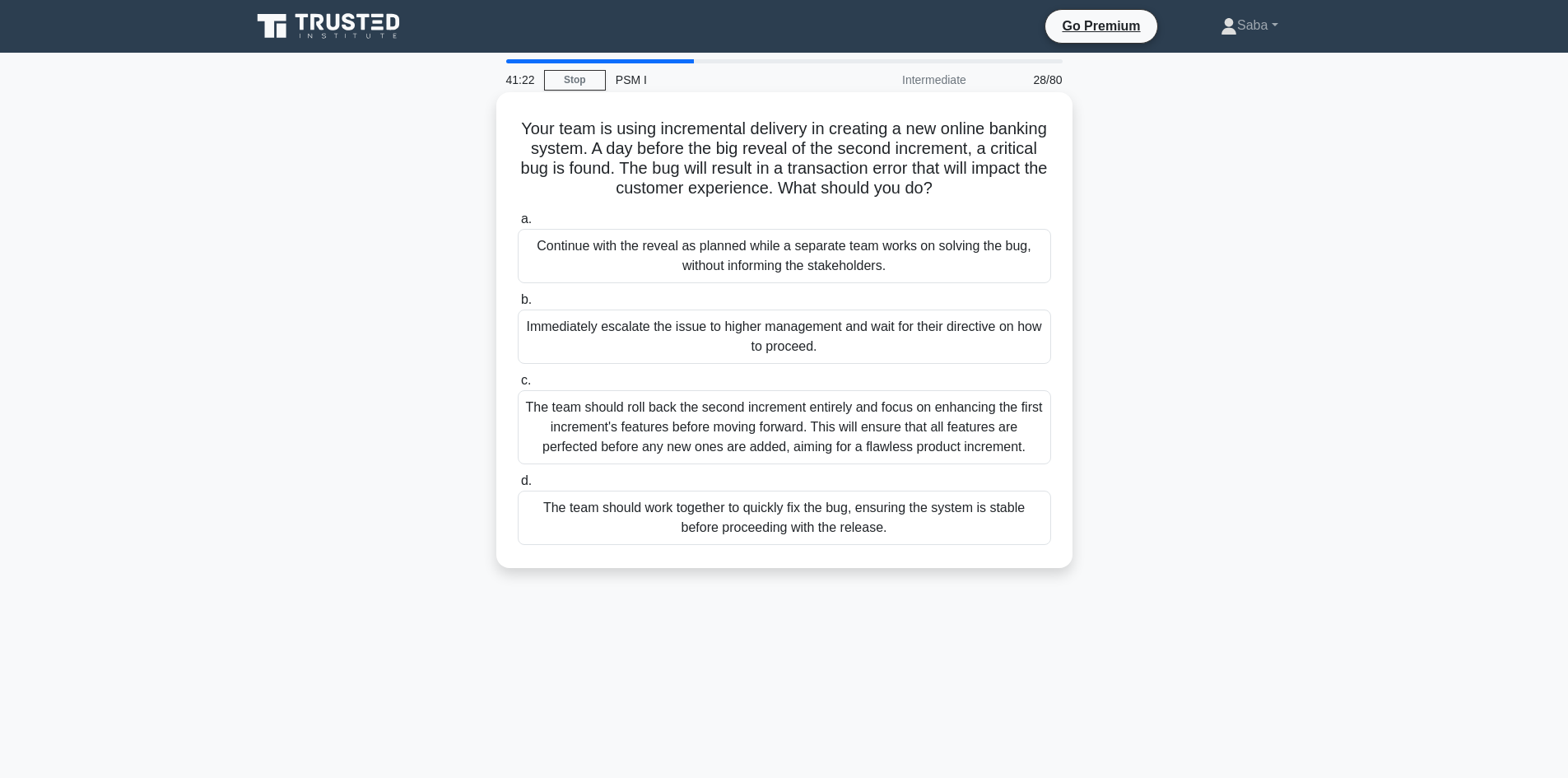
click at [779, 537] on div "The team should work together to quickly fix the bug, ensuring the system is st…" at bounding box center [785, 518] width 534 height 54
click at [518, 487] on input "d. The team should work together to quickly fix the bug, ensuring the system is…" at bounding box center [518, 481] width 0 height 11
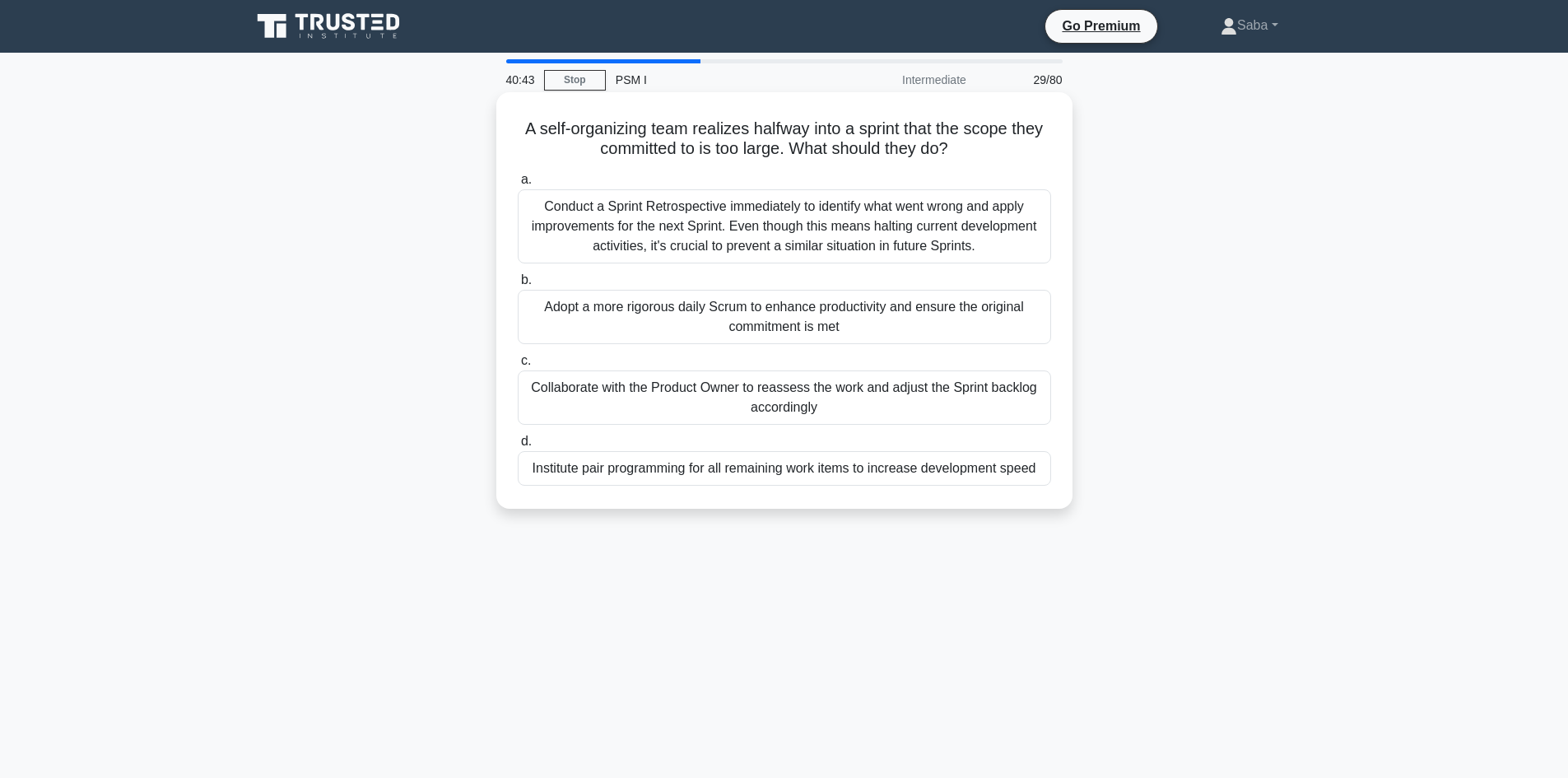
click at [943, 411] on div "Collaborate with the Product Owner to reassess the work and adjust the Sprint b…" at bounding box center [785, 398] width 534 height 54
click at [518, 366] on input "c. Collaborate with the Product Owner to reassess the work and adjust the Sprin…" at bounding box center [518, 361] width 0 height 11
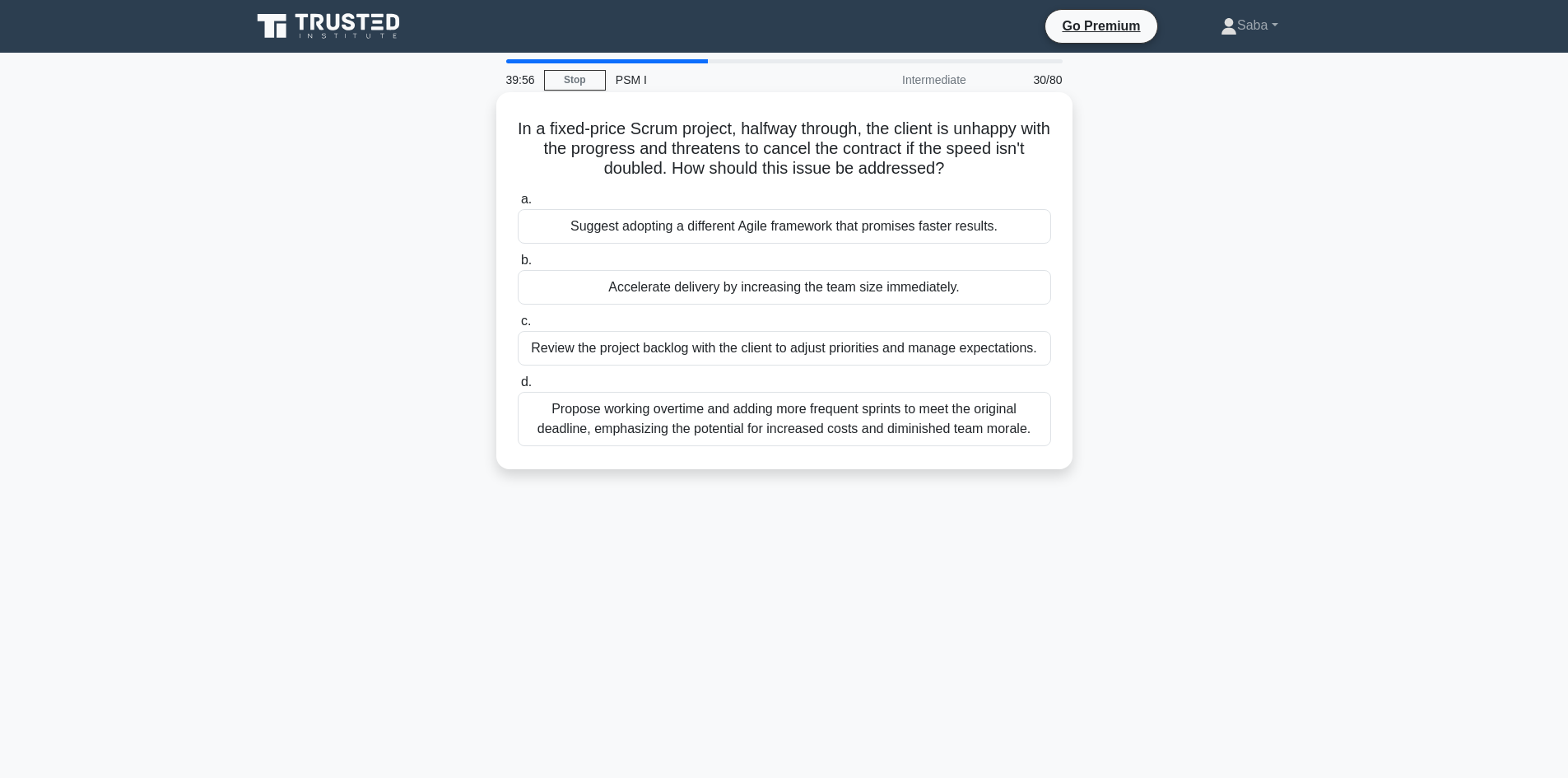
click at [866, 293] on div "Accelerate delivery by increasing the team size immediately." at bounding box center [785, 287] width 534 height 35
click at [518, 266] on input "b. Accelerate delivery by increasing the team size immediately." at bounding box center [518, 260] width 0 height 11
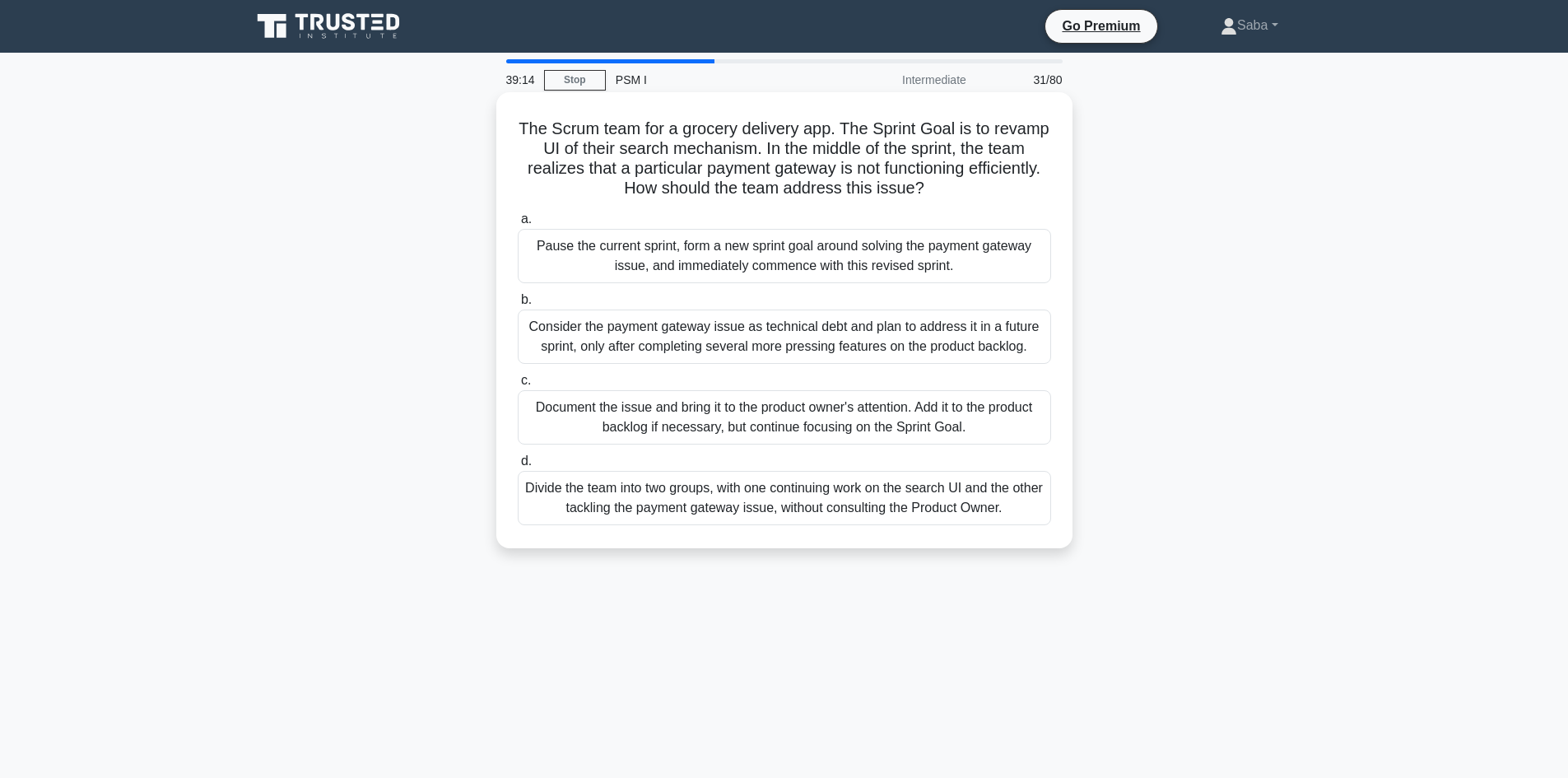
click at [842, 431] on div "Document the issue and bring it to the product owner's attention. Add it to the…" at bounding box center [785, 417] width 534 height 54
click at [518, 386] on input "c. Document the issue and bring it to the product owner's attention. Add it to …" at bounding box center [518, 380] width 0 height 11
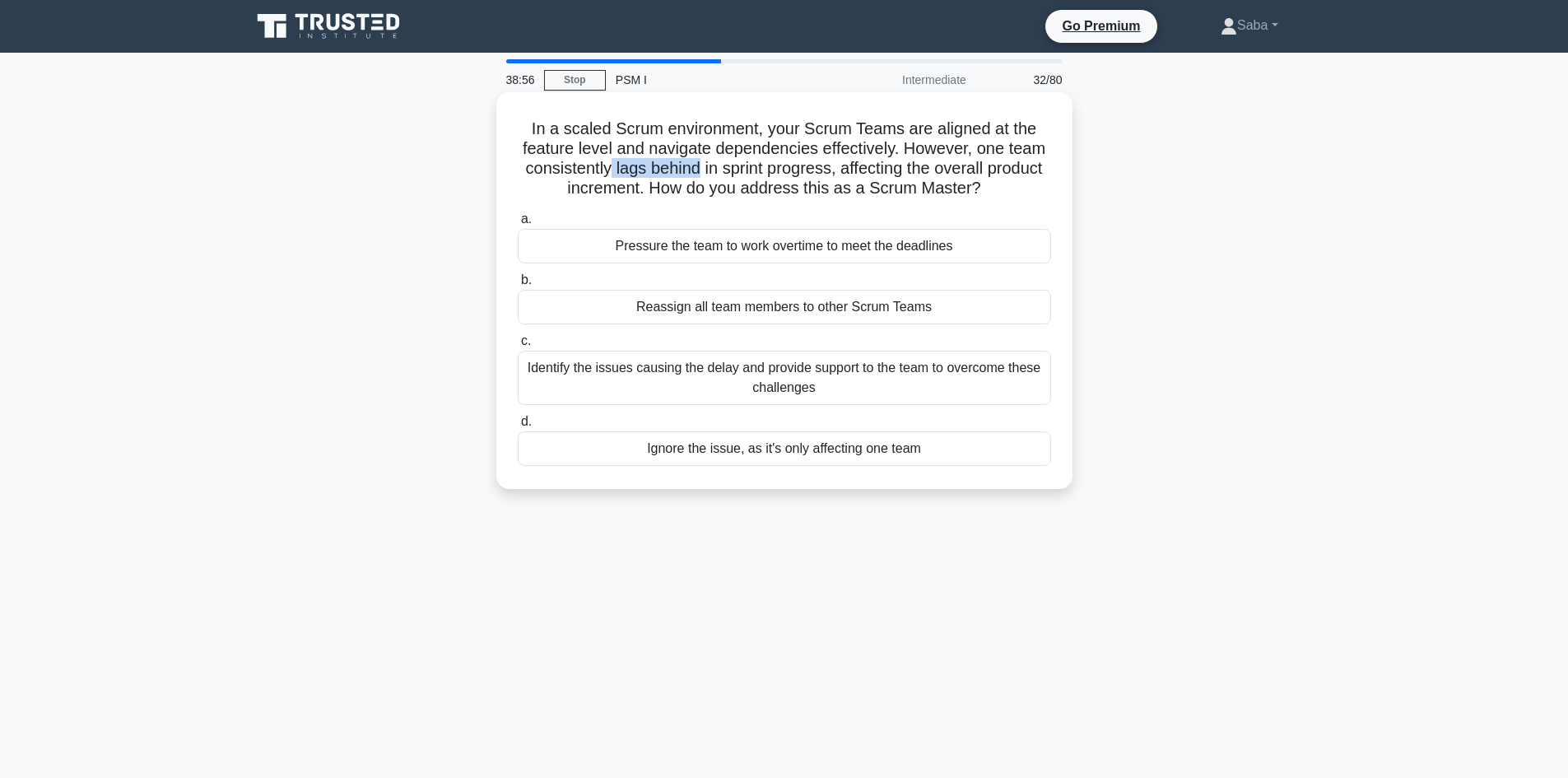
drag, startPoint x: 698, startPoint y: 166, endPoint x: 605, endPoint y: 167, distance: 93.0
click at [605, 167] on h5 "In a scaled Scrum environment, your Scrum Teams are aligned at the feature leve…" at bounding box center [785, 159] width 537 height 81
copy h5 "lags behind"
click at [542, 177] on h5 "In a scaled Scrum environment, your Scrum Teams are aligned at the feature leve…" at bounding box center [785, 159] width 537 height 81
click at [990, 389] on div "Identify the issues causing the delay and provide support to the team to overco…" at bounding box center [785, 378] width 534 height 54
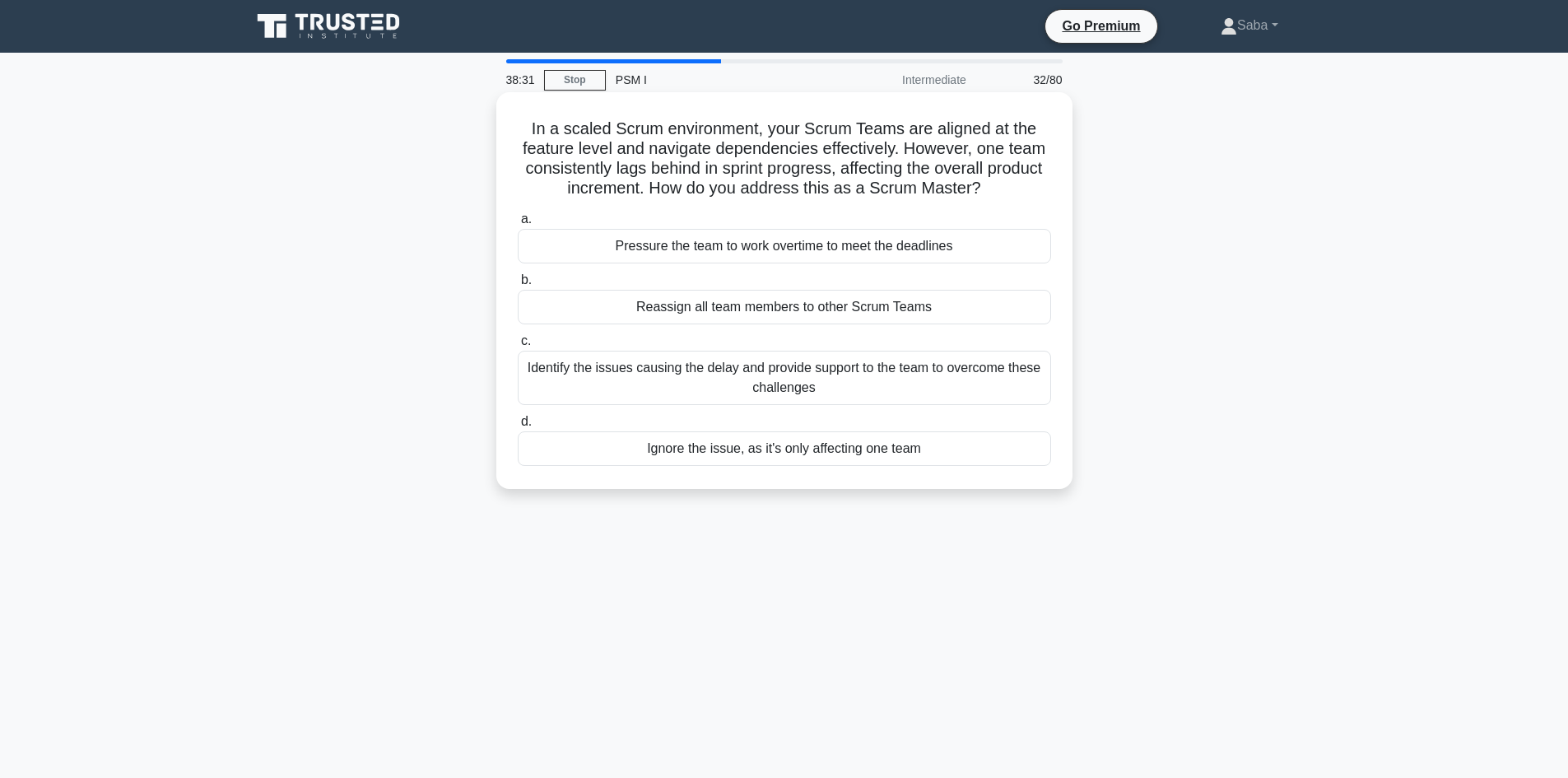
click at [518, 347] on input "c. Identify the issues causing the delay and provide support to the team to ove…" at bounding box center [518, 341] width 0 height 11
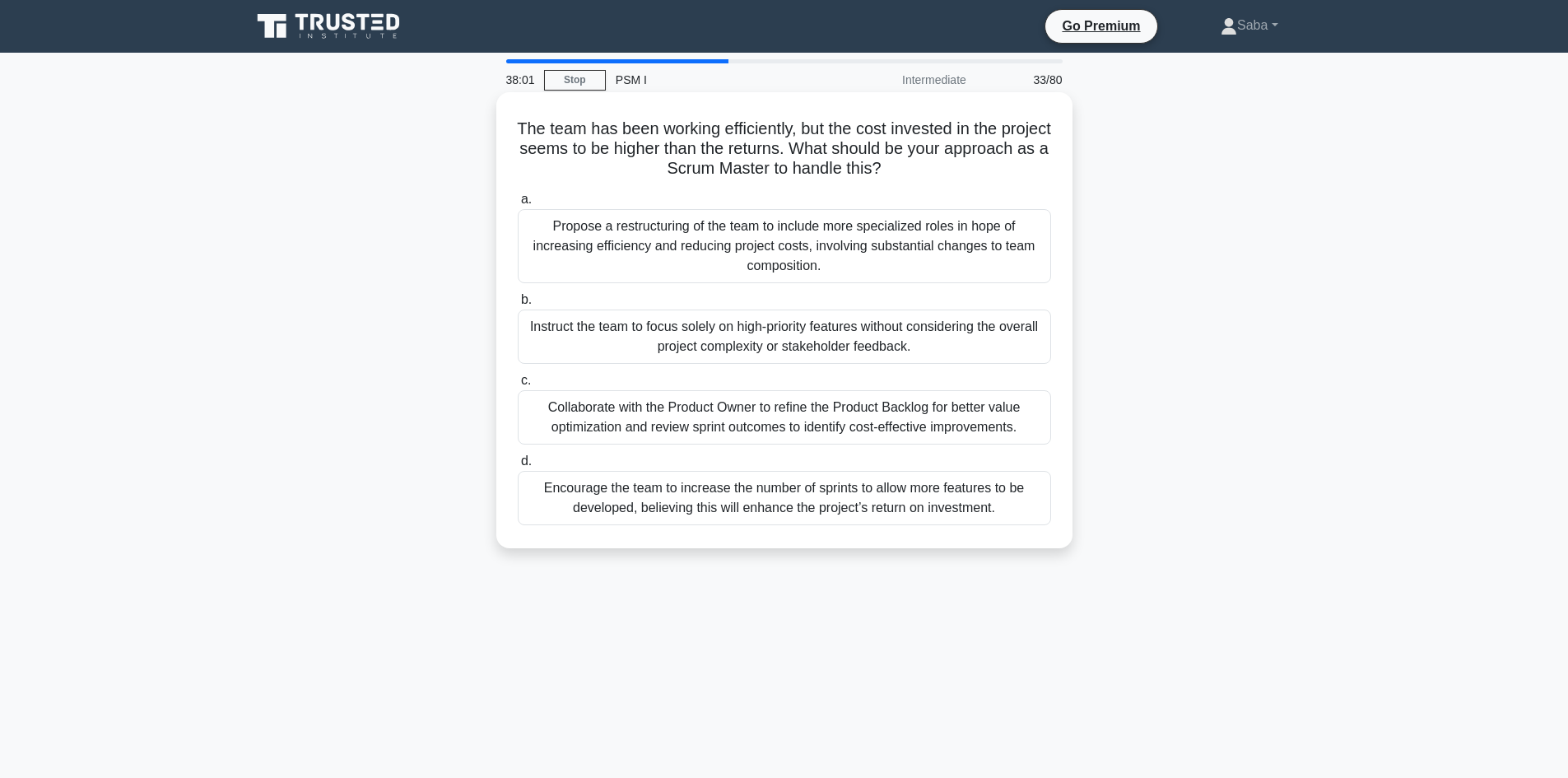
click at [663, 422] on div "Collaborate with the Product Owner to refine the Product Backlog for better val…" at bounding box center [785, 417] width 534 height 54
click at [518, 386] on input "c. Collaborate with the Product Owner to refine the Product Backlog for better …" at bounding box center [518, 380] width 0 height 11
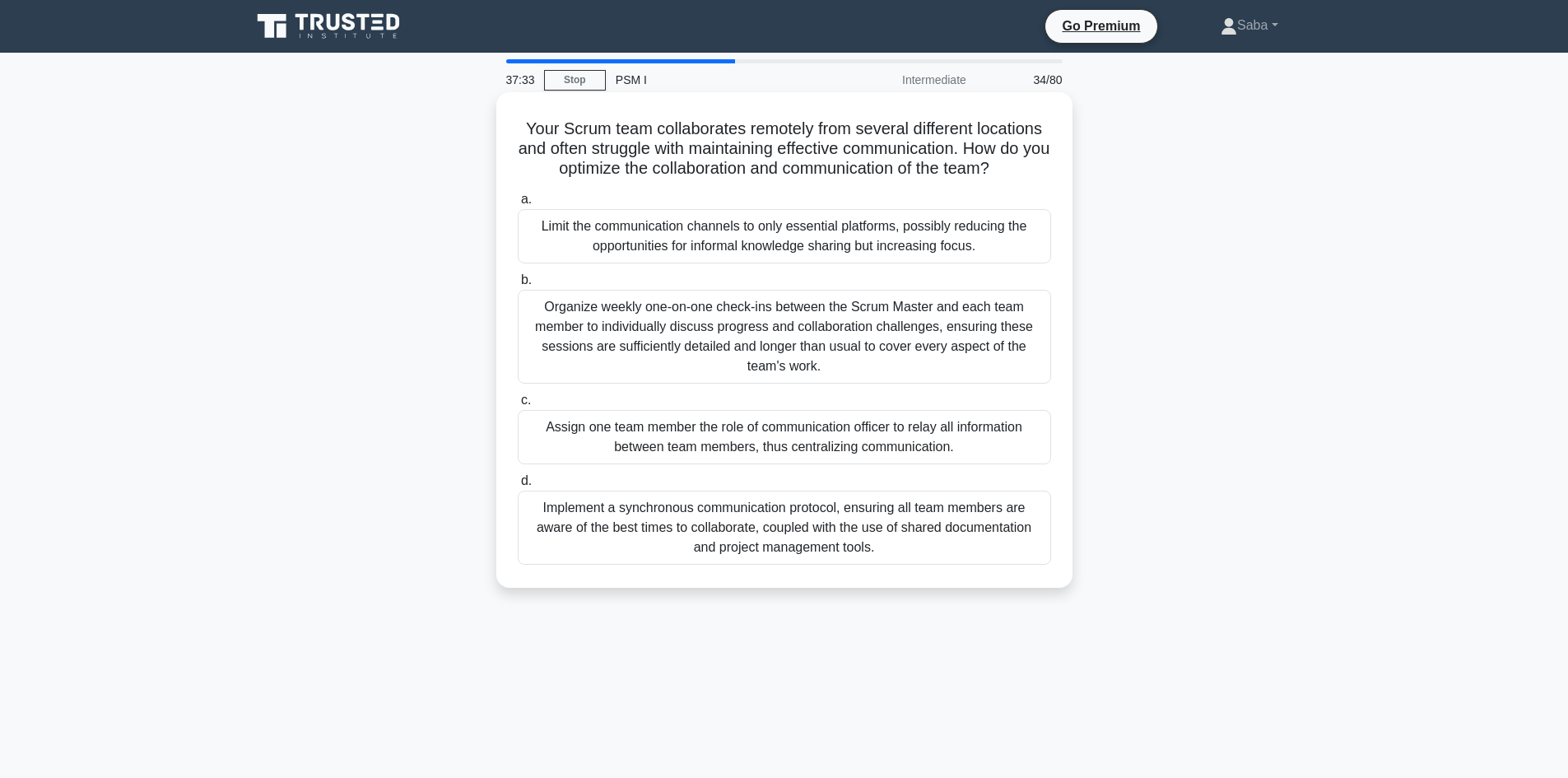
click at [604, 547] on div "Implement a synchronous communication protocol, ensuring all team members are a…" at bounding box center [785, 528] width 534 height 74
click at [518, 487] on input "d. Implement a synchronous communication protocol, ensuring all team members ar…" at bounding box center [518, 481] width 0 height 11
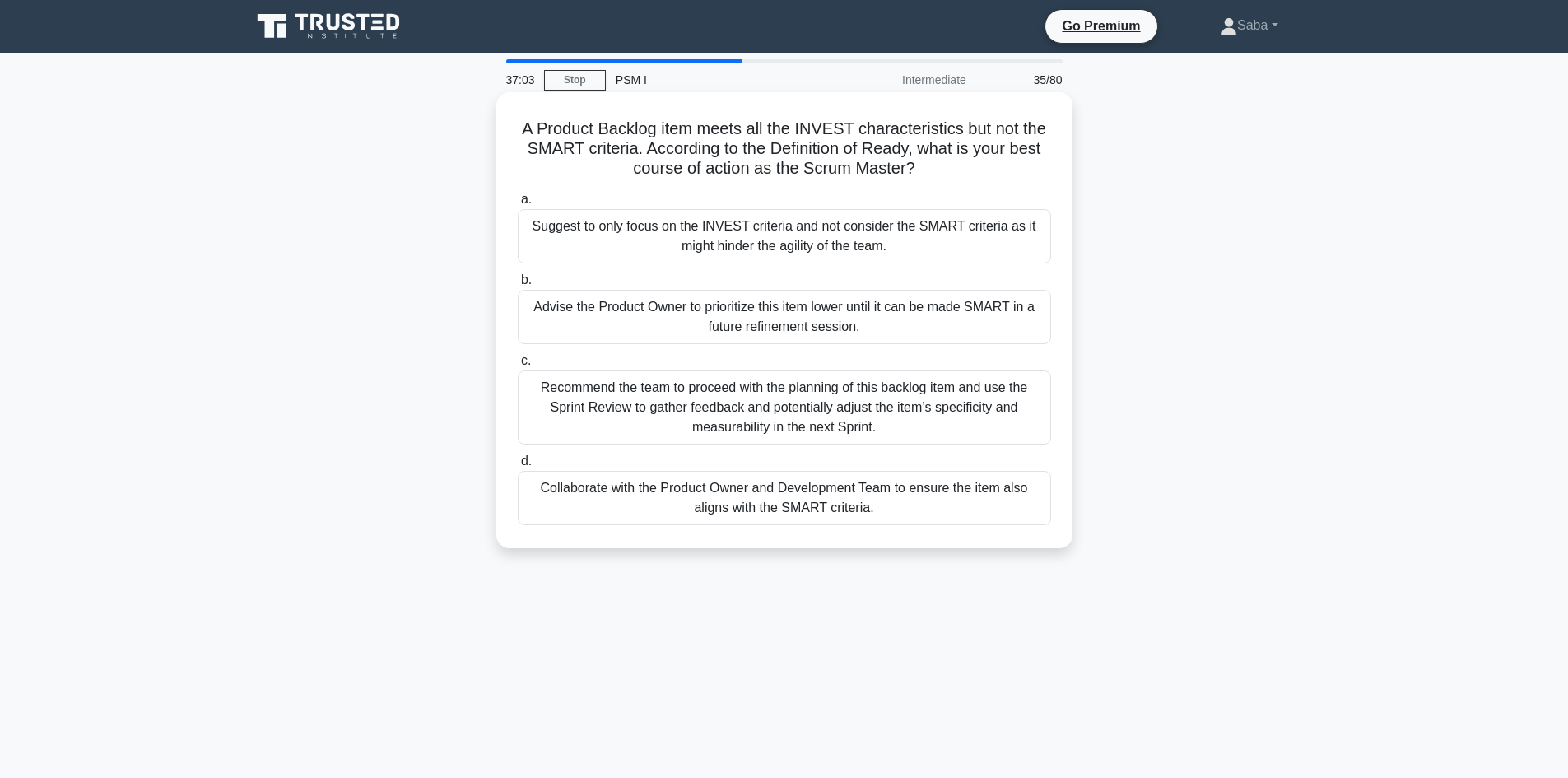
click at [856, 525] on div "Collaborate with the Product Owner and Development Team to ensure the item also…" at bounding box center [785, 498] width 534 height 54
click at [518, 467] on input "d. Collaborate with the Product Owner and Development Team to ensure the item a…" at bounding box center [518, 461] width 0 height 11
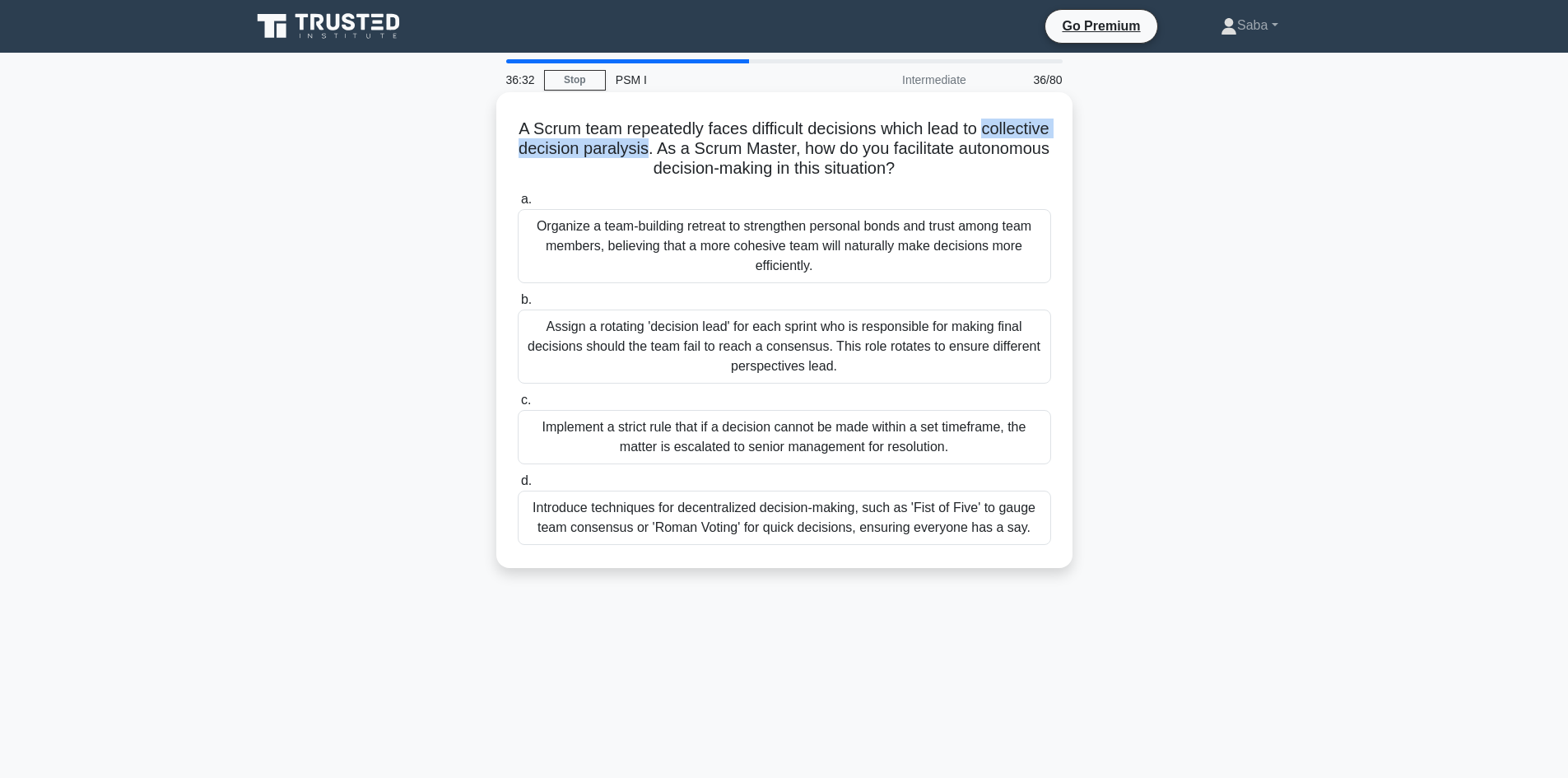
drag, startPoint x: 731, startPoint y: 150, endPoint x: 527, endPoint y: 146, distance: 204.0
click at [527, 146] on h5 "A Scrum team repeatedly faces difficult decisions which lead to collective deci…" at bounding box center [785, 149] width 537 height 61
copy h5 "collective decision paralysis"
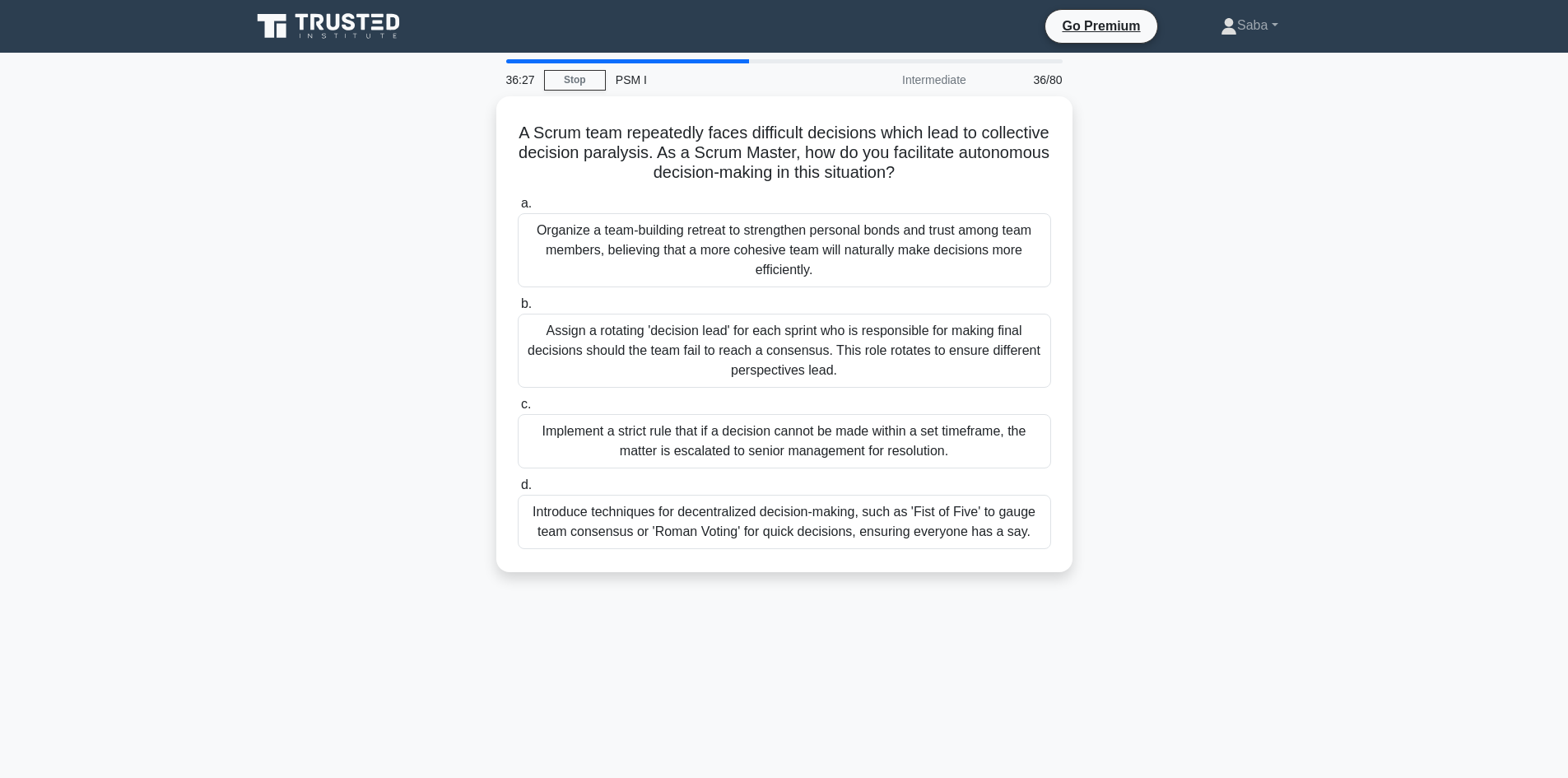
click at [430, 171] on div "A Scrum team repeatedly faces difficult decisions which lead to collective deci…" at bounding box center [784, 344] width 1086 height 496
click at [800, 522] on div "Introduce techniques for decentralized decision-making, such as 'Fist of Five' …" at bounding box center [785, 518] width 534 height 54
click at [518, 487] on input "d. Introduce techniques for decentralized decision-making, such as 'Fist of Fiv…" at bounding box center [518, 481] width 0 height 11
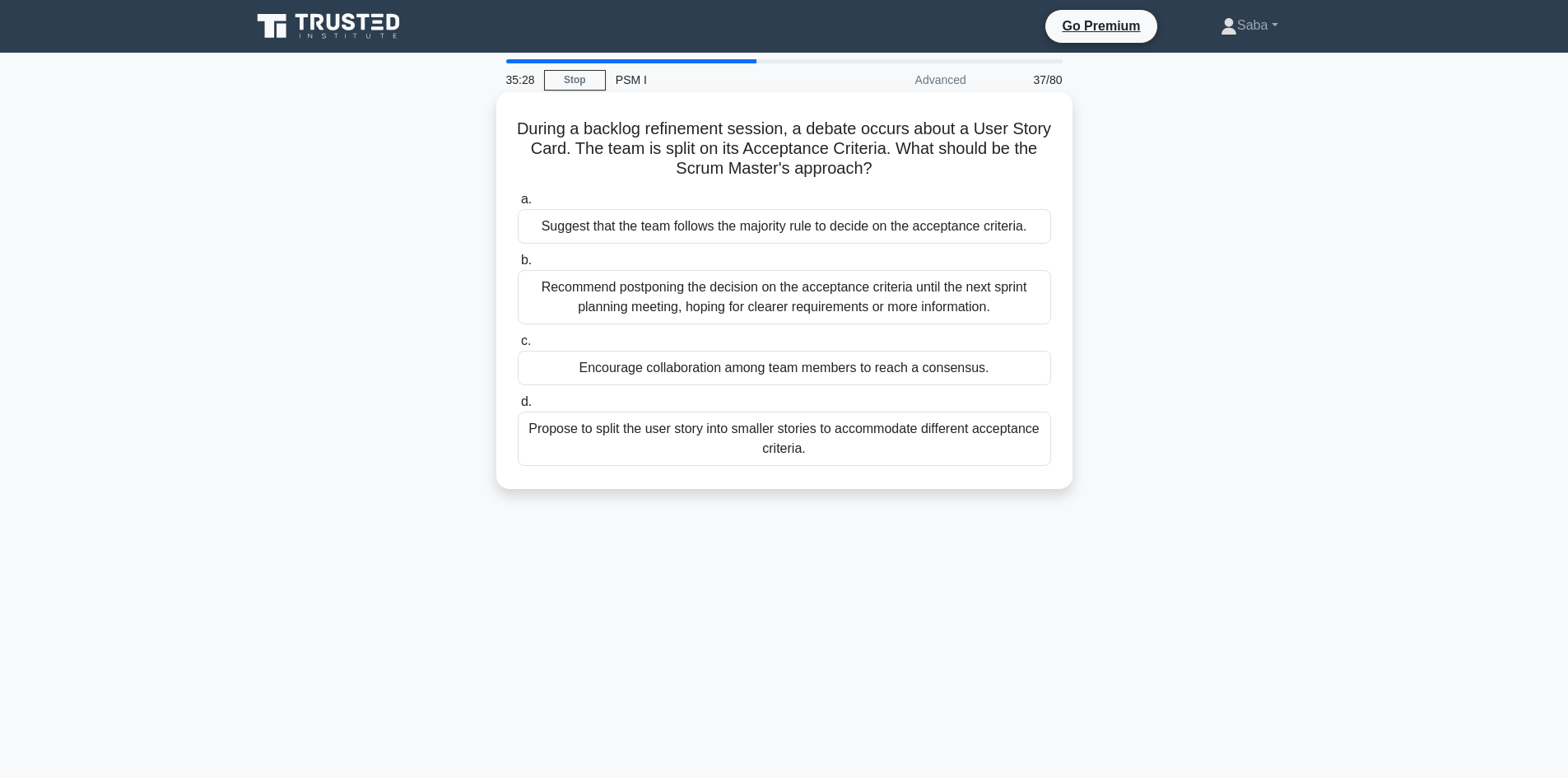
click at [839, 370] on div "Encourage collaboration among team members to reach a consensus." at bounding box center [785, 368] width 534 height 35
click at [518, 347] on input "c. Encourage collaboration among team members to reach a consensus." at bounding box center [518, 341] width 0 height 11
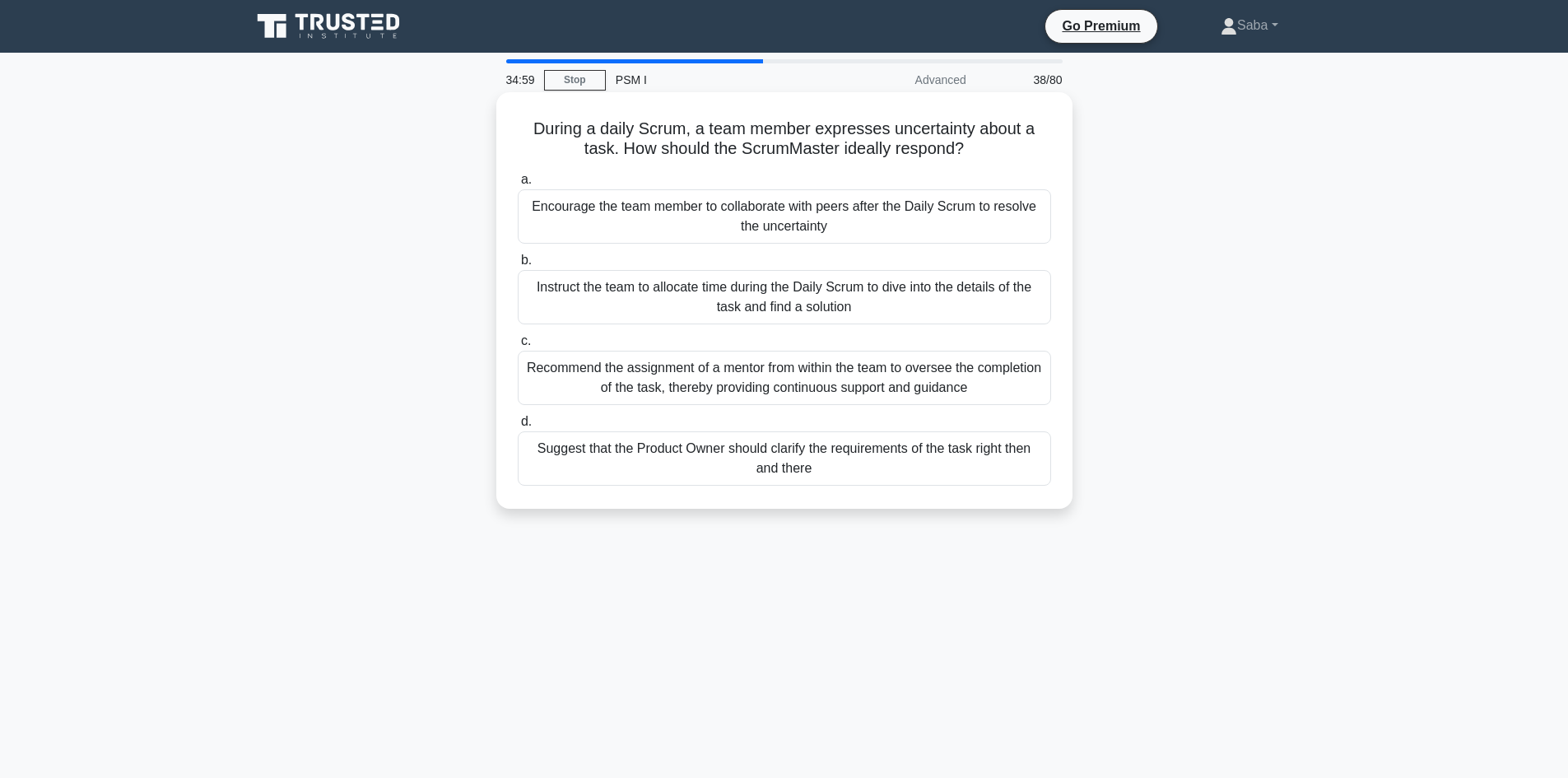
click at [870, 396] on div "Recommend the assignment of a mentor from within the team to oversee the comple…" at bounding box center [785, 378] width 534 height 54
click at [518, 347] on input "c. Recommend the assignment of a mentor from within the team to oversee the com…" at bounding box center [518, 341] width 0 height 11
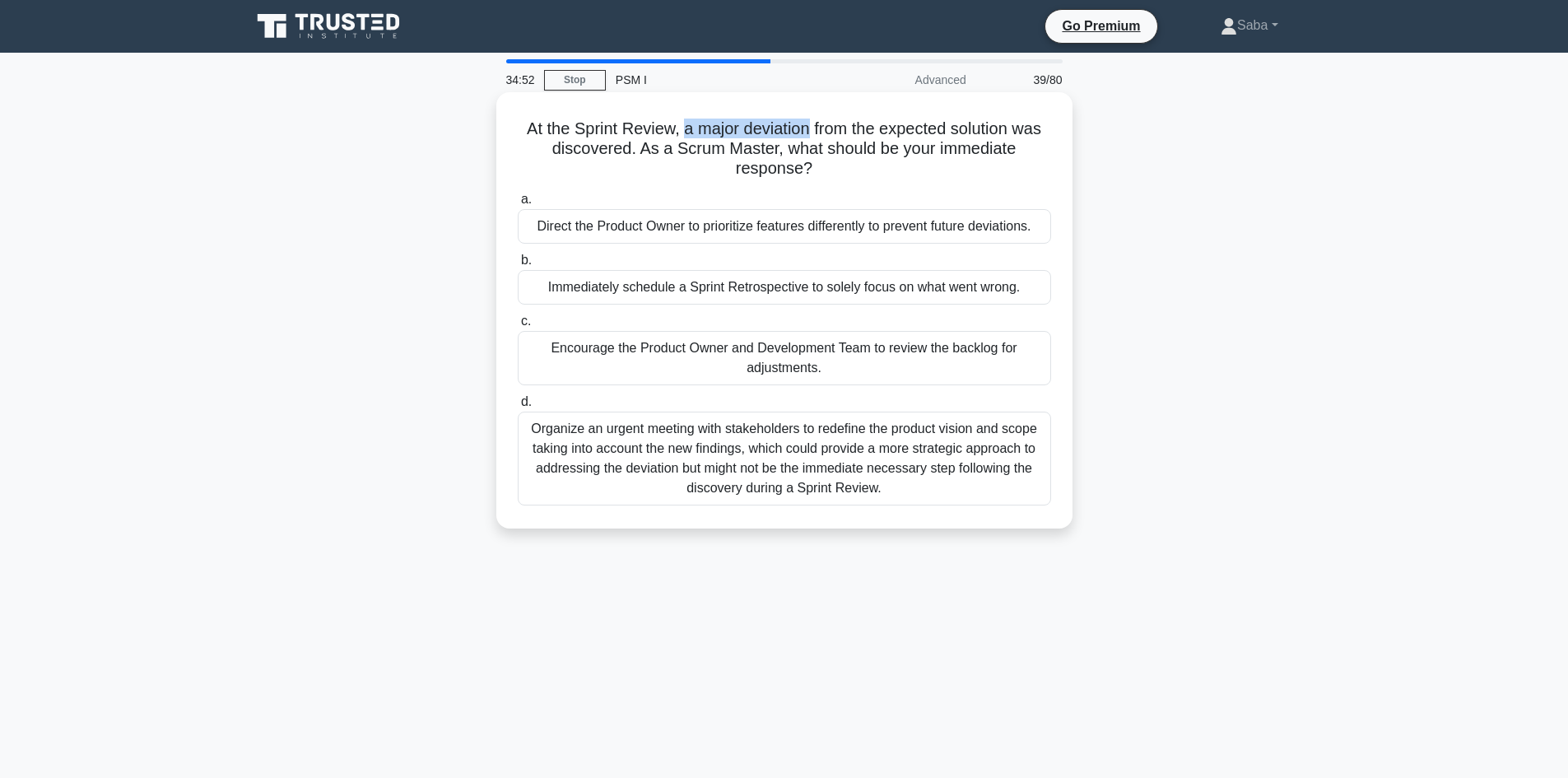
drag, startPoint x: 812, startPoint y: 133, endPoint x: 683, endPoint y: 137, distance: 129.1
click at [683, 137] on h5 "At the Sprint Review, a major deviation from the expected solution was discover…" at bounding box center [785, 149] width 537 height 61
copy h5 "a major deviation"
click at [641, 145] on h5 "At the Sprint Review, a major deviation from the expected solution was discover…" at bounding box center [785, 149] width 537 height 61
click at [988, 226] on div "Direct the Product Owner to prioritize features differently to prevent future d…" at bounding box center [785, 226] width 534 height 35
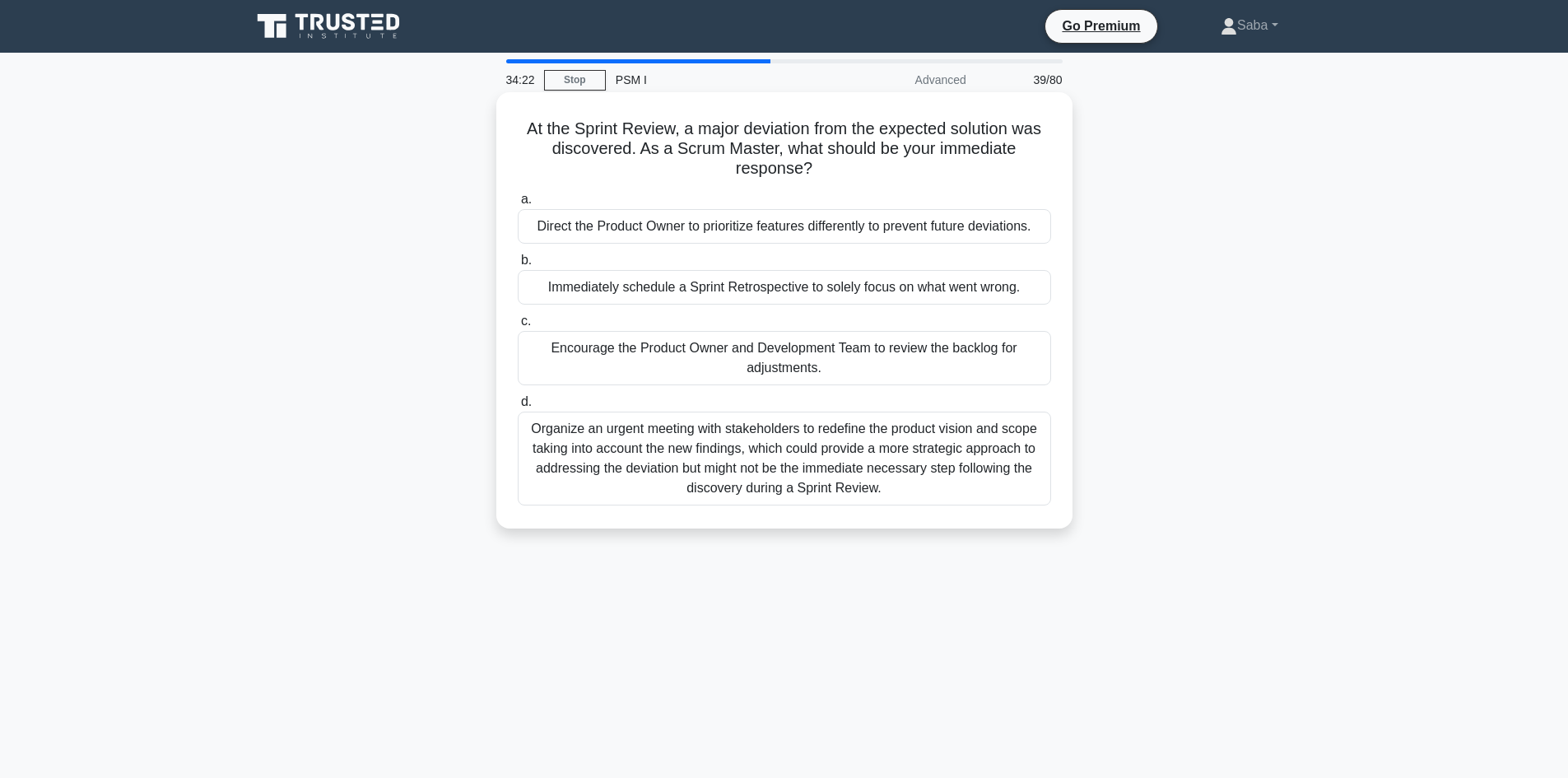
click at [518, 205] on input "a. Direct the Product Owner to prioritize features differently to prevent futur…" at bounding box center [518, 199] width 0 height 11
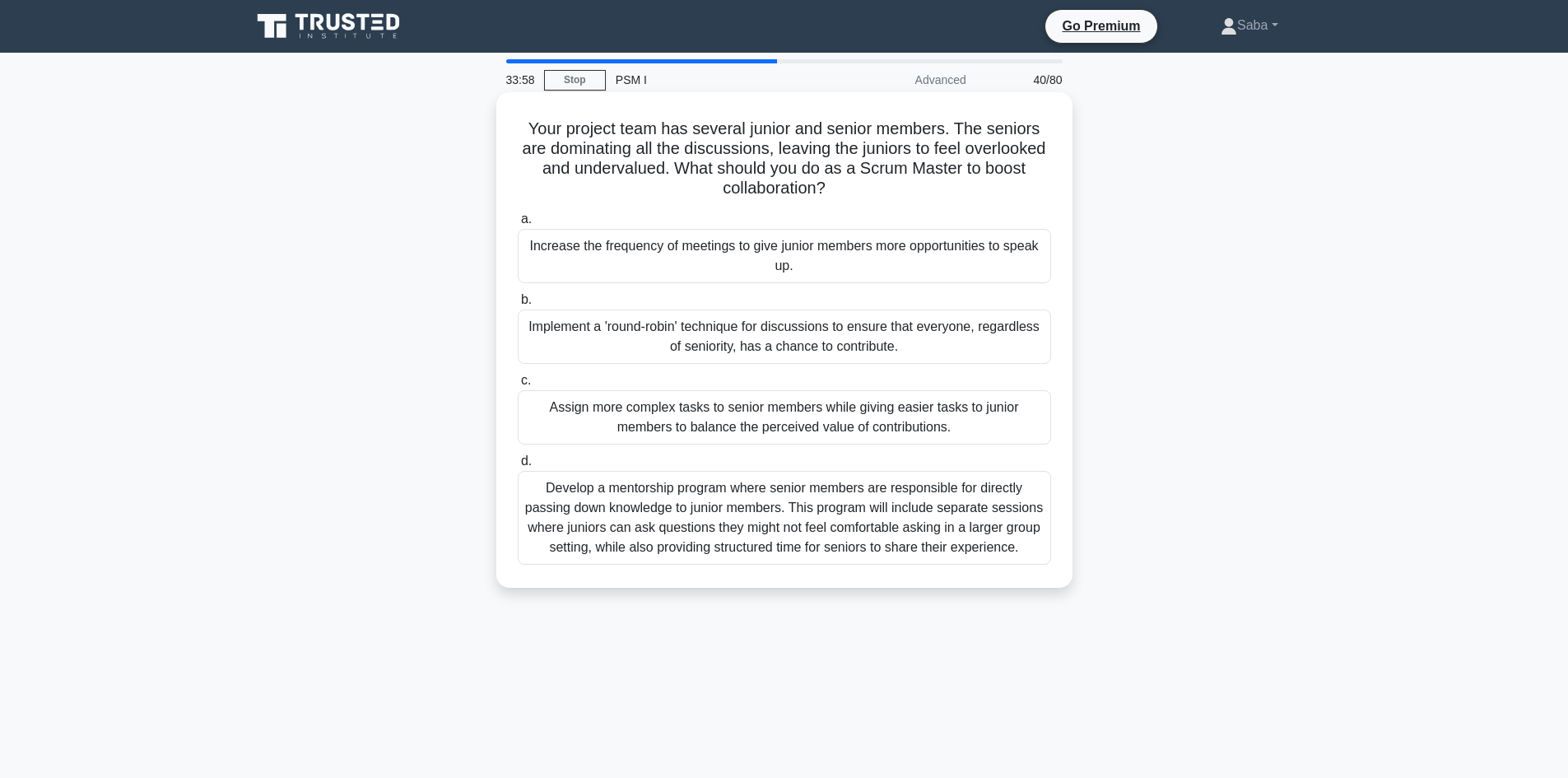
click at [940, 334] on div "Implement a 'round-robin' technique for discussions to ensure that everyone, re…" at bounding box center [785, 337] width 534 height 54
click at [518, 305] on input "b. Implement a 'round-[PERSON_NAME]' technique for discussions to ensure that e…" at bounding box center [518, 300] width 0 height 11
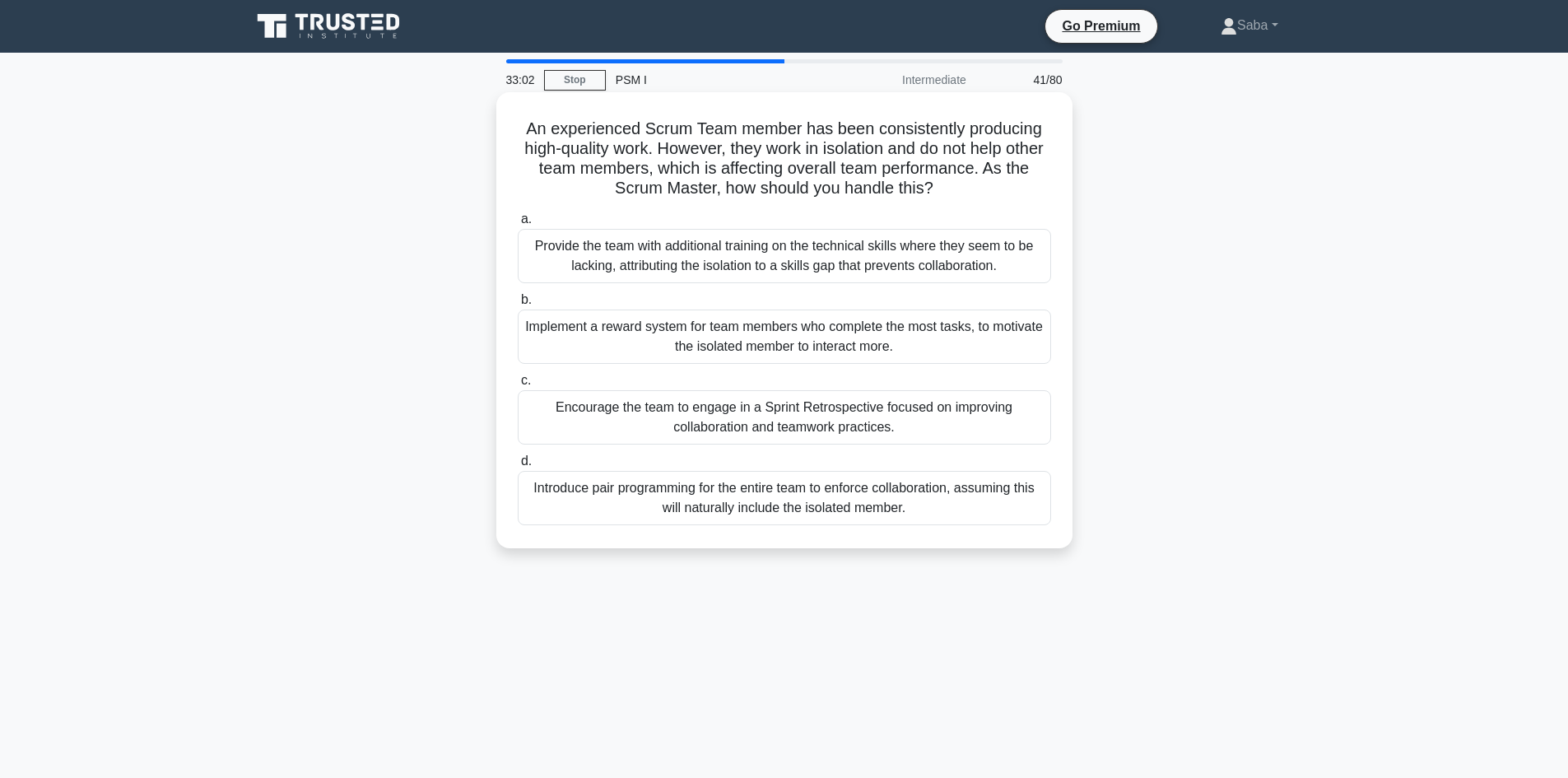
drag, startPoint x: 1017, startPoint y: 263, endPoint x: 522, endPoint y: 247, distance: 495.3
click at [522, 247] on div "Provide the team with additional training on the technical skills where they se…" at bounding box center [785, 256] width 534 height 54
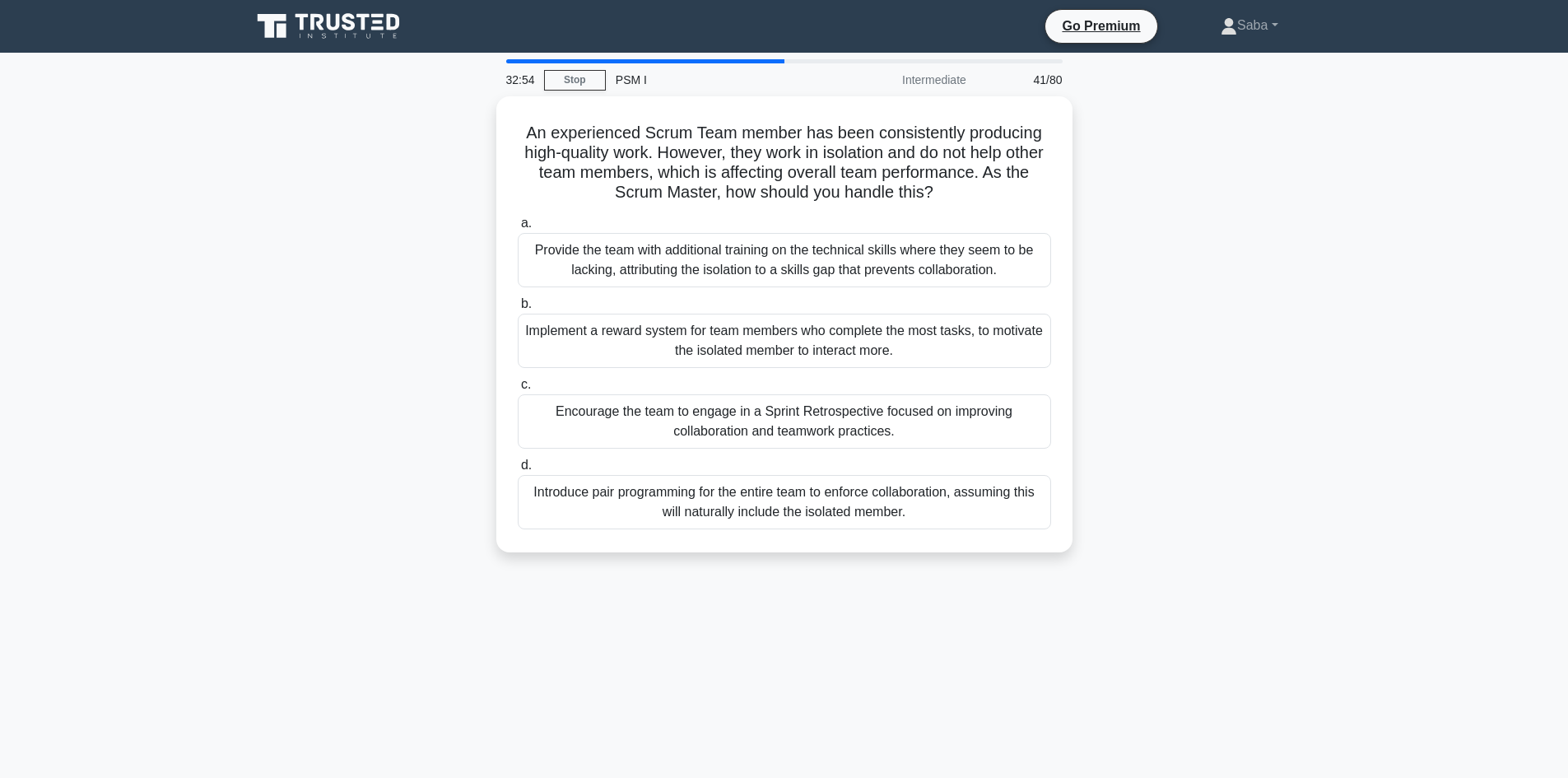
drag, startPoint x: 404, startPoint y: 310, endPoint x: 442, endPoint y: 296, distance: 40.5
click at [404, 310] on div "An experienced Scrum Team member has been consistently producing high-quality w…" at bounding box center [784, 334] width 1086 height 476
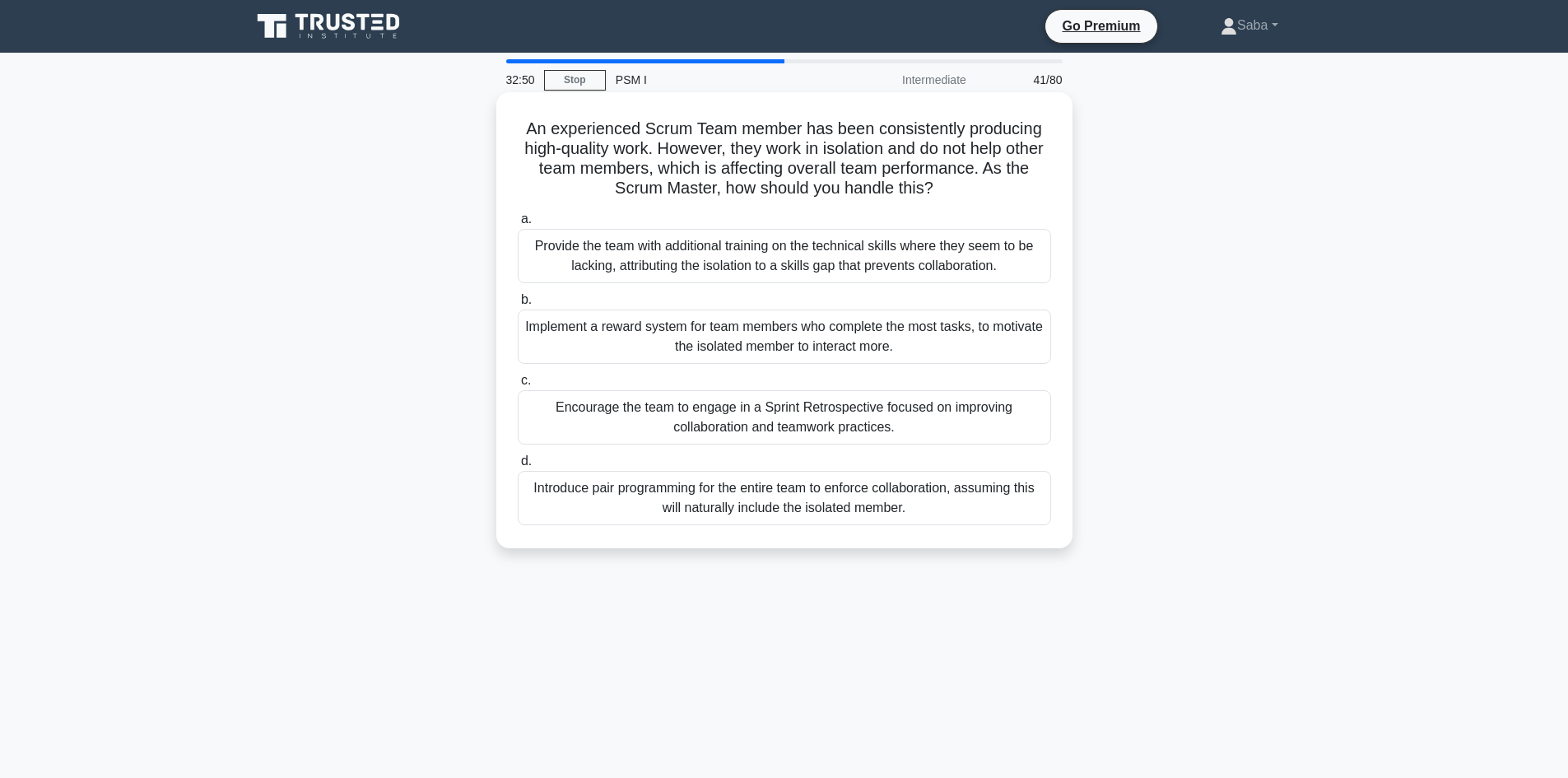
click at [704, 254] on div "Provide the team with additional training on the technical skills where they se…" at bounding box center [785, 256] width 534 height 54
click at [518, 225] on input "a. Provide the team with additional training on the technical skills where they…" at bounding box center [518, 219] width 0 height 11
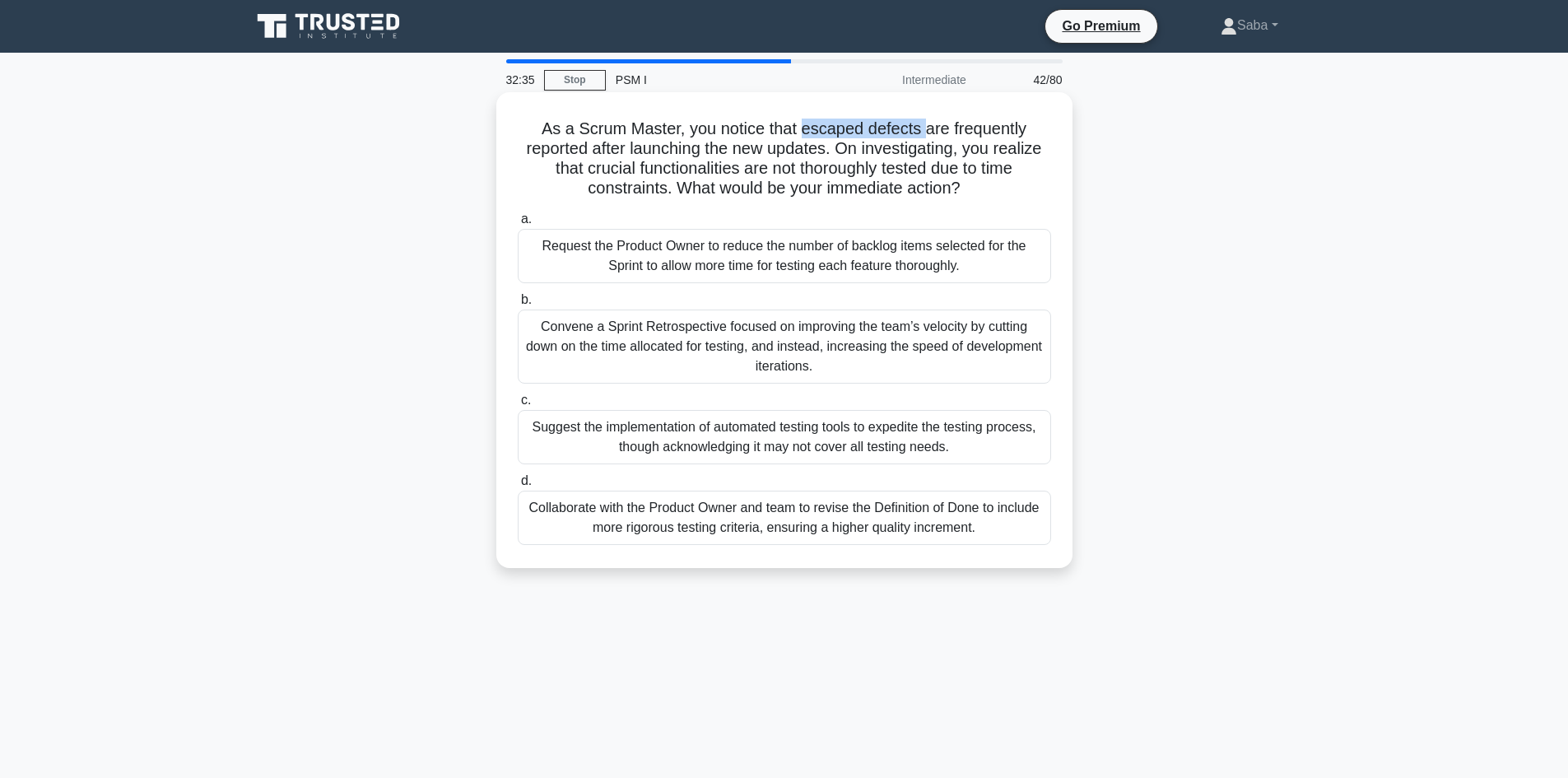
drag, startPoint x: 805, startPoint y: 132, endPoint x: 926, endPoint y: 122, distance: 121.4
click at [926, 122] on h5 "As a Scrum Master, you notice that escaped defects are frequently reported afte…" at bounding box center [785, 159] width 537 height 81
click at [690, 189] on h5 "As a Scrum Master, you notice that escaped defects are frequently reported afte…" at bounding box center [785, 159] width 537 height 81
click at [874, 356] on div "Convene a Sprint Retrospective focused on improving the team’s velocity by cutt…" at bounding box center [785, 347] width 534 height 74
click at [518, 305] on input "b. Convene a Sprint Retrospective focused on improving the team’s velocity by c…" at bounding box center [518, 300] width 0 height 11
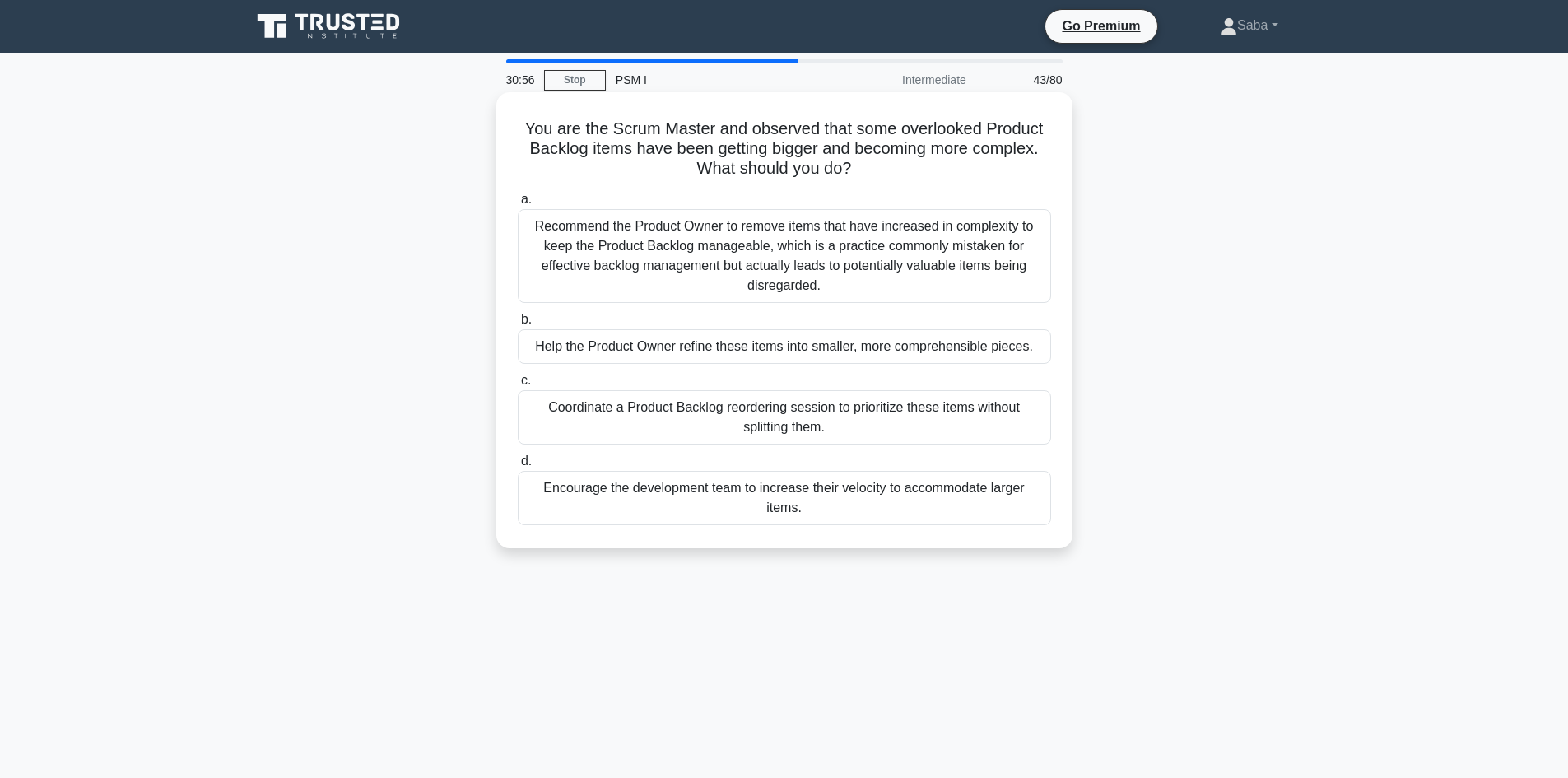
click at [833, 431] on div "Coordinate a Product Backlog reordering session to prioritize these items witho…" at bounding box center [785, 417] width 534 height 54
click at [518, 386] on input "c. Coordinate a Product Backlog reordering session to prioritize these items wi…" at bounding box center [518, 380] width 0 height 11
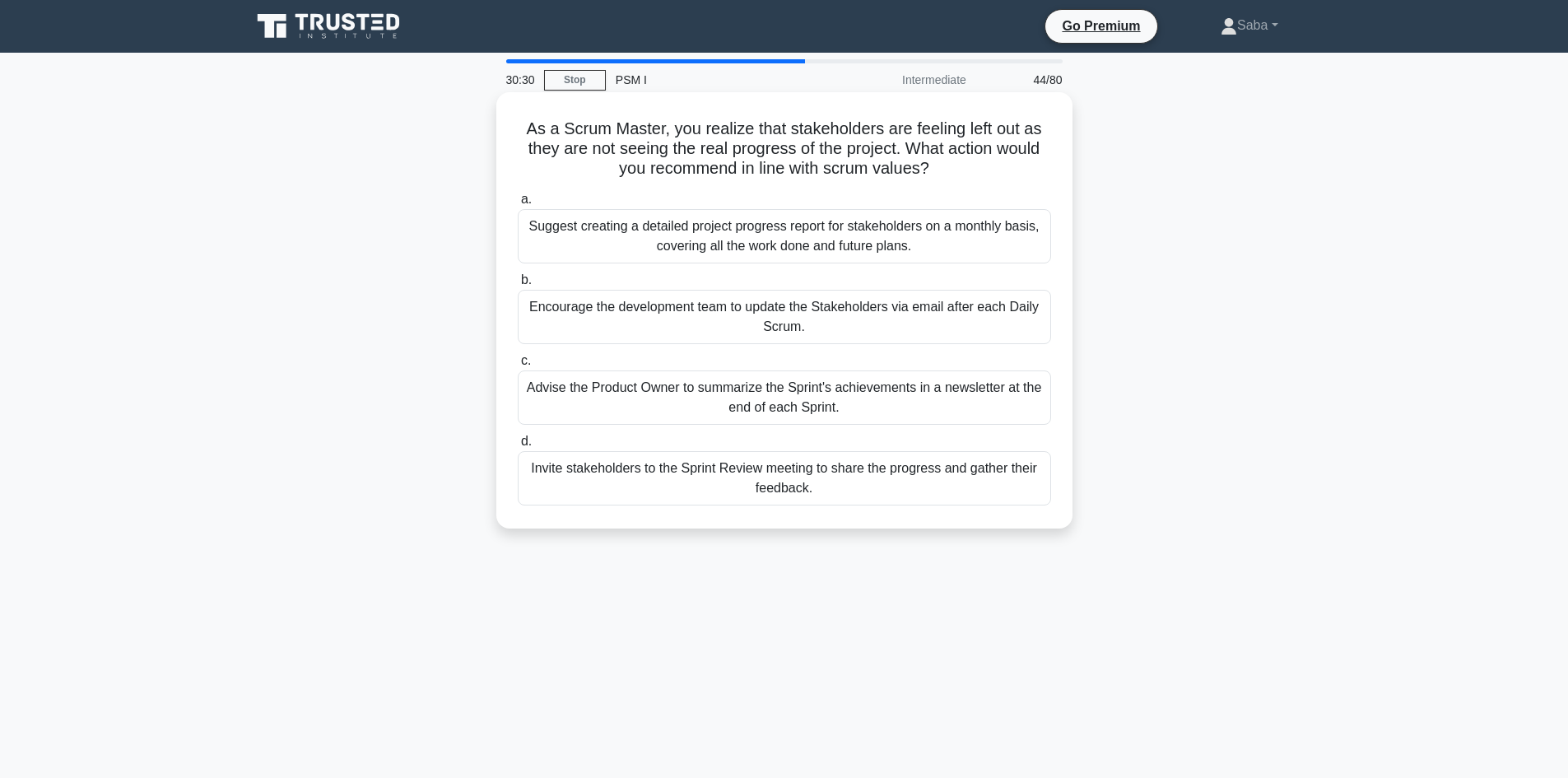
click at [825, 488] on div "Invite stakeholders to the Sprint Review meeting to share the progress and gath…" at bounding box center [785, 478] width 534 height 54
click at [518, 447] on input "d. Invite stakeholders to the Sprint Review meeting to share the progress and g…" at bounding box center [518, 441] width 0 height 11
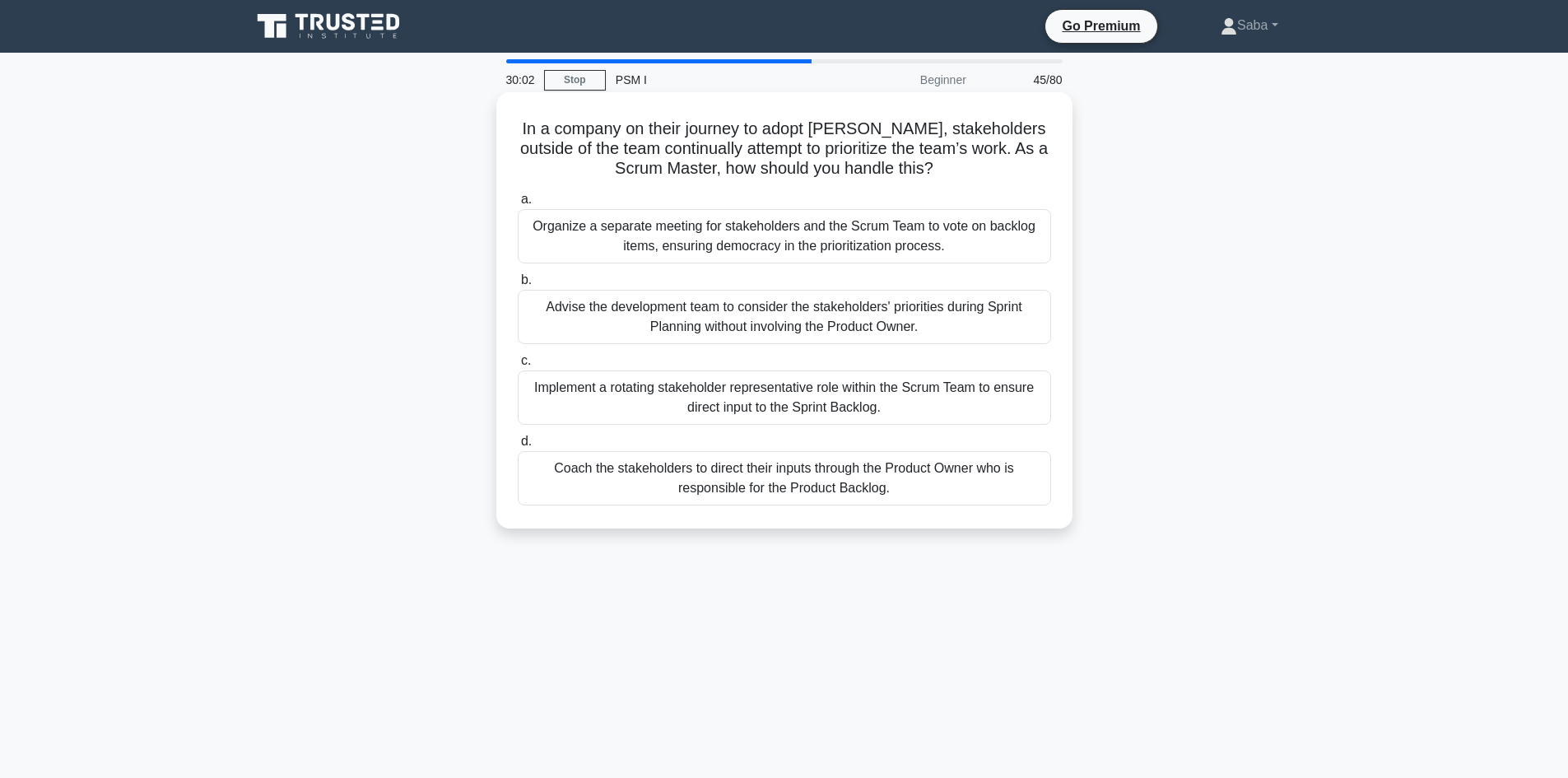
click at [859, 491] on div "Coach the stakeholders to direct their inputs through the Product Owner who is …" at bounding box center [785, 478] width 534 height 54
click at [518, 447] on input "d. Coach the stakeholders to direct their inputs through the Product Owner who …" at bounding box center [518, 441] width 0 height 11
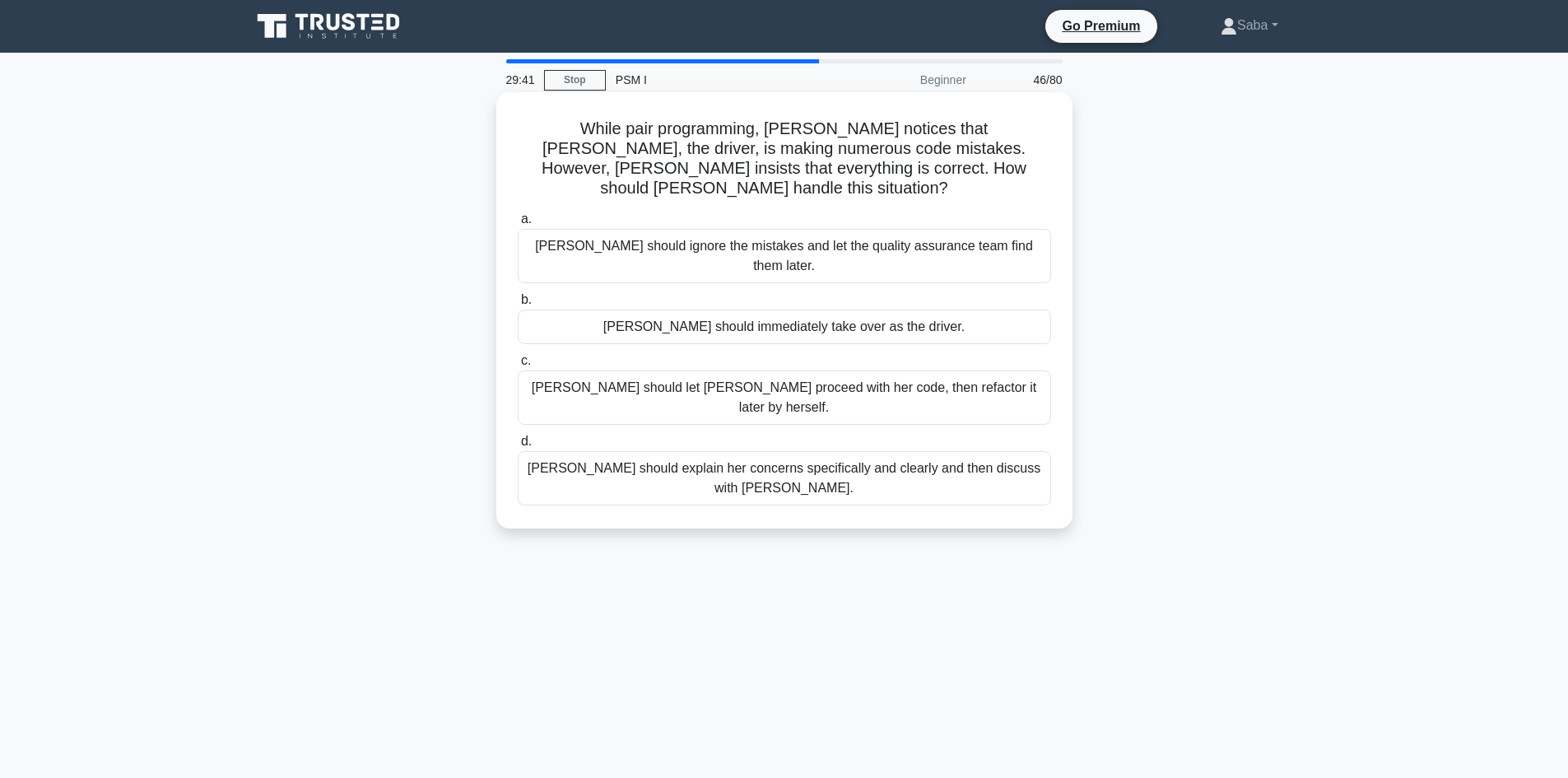
click at [808, 451] on div "Lisa should explain her concerns specifically and clearly and then discuss with…" at bounding box center [785, 478] width 534 height 54
click at [518, 436] on input "d. Lisa should explain her concerns specifically and clearly and then discuss w…" at bounding box center [518, 441] width 0 height 11
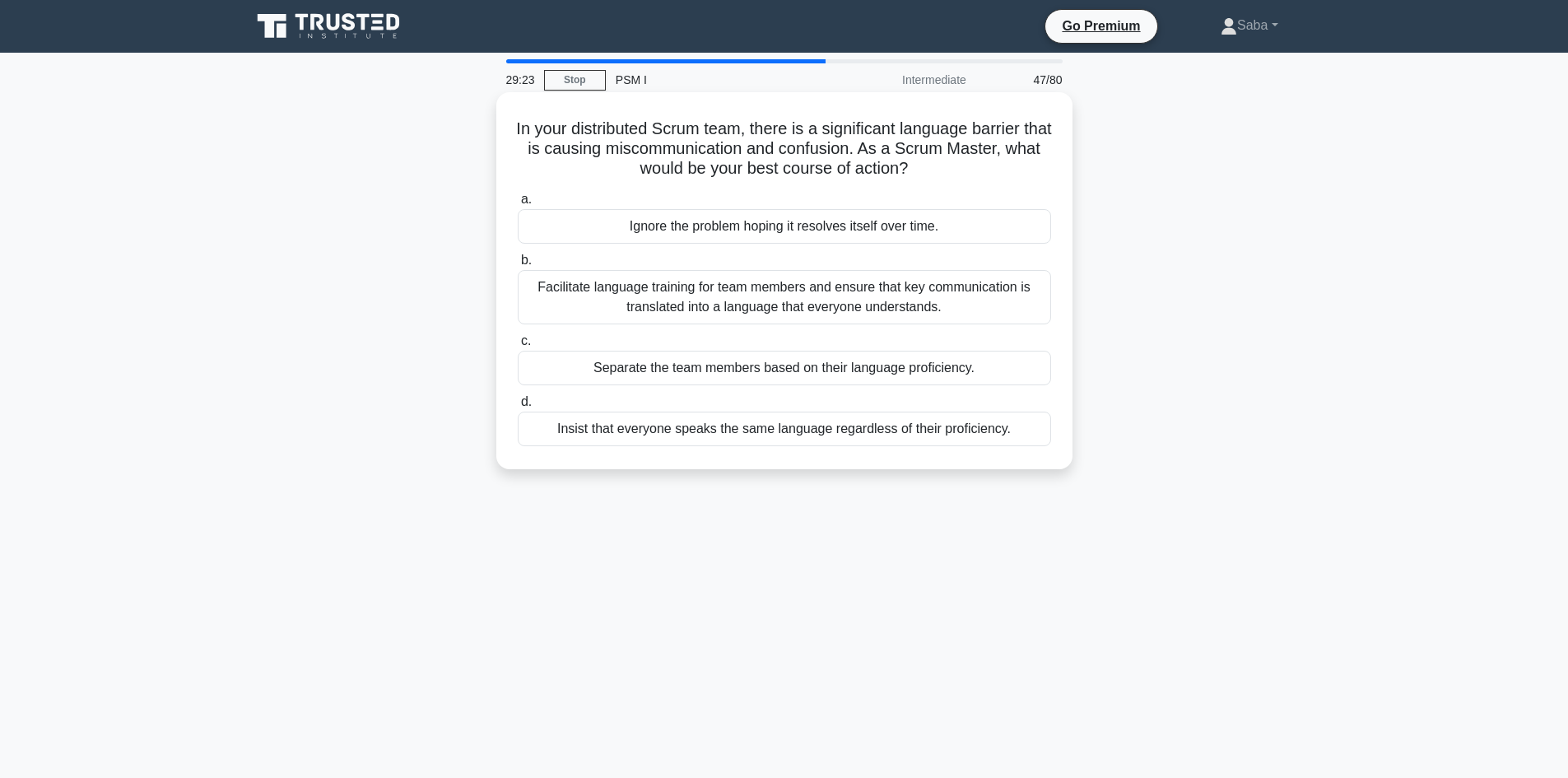
click at [839, 305] on div "Facilitate language training for team members and ensure that key communication…" at bounding box center [785, 297] width 534 height 54
click at [518, 266] on input "b. Facilitate language training for team members and ensure that key communicat…" at bounding box center [518, 260] width 0 height 11
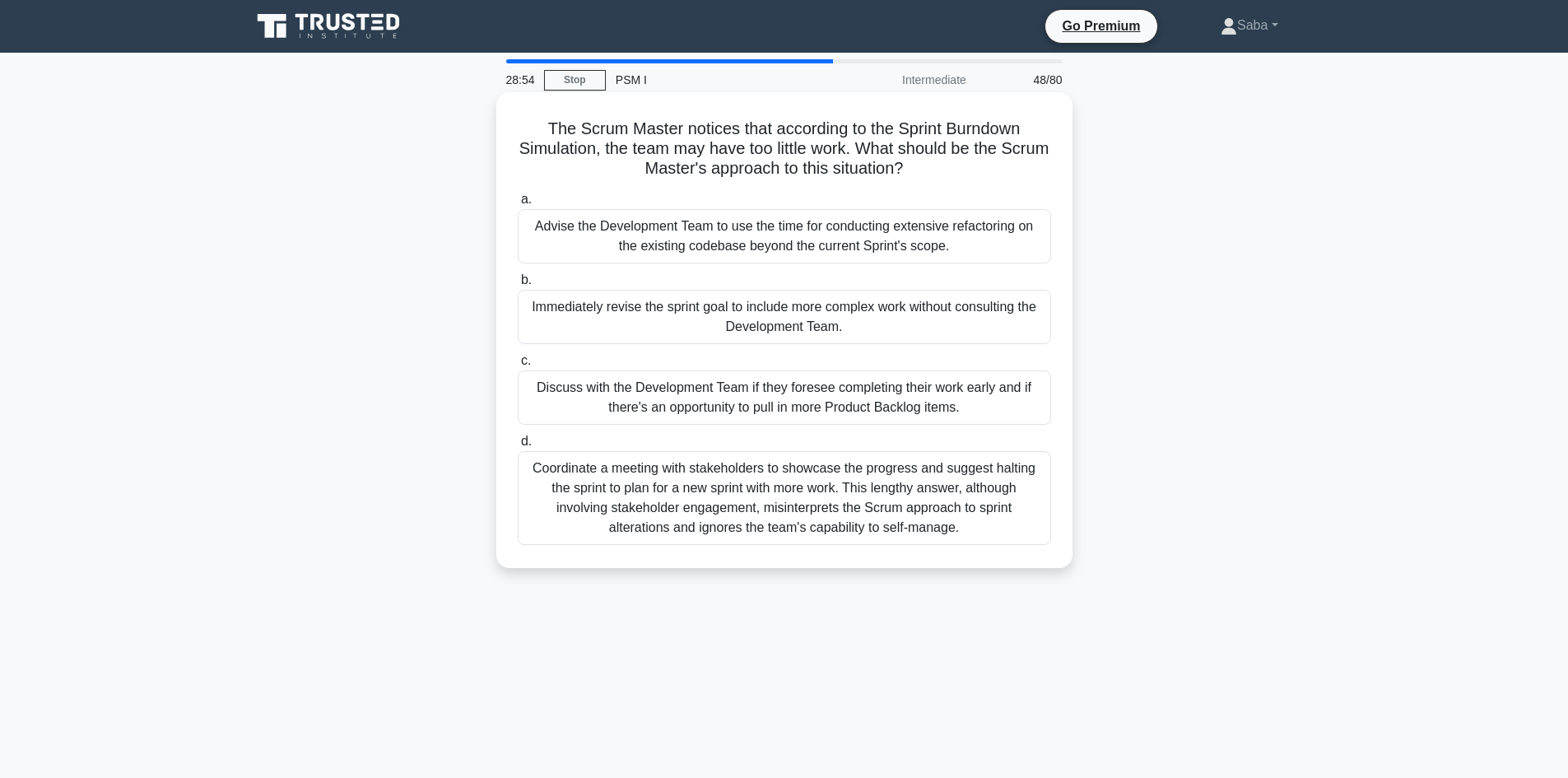
click at [764, 236] on div "Advise the Development Team to use the time for conducting extensive refactorin…" at bounding box center [785, 236] width 534 height 54
click at [518, 205] on input "a. Advise the Development Team to use the time for conducting extensive refacto…" at bounding box center [518, 199] width 0 height 11
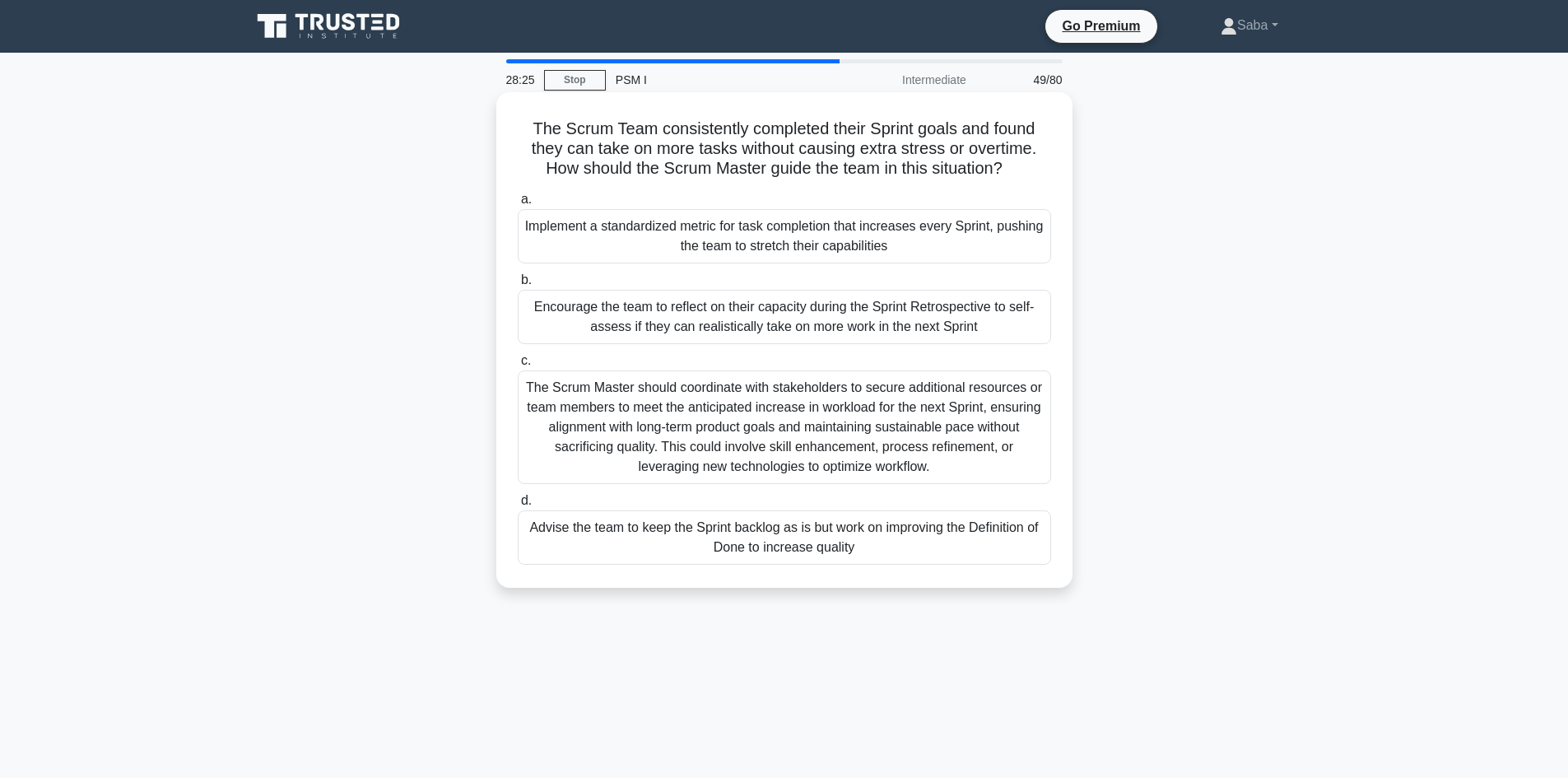
click at [810, 541] on div "Advise the team to keep the Sprint backlog as is but work on improving the Defi…" at bounding box center [785, 538] width 534 height 54
click at [518, 506] on input "d. Advise the team to keep the Sprint backlog as is but work on improving the D…" at bounding box center [518, 501] width 0 height 11
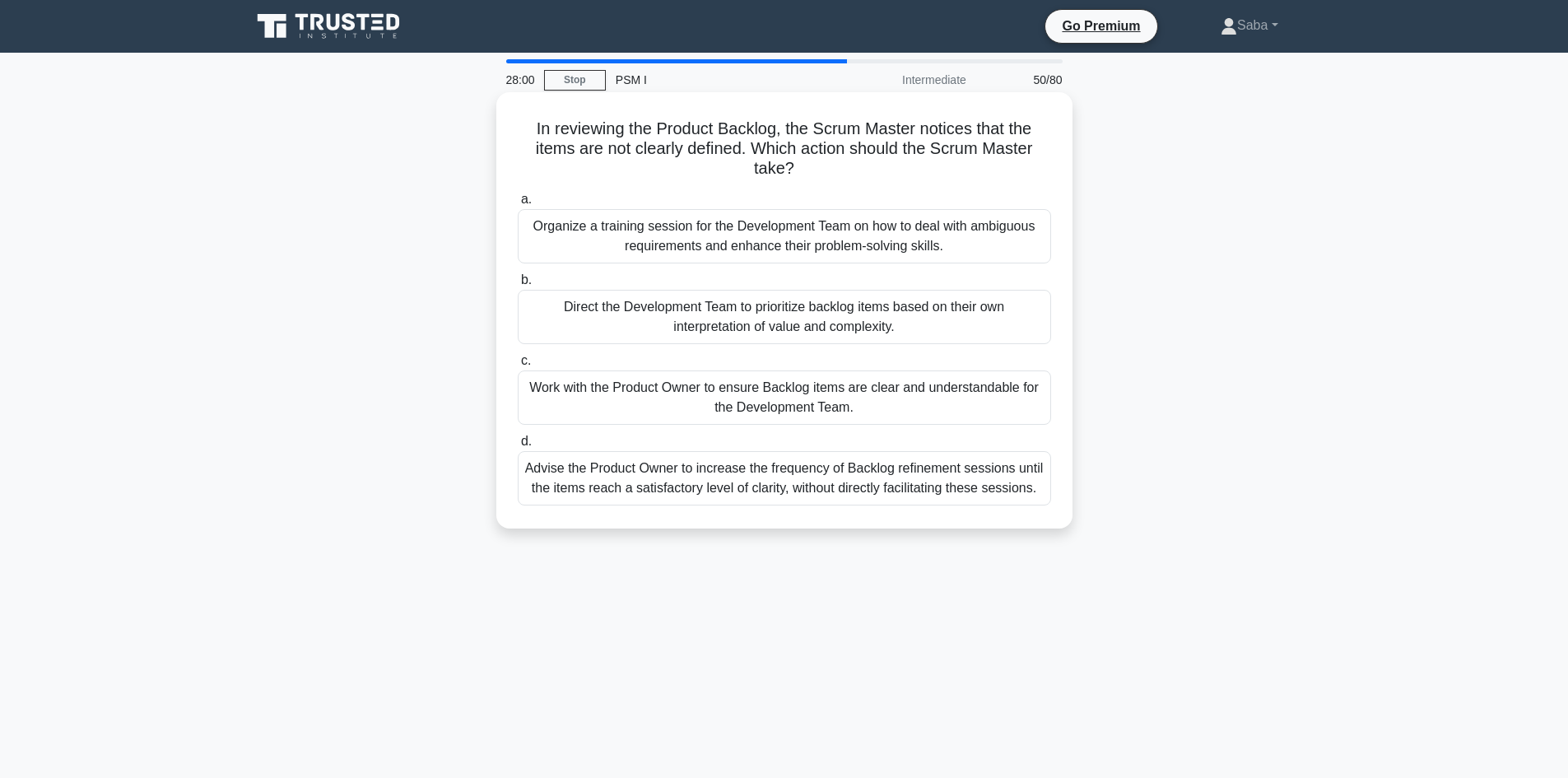
click at [883, 403] on div "Work with the Product Owner to ensure Backlog items are clear and understandabl…" at bounding box center [785, 398] width 534 height 54
click at [518, 366] on input "c. Work with the Product Owner to ensure Backlog items are clear and understand…" at bounding box center [518, 361] width 0 height 11
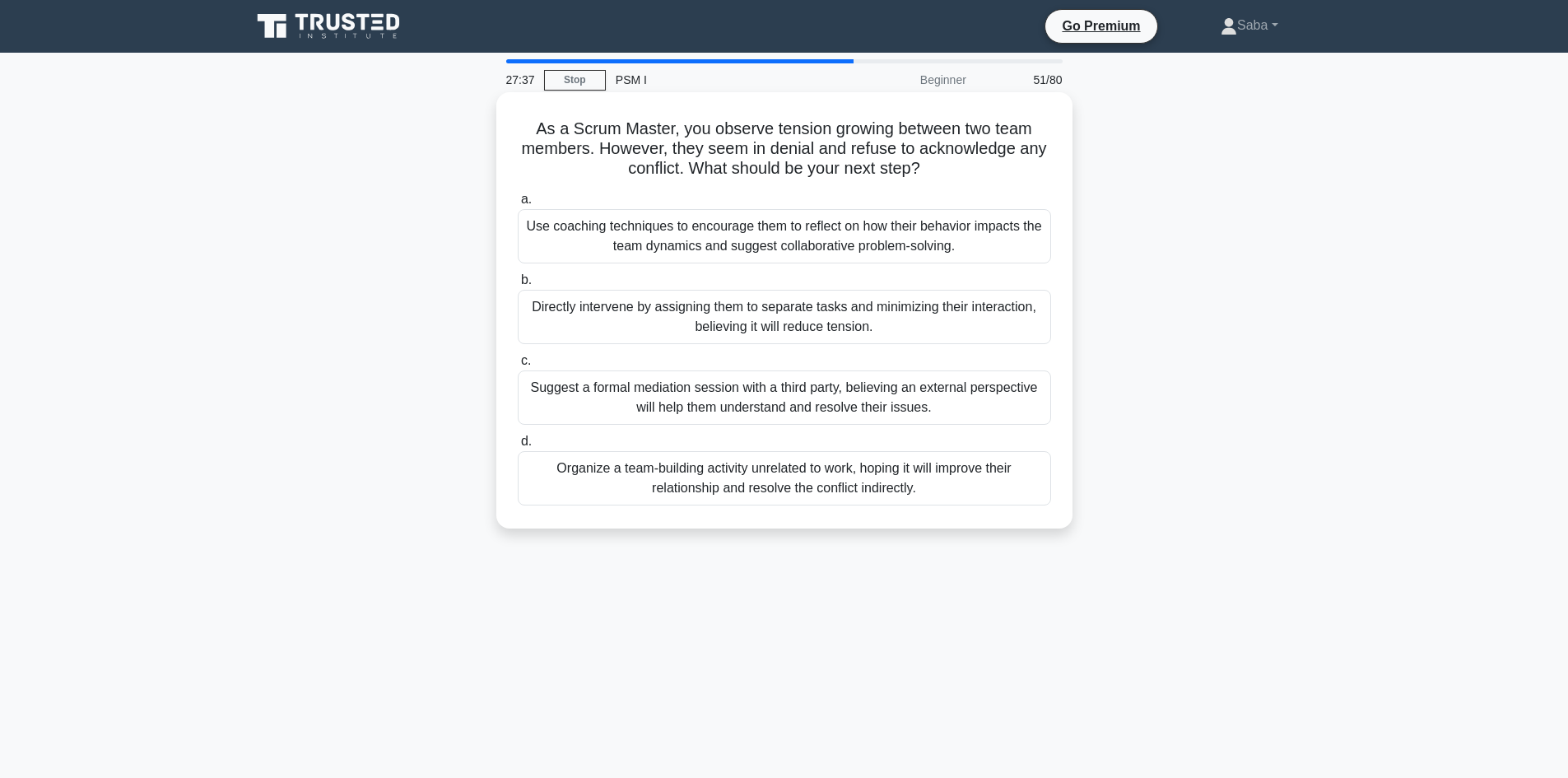
click at [982, 244] on div "Use coaching techniques to encourage them to reflect on how their behavior impa…" at bounding box center [785, 236] width 534 height 54
click at [518, 205] on input "a. Use coaching techniques to encourage them to reflect on how their behavior i…" at bounding box center [518, 199] width 0 height 11
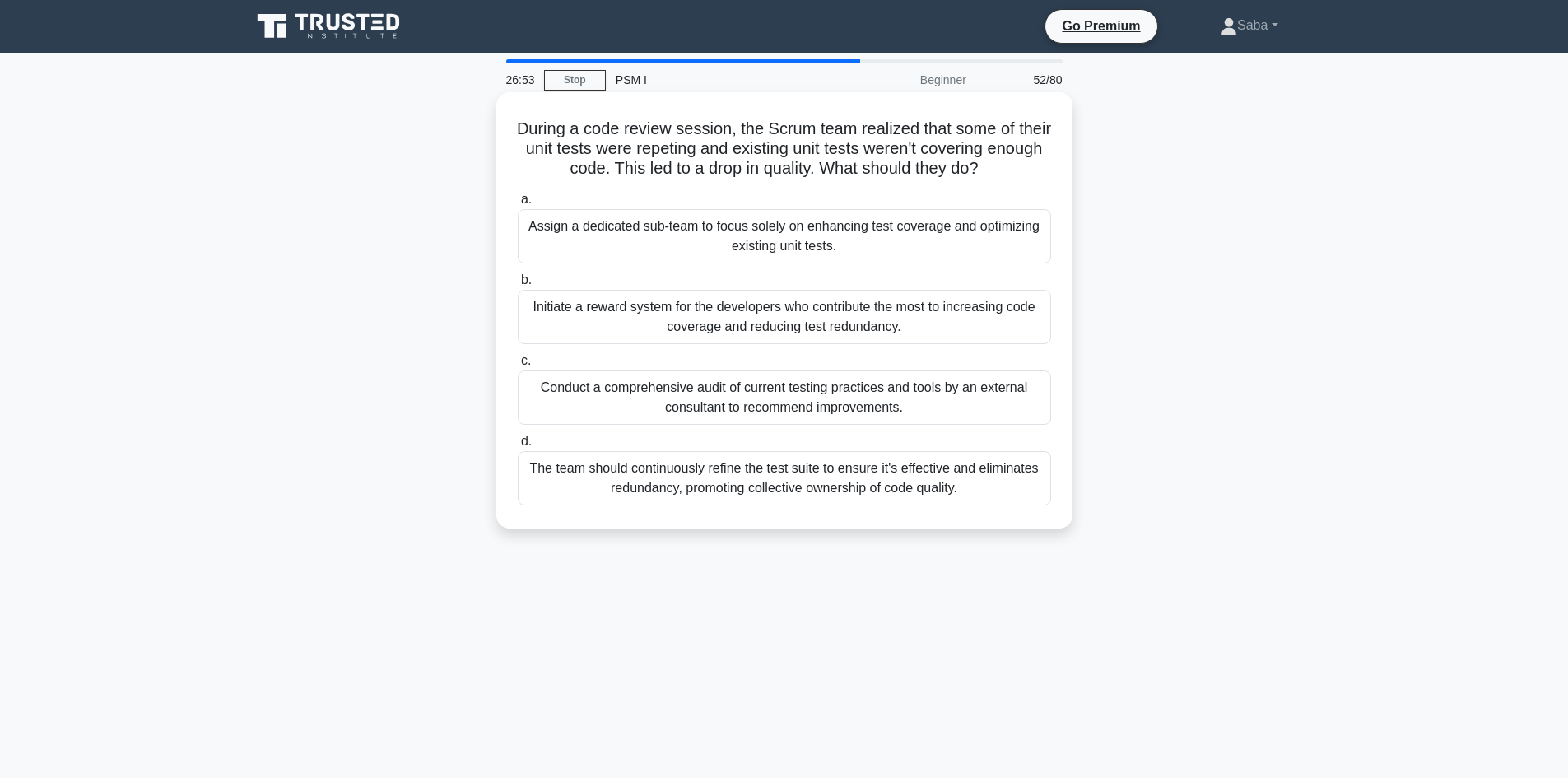
click at [829, 238] on div "Assign a dedicated sub-team to focus solely on enhancing test coverage and opti…" at bounding box center [785, 236] width 534 height 54
click at [518, 205] on input "a. Assign a dedicated sub-team to focus solely on enhancing test coverage and o…" at bounding box center [518, 199] width 0 height 11
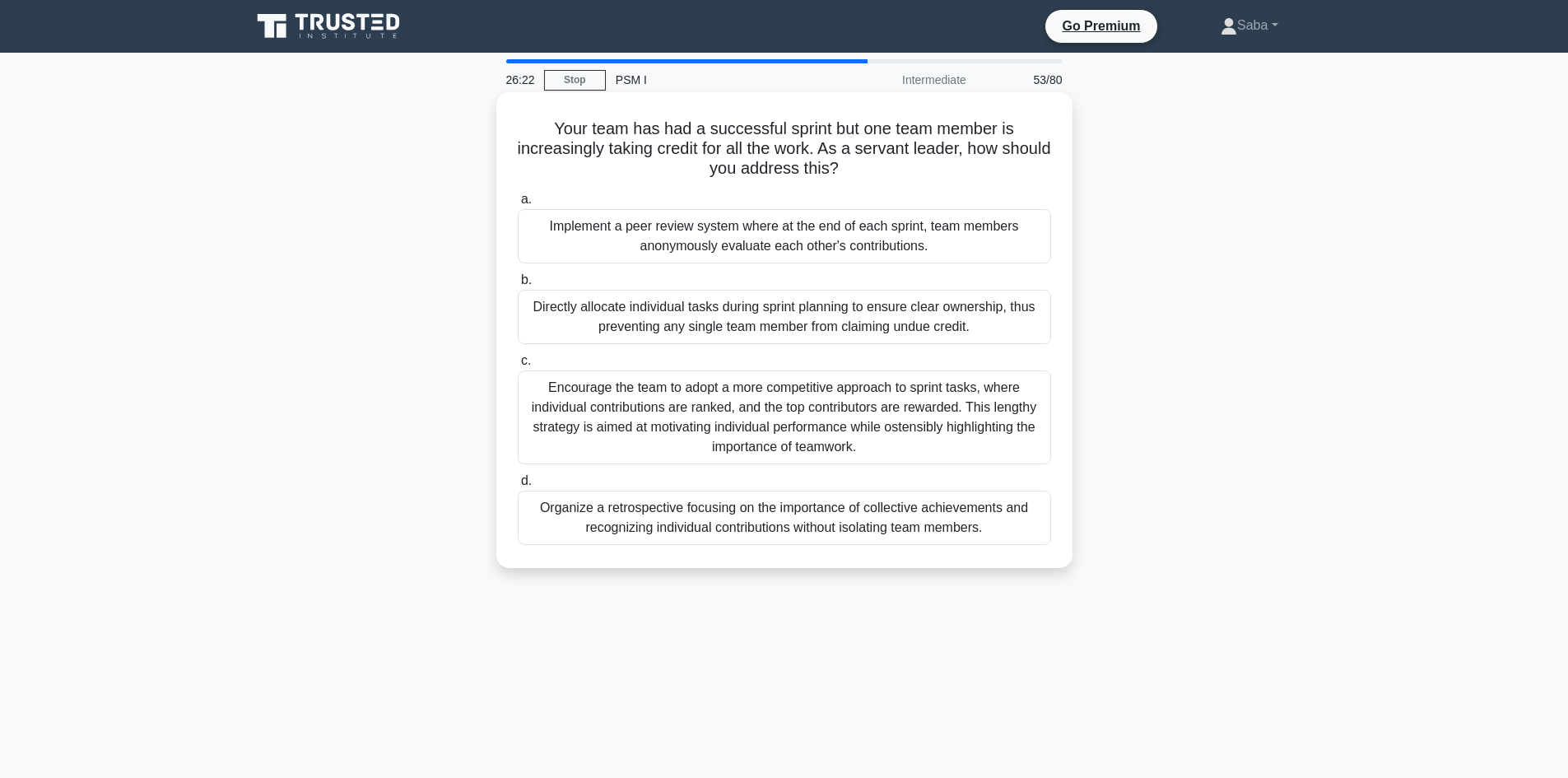
click at [810, 524] on div "Organize a retrospective focusing on the importance of collective achievements …" at bounding box center [785, 518] width 534 height 54
click at [518, 487] on input "d. Organize a retrospective focusing on the importance of collective achievemen…" at bounding box center [518, 481] width 0 height 11
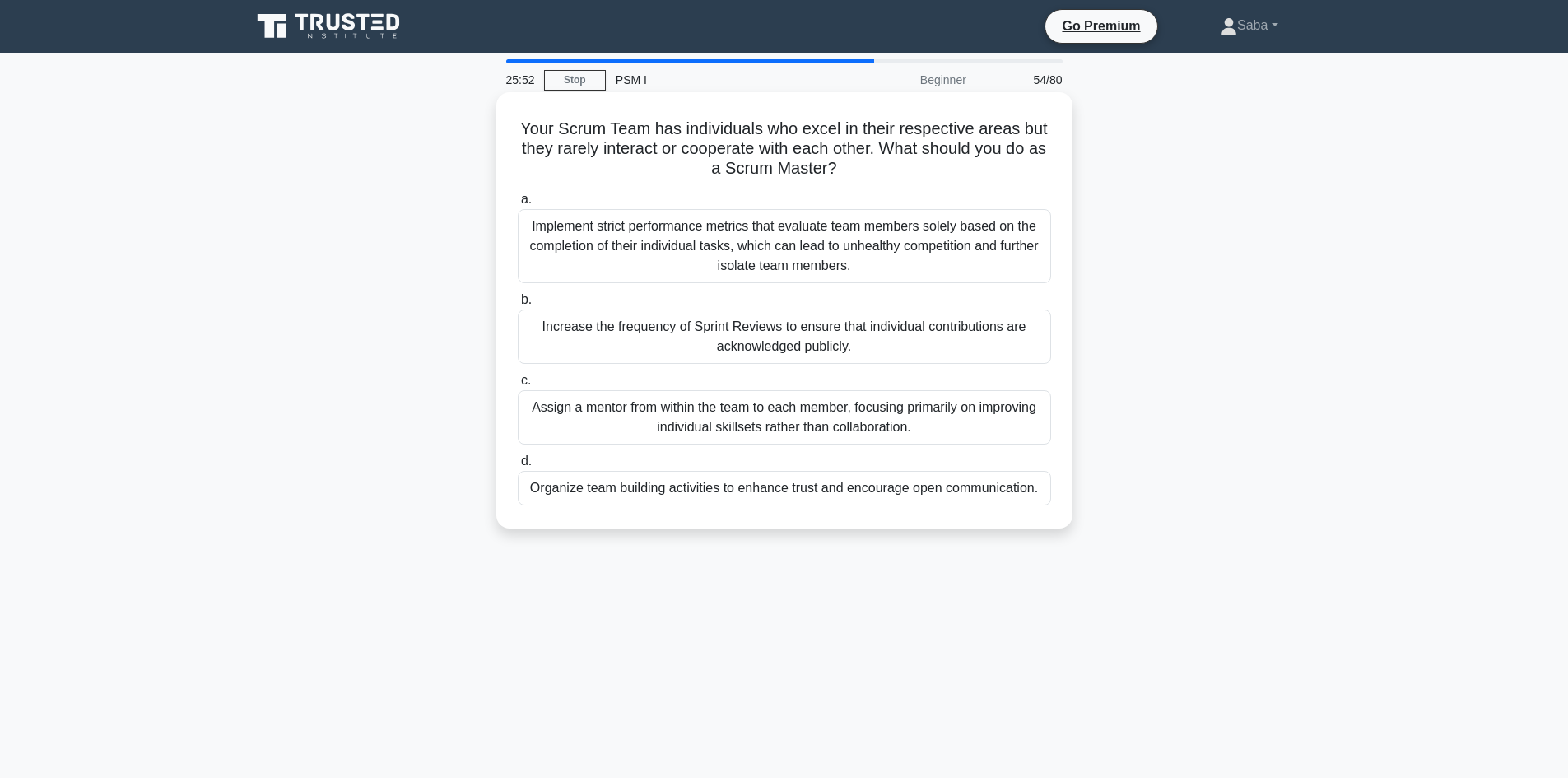
click at [887, 491] on div "Organize team building activities to enhance trust and encourage open communica…" at bounding box center [785, 488] width 534 height 35
click at [518, 467] on input "d. Organize team building activities to enhance trust and encourage open commun…" at bounding box center [518, 461] width 0 height 11
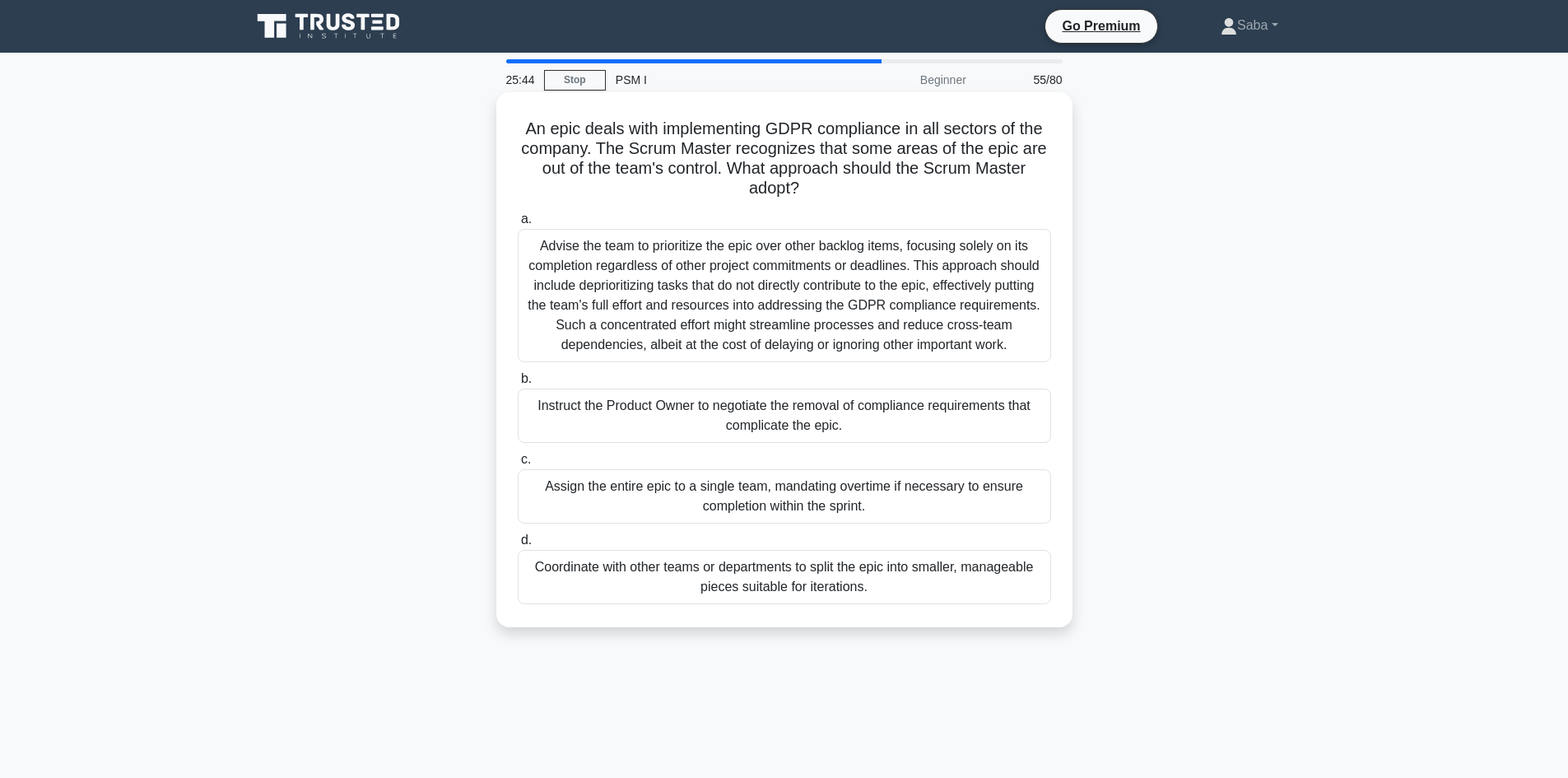
drag, startPoint x: 521, startPoint y: 127, endPoint x: 802, endPoint y: 194, distance: 288.9
click at [802, 194] on h5 "An epic deals with implementing GDPR compliance in all sectors of the company. …" at bounding box center [785, 159] width 537 height 81
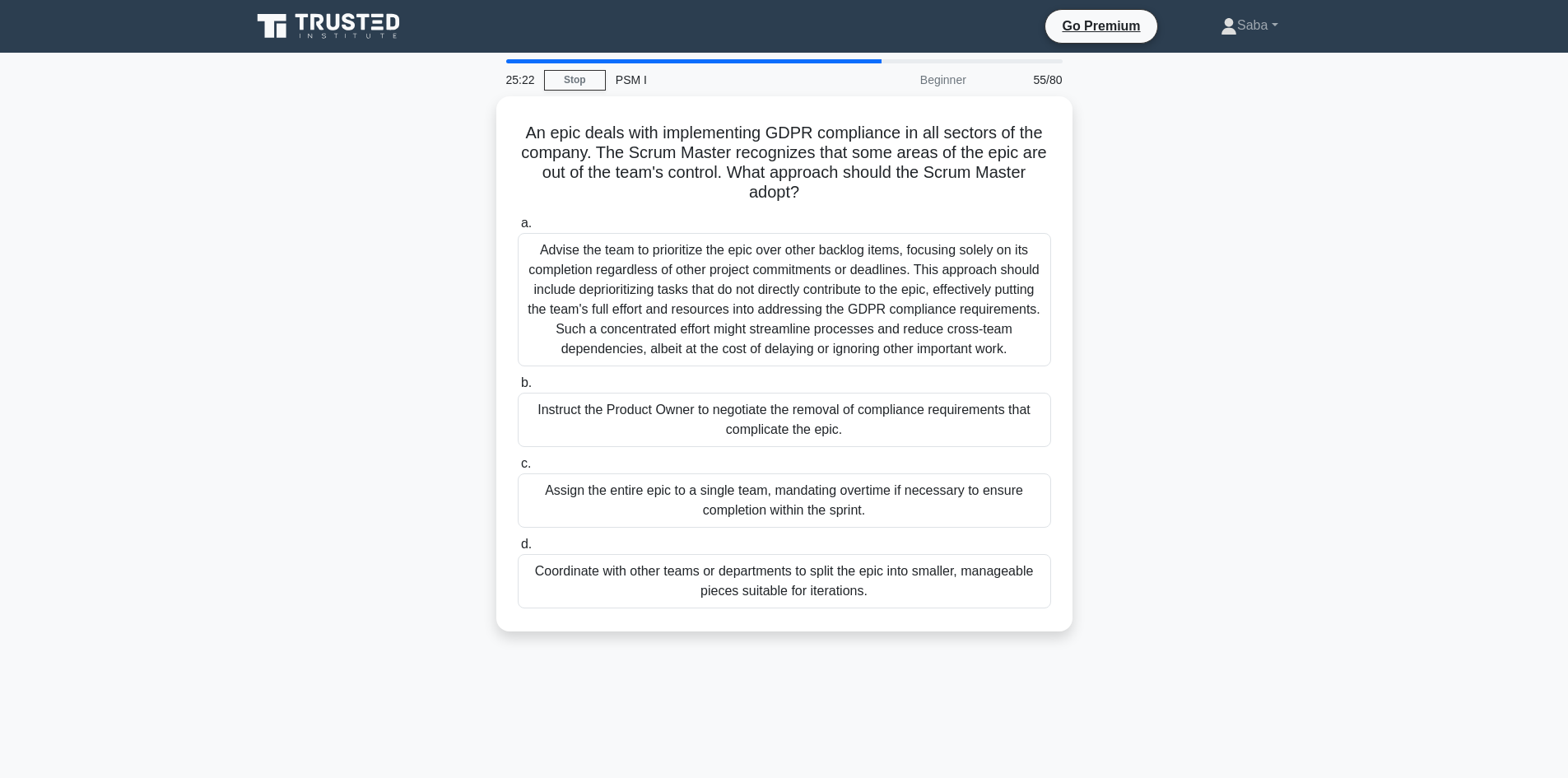
click at [1222, 305] on div "An epic deals with implementing GDPR compliance in all sectors of the company. …" at bounding box center [784, 374] width 1086 height 555
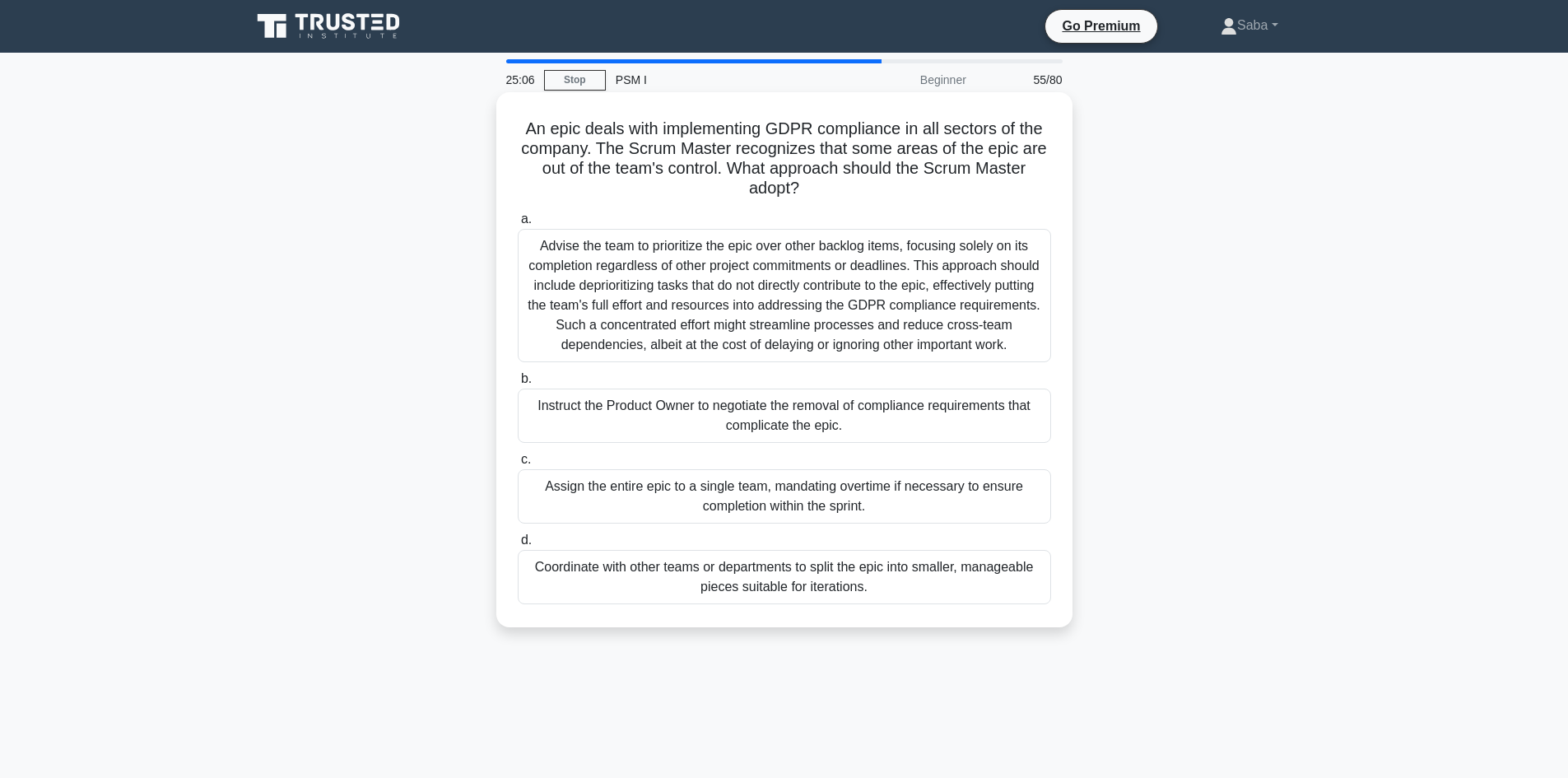
drag, startPoint x: 539, startPoint y: 243, endPoint x: 816, endPoint y: 343, distance: 294.5
click at [816, 343] on div "Advise the team to prioritize the epic over other backlog items, focusing solel…" at bounding box center [785, 296] width 534 height 133
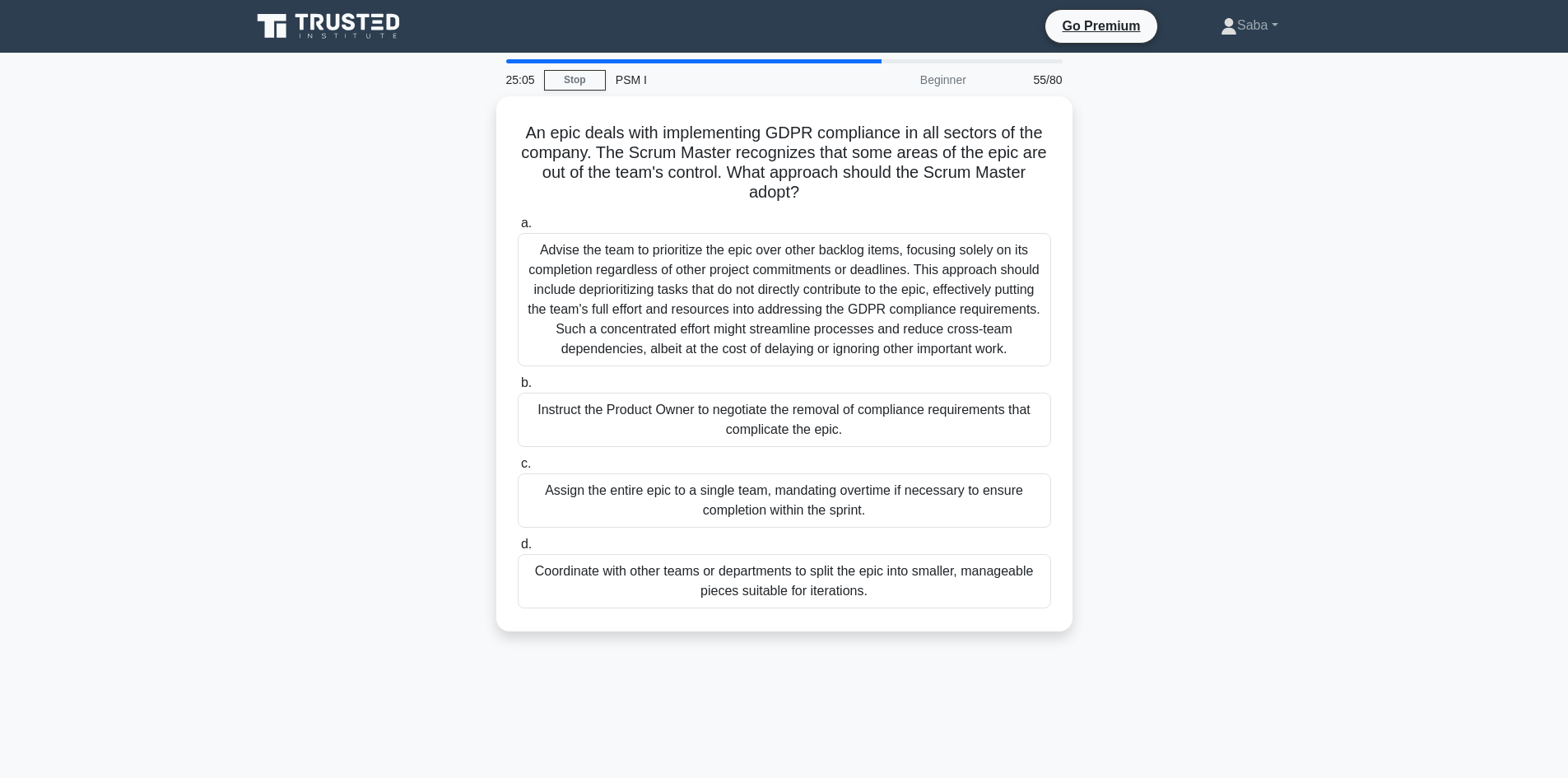
click at [1156, 259] on div "An epic deals with implementing GDPR compliance in all sectors of the company. …" at bounding box center [784, 374] width 1086 height 555
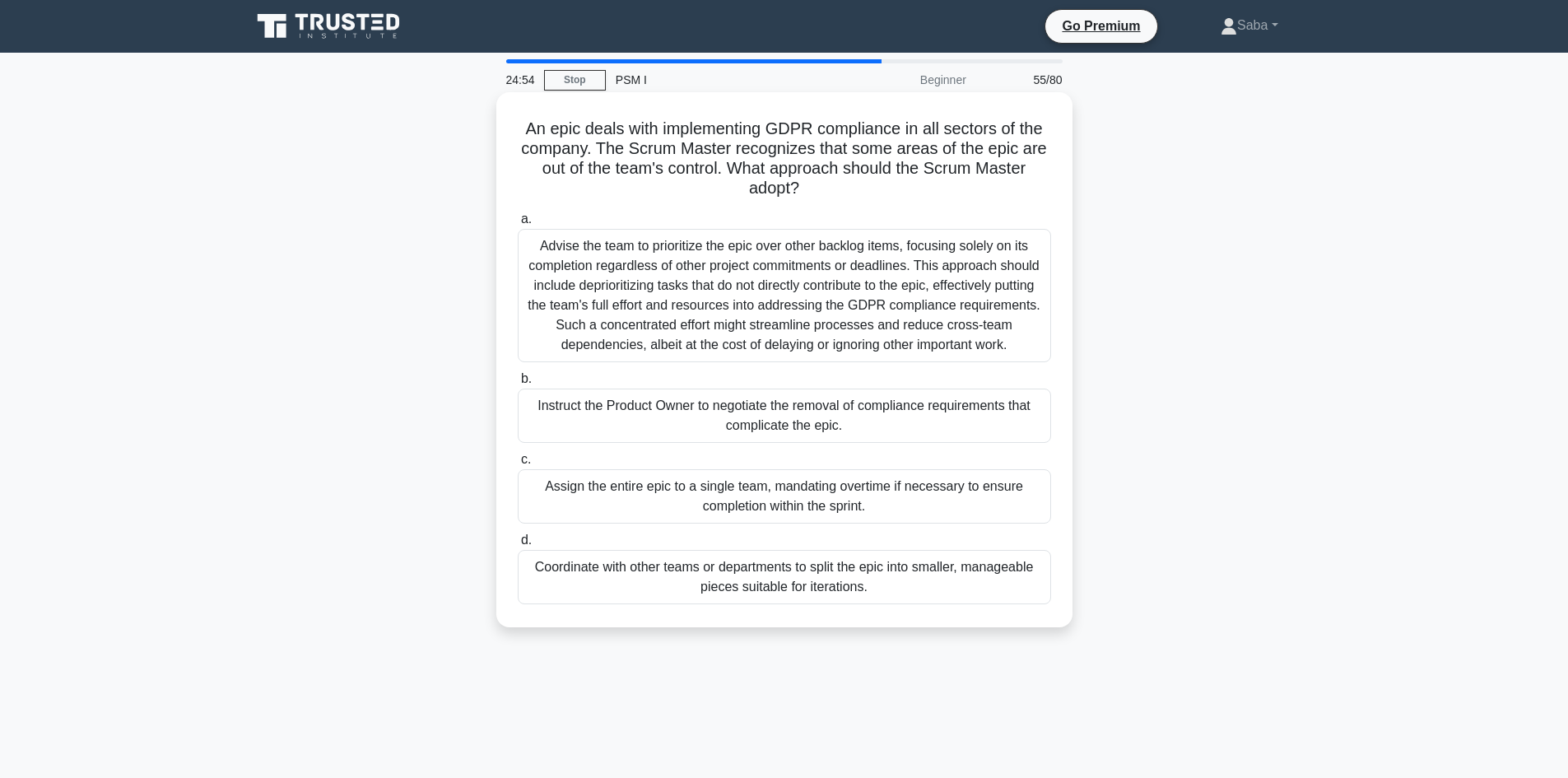
click at [905, 409] on div "Instruct the Product Owner to negotiate the removal of compliance requirements …" at bounding box center [785, 416] width 534 height 54
click at [518, 384] on input "b. Instruct the Product Owner to negotiate the removal of compliance requiremen…" at bounding box center [518, 379] width 0 height 11
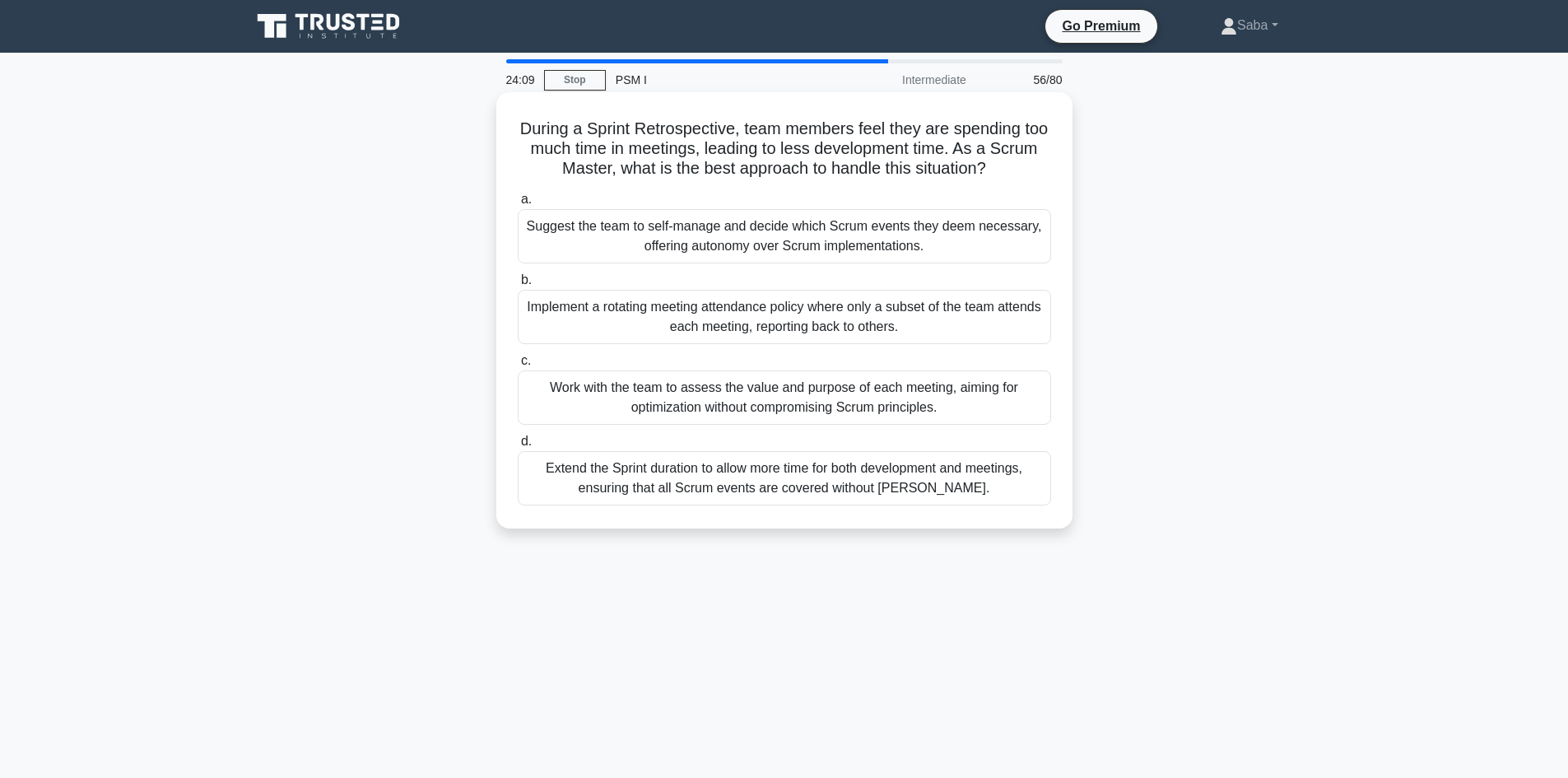
click at [892, 305] on div "Implement a rotating meeting attendance policy where only a subset of the team …" at bounding box center [785, 317] width 534 height 54
click at [518, 286] on input "b. Implement a rotating meeting attendance policy where only a subset of the te…" at bounding box center [518, 280] width 0 height 11
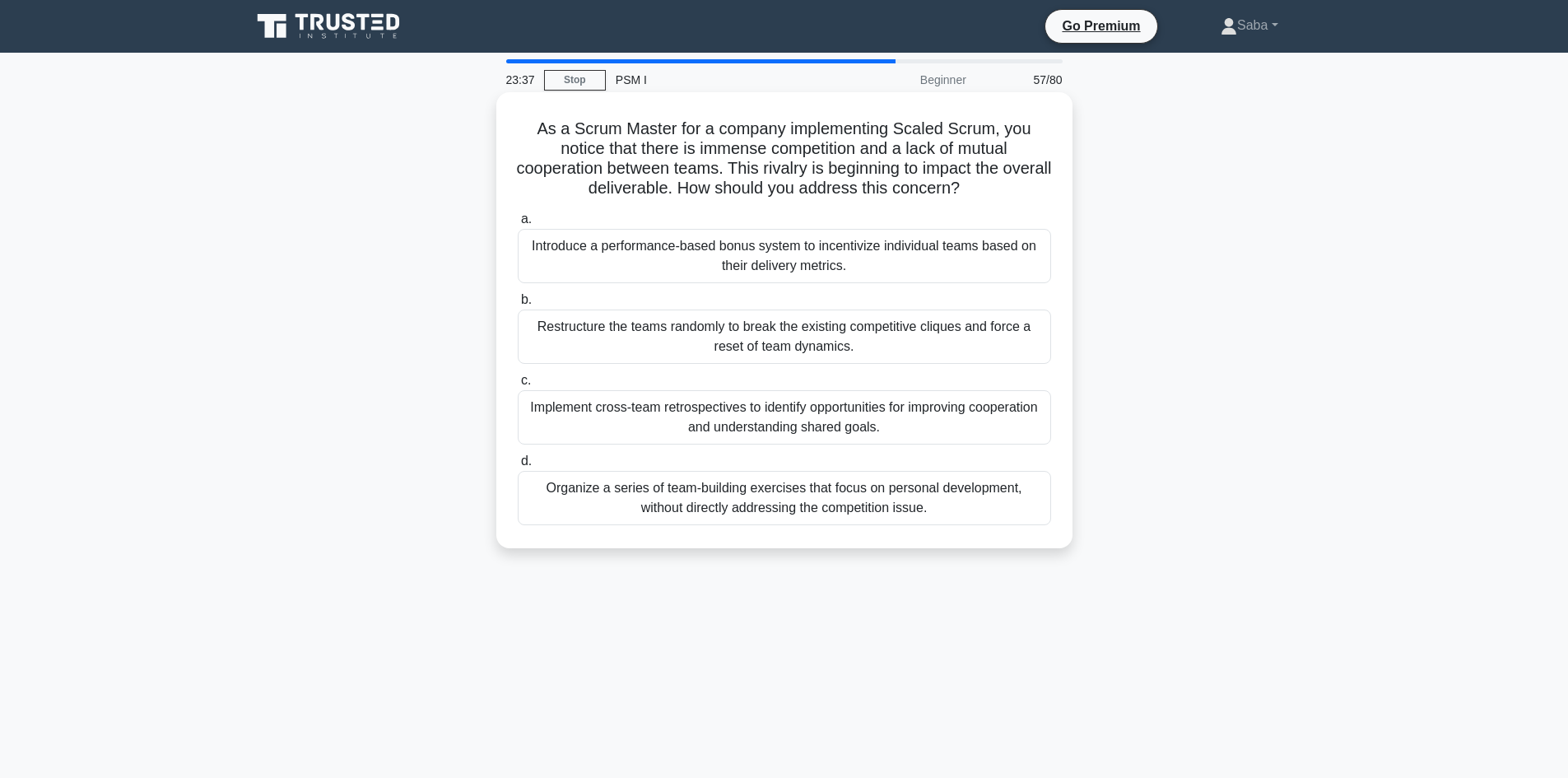
click at [934, 422] on div "Implement cross-team retrospectives to identify opportunities for improving coo…" at bounding box center [785, 417] width 534 height 54
click at [518, 386] on input "c. Implement cross-team retrospectives to identify opportunities for improving …" at bounding box center [518, 380] width 0 height 11
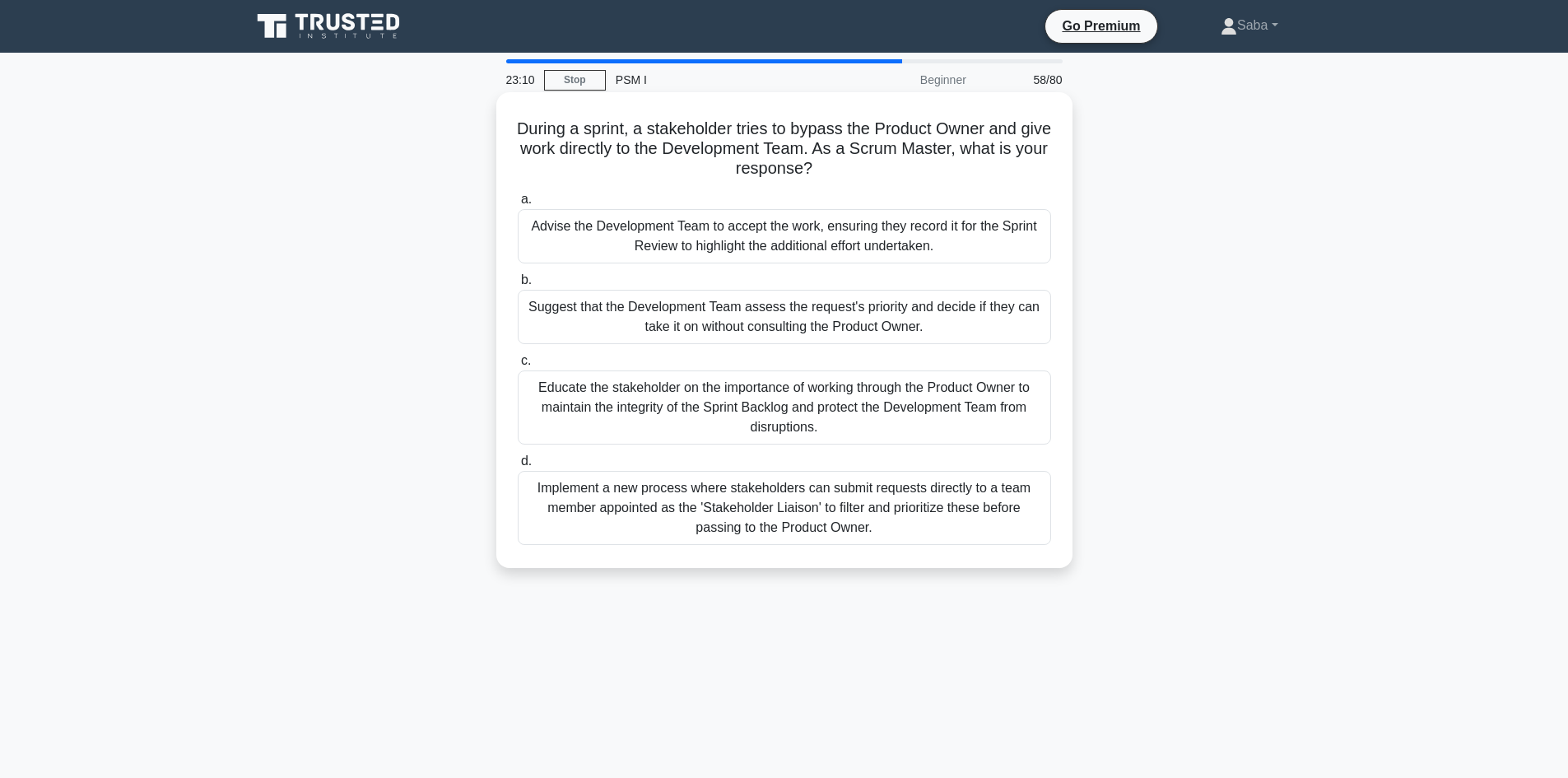
click at [887, 417] on div "Educate the stakeholder on the importance of working through the Product Owner …" at bounding box center [785, 408] width 534 height 74
click at [518, 366] on input "c. Educate the stakeholder on the importance of working through the Product Own…" at bounding box center [518, 361] width 0 height 11
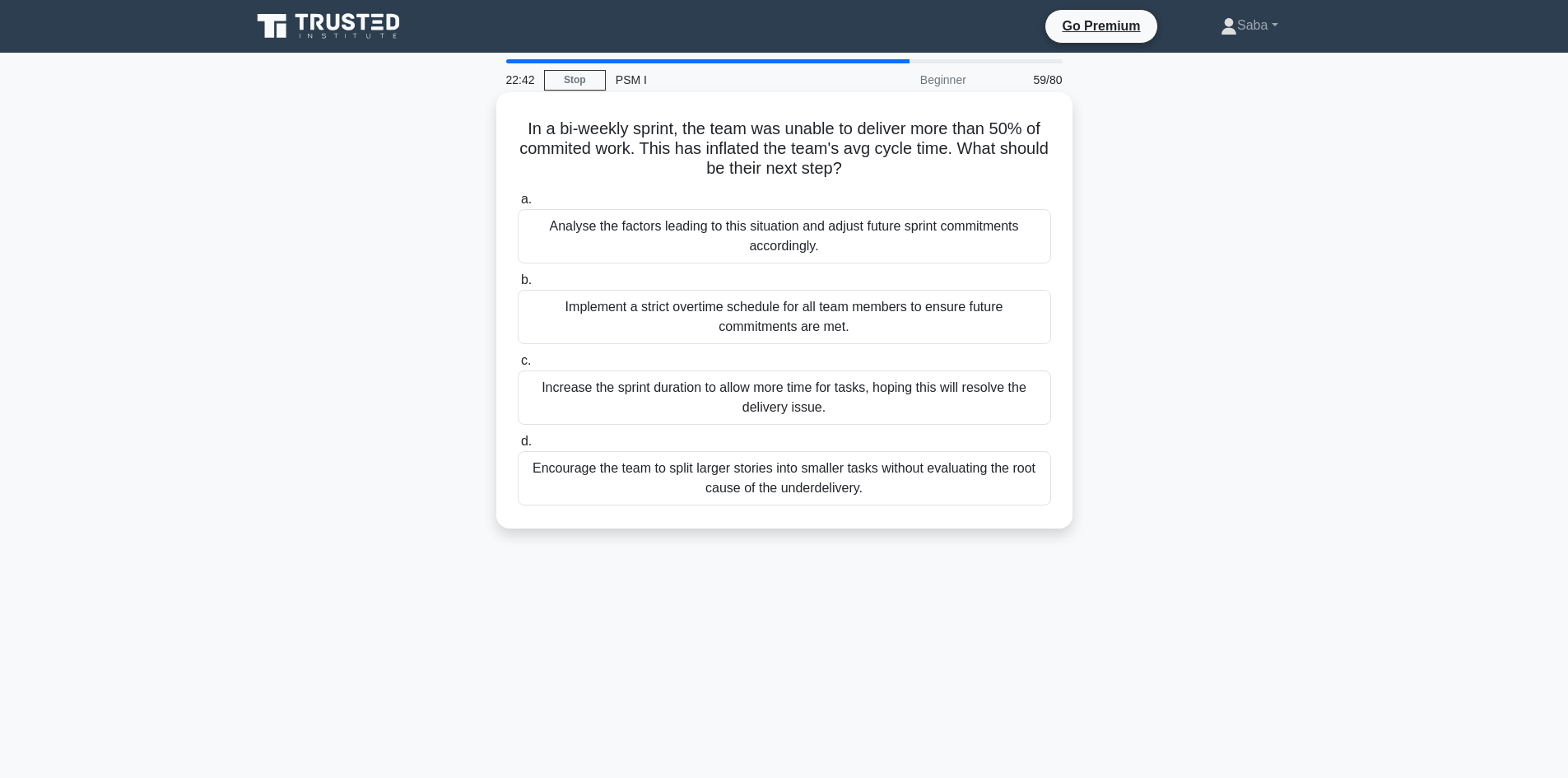
click at [705, 246] on div "Analyse the factors leading to this situation and adjust future sprint commitme…" at bounding box center [785, 236] width 534 height 54
click at [518, 205] on input "a. Analyse the factors leading to this situation and adjust future sprint commi…" at bounding box center [518, 199] width 0 height 11
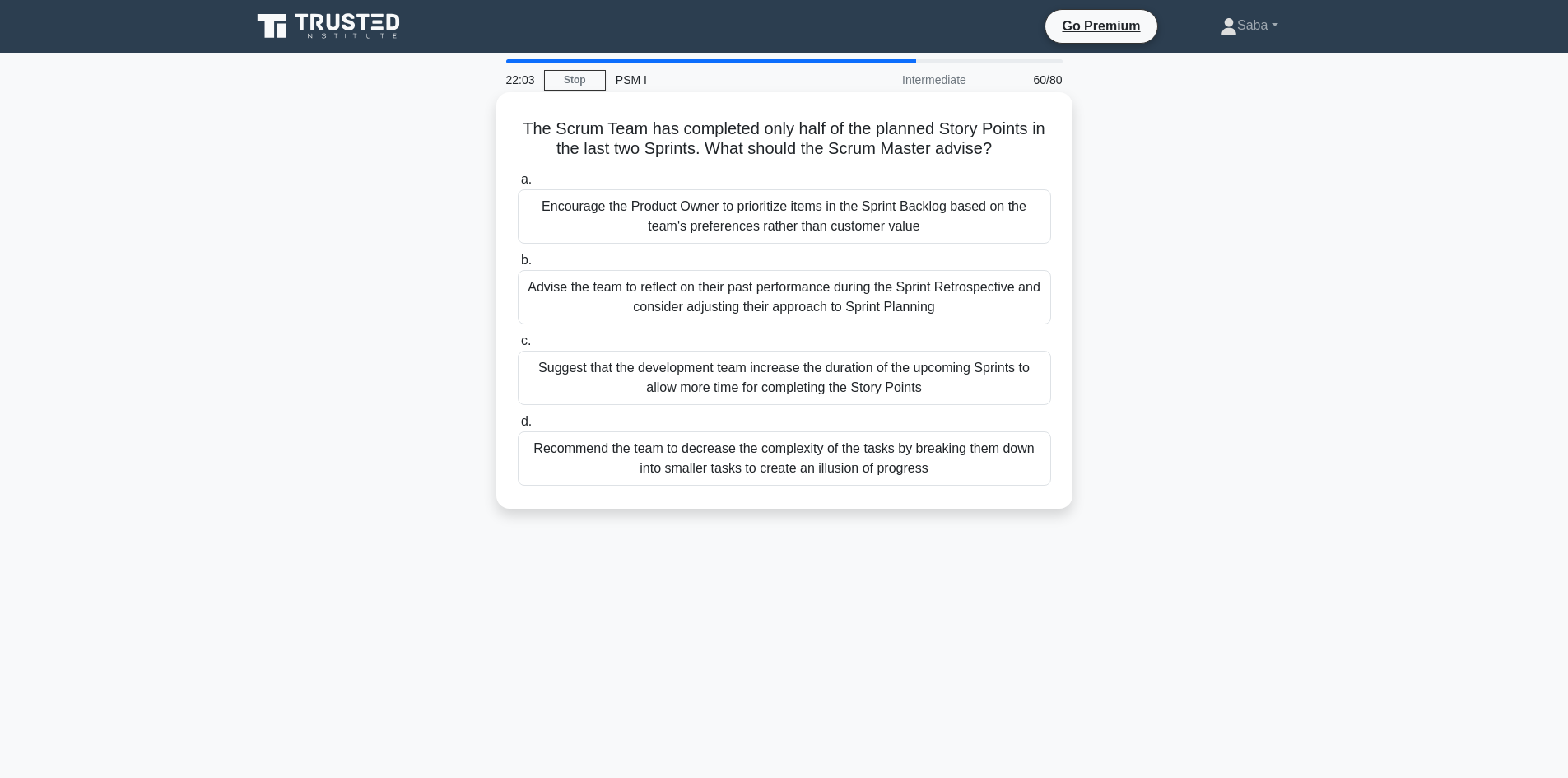
click at [814, 467] on div "Recommend the team to decrease the complexity of the tasks by breaking them dow…" at bounding box center [785, 459] width 534 height 54
click at [518, 427] on input "d. Recommend the team to decrease the complexity of the tasks by breaking them …" at bounding box center [518, 422] width 0 height 11
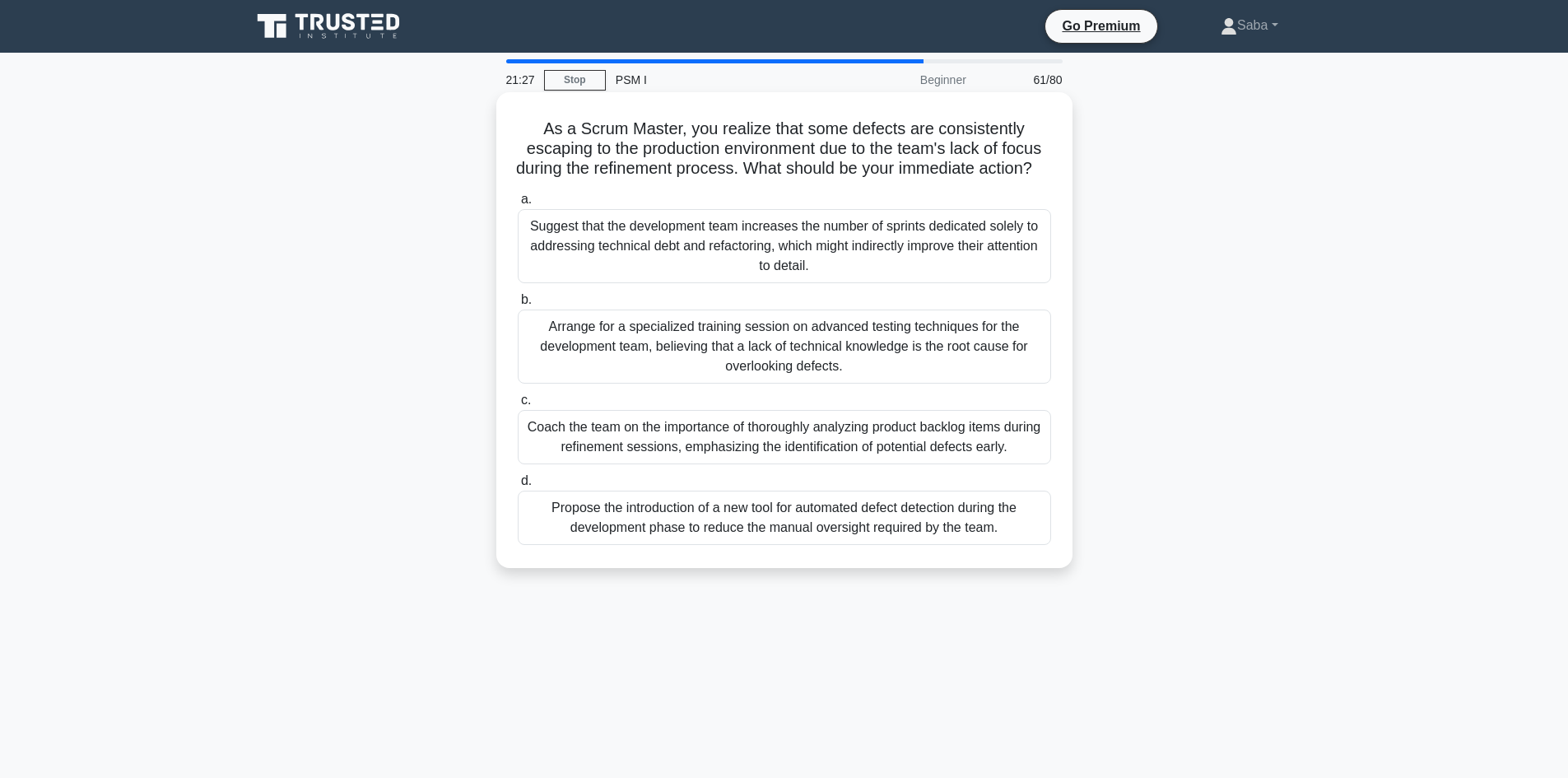
click at [886, 450] on div "Coach the team on the importance of thoroughly analyzing product backlog items …" at bounding box center [785, 437] width 534 height 54
click at [518, 406] on input "c. Coach the team on the importance of thoroughly analyzing product backlog ite…" at bounding box center [518, 400] width 0 height 11
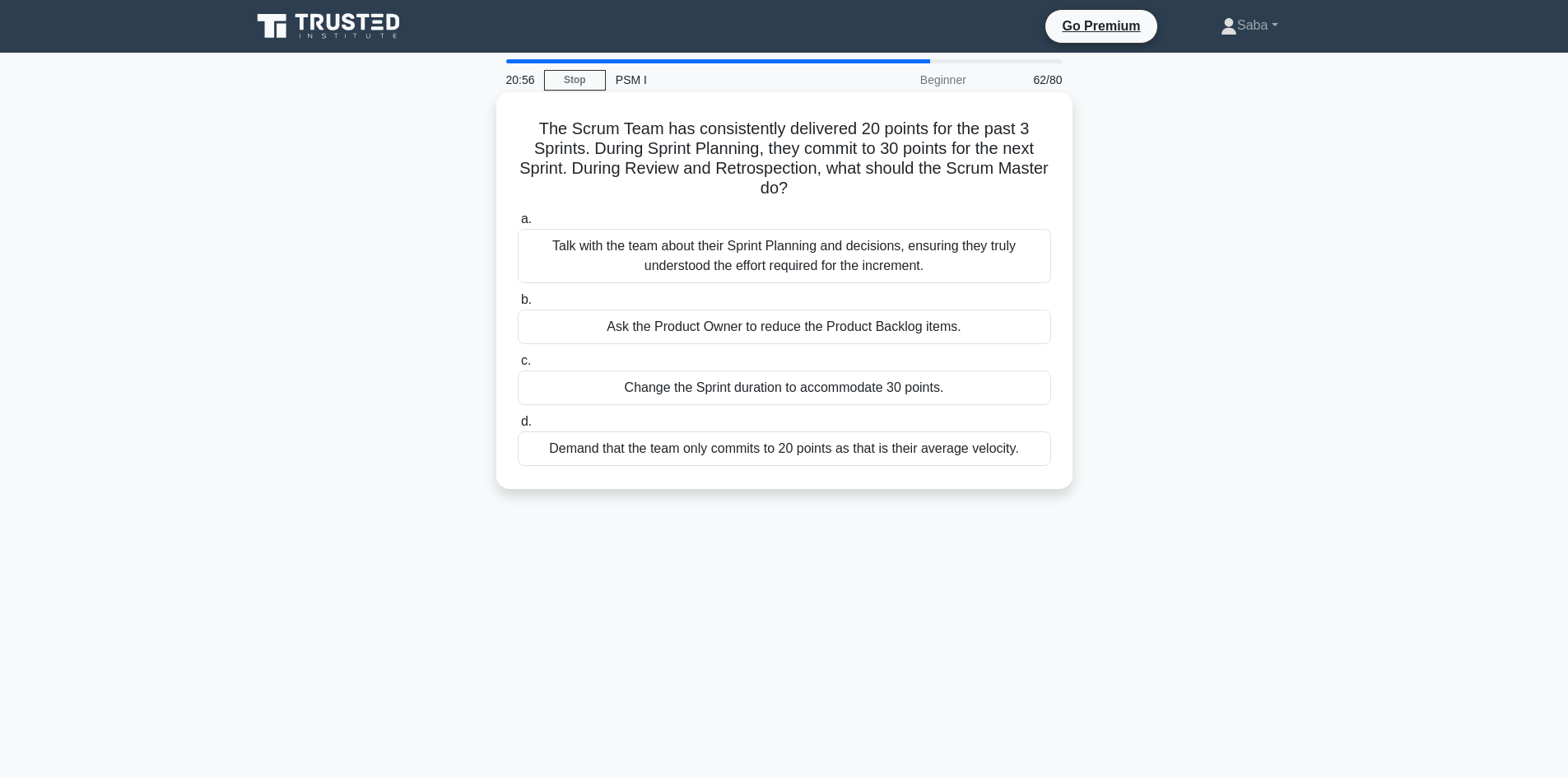
click at [878, 273] on div "Talk with the team about their Sprint Planning and decisions, ensuring they tru…" at bounding box center [785, 256] width 534 height 54
click at [518, 225] on input "a. Talk with the team about their Sprint Planning and decisions, ensuring they …" at bounding box center [518, 219] width 0 height 11
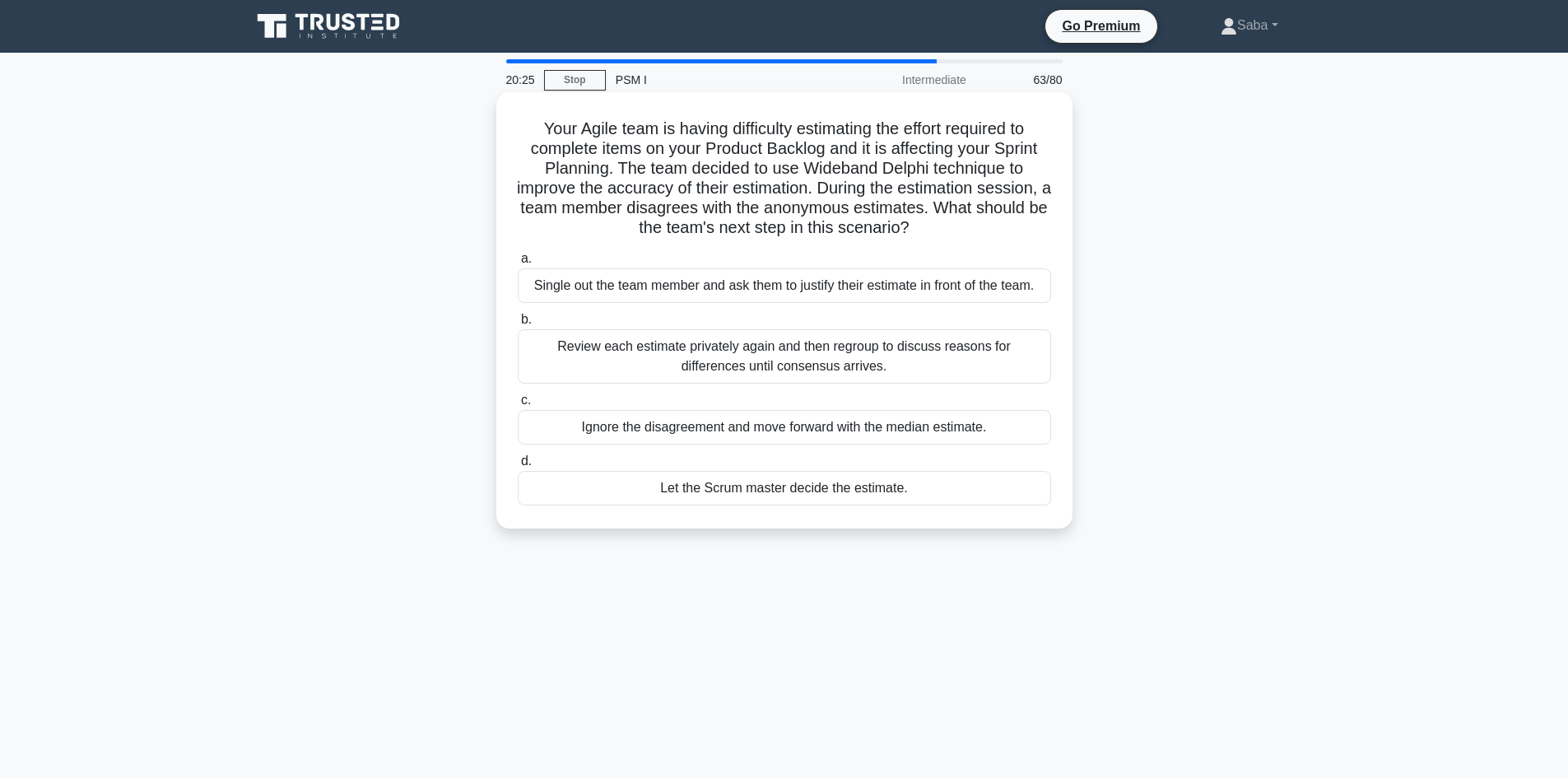
click at [951, 365] on div "Review each estimate privately again and then regroup to discuss reasons for di…" at bounding box center [785, 356] width 534 height 54
click at [518, 325] on input "b. Review each estimate privately again and then regroup to discuss reasons for…" at bounding box center [518, 319] width 0 height 11
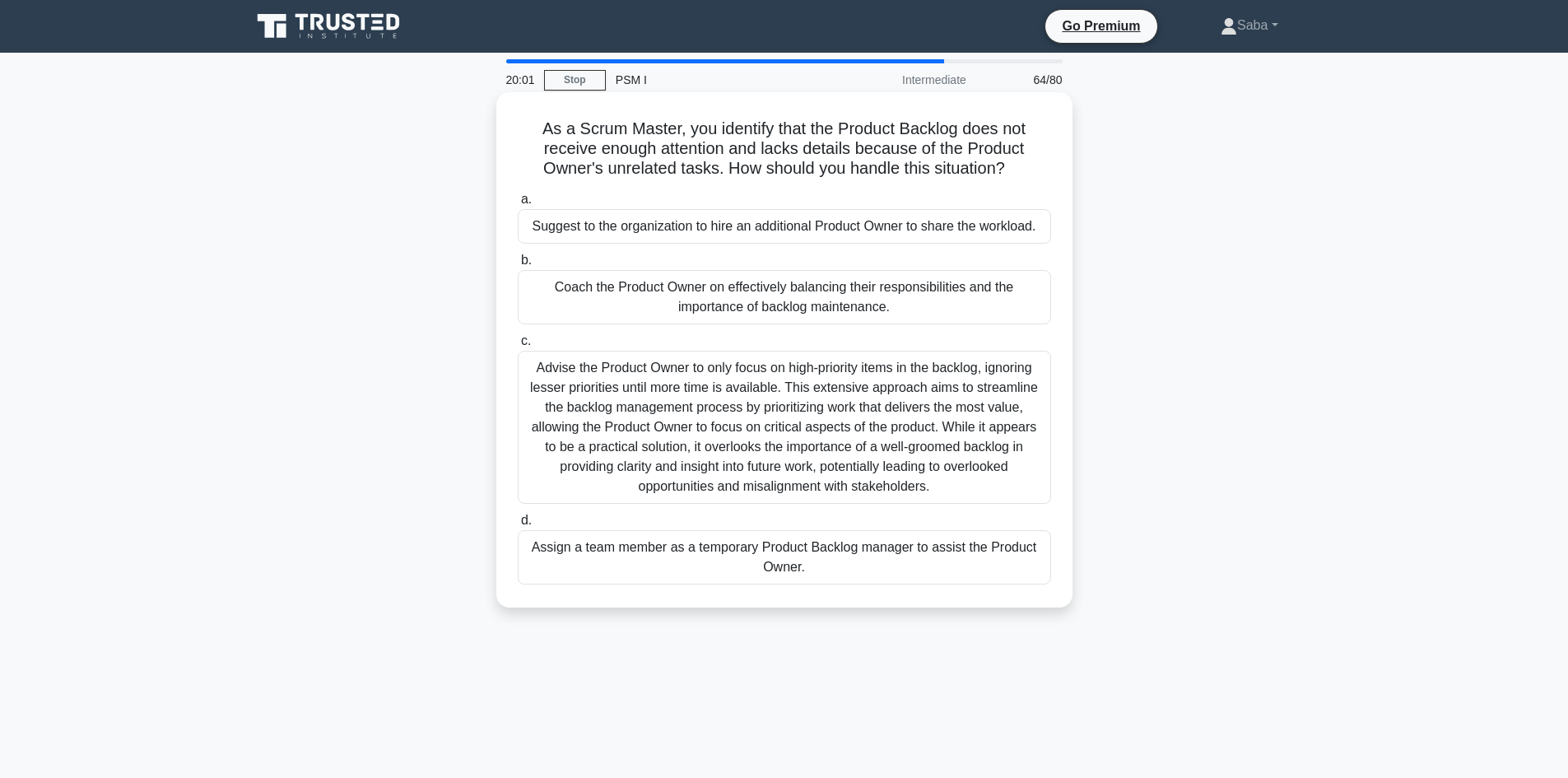
click at [952, 305] on div "Coach the Product Owner on effectively balancing their responsibilities and the…" at bounding box center [785, 297] width 534 height 54
click at [518, 266] on input "b. Coach the Product Owner on effectively balancing their responsibilities and …" at bounding box center [518, 260] width 0 height 11
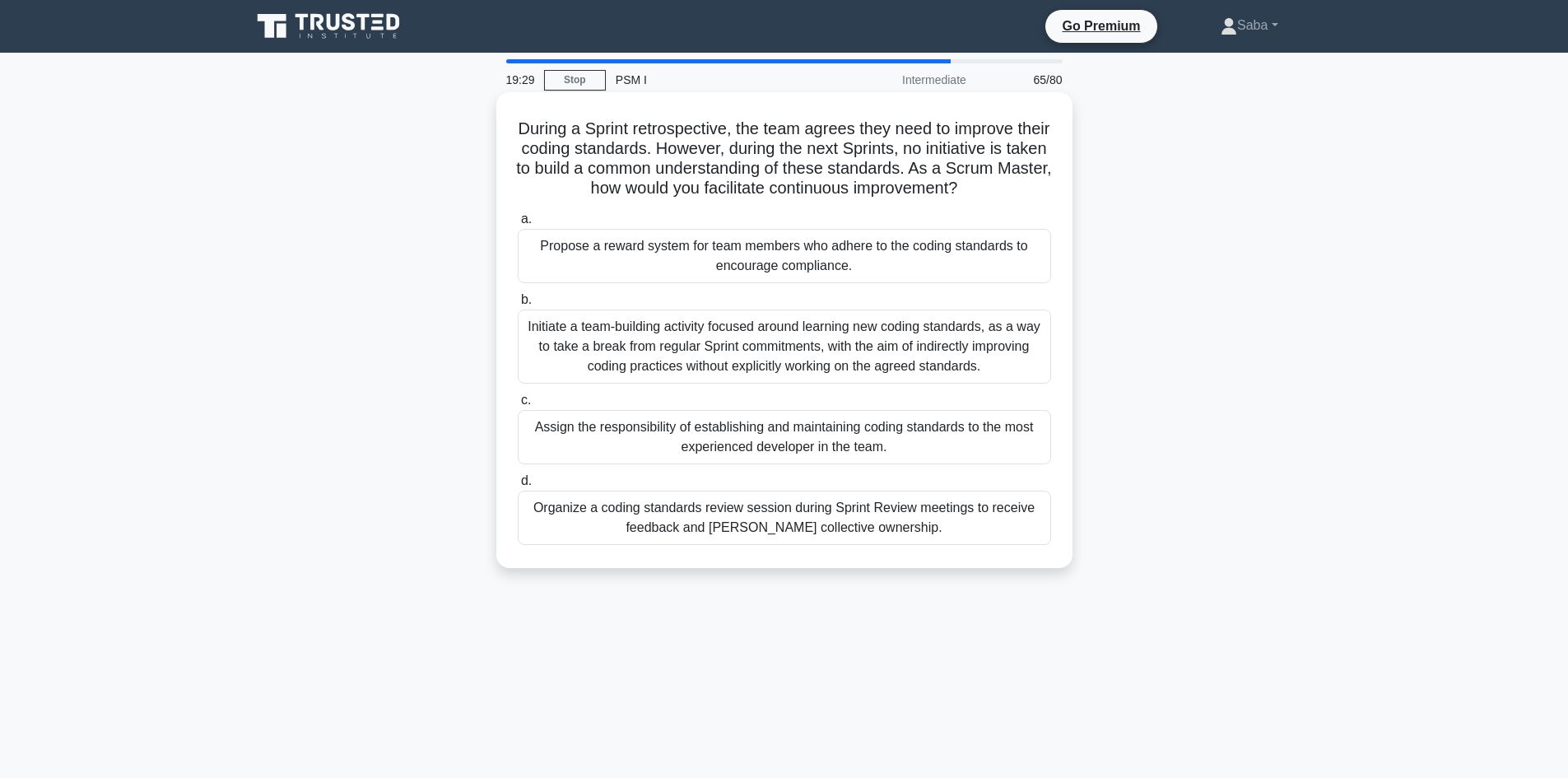
click at [897, 519] on div "Organize a coding standards review session during Sprint Review meetings to rec…" at bounding box center [785, 518] width 534 height 54
click at [518, 487] on input "d. Organize a coding standards review session during Sprint Review meetings to …" at bounding box center [518, 481] width 0 height 11
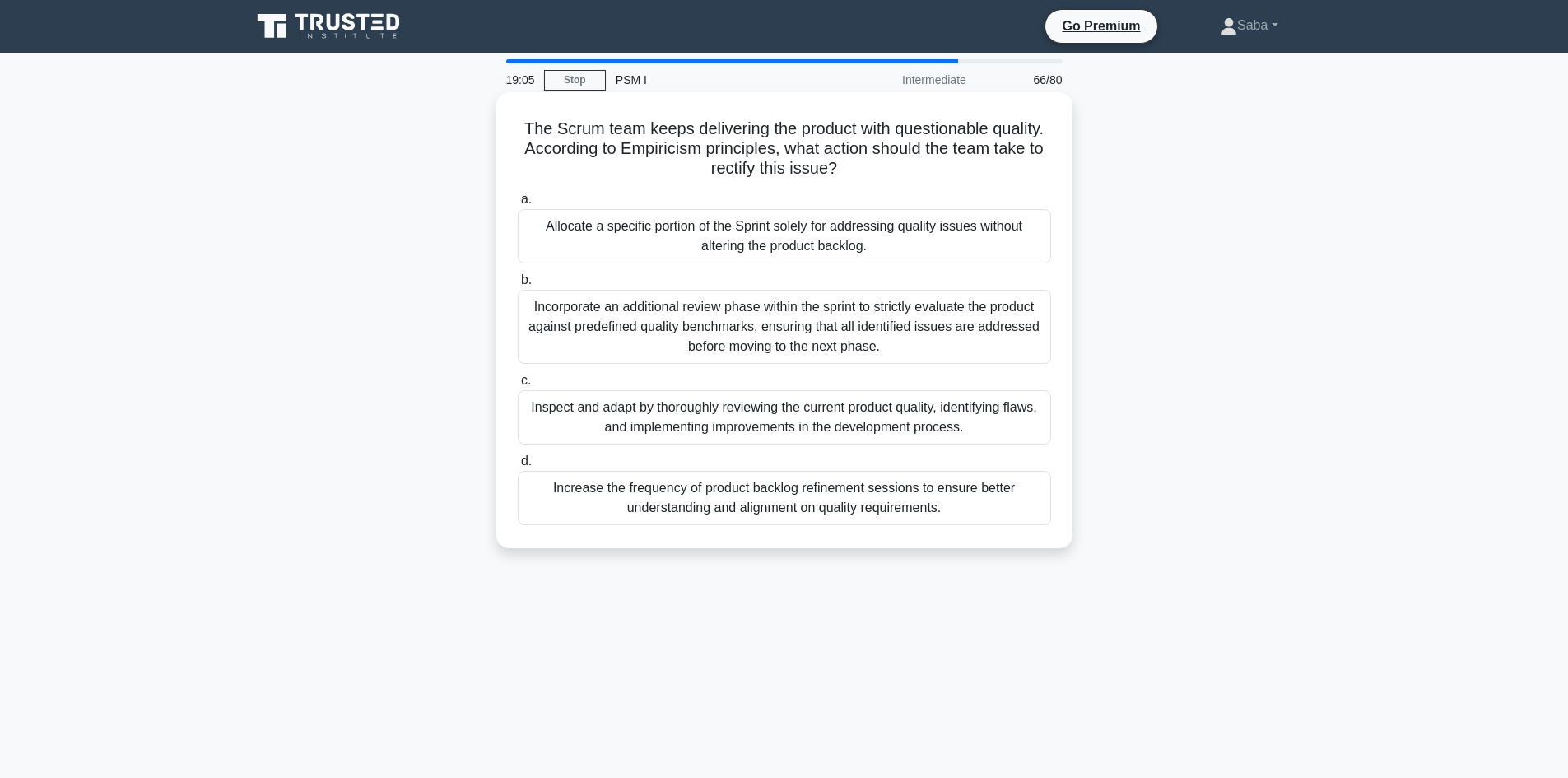
drag, startPoint x: 855, startPoint y: 172, endPoint x: 514, endPoint y: 132, distance: 343.3
click at [514, 132] on div "The Scrum team keeps delivering the product with questionable quality. Accordin…" at bounding box center [785, 320] width 563 height 443
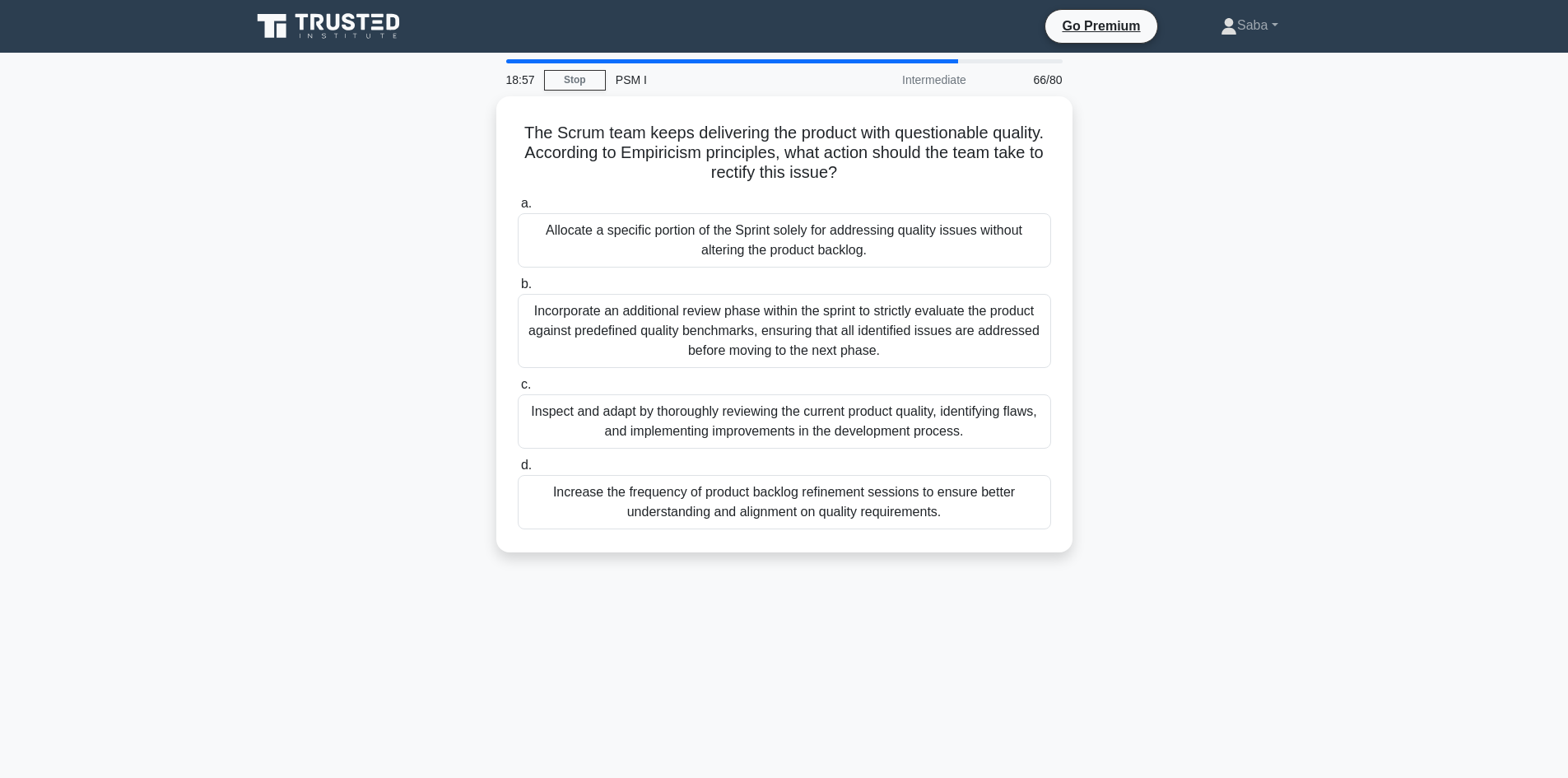
click at [416, 209] on div "The Scrum team keeps delivering the product with questionable quality. Accordin…" at bounding box center [784, 334] width 1086 height 476
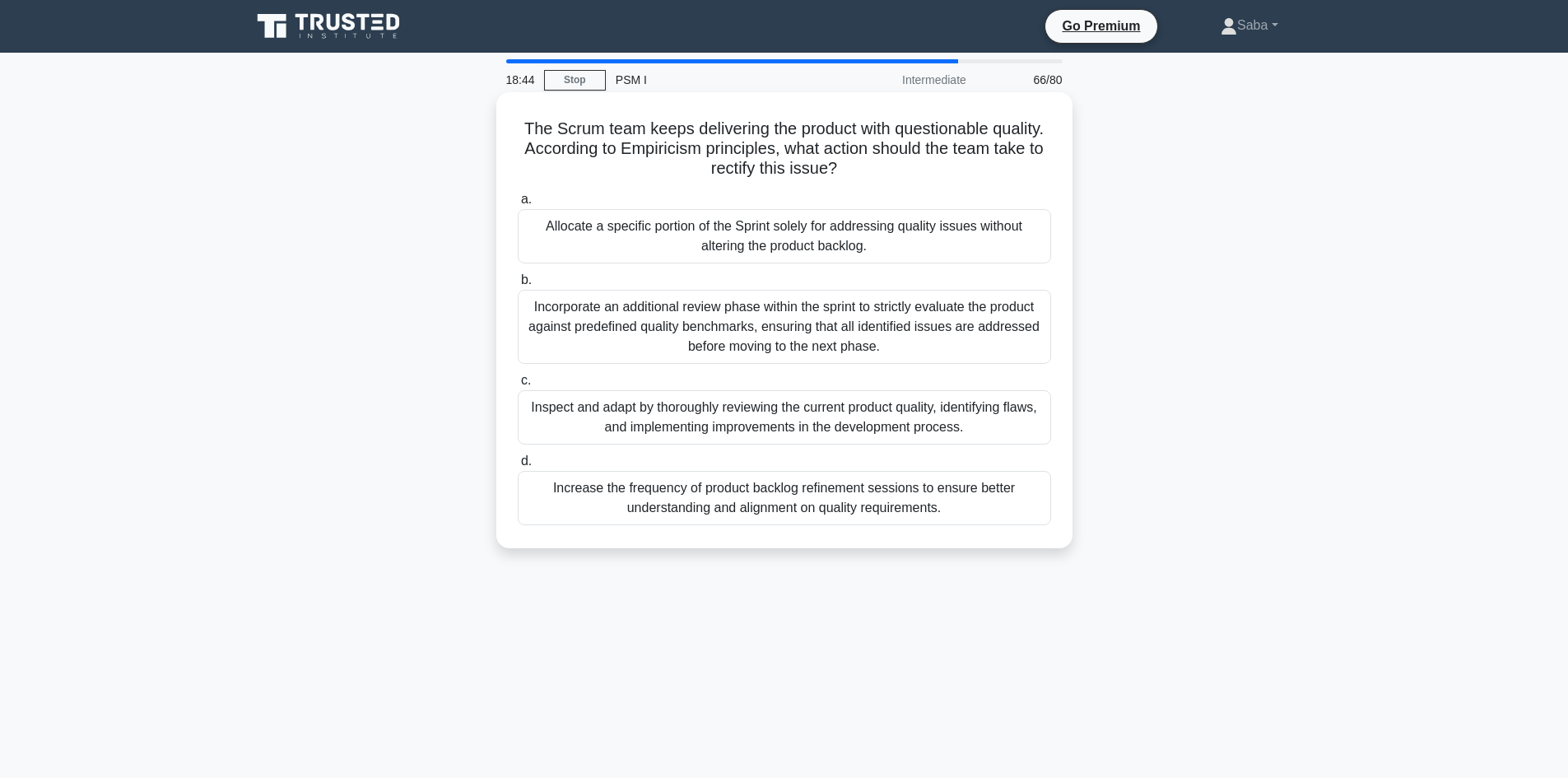
click at [866, 418] on div "Inspect and adapt by thoroughly reviewing the current product quality, identify…" at bounding box center [785, 417] width 534 height 54
click at [518, 386] on input "c. Inspect and adapt by thoroughly reviewing the current product quality, ident…" at bounding box center [518, 380] width 0 height 11
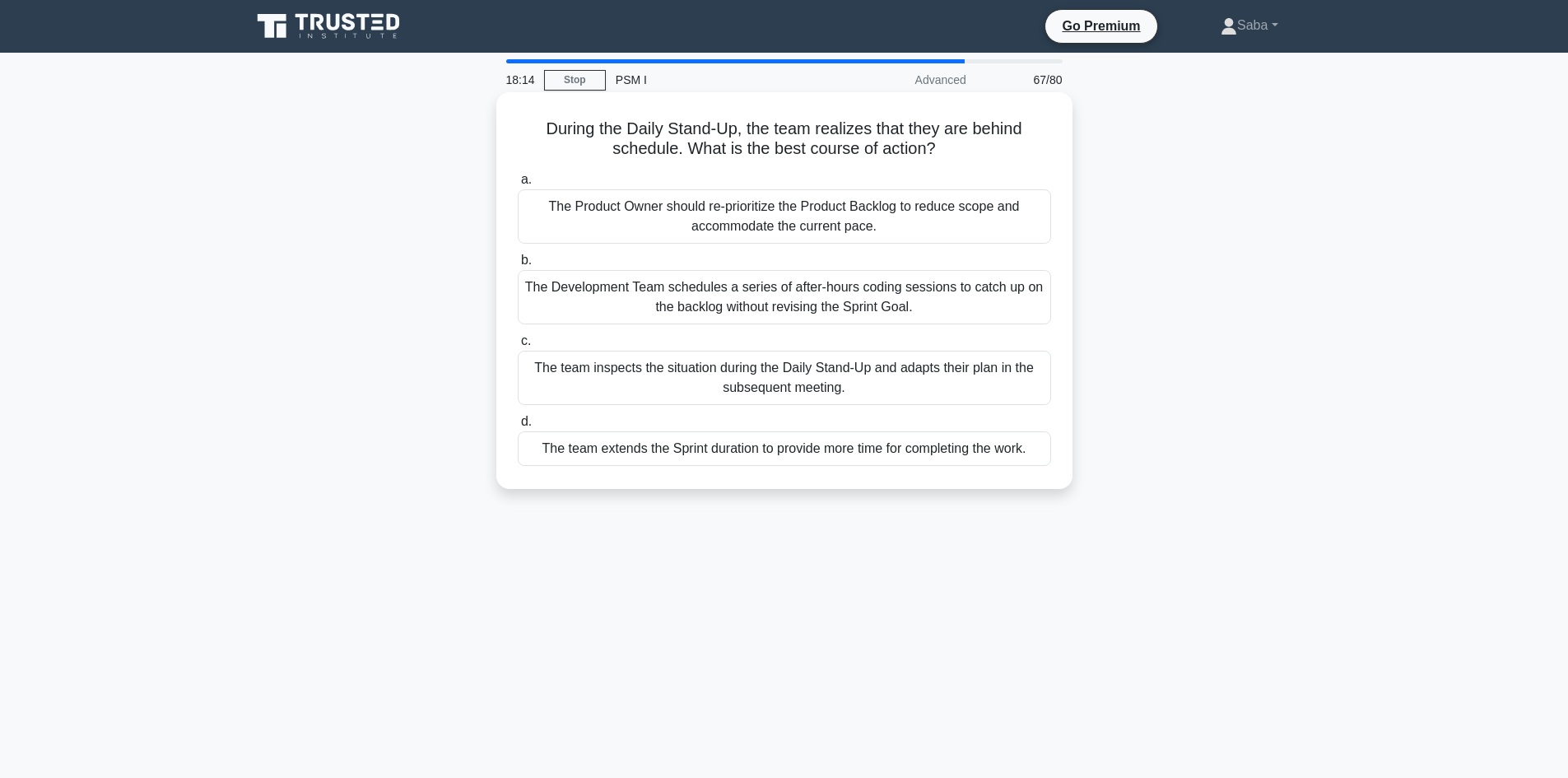
click at [805, 378] on div "The team inspects the situation during the Daily Stand-Up and adapts their plan…" at bounding box center [785, 378] width 534 height 54
click at [518, 347] on input "c. The team inspects the situation during the Daily Stand-Up and adapts their p…" at bounding box center [518, 341] width 0 height 11
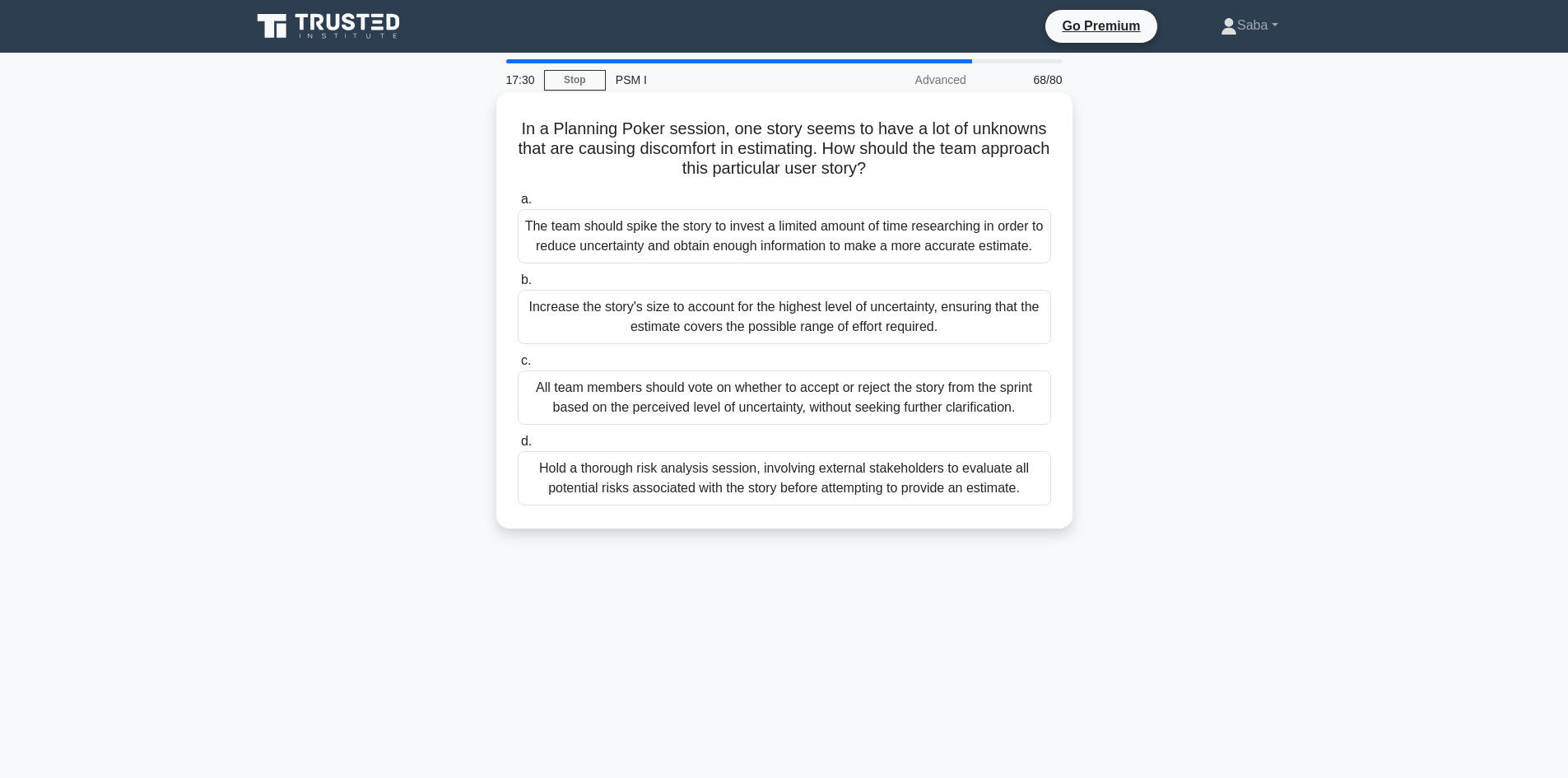
click at [861, 418] on div "All team members should vote on whether to accept or reject the story from the …" at bounding box center [785, 398] width 534 height 54
click at [518, 366] on input "c. All team members should vote on whether to accept or reject the story from t…" at bounding box center [518, 361] width 0 height 11
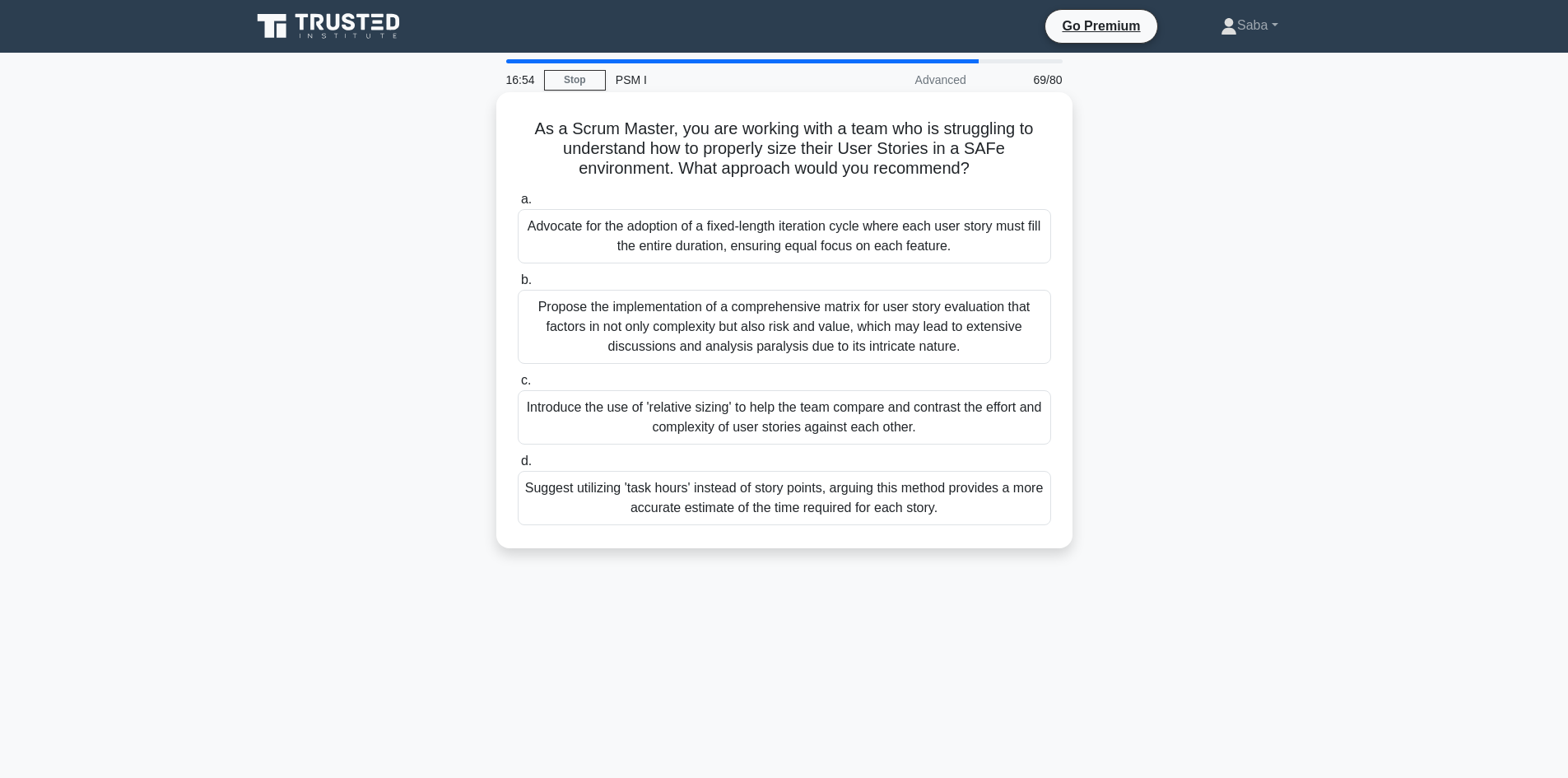
click at [867, 342] on div "Propose the implementation of a comprehensive matrix for user story evaluation …" at bounding box center [785, 327] width 534 height 74
click at [518, 286] on input "b. Propose the implementation of a comprehensive matrix for user story evaluati…" at bounding box center [518, 280] width 0 height 11
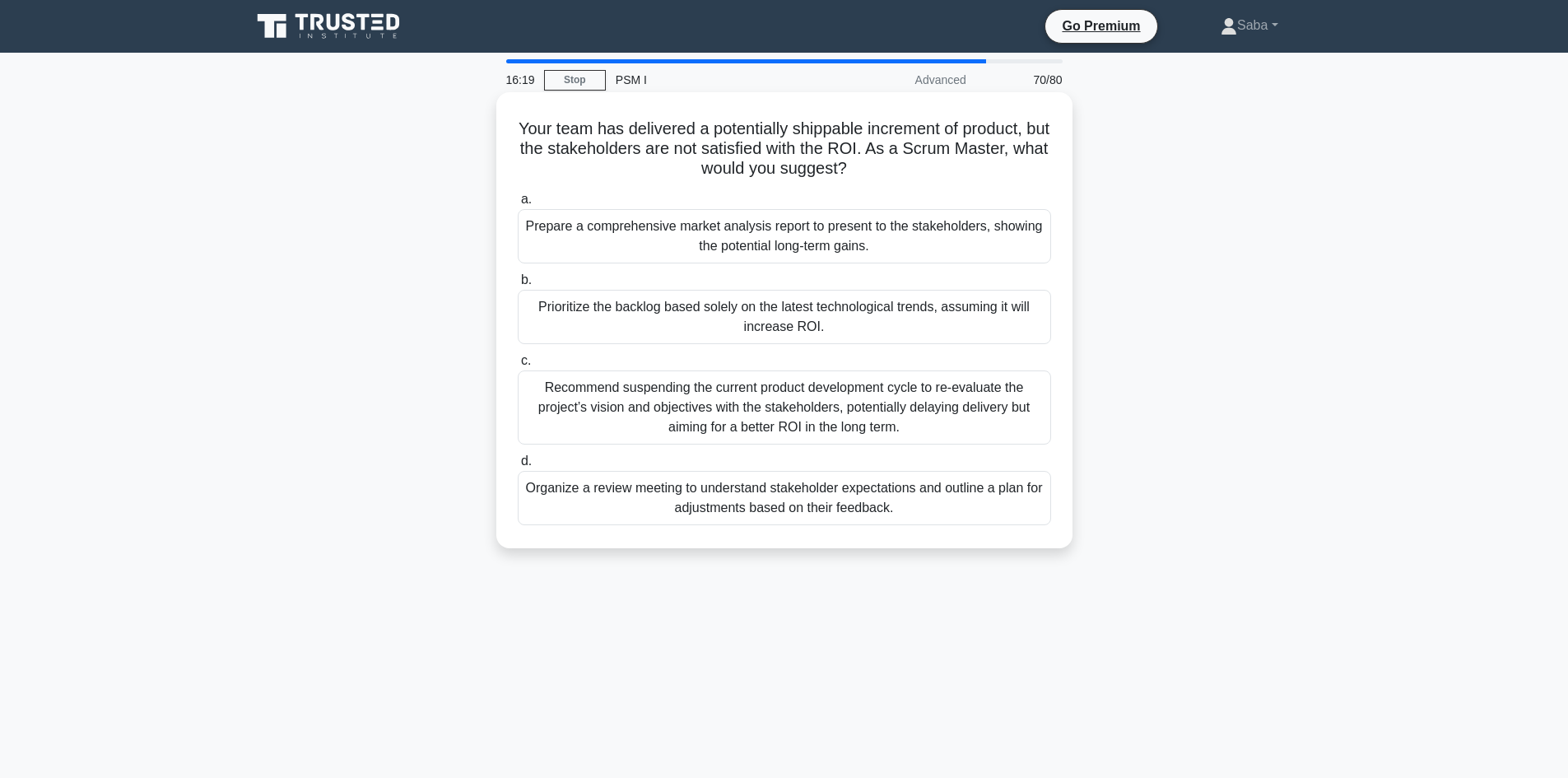
click at [918, 505] on div "Organize a review meeting to understand stakeholder expectations and outline a …" at bounding box center [785, 498] width 534 height 54
click at [518, 467] on input "d. Organize a review meeting to understand stakeholder expectations and outline…" at bounding box center [518, 461] width 0 height 11
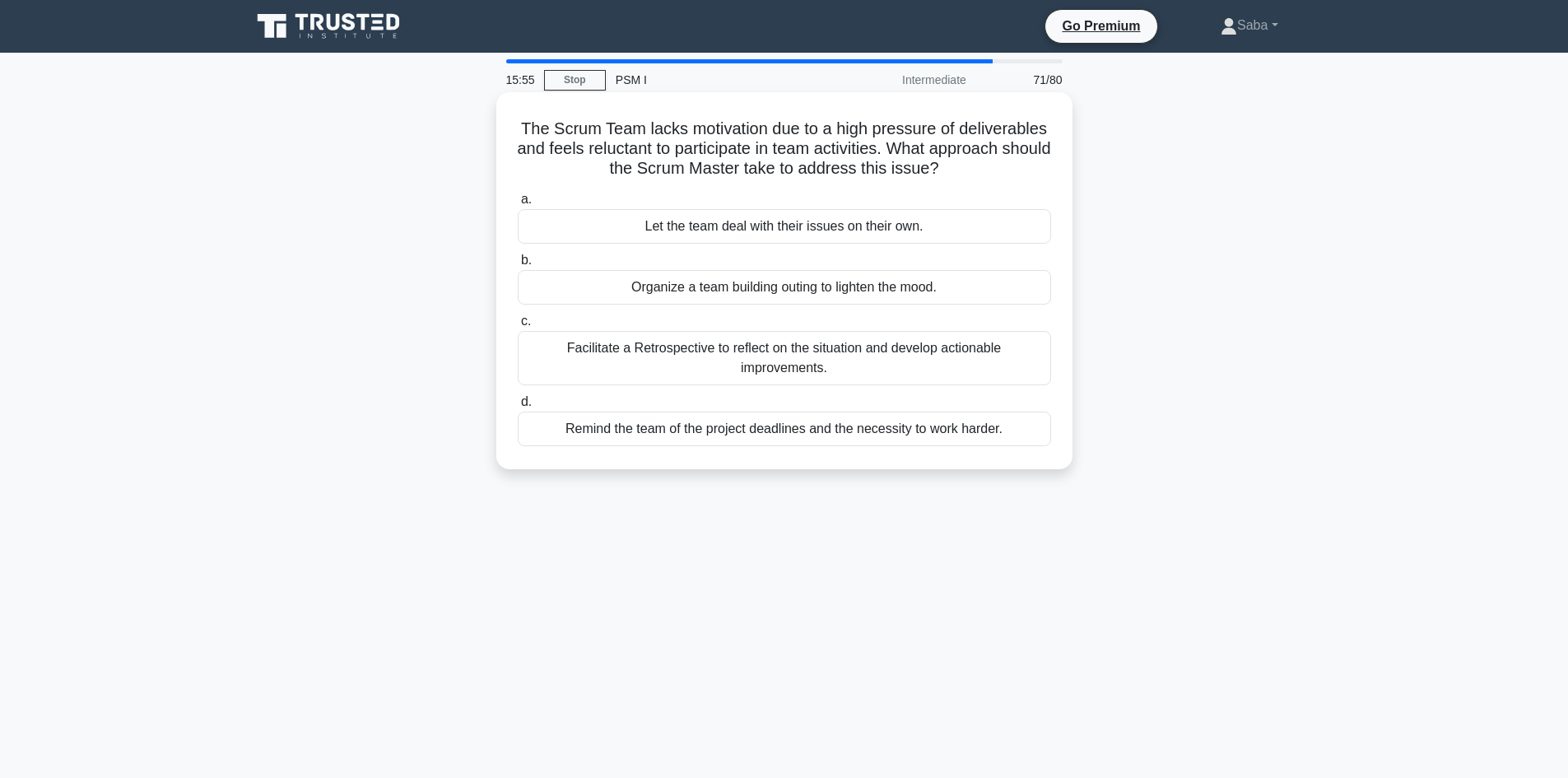
click at [920, 367] on div "Facilitate a Retrospective to reflect on the situation and develop actionable i…" at bounding box center [785, 358] width 534 height 54
click at [518, 327] on input "c. Facilitate a Retrospective to reflect on the situation and develop actionabl…" at bounding box center [518, 321] width 0 height 11
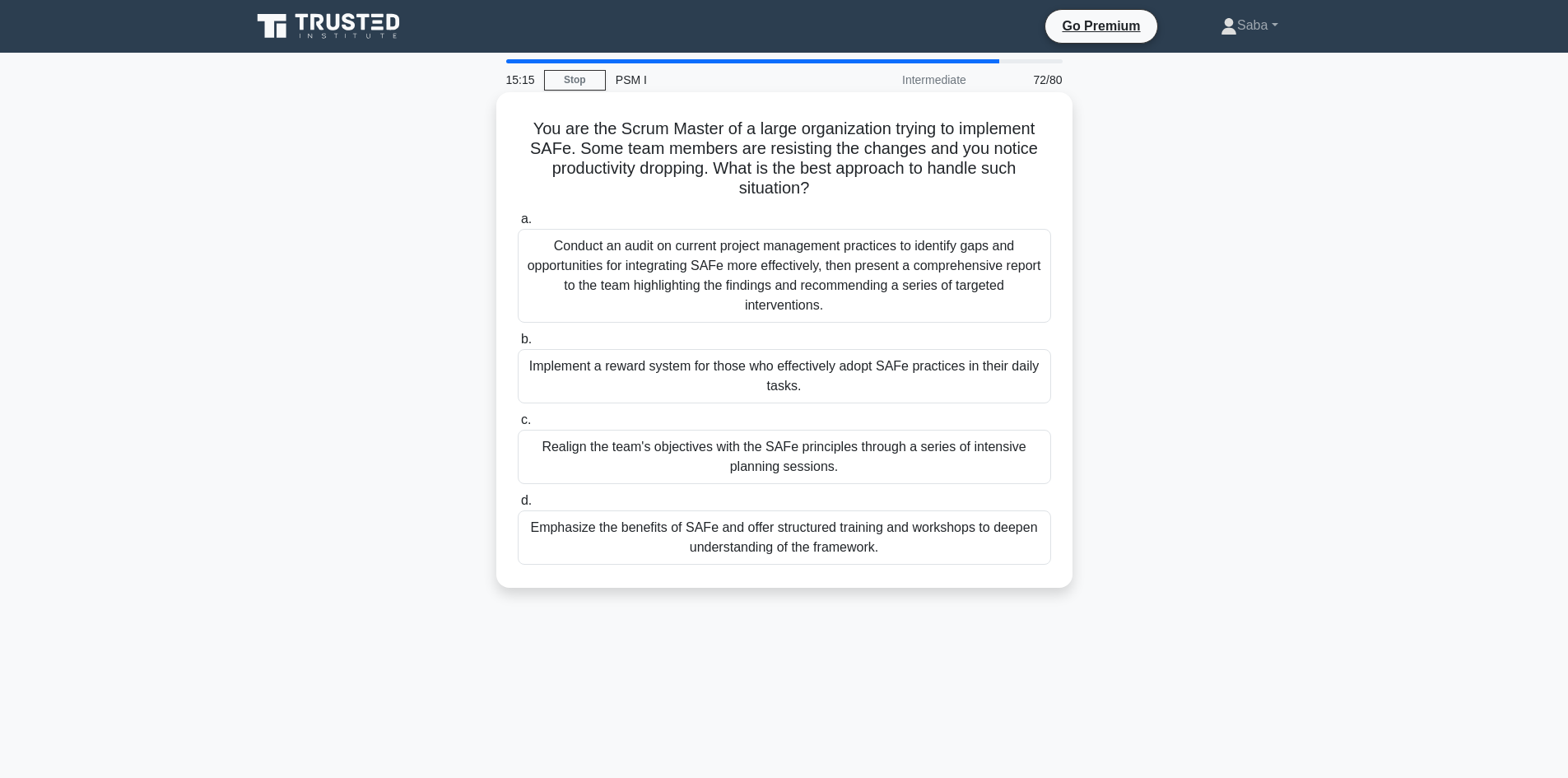
click at [659, 294] on div "Conduct an audit on current project management practices to identify gaps and o…" at bounding box center [785, 276] width 534 height 94
click at [518, 225] on input "a. Conduct an audit on current project management practices to identify gaps an…" at bounding box center [518, 219] width 0 height 11
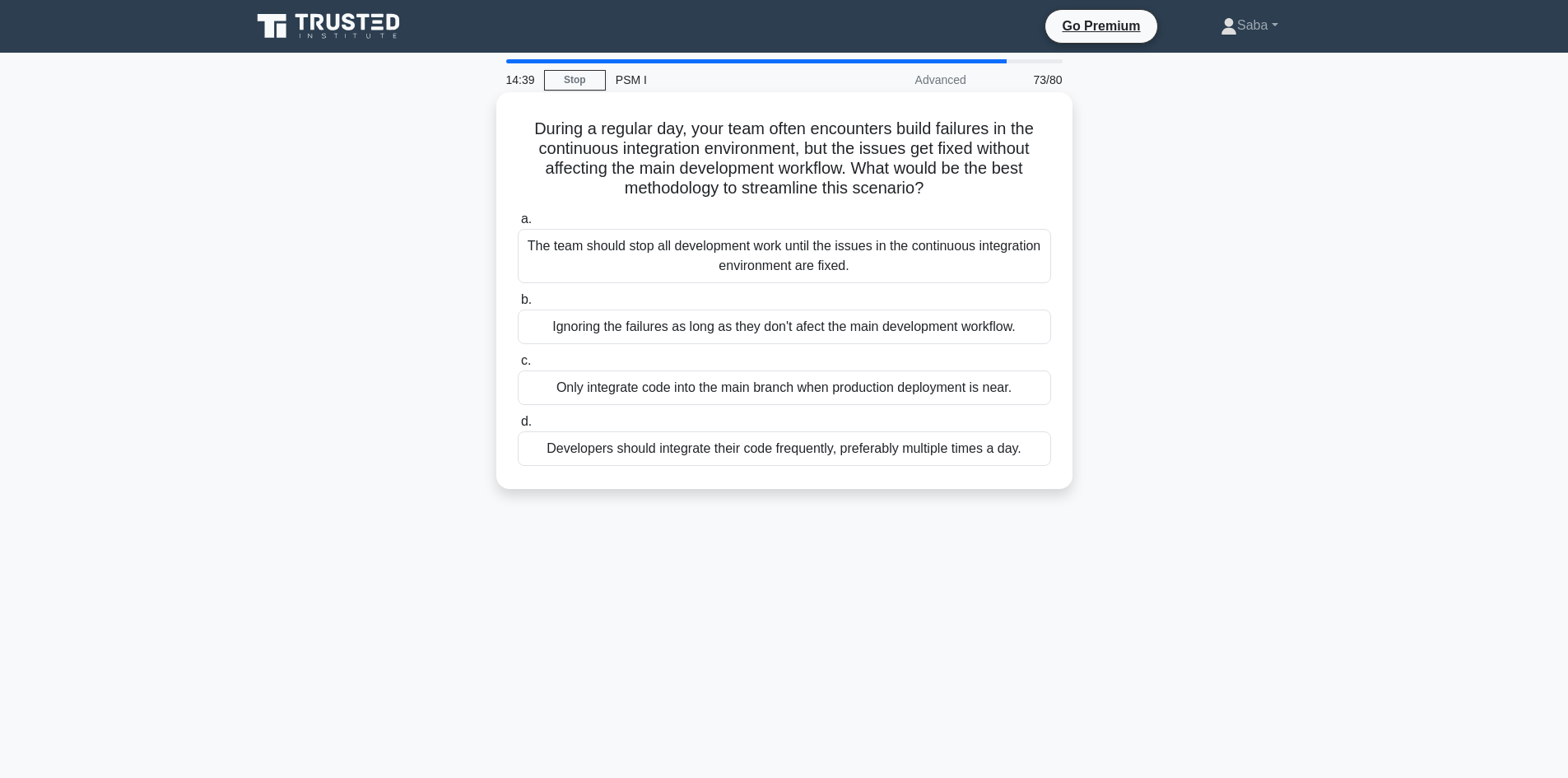
click at [882, 455] on div "Developers should integrate their code frequently, preferably multiple times a …" at bounding box center [785, 449] width 534 height 35
click at [518, 427] on input "d. Developers should integrate their code frequently, preferably multiple times…" at bounding box center [518, 422] width 0 height 11
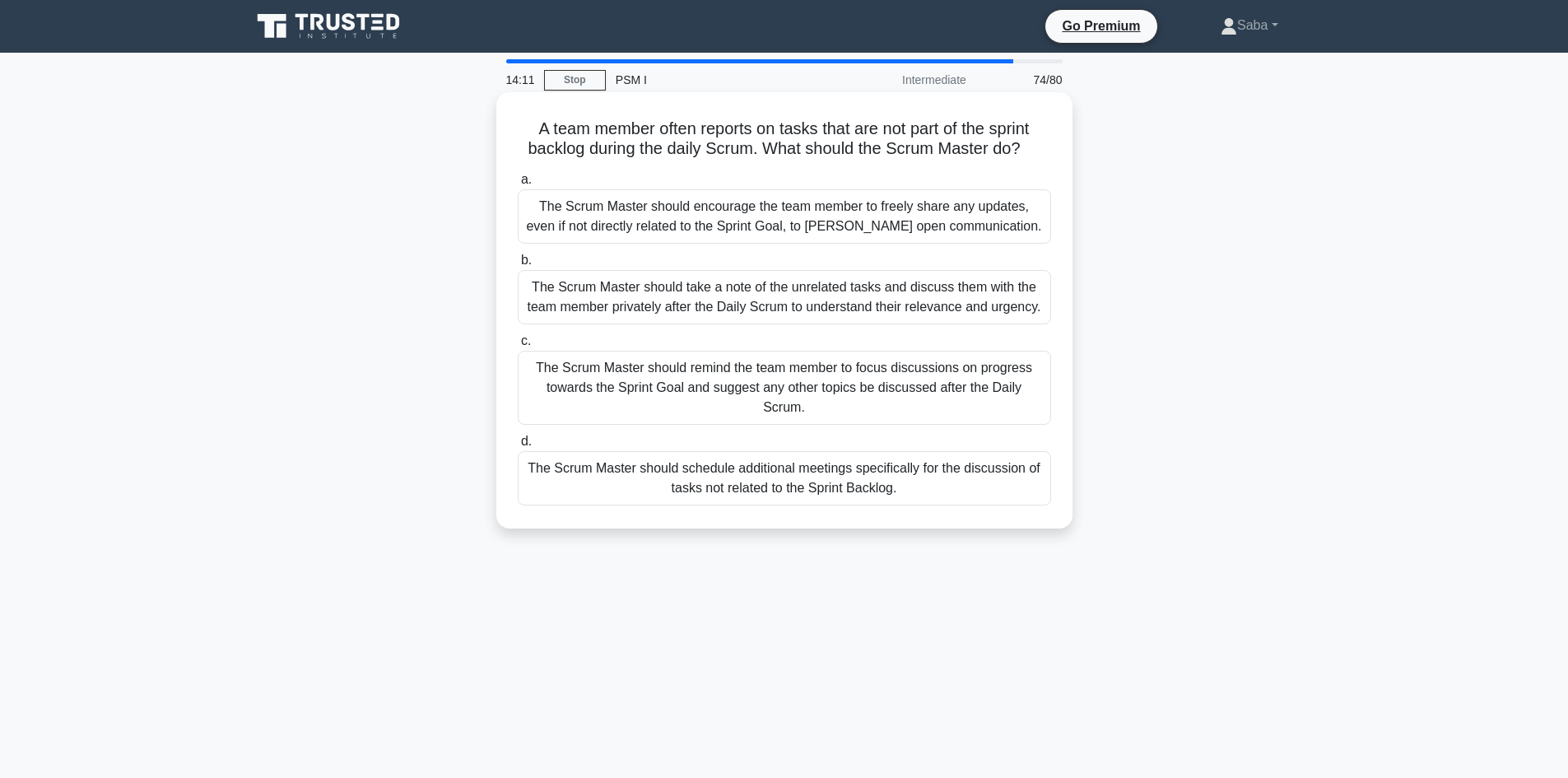
click at [915, 390] on div "The Scrum Master should remind the team member to focus discussions on progress…" at bounding box center [785, 388] width 534 height 74
click at [518, 347] on input "c. The Scrum Master should remind the team member to focus discussions on progr…" at bounding box center [518, 341] width 0 height 11
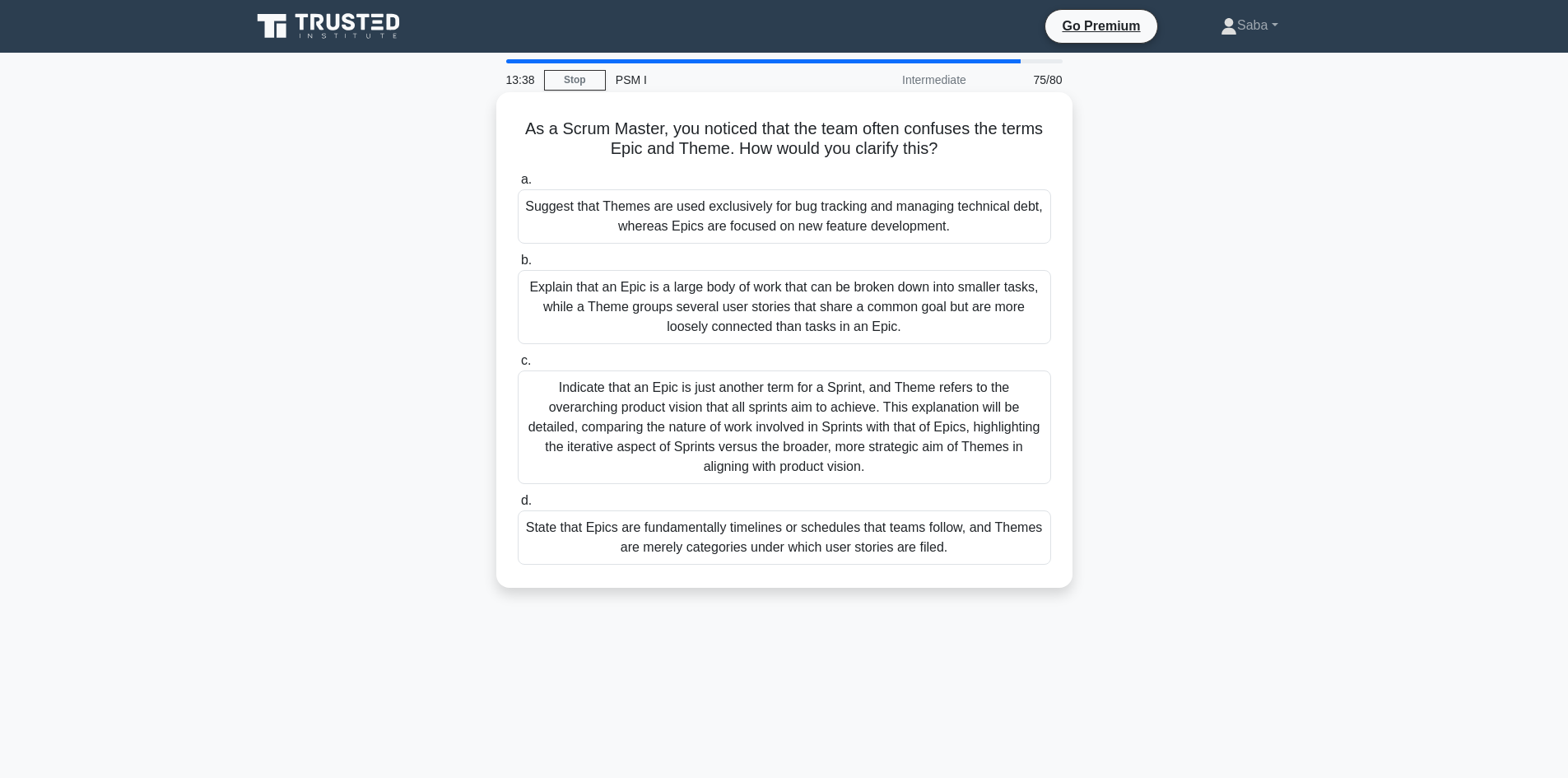
click at [884, 328] on div "Explain that an Epic is a large body of work that can be broken down into small…" at bounding box center [785, 307] width 534 height 74
click at [518, 266] on input "b. Explain that an Epic is a large body of work that can be broken down into sm…" at bounding box center [518, 260] width 0 height 11
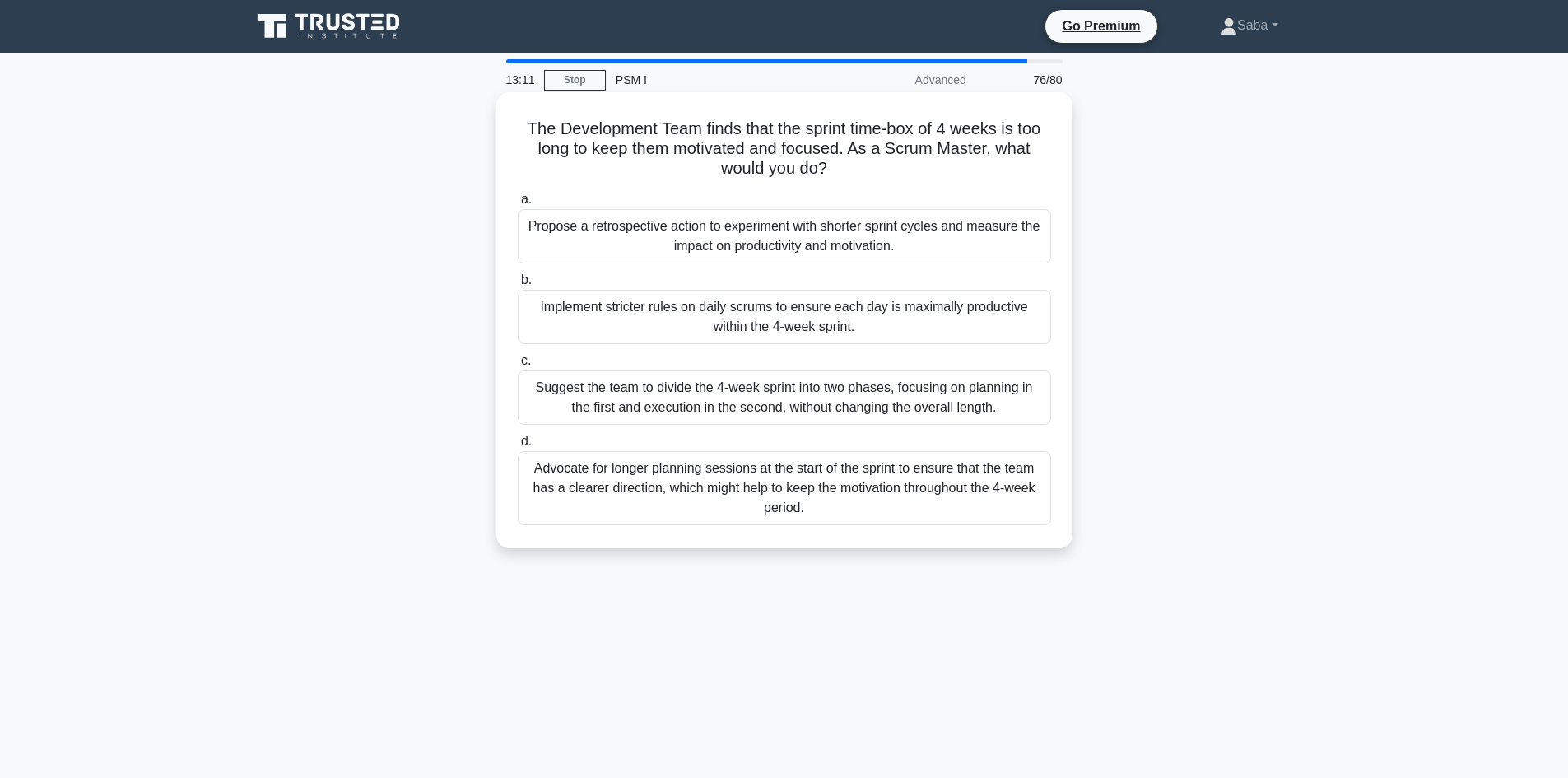
click at [1022, 237] on div "Propose a retrospective action to experiment with shorter sprint cycles and mea…" at bounding box center [785, 236] width 534 height 54
click at [518, 205] on input "a. Propose a retrospective action to experiment with shorter sprint cycles and …" at bounding box center [518, 199] width 0 height 11
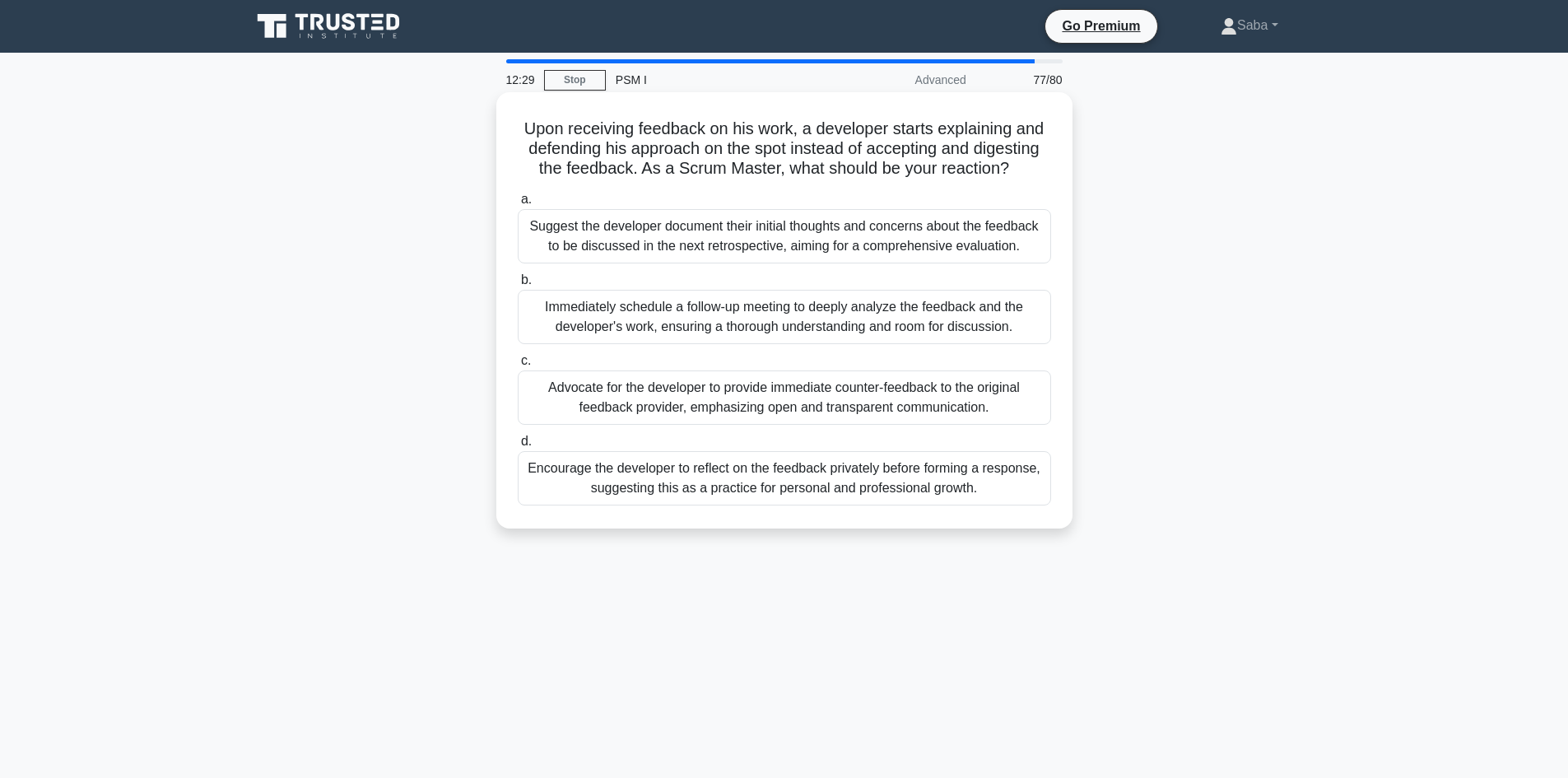
click at [919, 310] on div "Immediately schedule a follow-up meeting to deeply analyze the feedback and the…" at bounding box center [785, 317] width 534 height 54
click at [518, 286] on input "b. Immediately schedule a follow-up meeting to deeply analyze the feedback and …" at bounding box center [518, 280] width 0 height 11
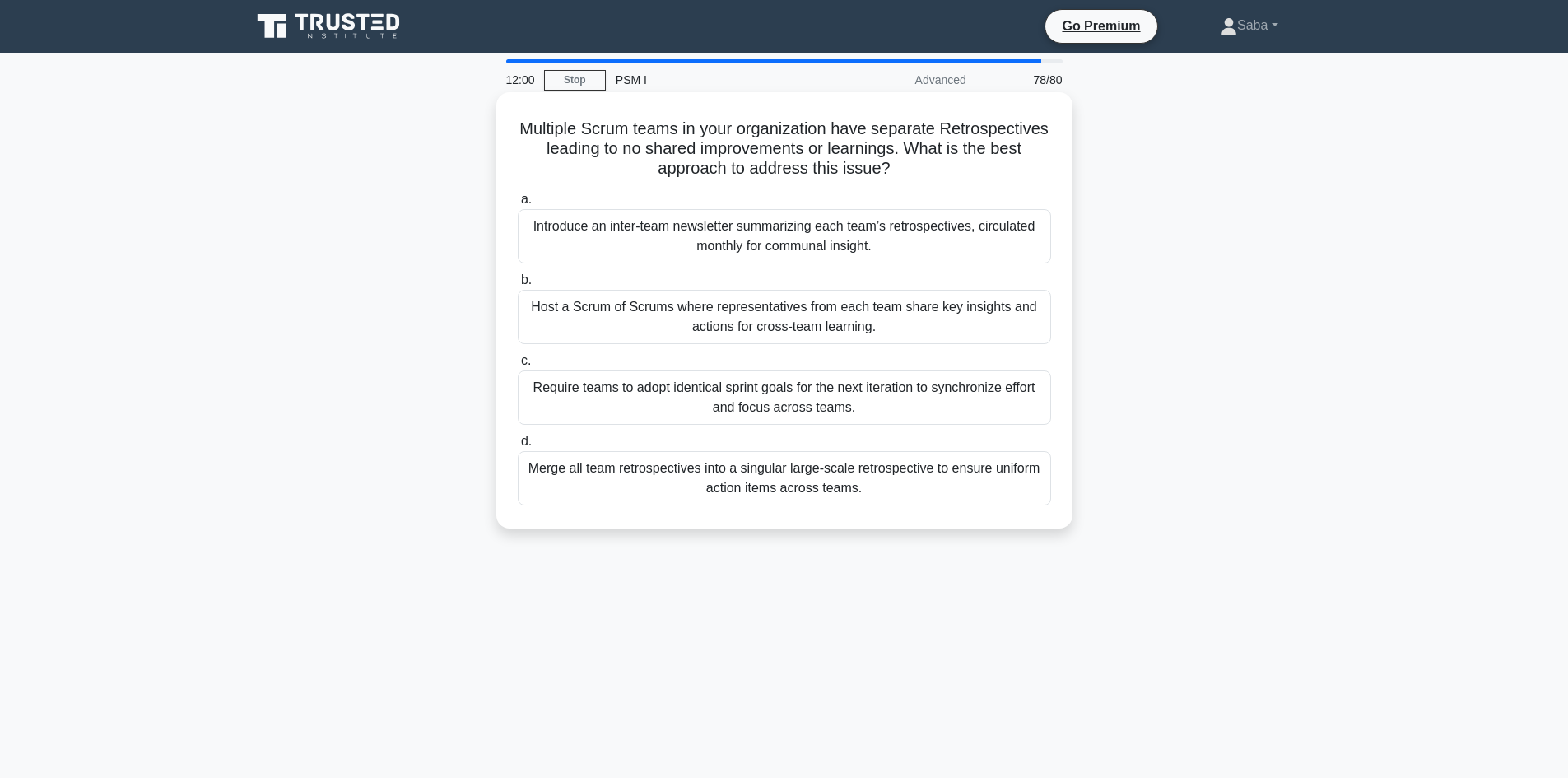
click at [845, 470] on div "Merge all team retrospectives into a singular large-scale retrospective to ensu…" at bounding box center [785, 478] width 534 height 54
click at [518, 447] on input "d. Merge all team retrospectives into a singular large-scale retrospective to e…" at bounding box center [518, 441] width 0 height 11
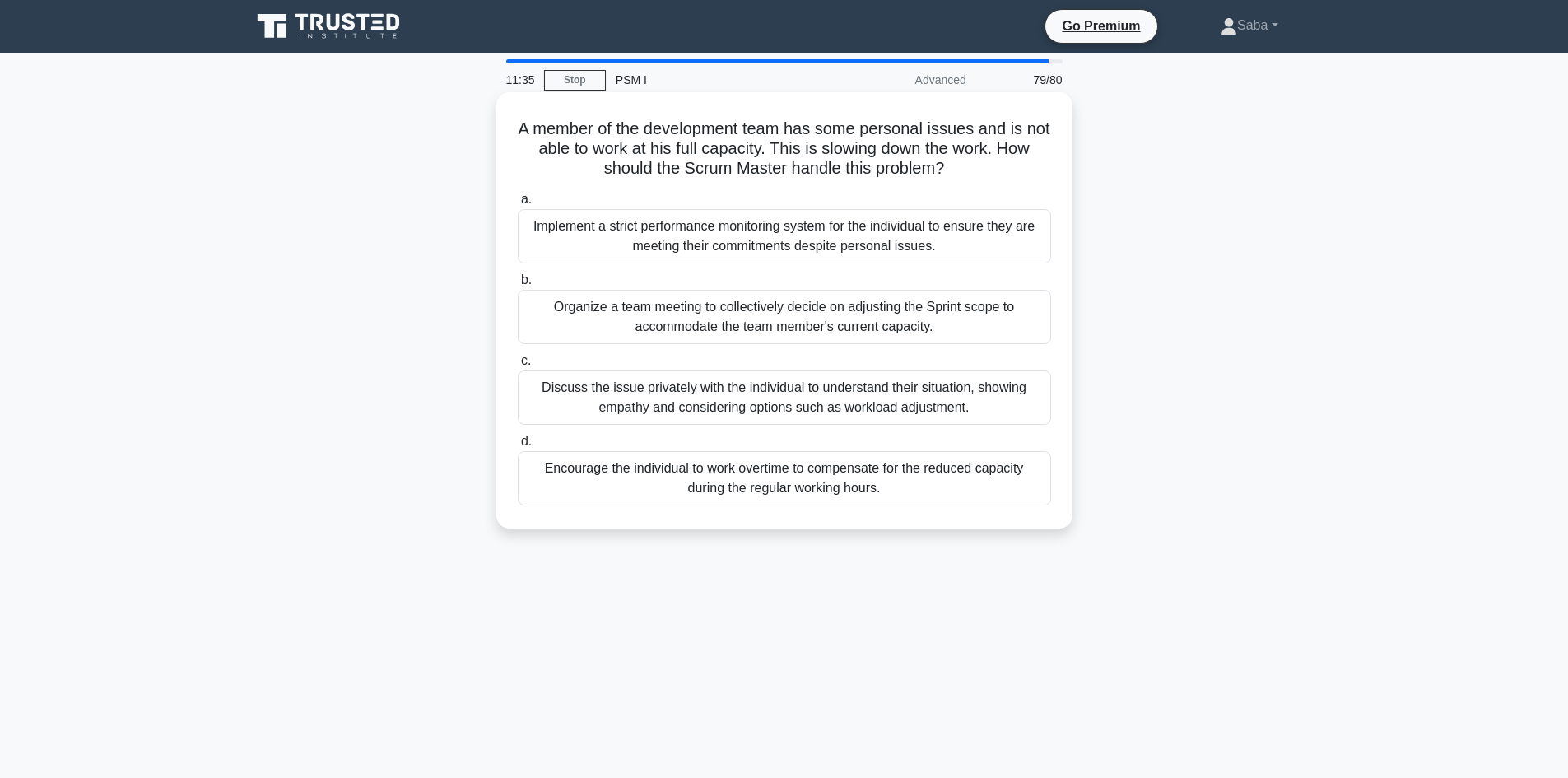
click at [893, 422] on div "Discuss the issue privately with the individual to understand their situation, …" at bounding box center [785, 398] width 534 height 54
click at [518, 366] on input "c. Discuss the issue privately with the individual to understand their situatio…" at bounding box center [518, 361] width 0 height 11
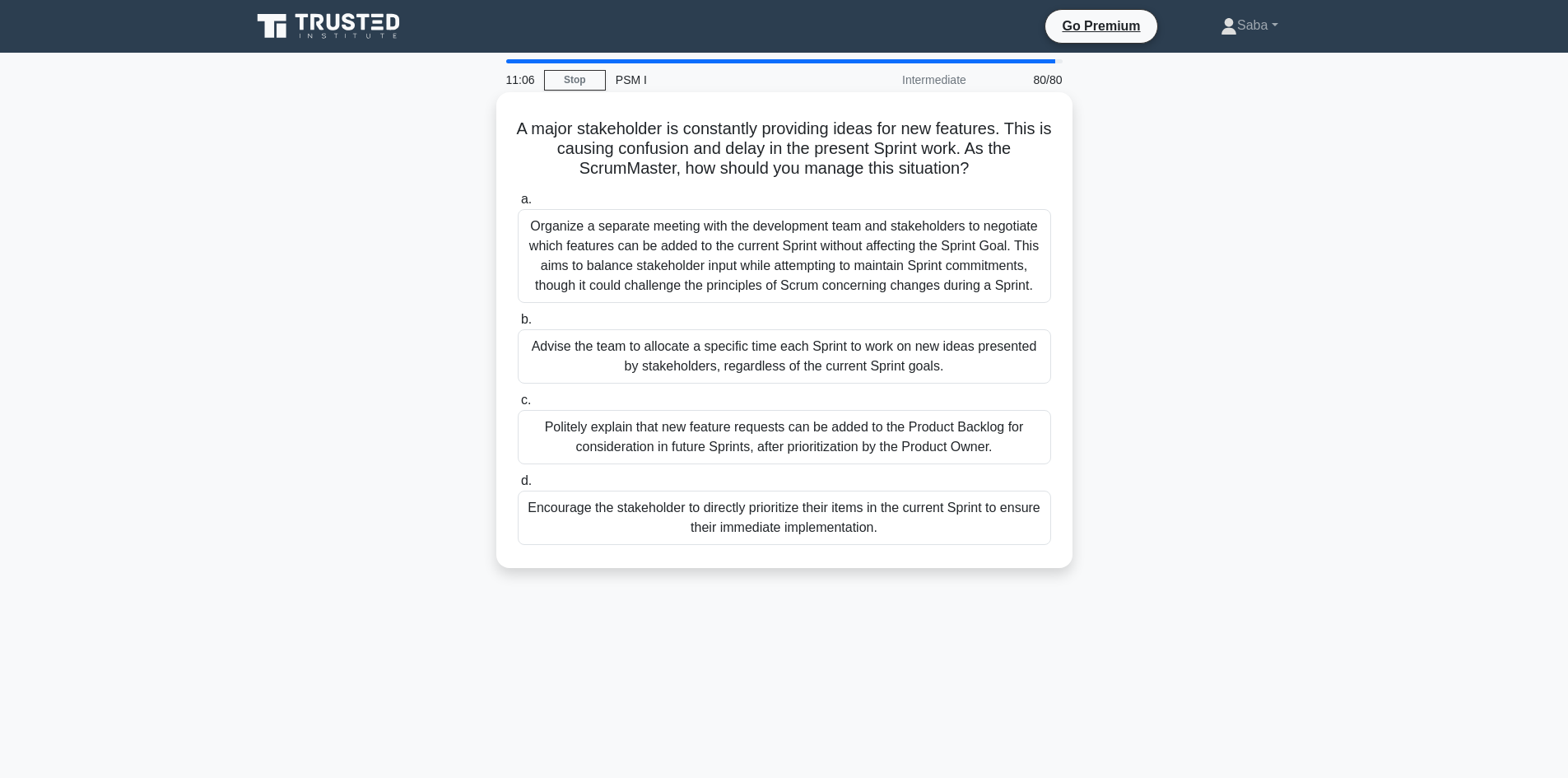
click at [616, 447] on div "Politely explain that new feature requests can be added to the Product Backlog …" at bounding box center [785, 437] width 534 height 54
click at [518, 406] on input "c. Politely explain that new feature requests can be added to the Product Backl…" at bounding box center [518, 400] width 0 height 11
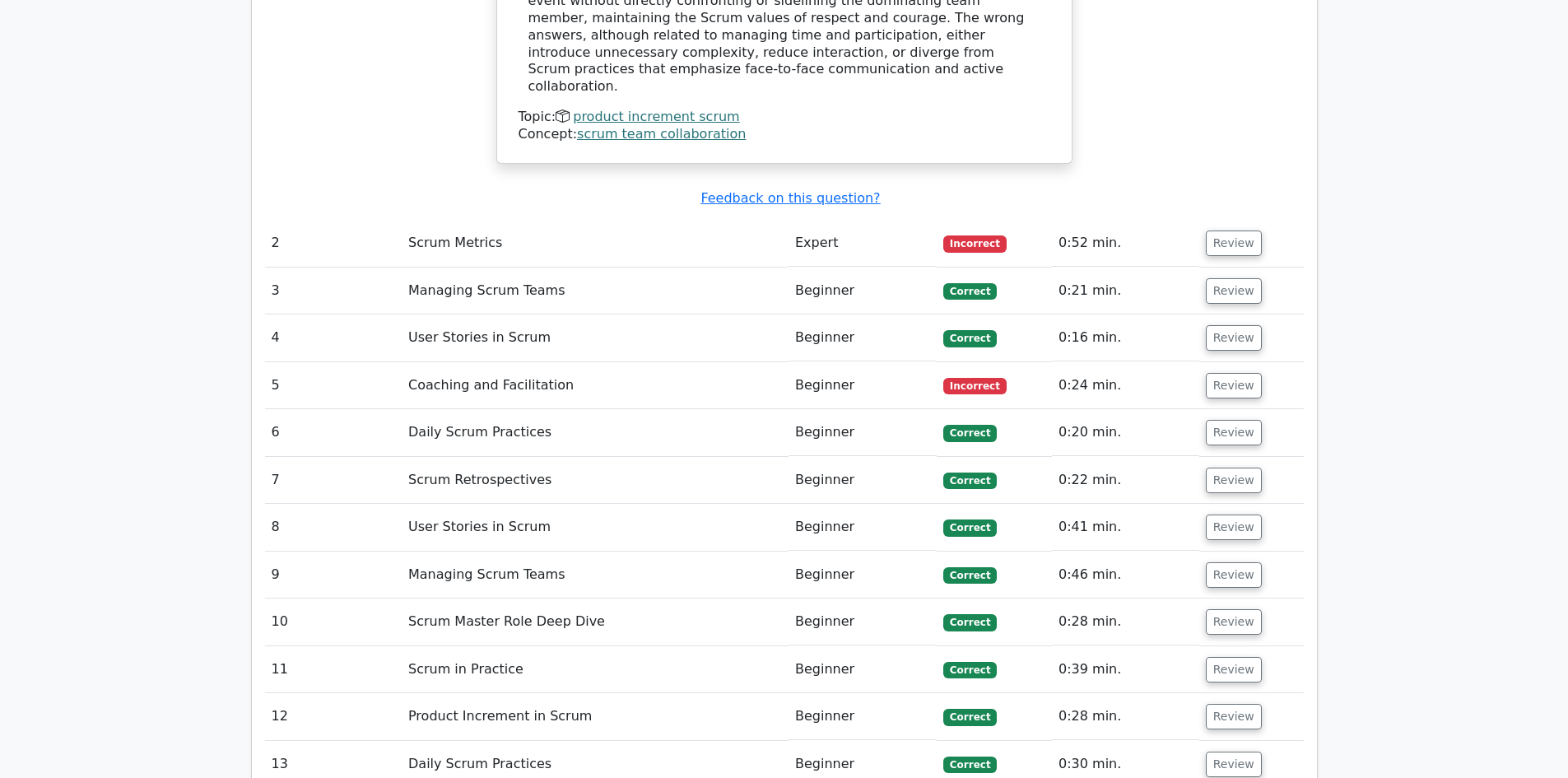
scroll to position [2812, 0]
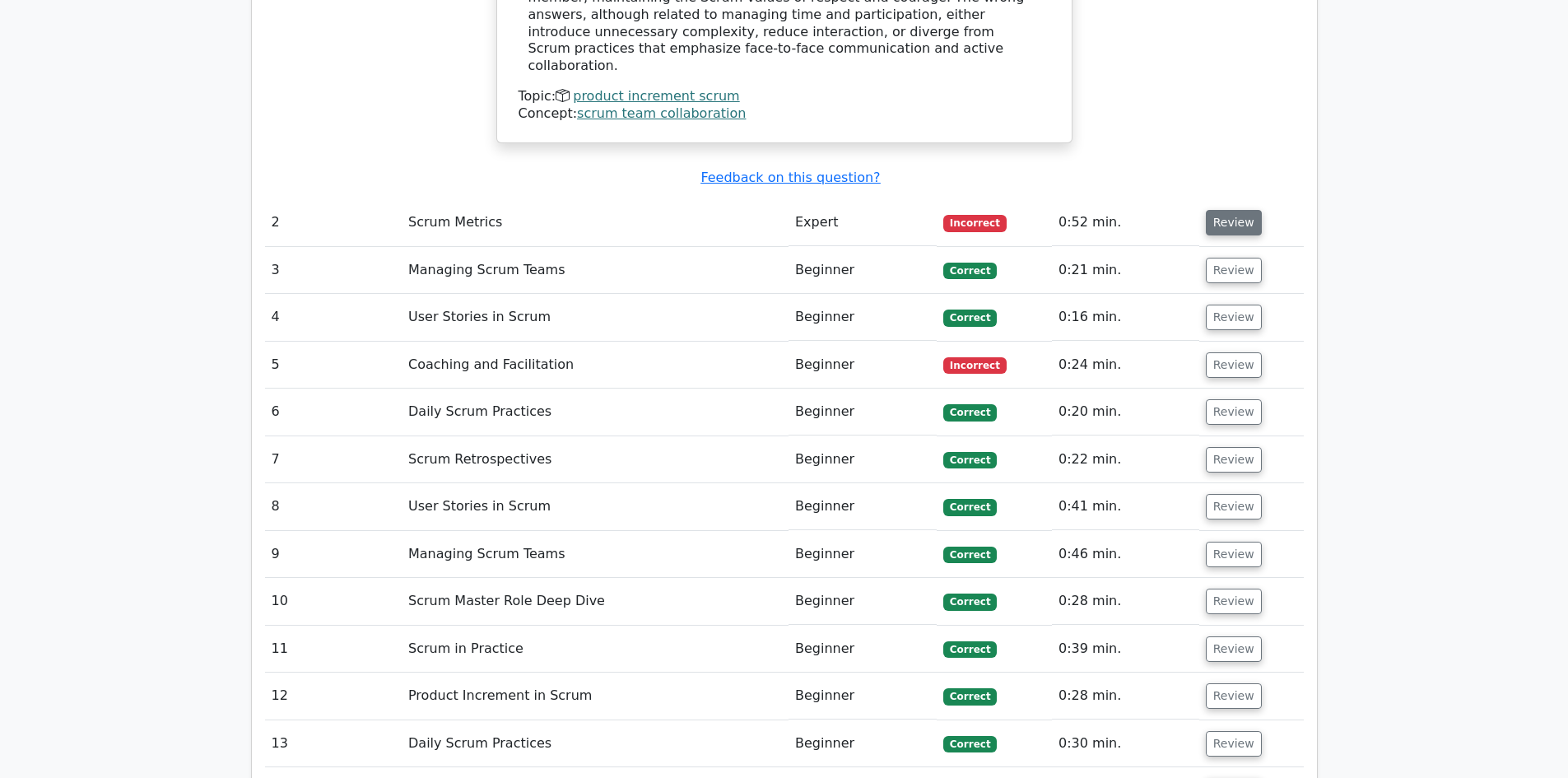
click at [1234, 210] on button "Review" at bounding box center [1234, 222] width 56 height 26
